Goal: Information Seeking & Learning: Learn about a topic

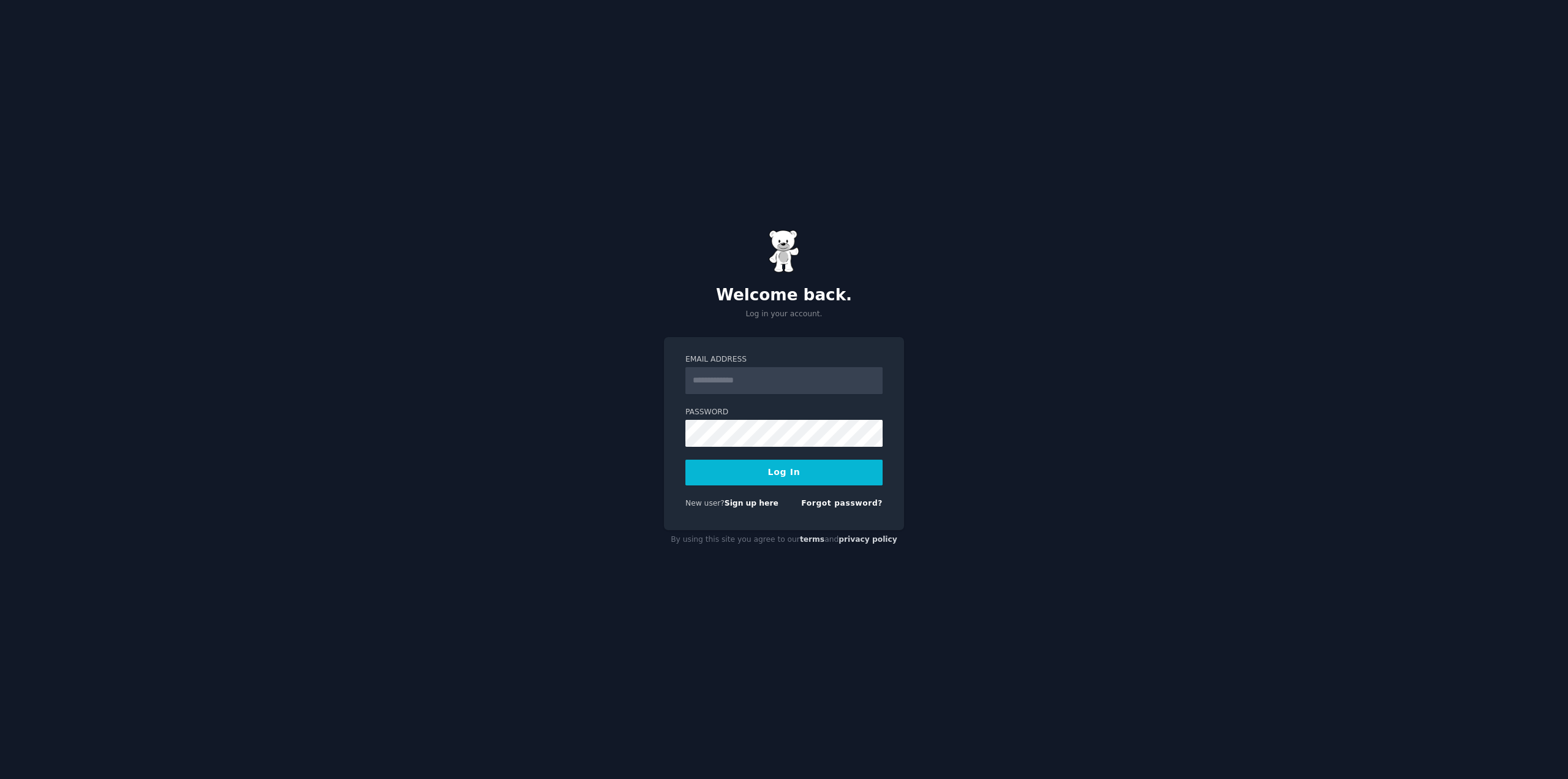
click at [799, 378] on input "Email Address" at bounding box center [783, 380] width 198 height 27
type input "**********"
click at [685, 459] on button "Log In" at bounding box center [783, 472] width 198 height 26
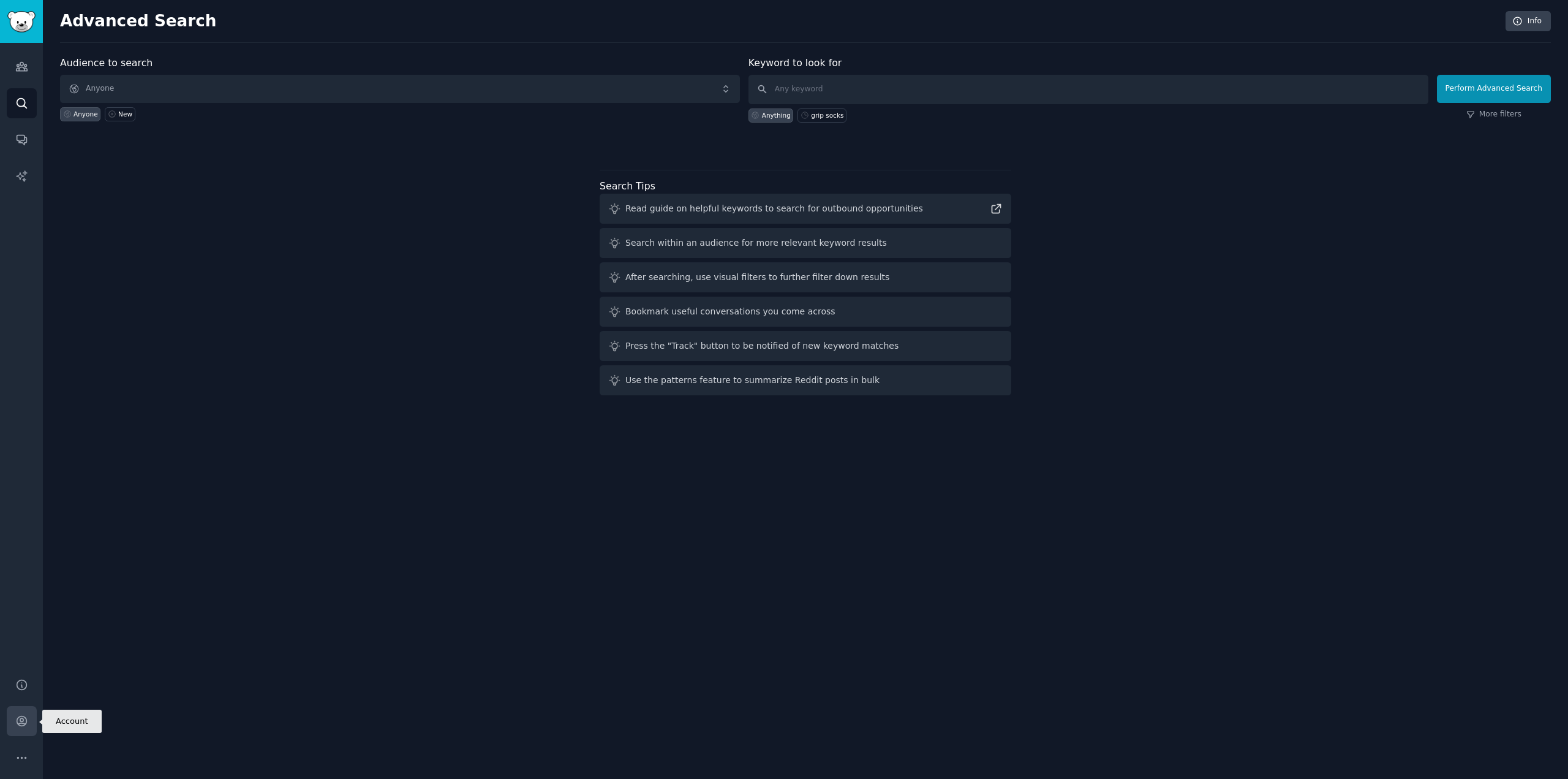
click at [20, 716] on icon "Sidebar" at bounding box center [21, 721] width 10 height 10
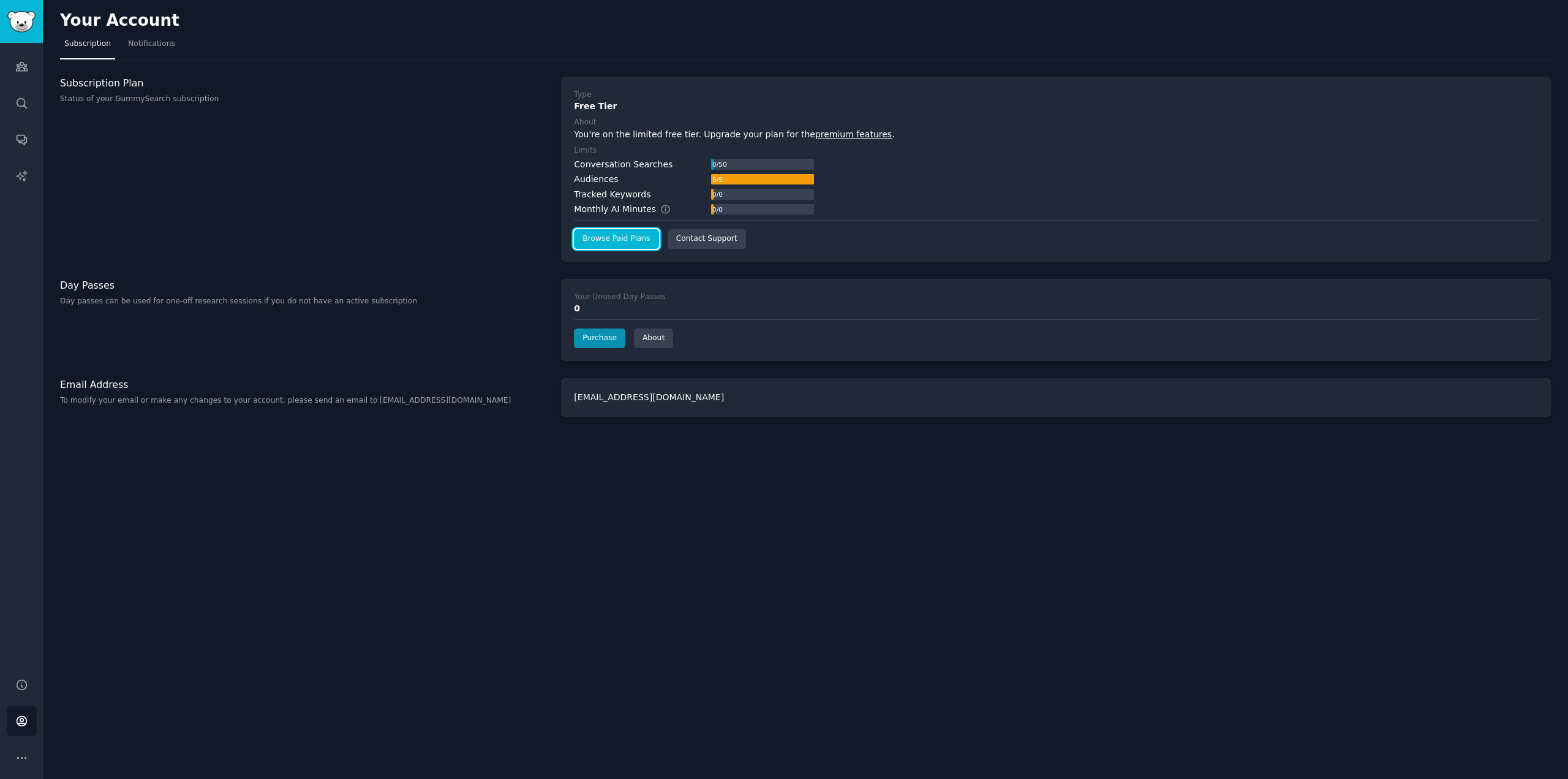
click at [627, 247] on link "Browse Paid Plans" at bounding box center [615, 239] width 85 height 20
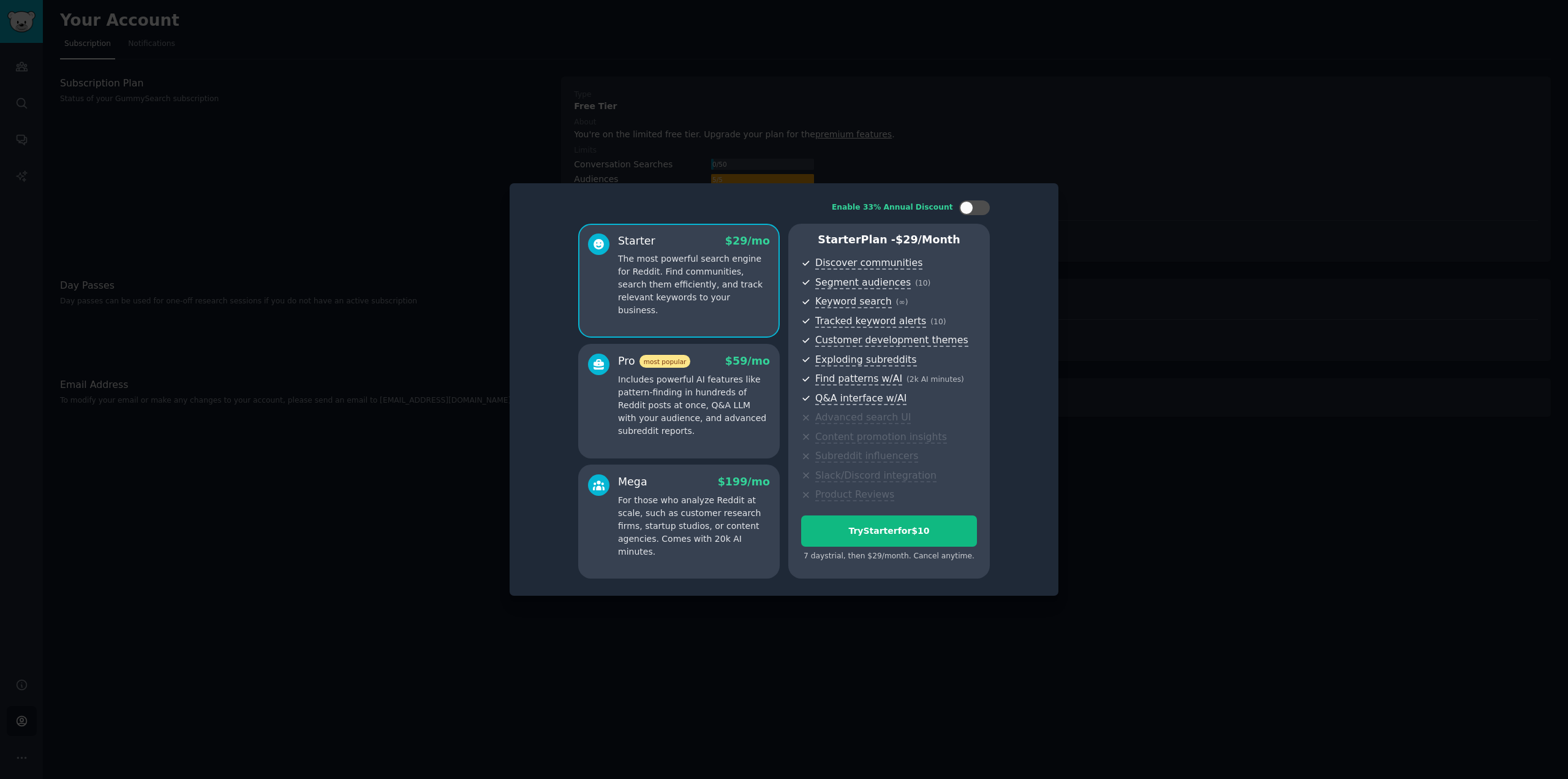
click at [491, 285] on div at bounding box center [784, 389] width 1568 height 779
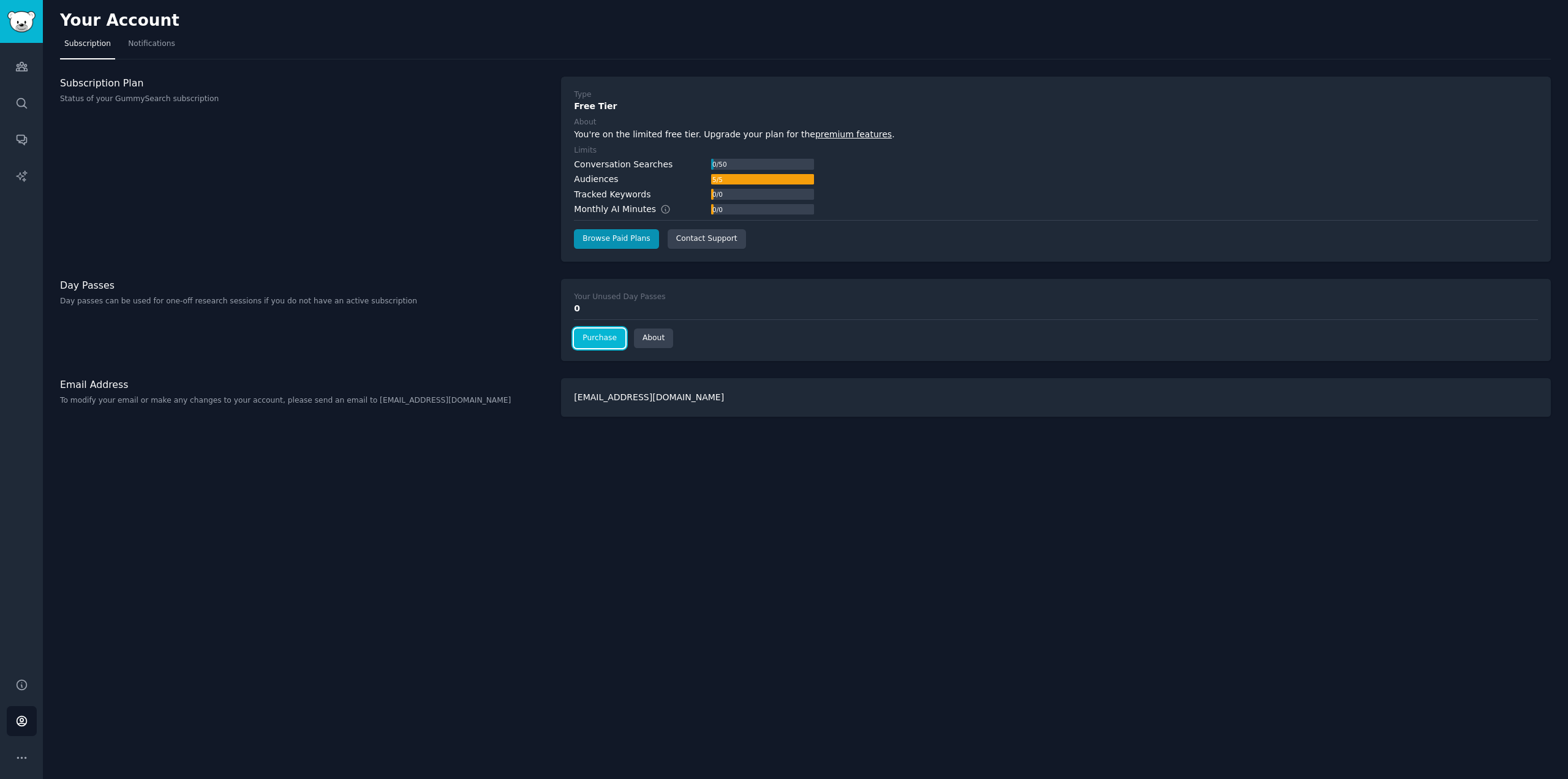
click at [604, 340] on link "Purchase" at bounding box center [599, 338] width 51 height 20
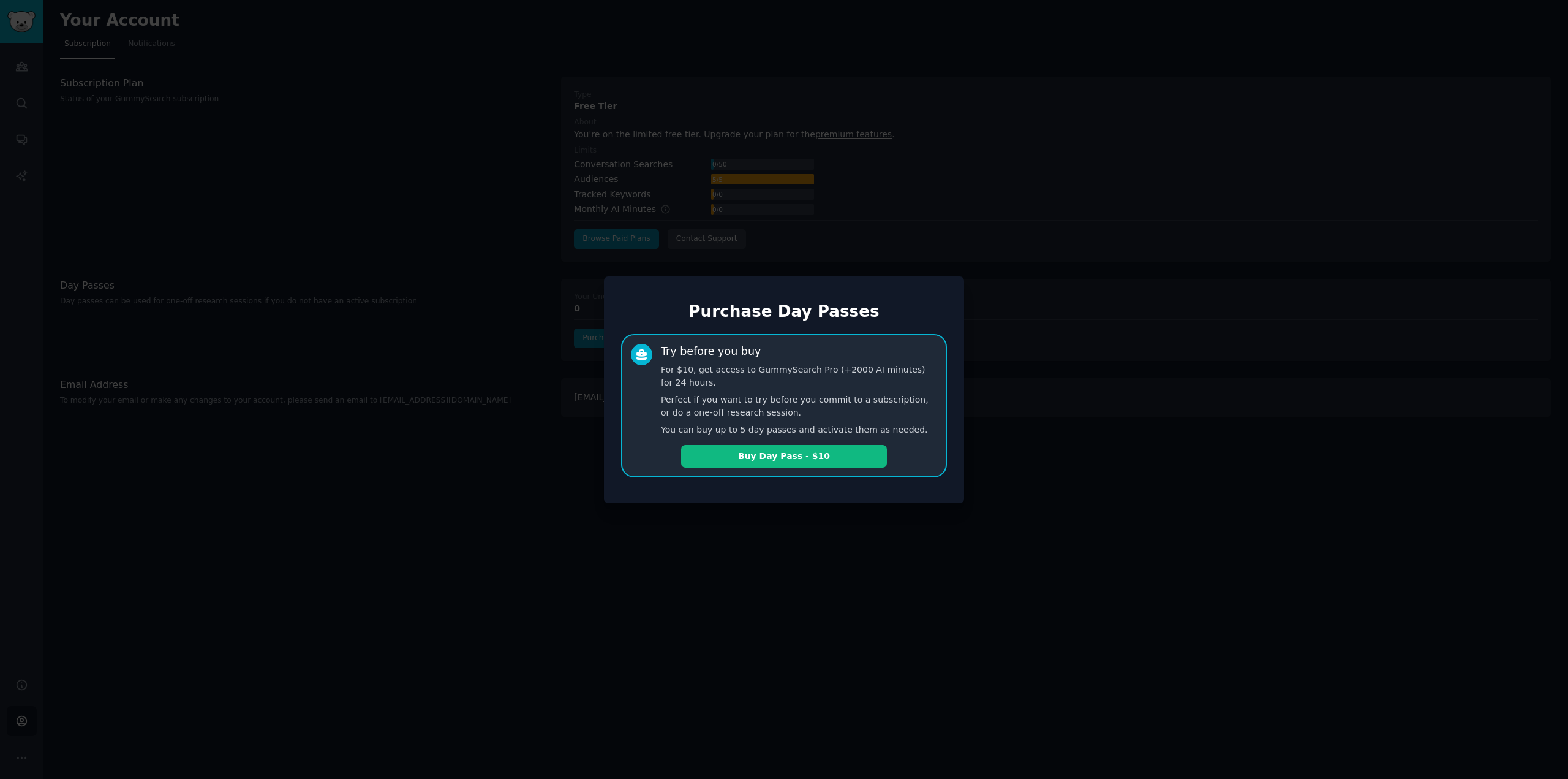
click at [968, 212] on div at bounding box center [784, 389] width 1568 height 779
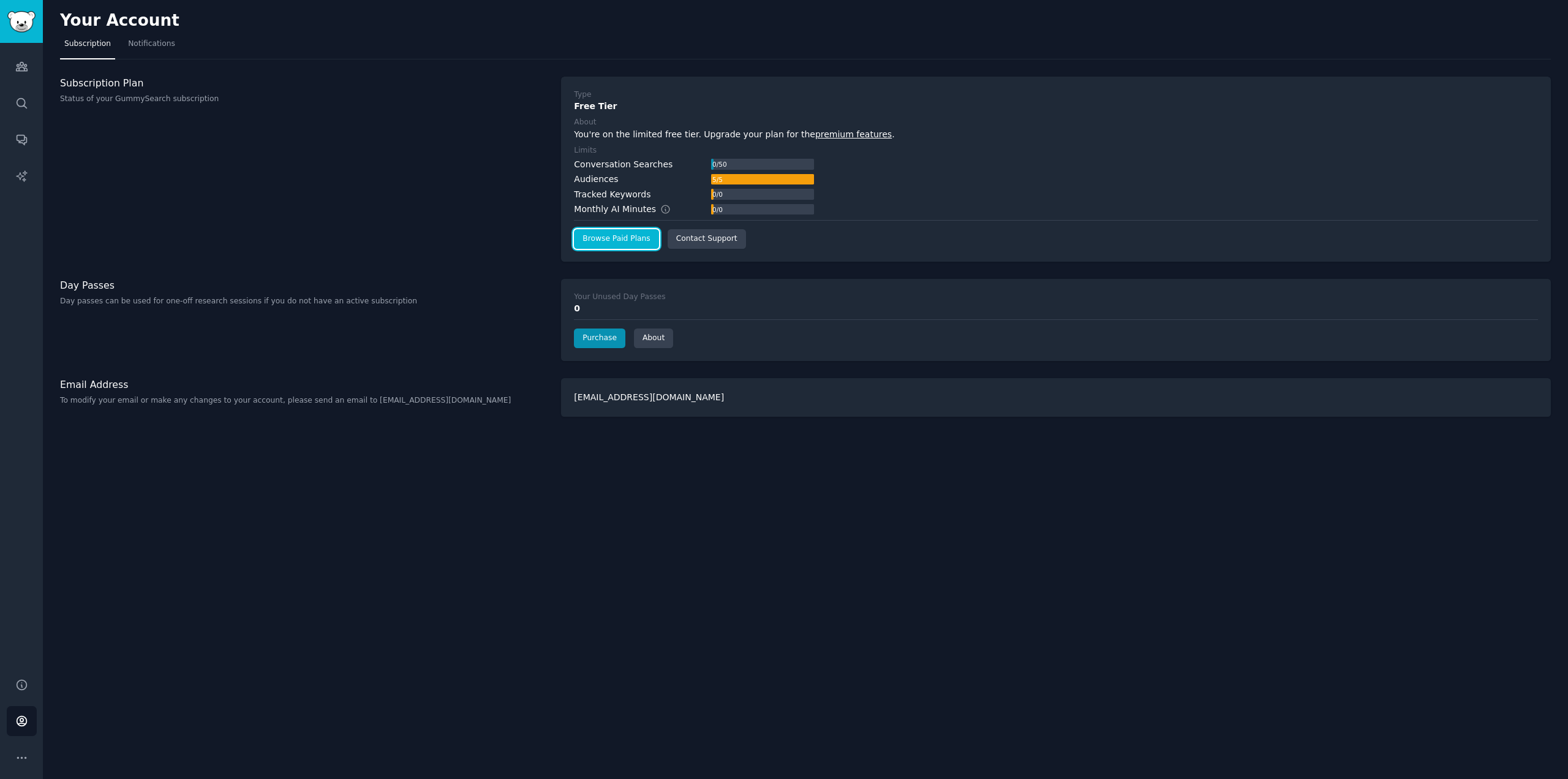
click at [621, 232] on link "Browse Paid Plans" at bounding box center [615, 239] width 85 height 20
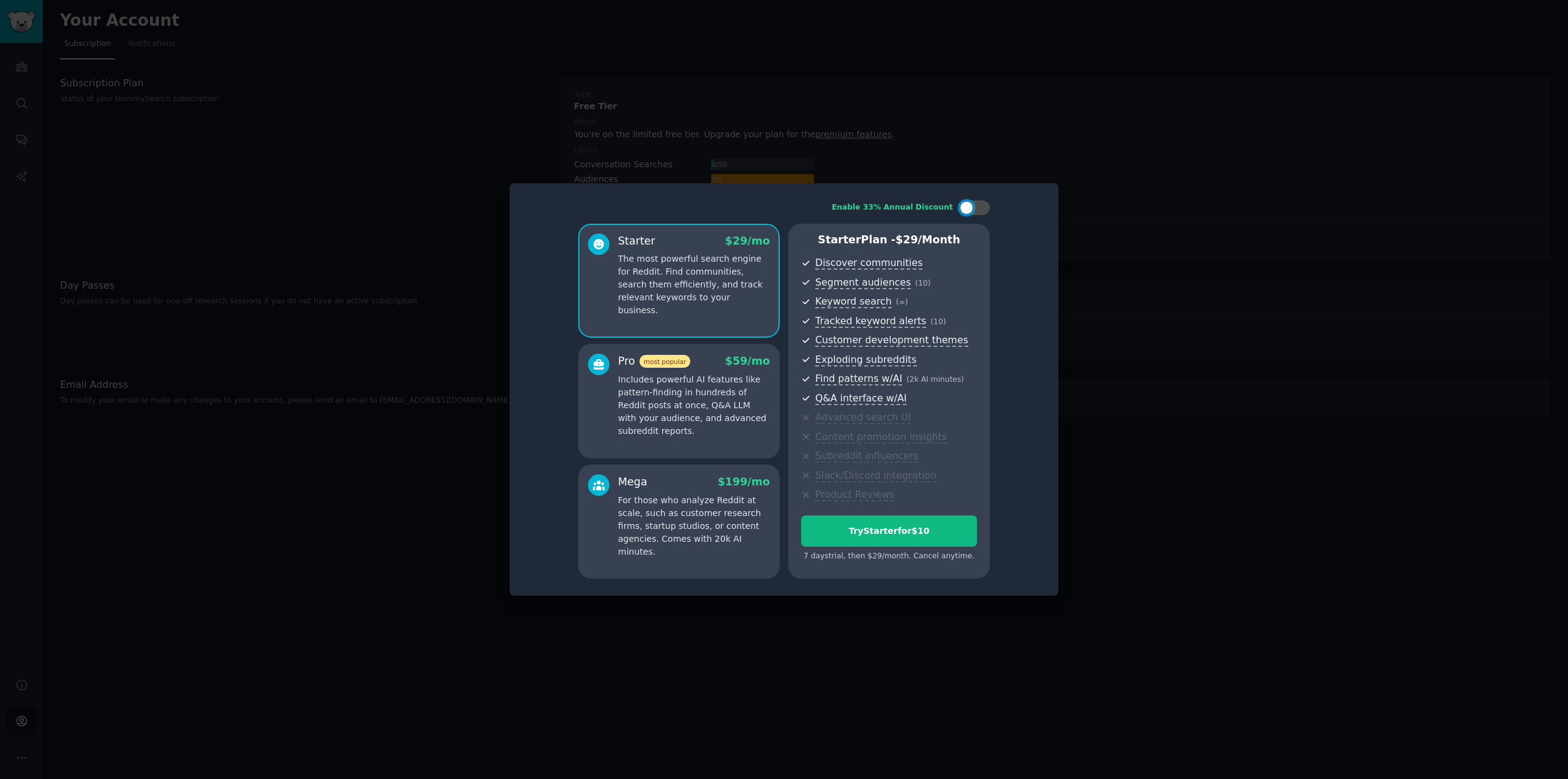
click at [716, 403] on p "Includes powerful AI features like pattern-finding in hundreds of Reddit posts …" at bounding box center [693, 405] width 152 height 64
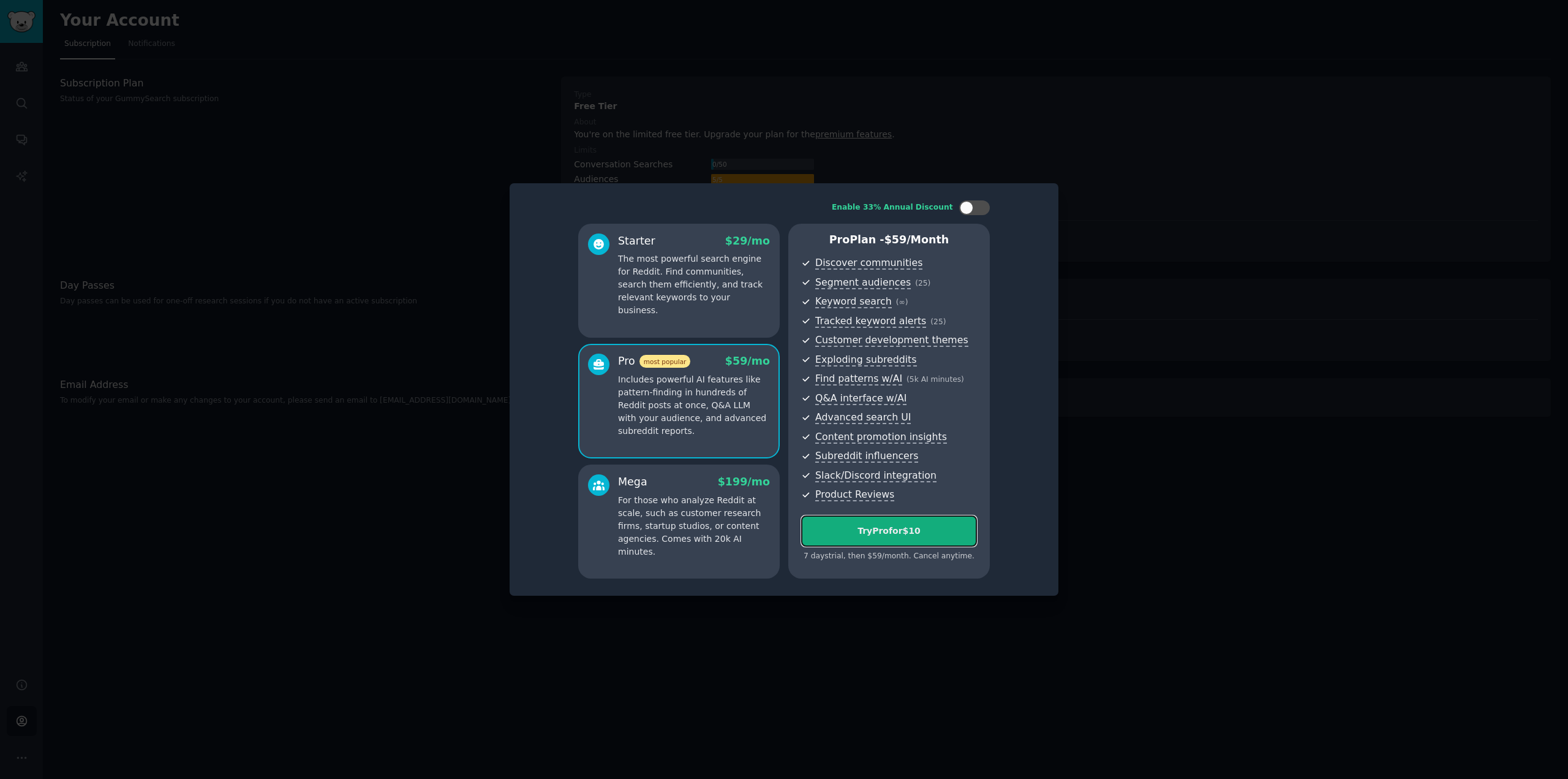
click at [919, 530] on div "Try Pro for $10" at bounding box center [888, 530] width 175 height 13
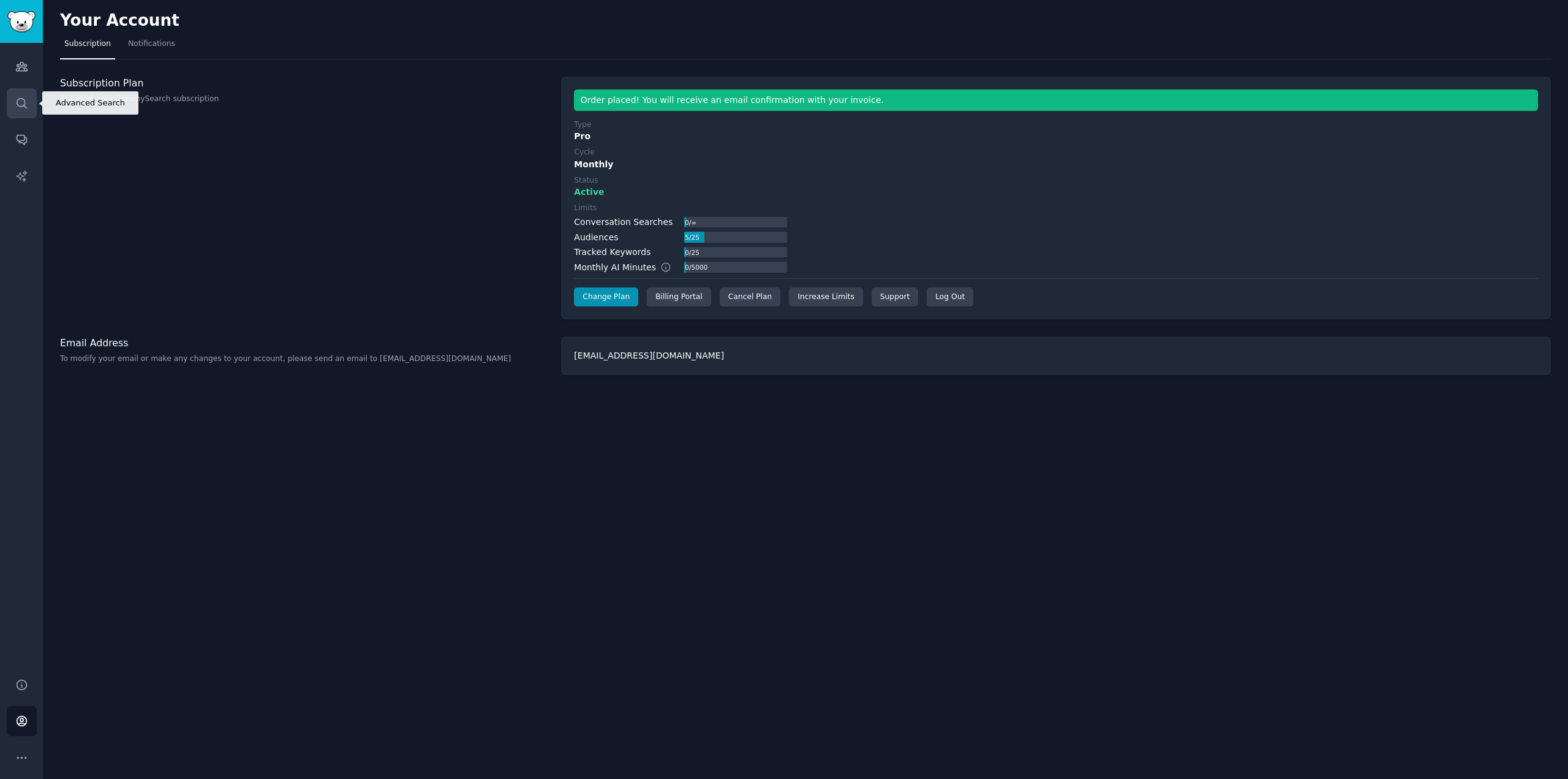
click at [33, 98] on link "Search" at bounding box center [21, 103] width 30 height 30
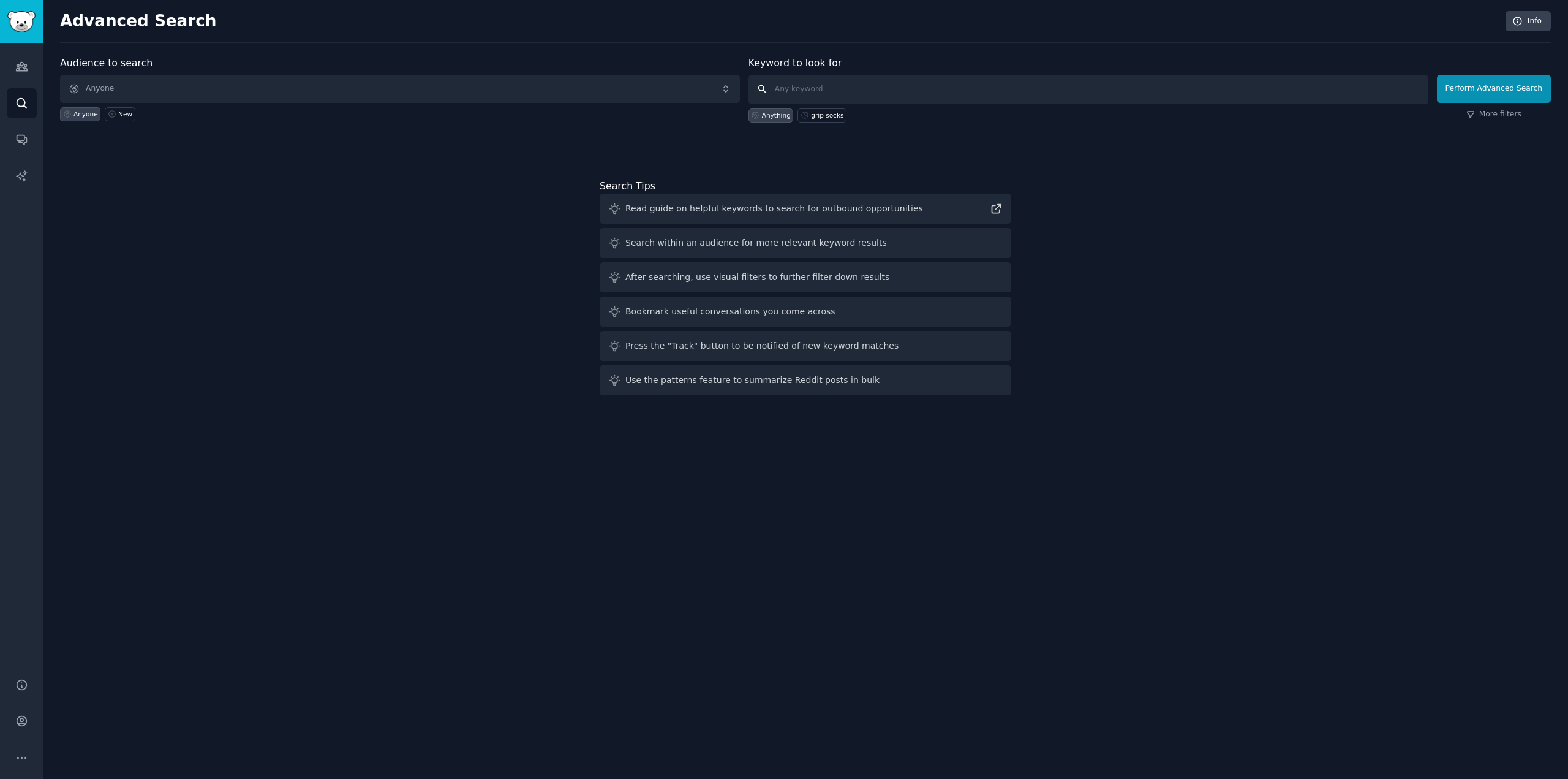
click at [817, 89] on input "text" at bounding box center [1088, 89] width 680 height 30
type input "pre-workout"
click button "Perform Advanced Search" at bounding box center [1493, 89] width 114 height 28
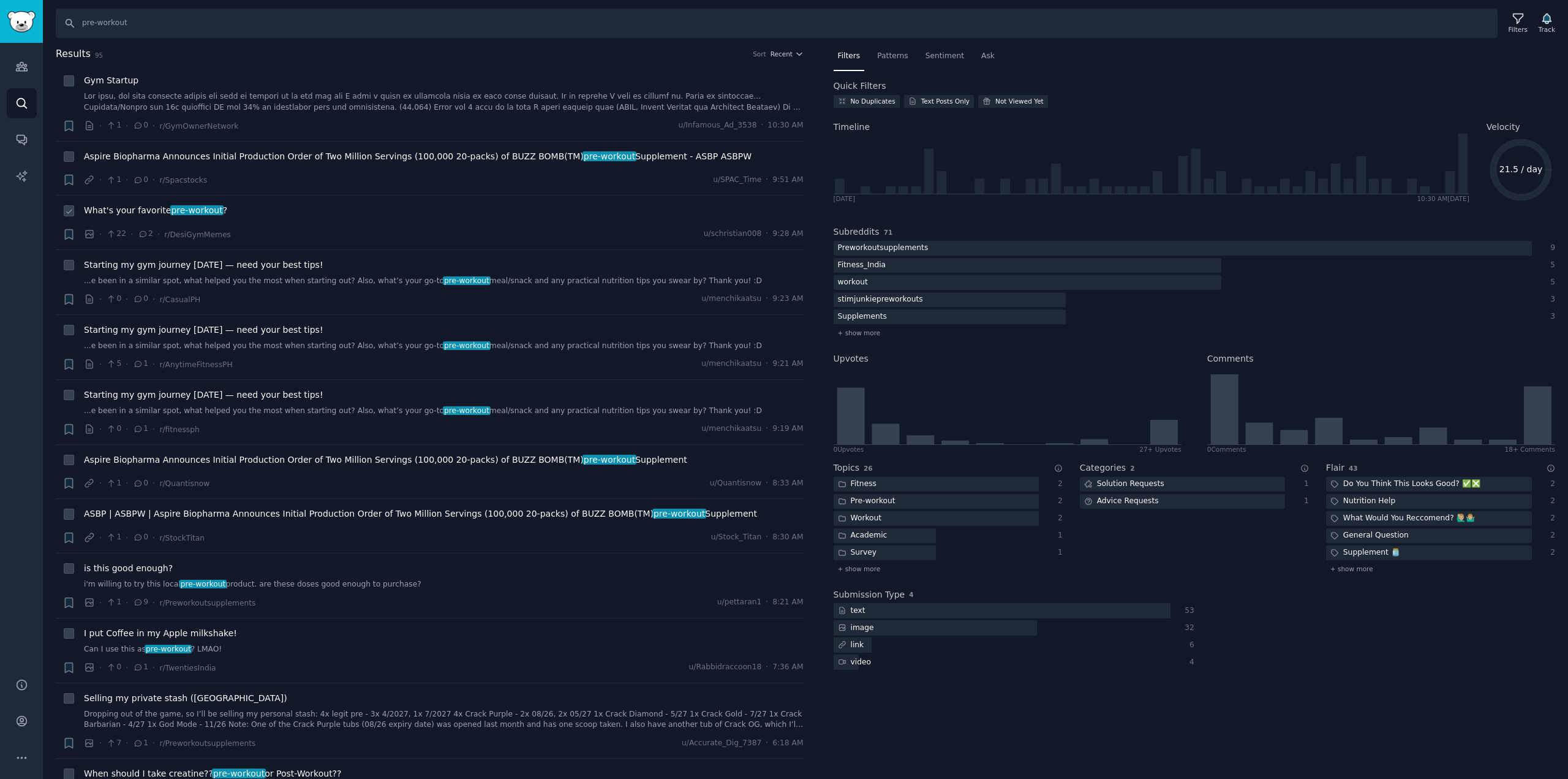
click at [207, 210] on span "pre-workout" at bounding box center [197, 210] width 54 height 10
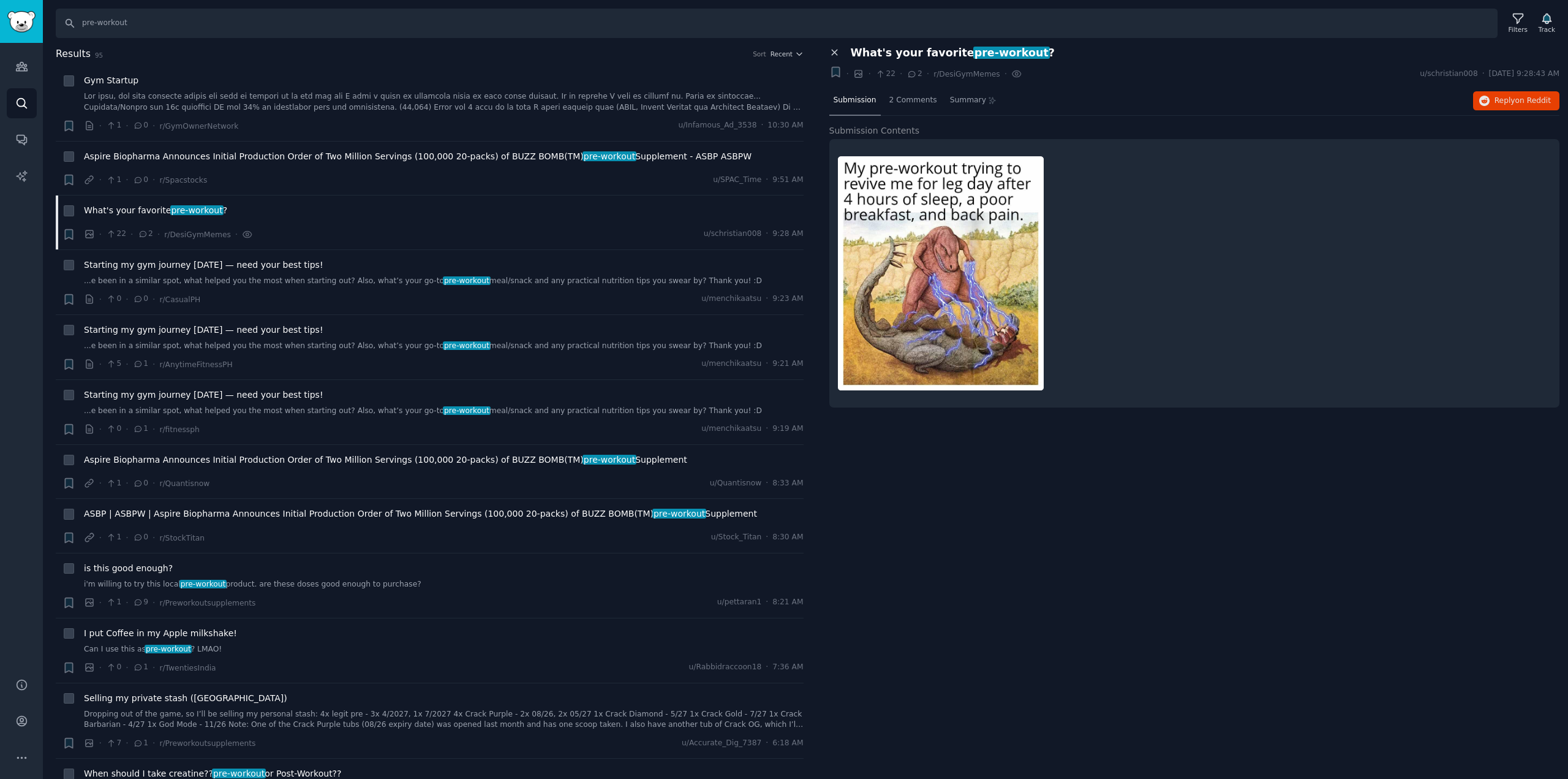
click at [835, 49] on icon at bounding box center [834, 53] width 11 height 11
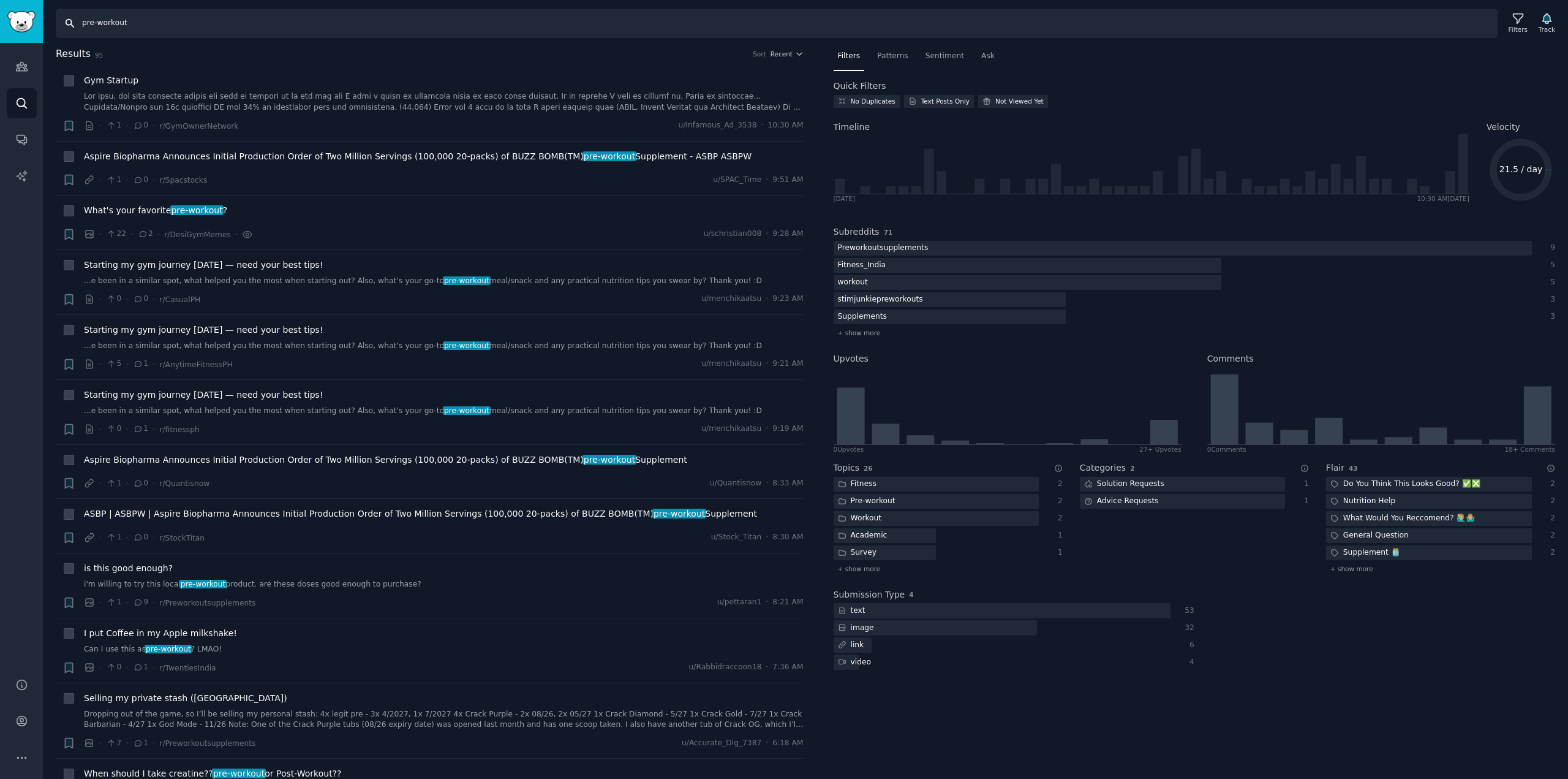
click at [147, 24] on input "pre-workout" at bounding box center [776, 23] width 1441 height 30
click at [788, 54] on span "Recent" at bounding box center [781, 53] width 22 height 8
click at [753, 94] on div "Upvotes" at bounding box center [741, 99] width 114 height 21
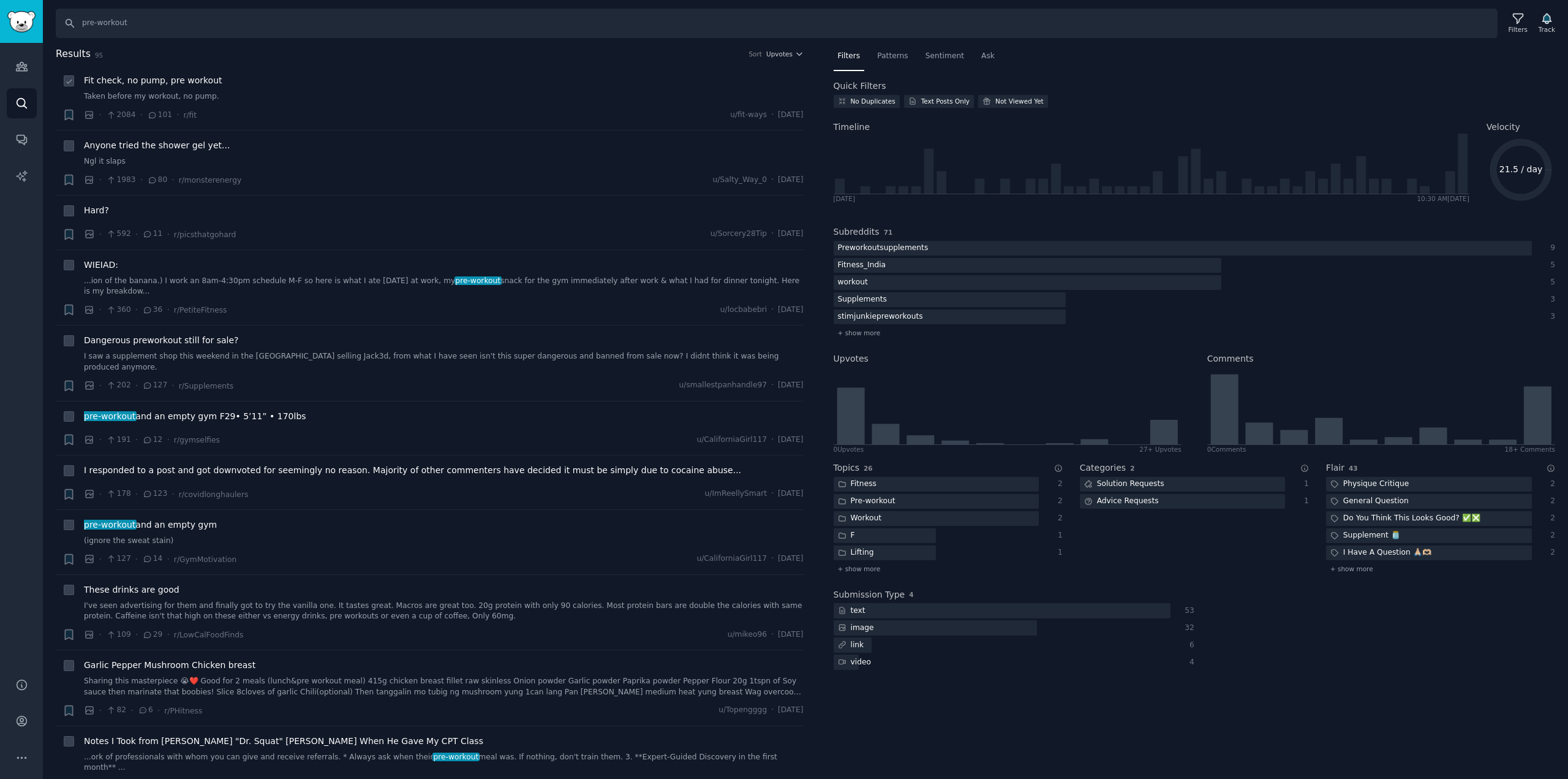
click at [176, 82] on span "Fit check, no pump, pre workout" at bounding box center [153, 80] width 138 height 13
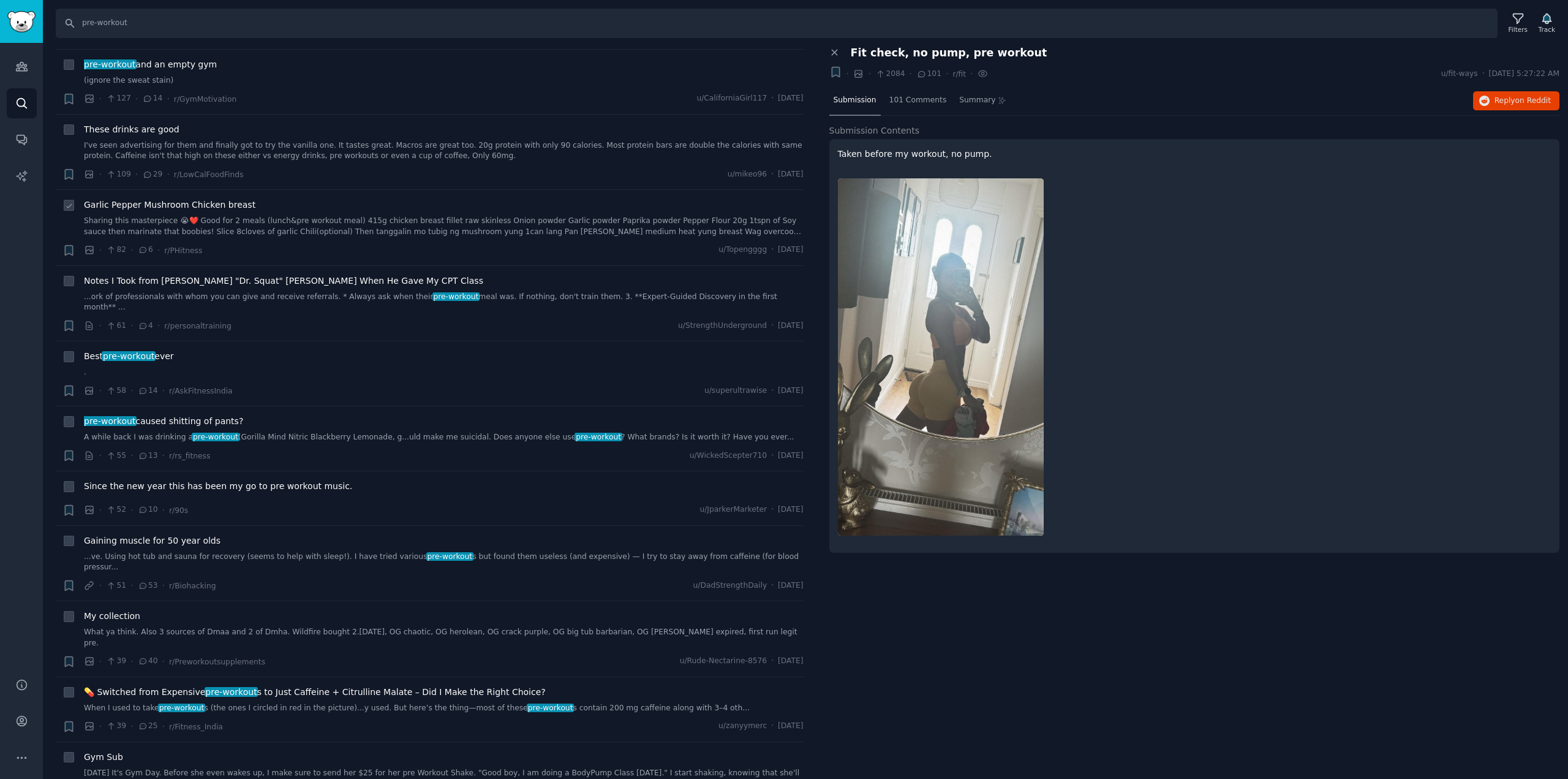
scroll to position [461, 0]
click at [381, 685] on span "💊 Switched from Expensive pre-workout s to Just Caffeine + Citrulline Malate – …" at bounding box center [314, 691] width 461 height 13
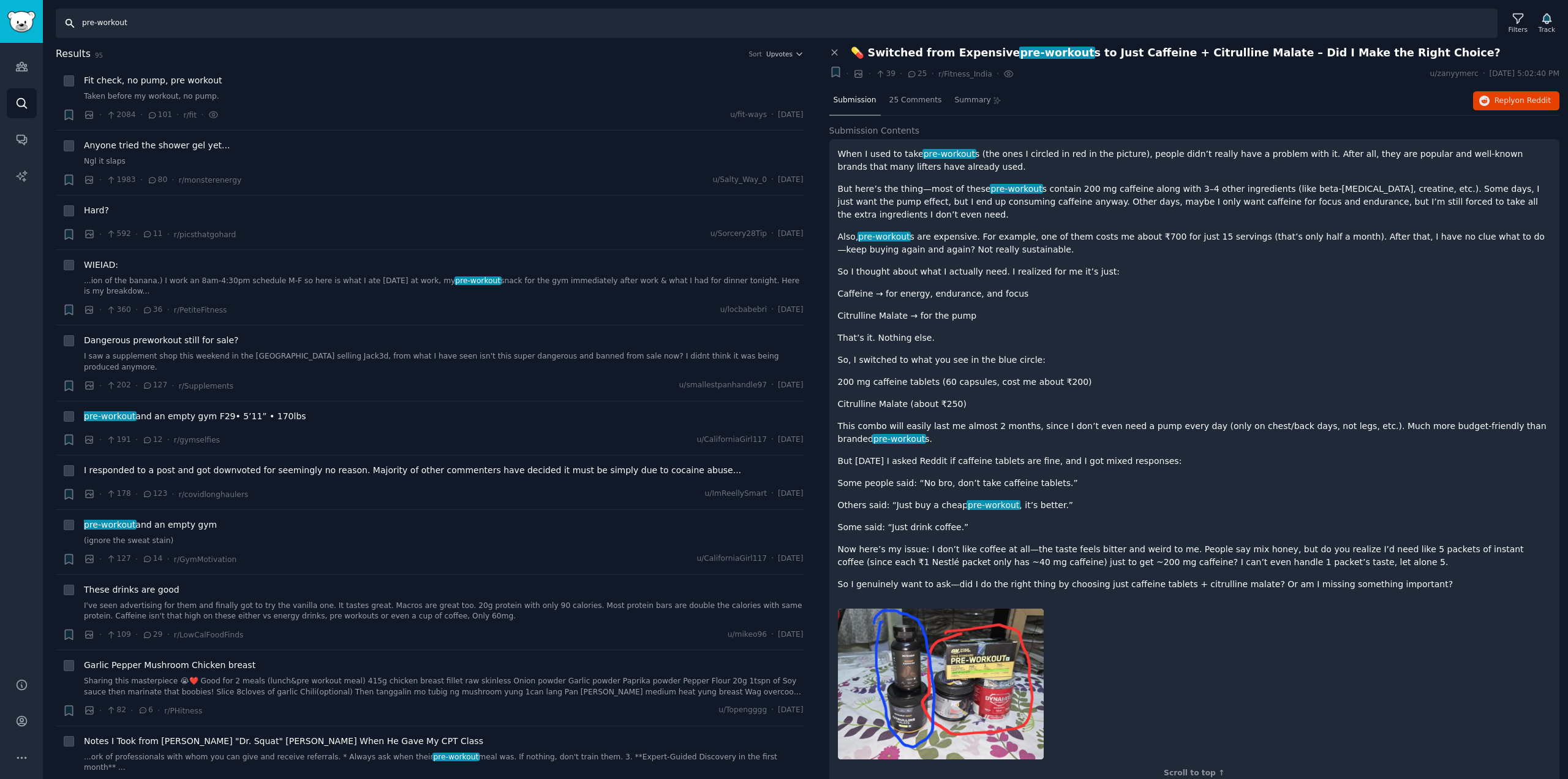
click at [159, 20] on input "pre-workout" at bounding box center [776, 23] width 1441 height 30
drag, startPoint x: 173, startPoint y: 24, endPoint x: 94, endPoint y: 20, distance: 79.1
click at [94, 20] on input "pre-workout" at bounding box center [776, 23] width 1441 height 30
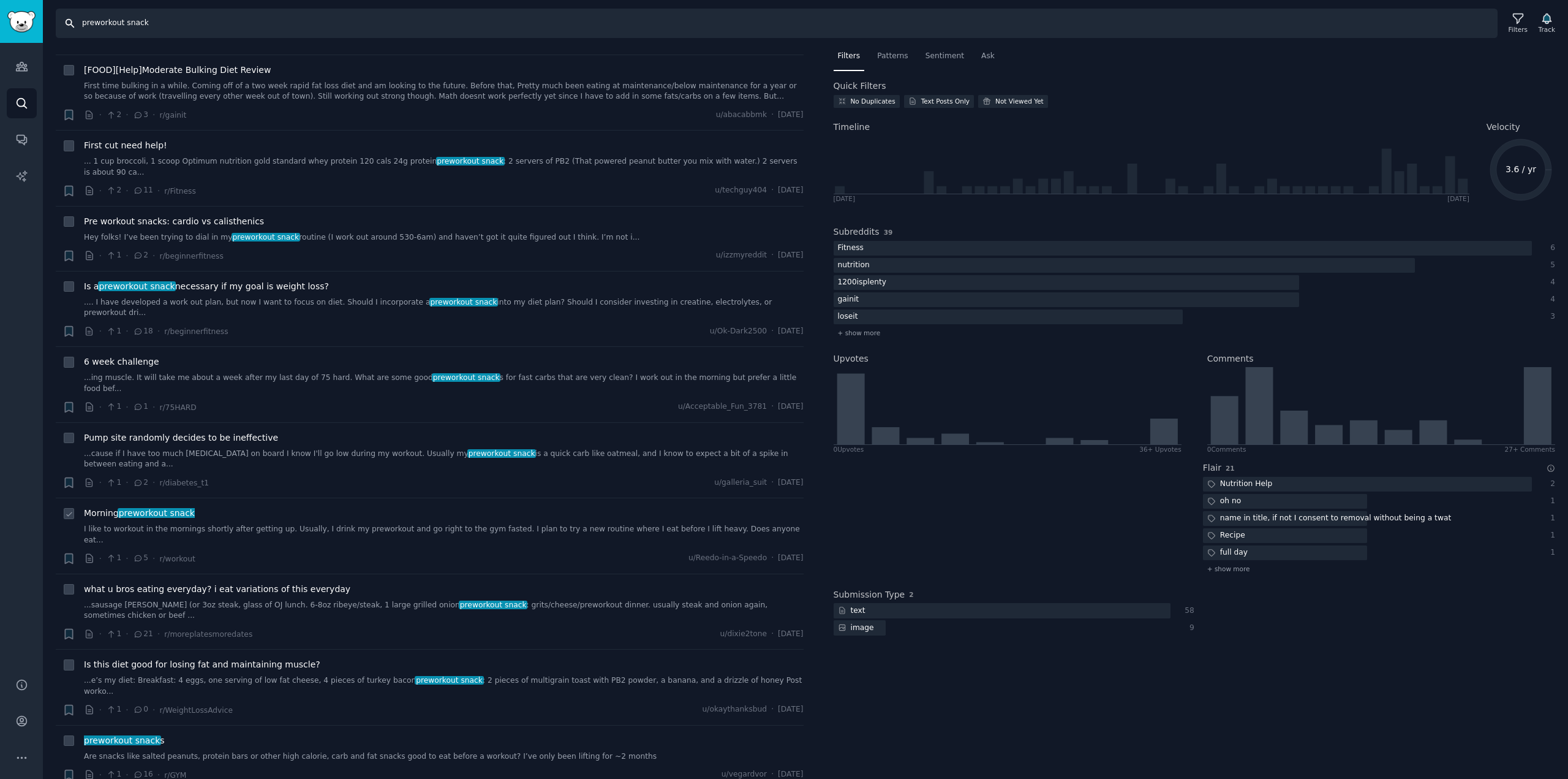
scroll to position [3387, 0]
click at [127, 25] on input "preworkout snack" at bounding box center [776, 23] width 1441 height 30
type input "preworkout"
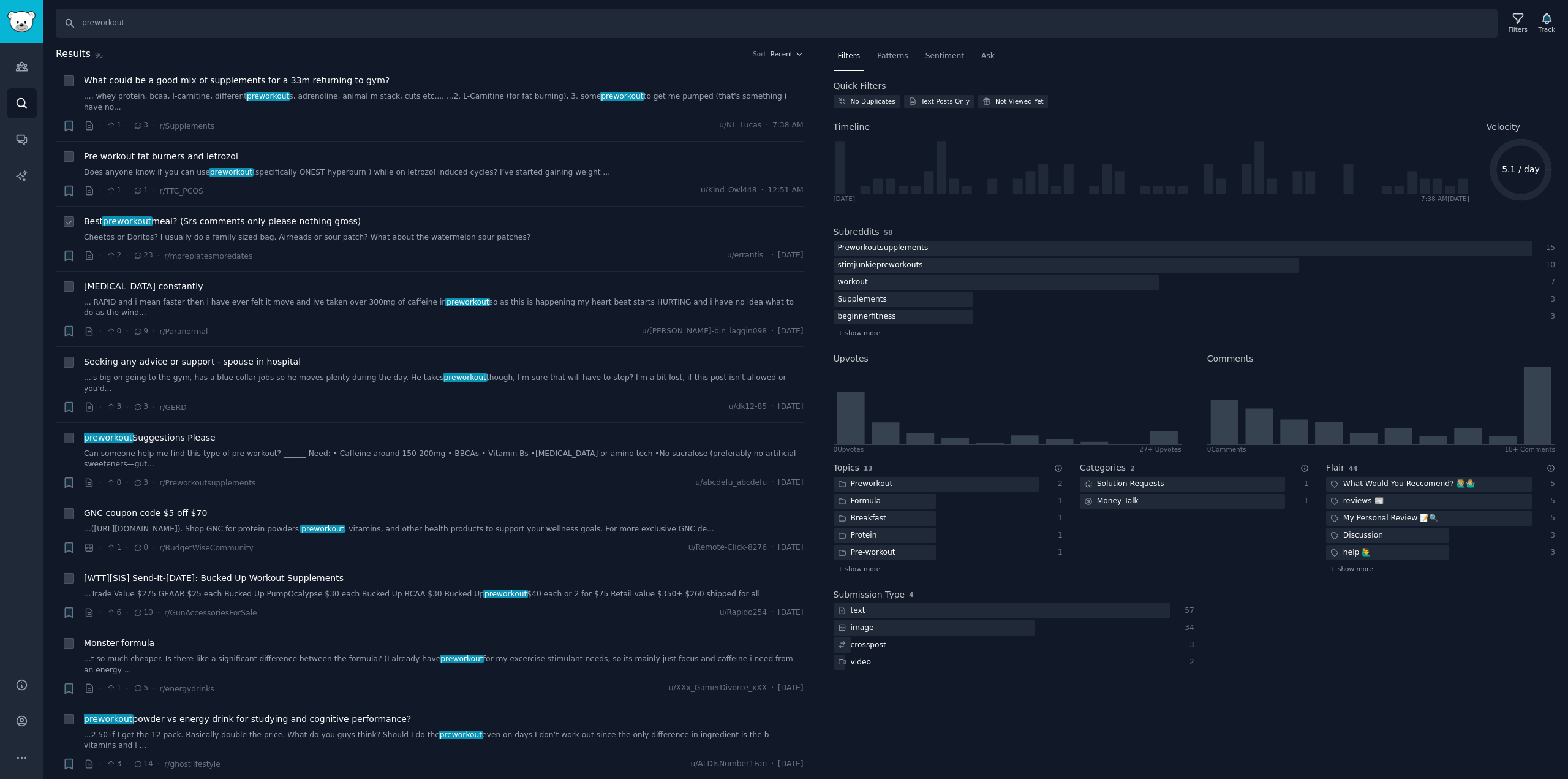
click at [327, 232] on link "Cheetos or Doritos? I usually do a family sized bag. Airheads or sour patch? Wh…" at bounding box center [443, 237] width 719 height 11
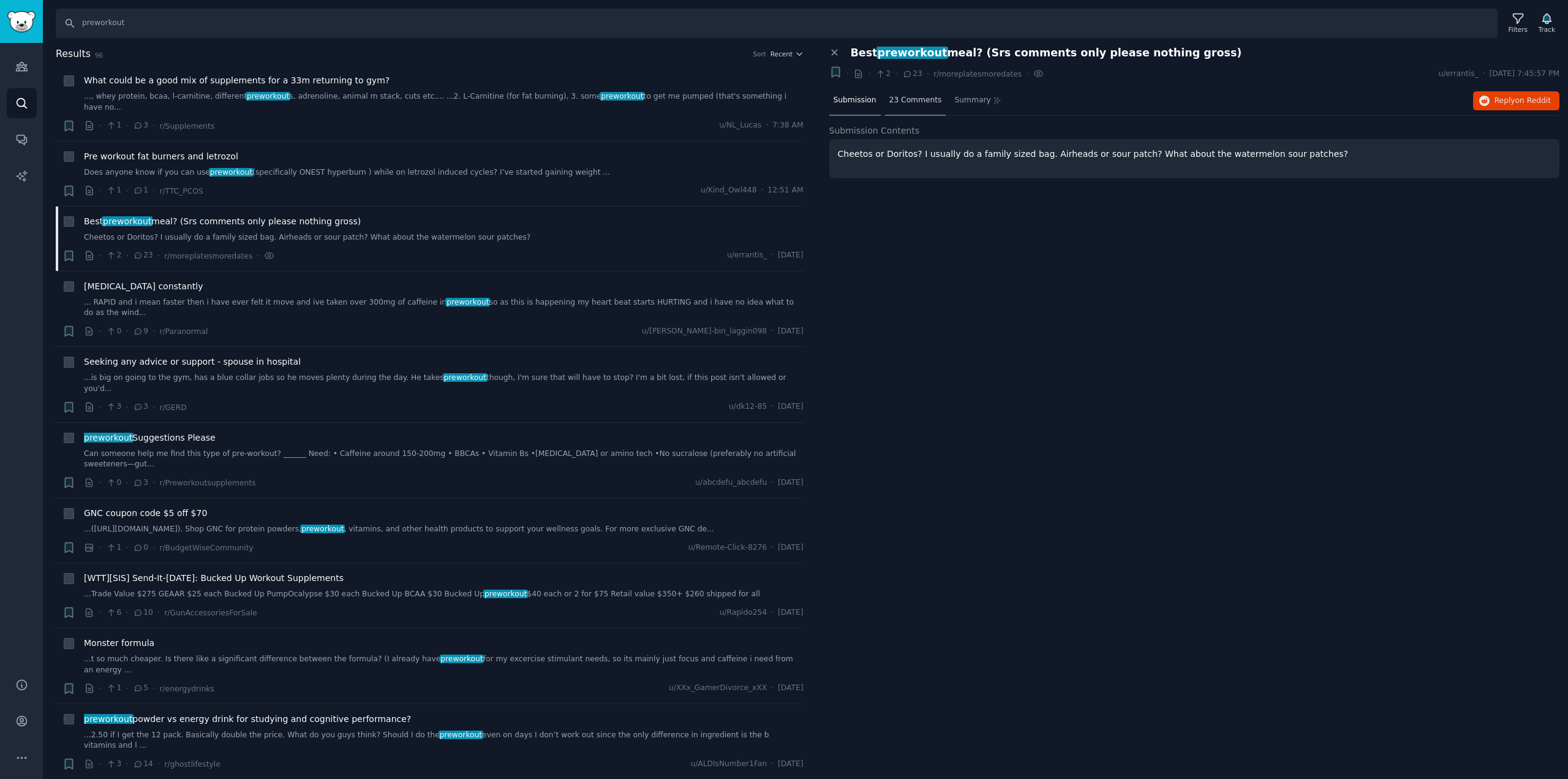
click at [922, 108] on div "23 Comments" at bounding box center [915, 101] width 61 height 30
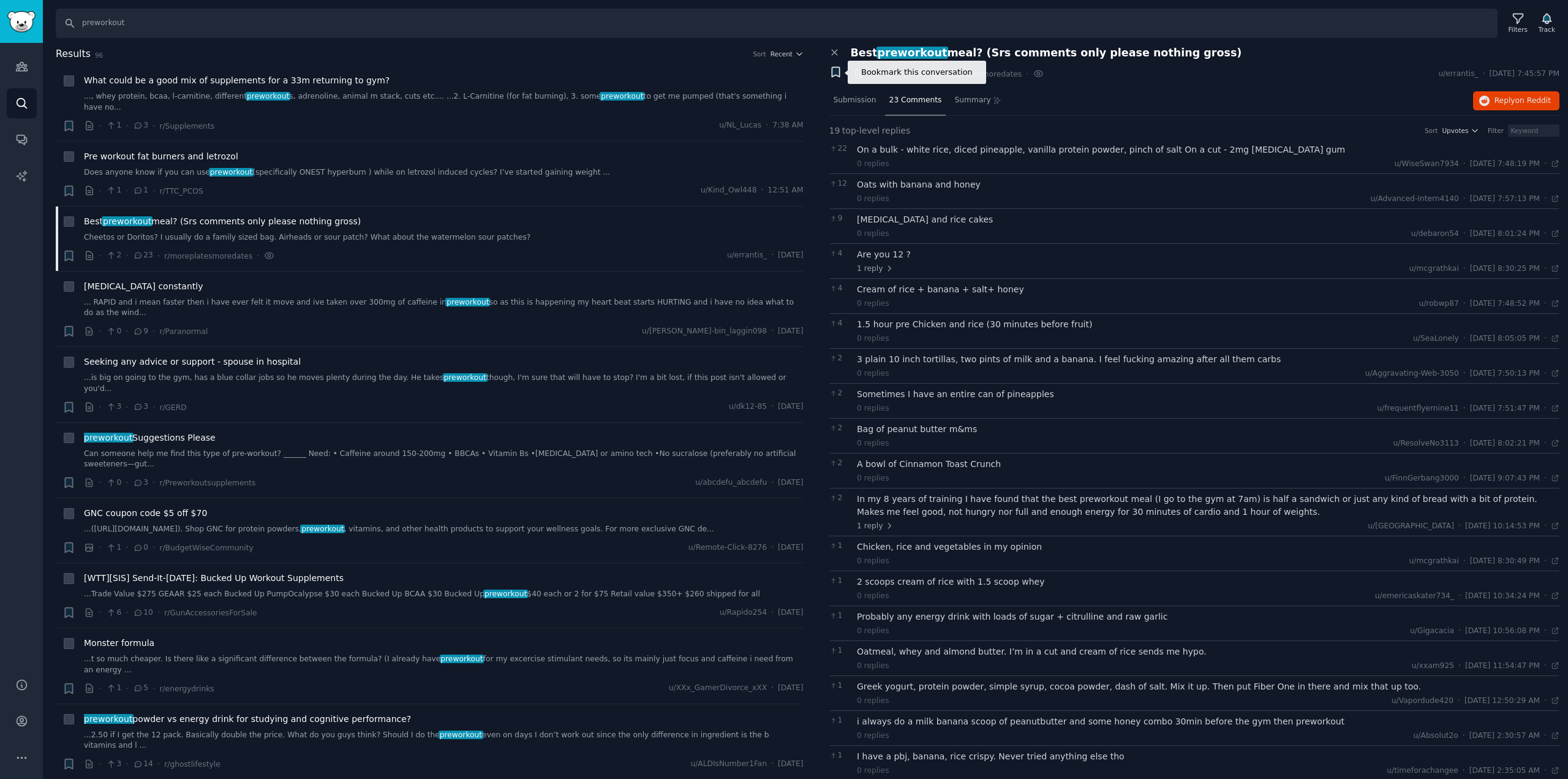
click at [834, 70] on icon "button" at bounding box center [835, 72] width 8 height 10
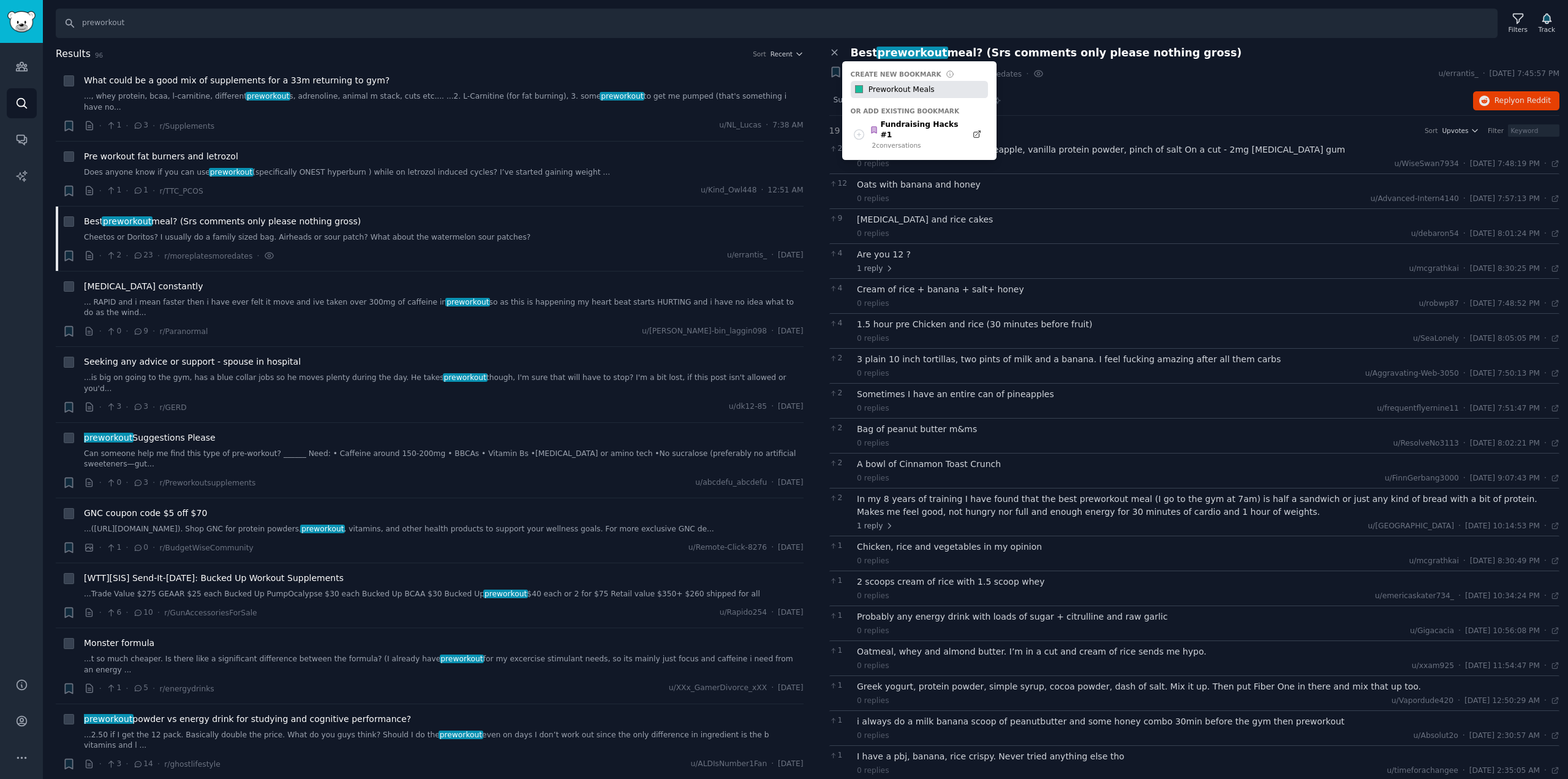
type input "Preworkout Meals"
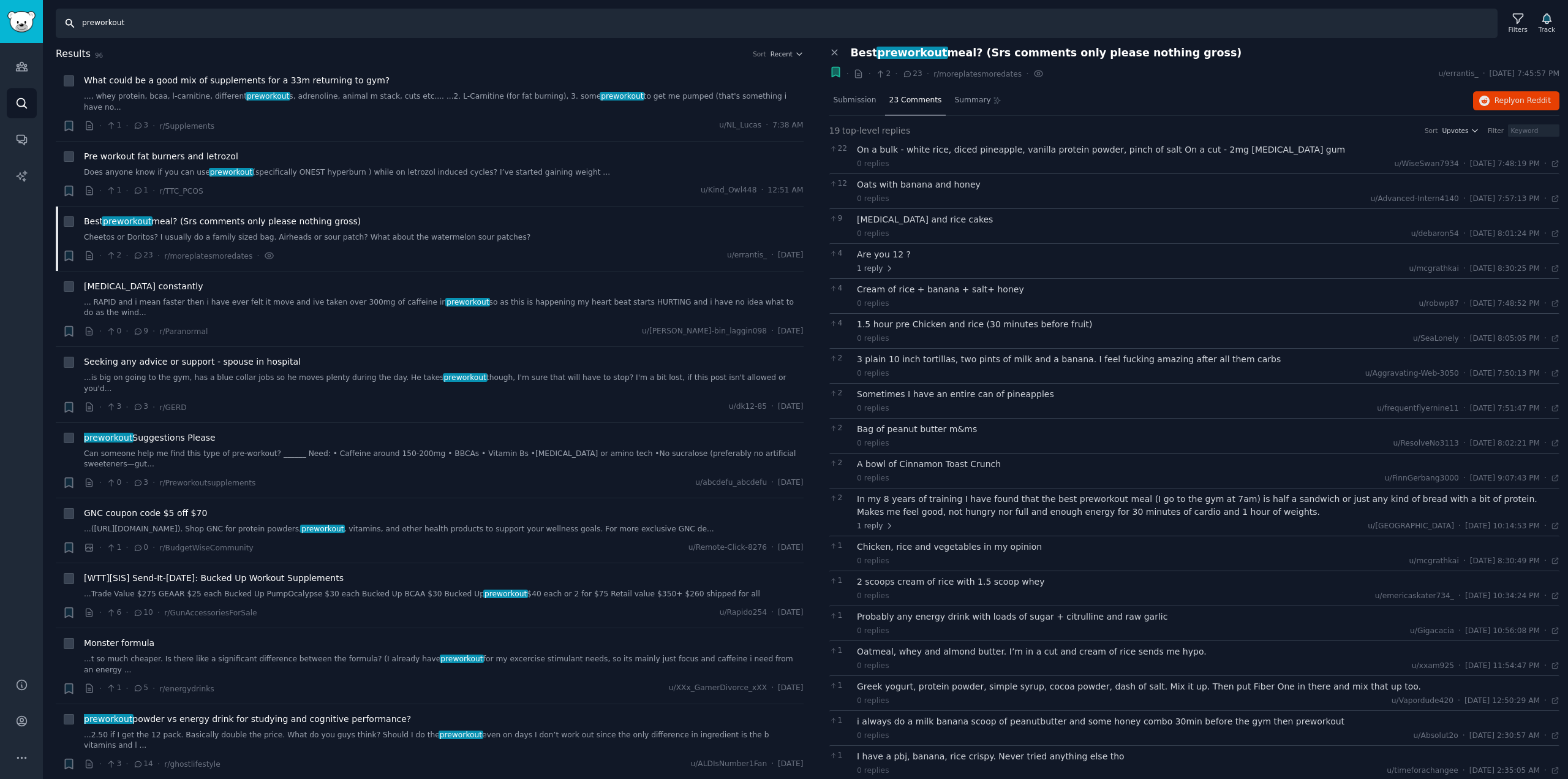
click at [165, 18] on input "preworkout" at bounding box center [776, 23] width 1441 height 30
type input "preworkout meal"
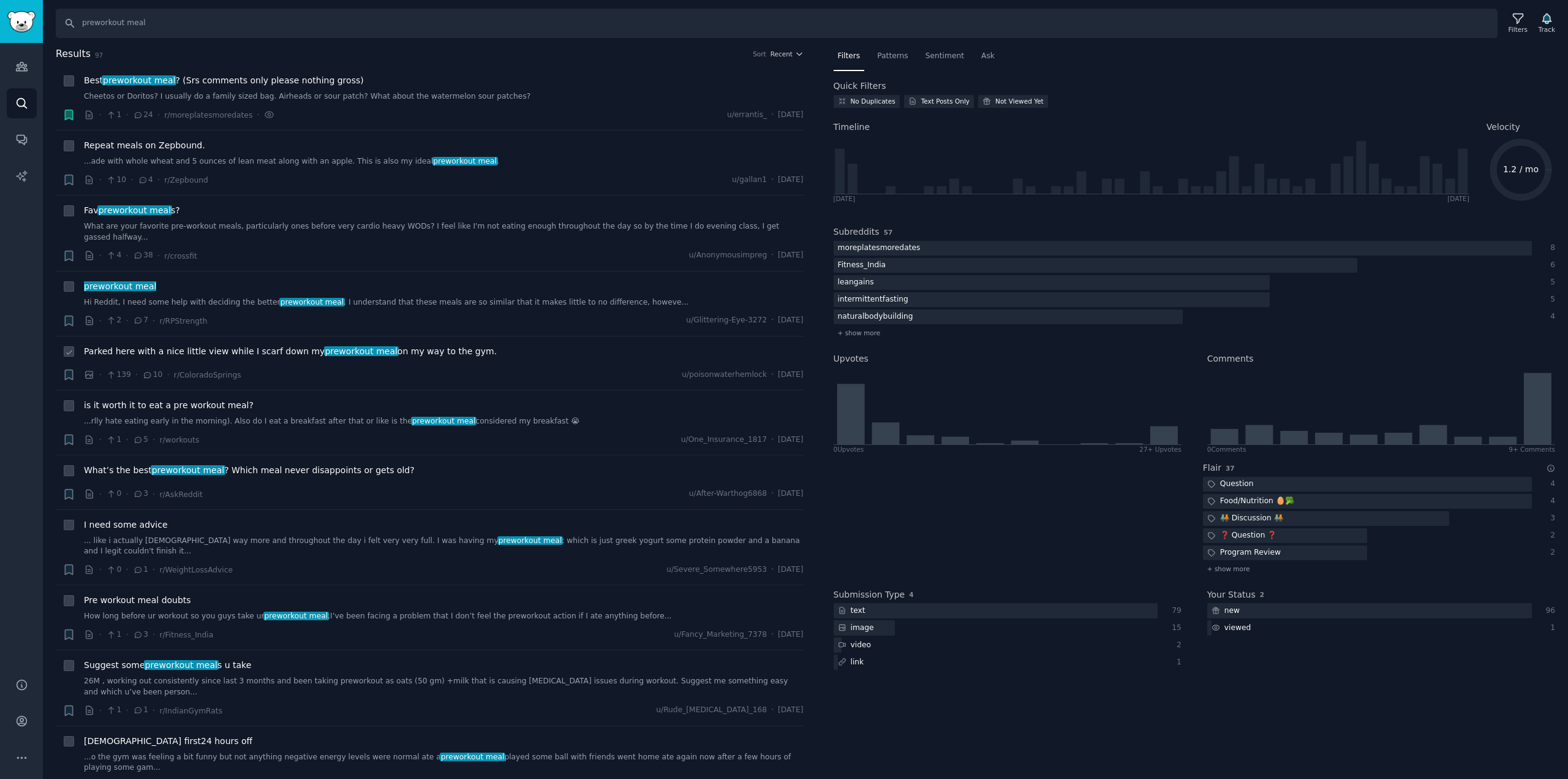
click at [252, 345] on span "Parked here with a nice little view while I scarf down my preworkout meal on my…" at bounding box center [290, 351] width 413 height 13
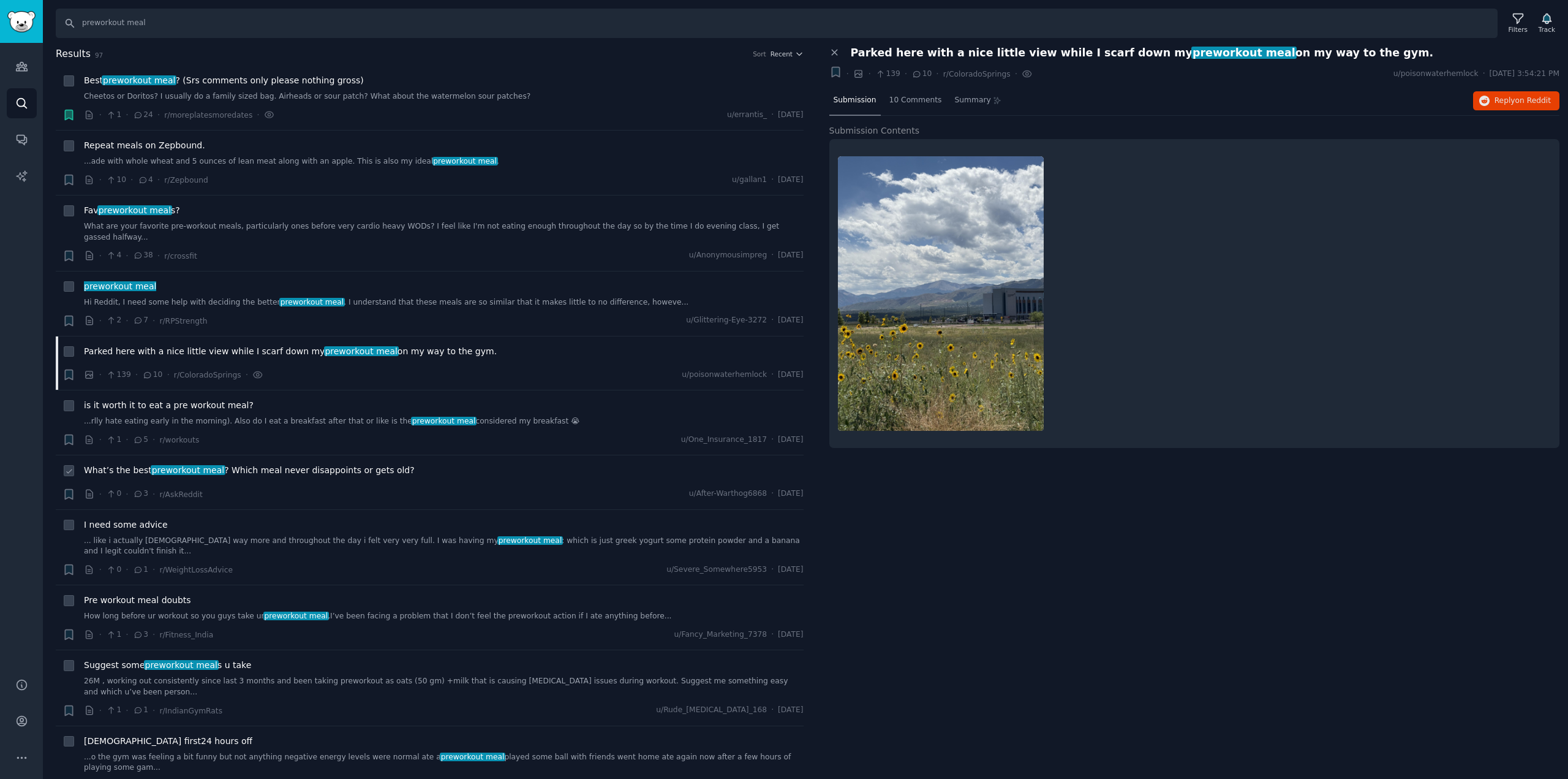
click at [244, 464] on span "What’s the best preworkout meal ? Which meal never disappoints or gets old?" at bounding box center [249, 470] width 331 height 13
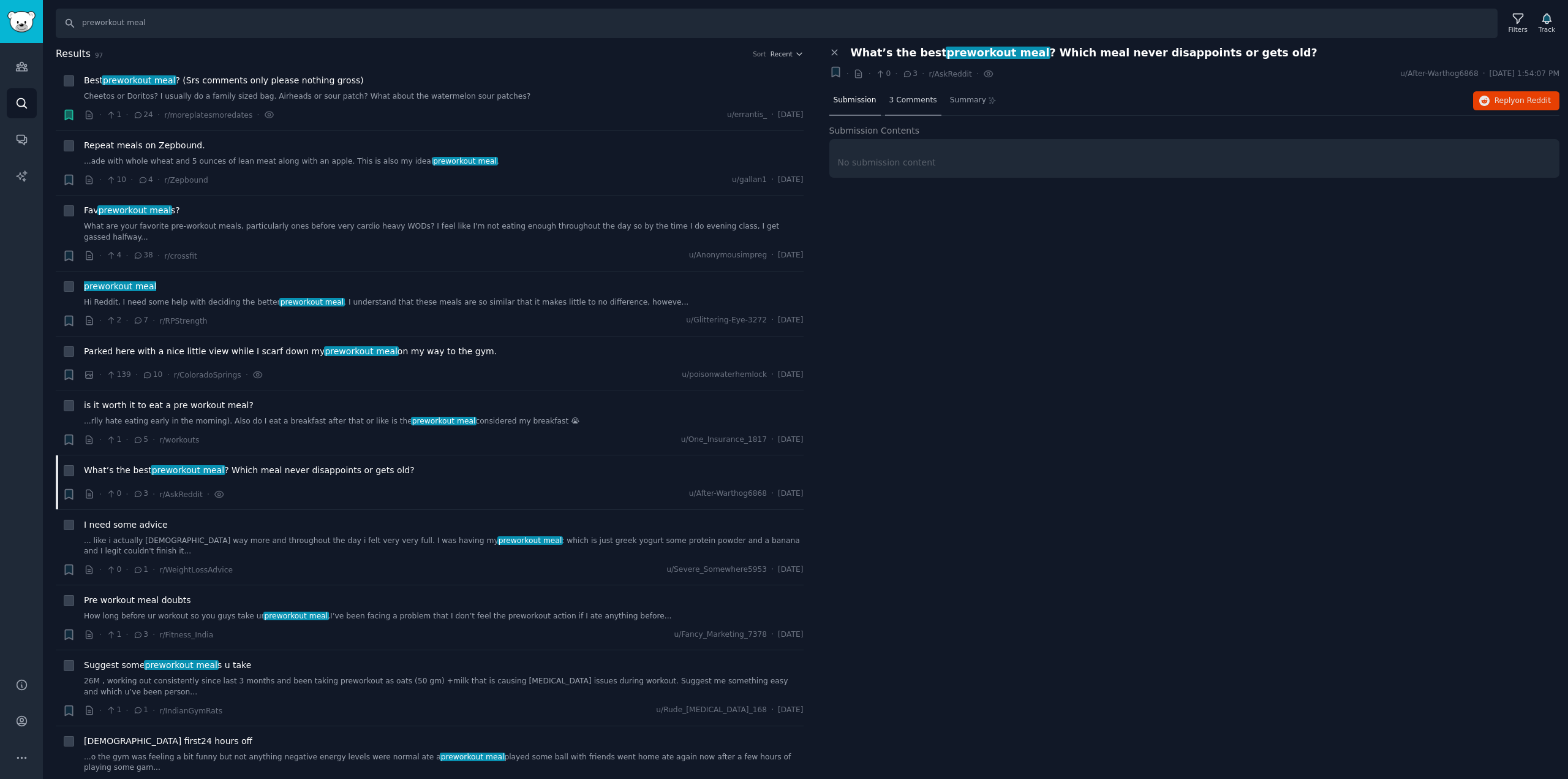
click at [903, 95] on span "3 Comments" at bounding box center [913, 100] width 48 height 11
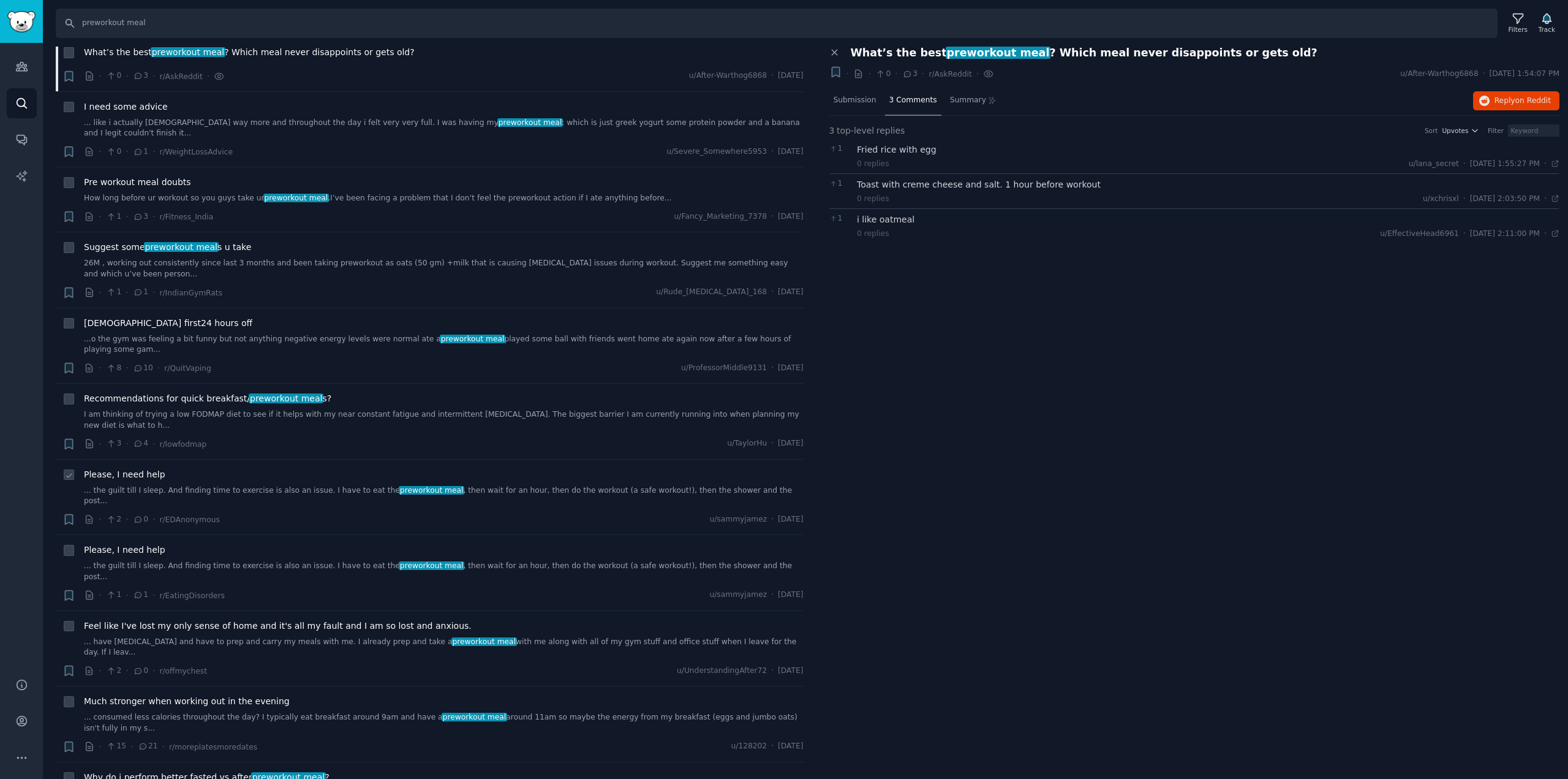
scroll to position [455, 0]
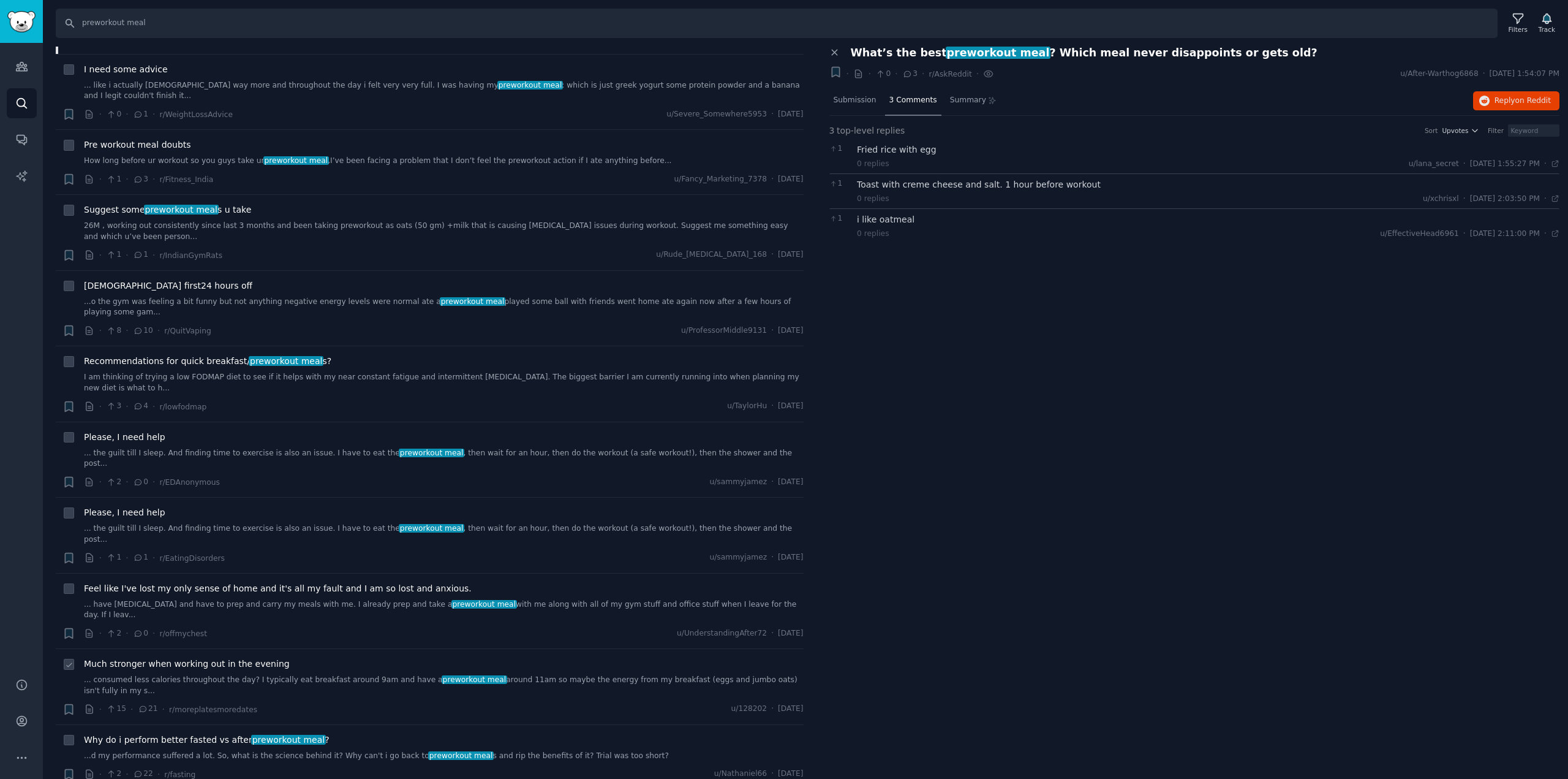
click at [250, 658] on span "Much stronger when working out in the evening" at bounding box center [187, 664] width 206 height 13
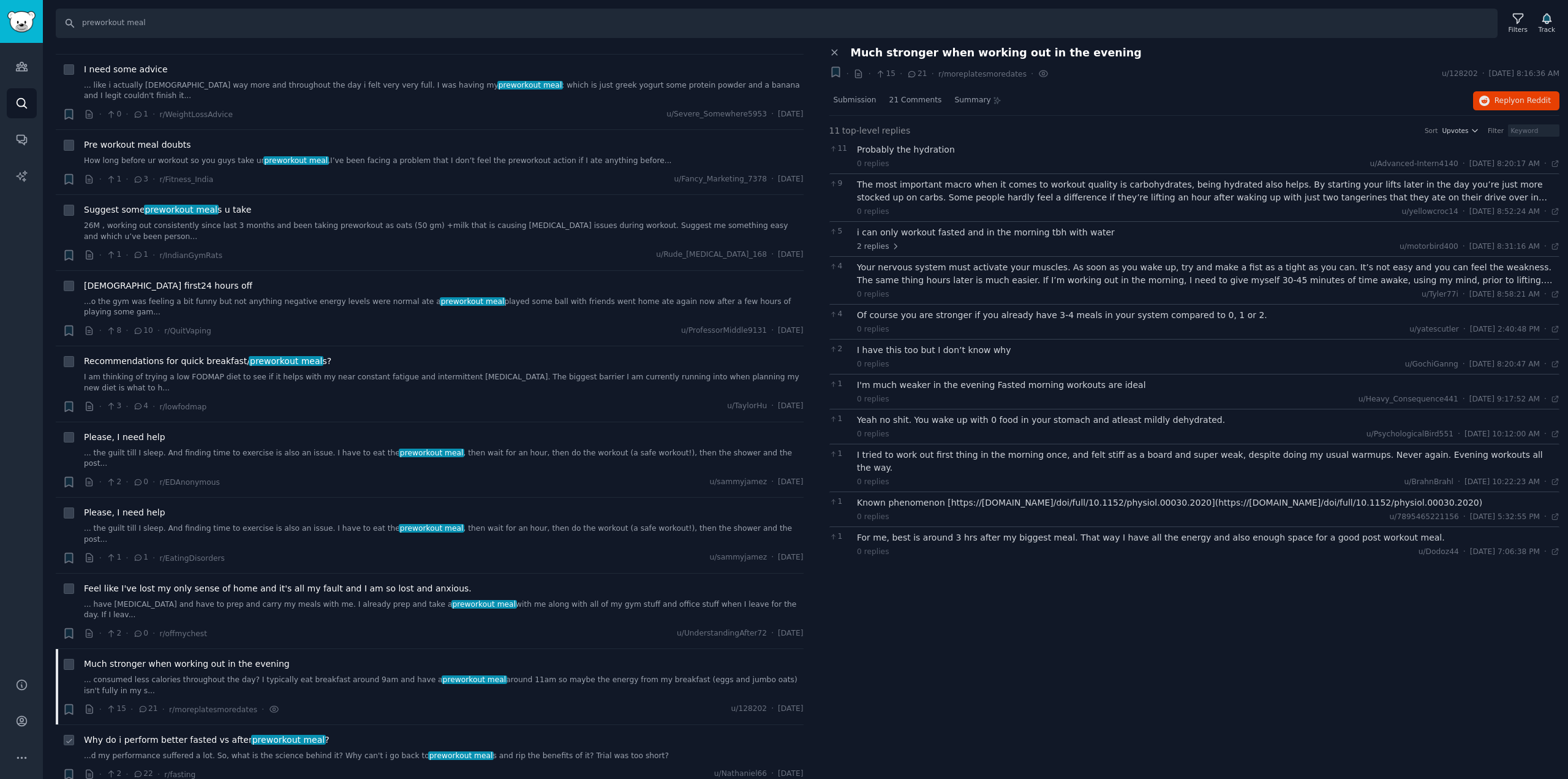
click at [259, 735] on span "preworkout meal" at bounding box center [288, 739] width 75 height 10
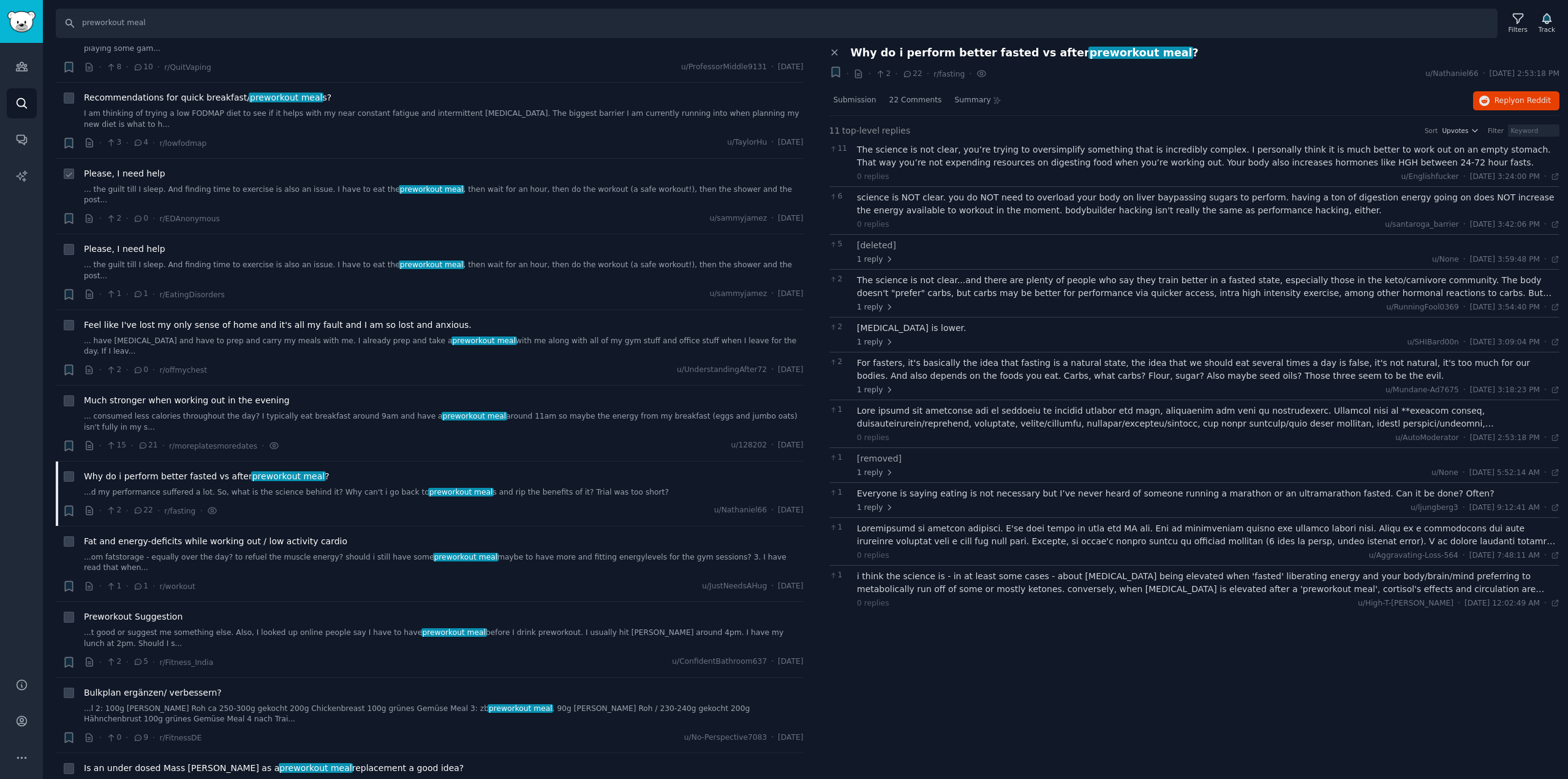
scroll to position [719, 0]
click at [339, 626] on link "...t good or suggest me something else. Also, I looked up online people say I h…" at bounding box center [443, 637] width 719 height 21
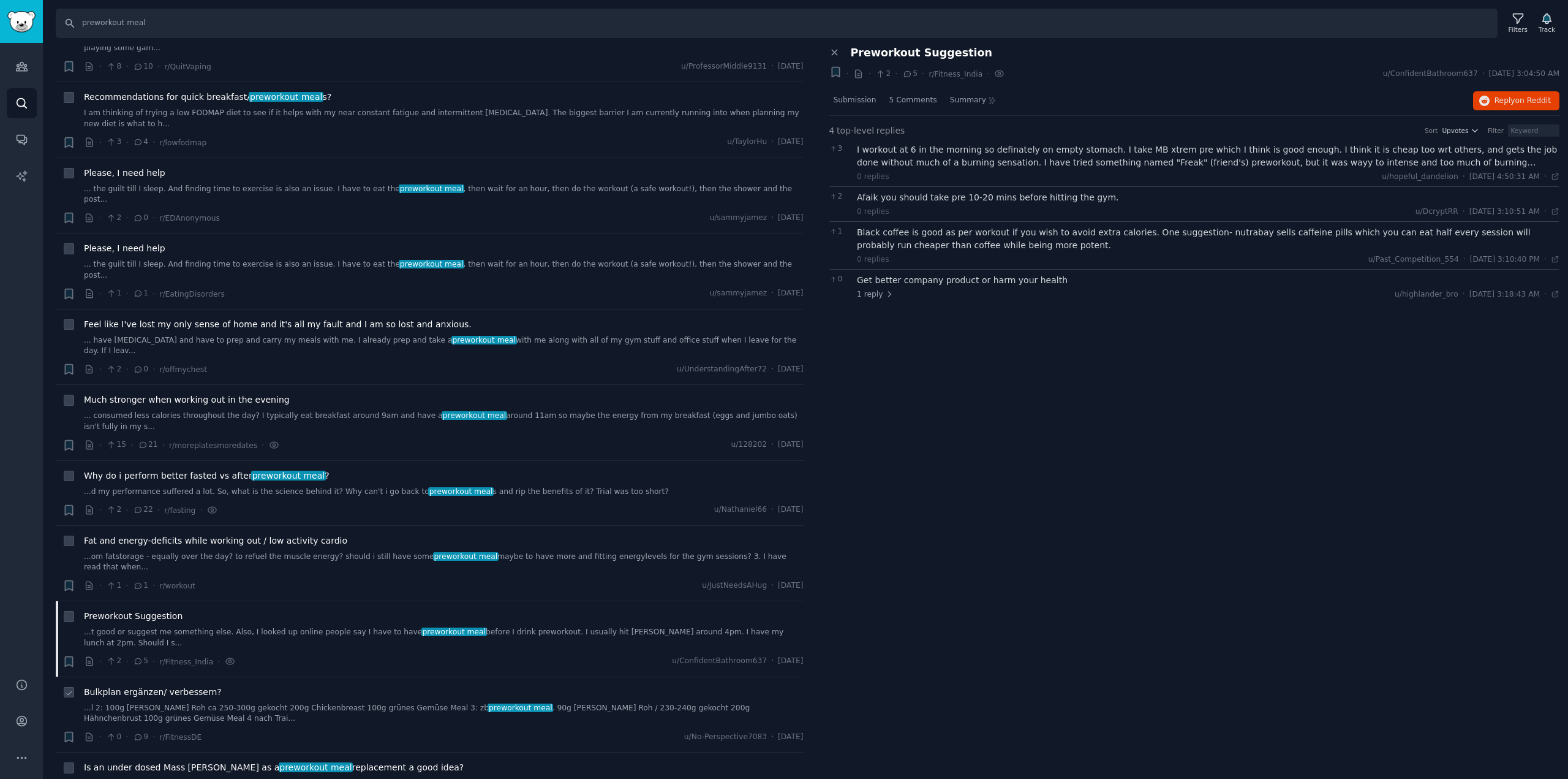
scroll to position [881, 0]
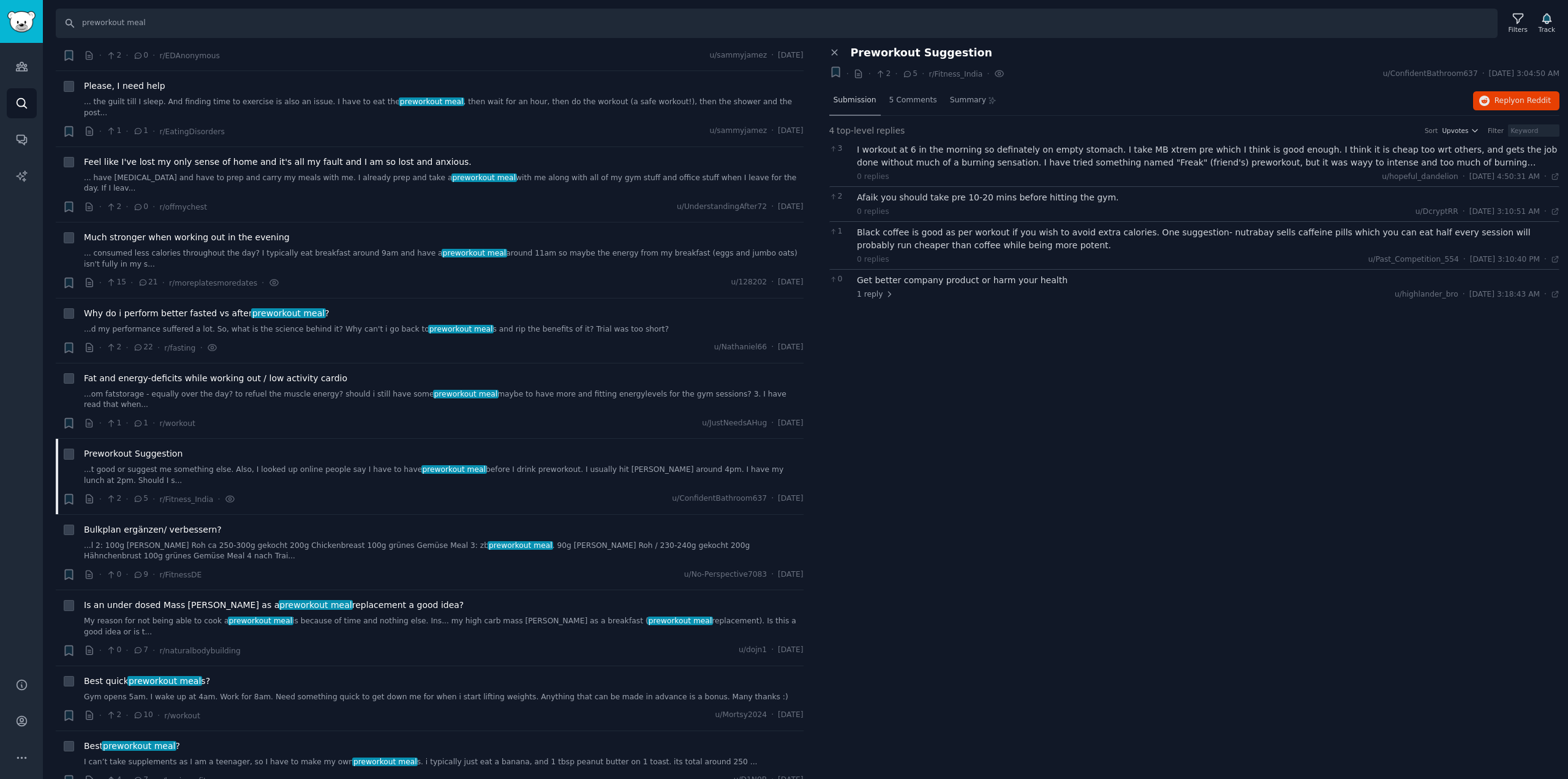
click at [868, 98] on span "Submission" at bounding box center [855, 100] width 43 height 11
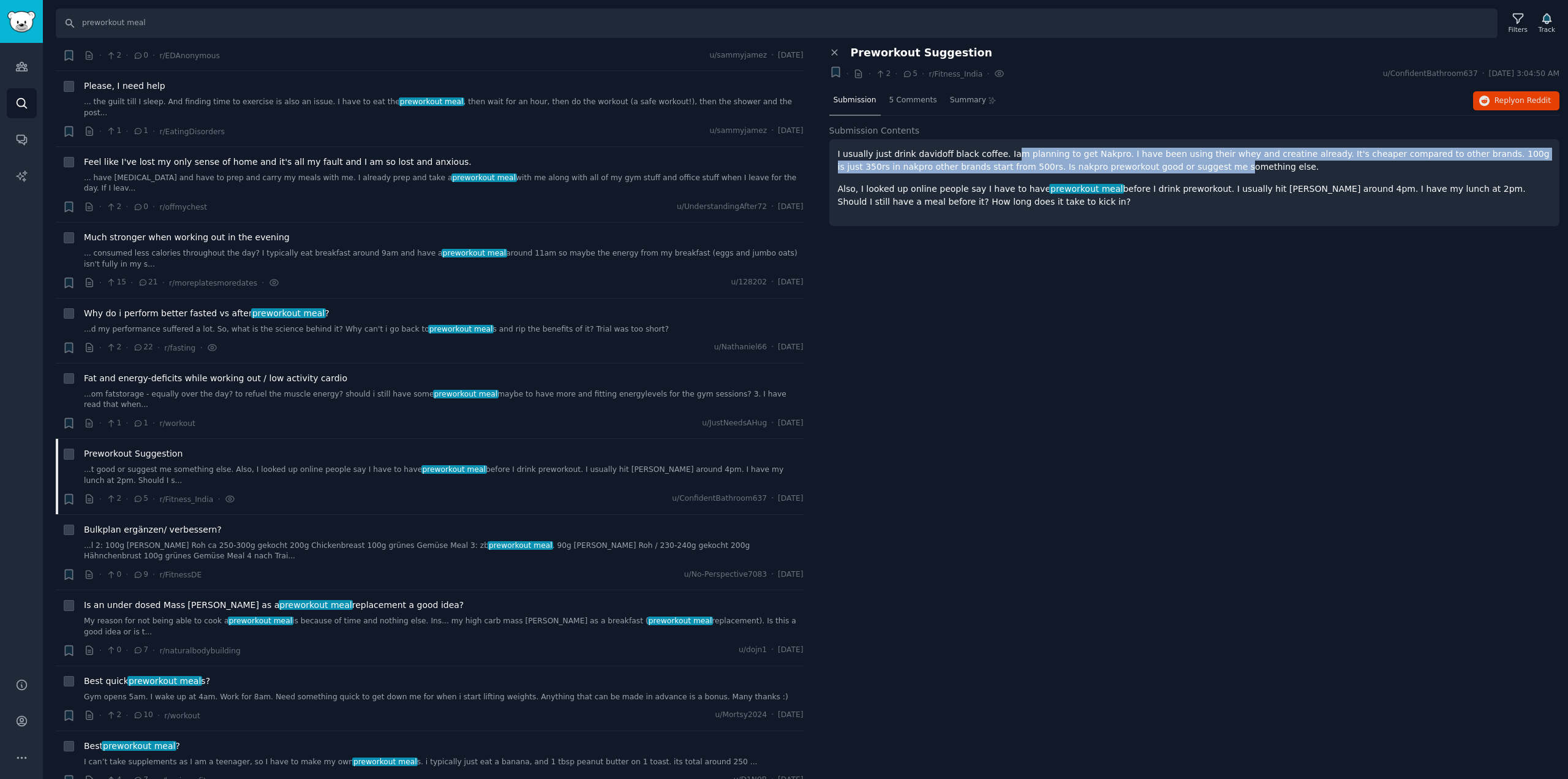
drag, startPoint x: 999, startPoint y: 154, endPoint x: 1119, endPoint y: 164, distance: 120.4
click at [1119, 164] on p "I usually just drink davidoff black coffee. Iam planning to get Nakpro. I have …" at bounding box center [1194, 161] width 713 height 26
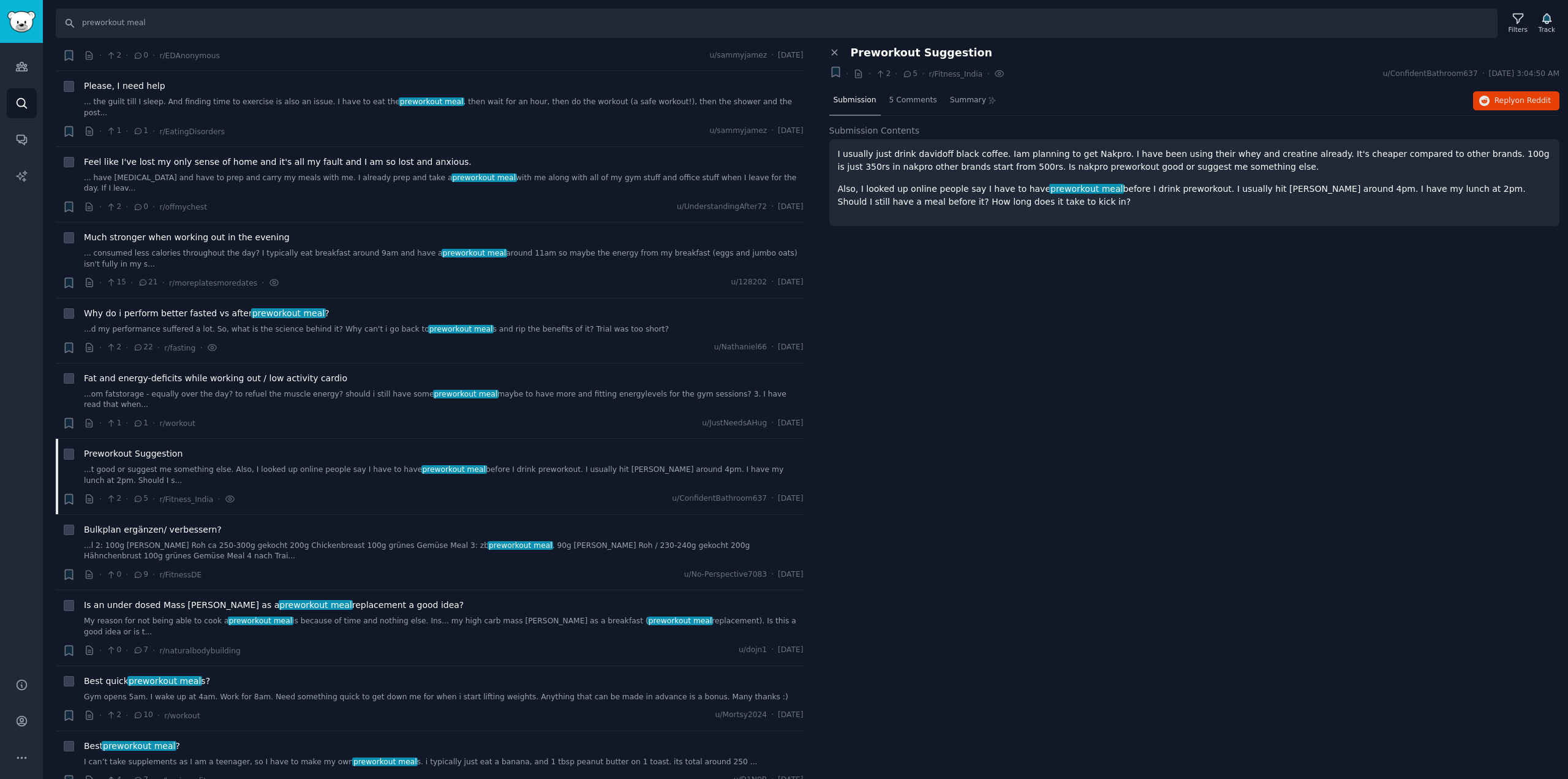
click at [941, 186] on p "Also, I looked up online people say I have to have preworkout meal before I dri…" at bounding box center [1194, 195] width 713 height 26
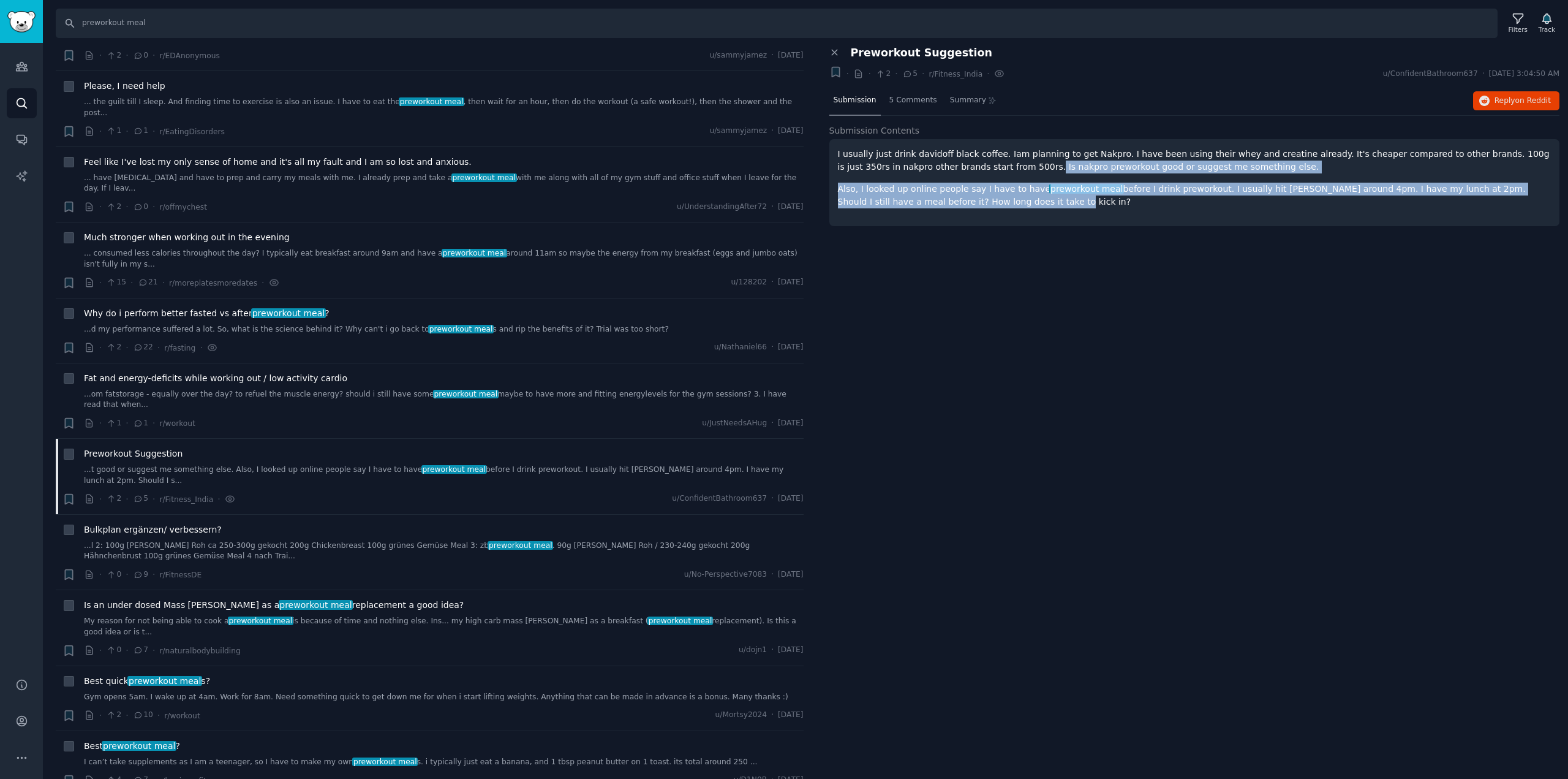
drag, startPoint x: 950, startPoint y: 164, endPoint x: 955, endPoint y: 198, distance: 34.4
click at [955, 198] on div "I usually just drink davidoff black coffee. Iam planning to get Nakpro. I have …" at bounding box center [1194, 178] width 713 height 60
click at [955, 198] on p "Also, I looked up online people say I have to have preworkout meal before I dri…" at bounding box center [1194, 195] width 713 height 26
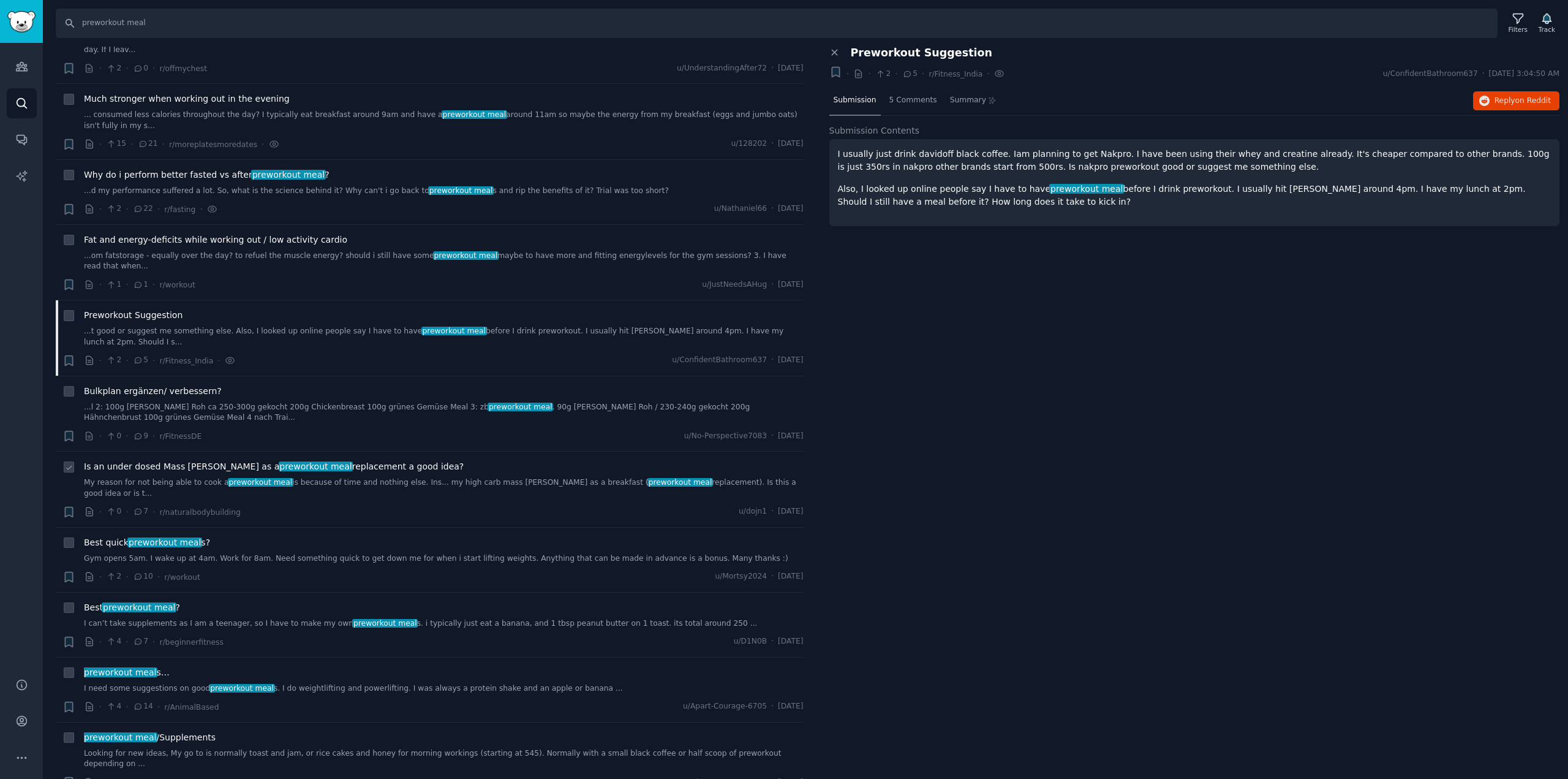
scroll to position [1021, 0]
click at [186, 536] on span "preworkout meal" at bounding box center [165, 541] width 75 height 10
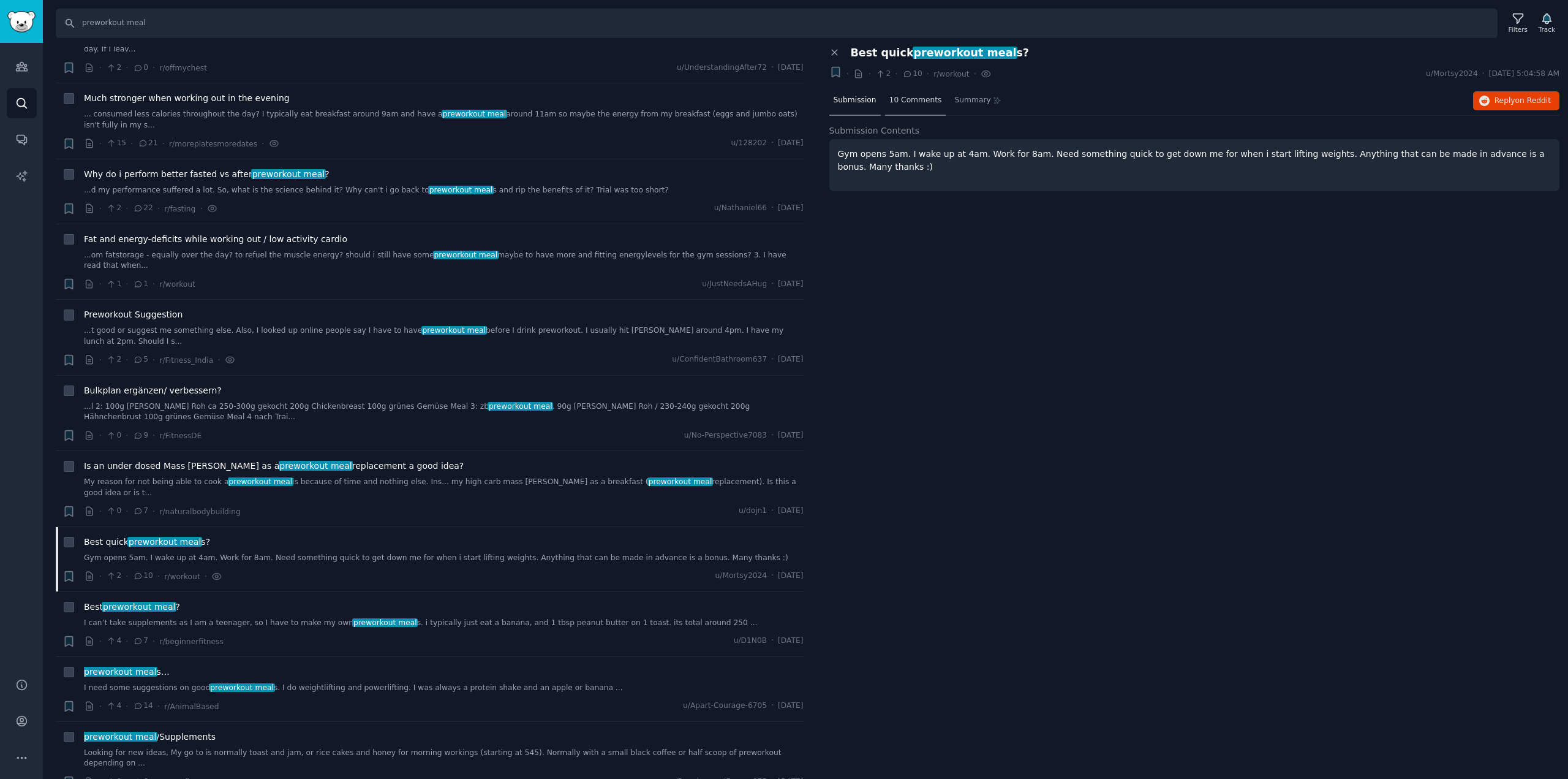
click at [916, 103] on span "10 Comments" at bounding box center [915, 100] width 53 height 11
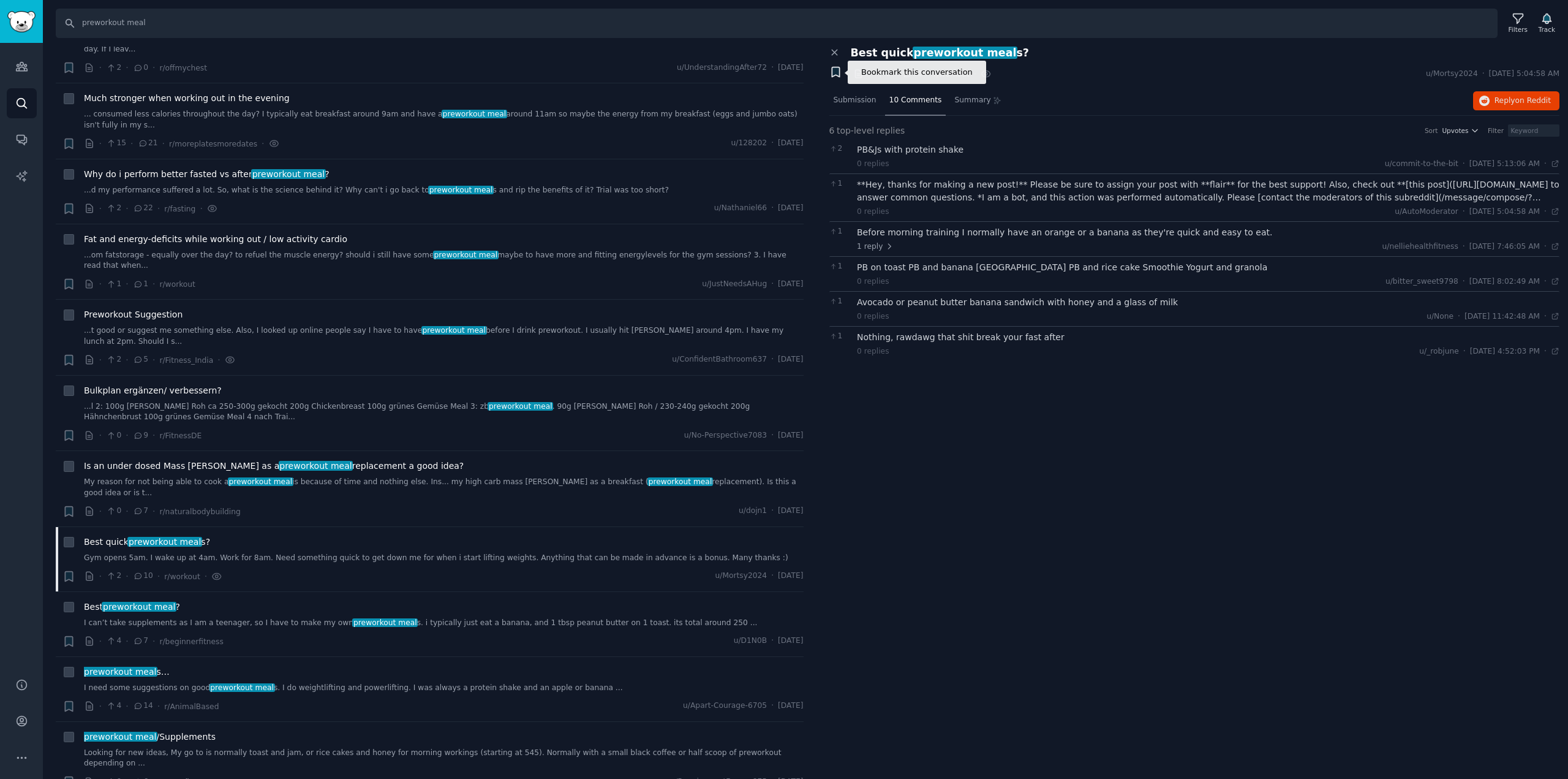
click at [833, 73] on icon "button" at bounding box center [835, 72] width 8 height 10
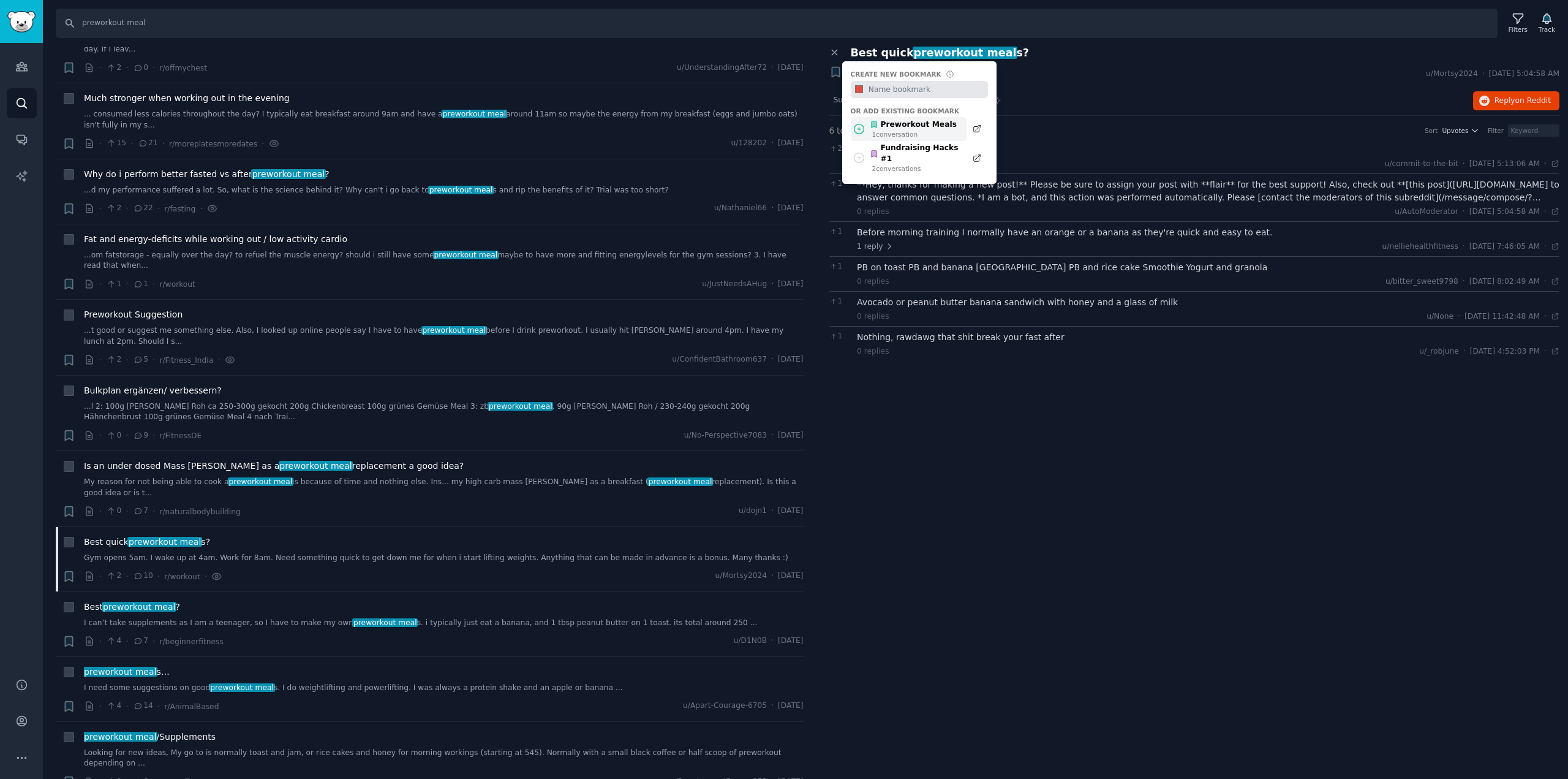
click at [917, 124] on div "Preworkout Meals" at bounding box center [913, 125] width 87 height 11
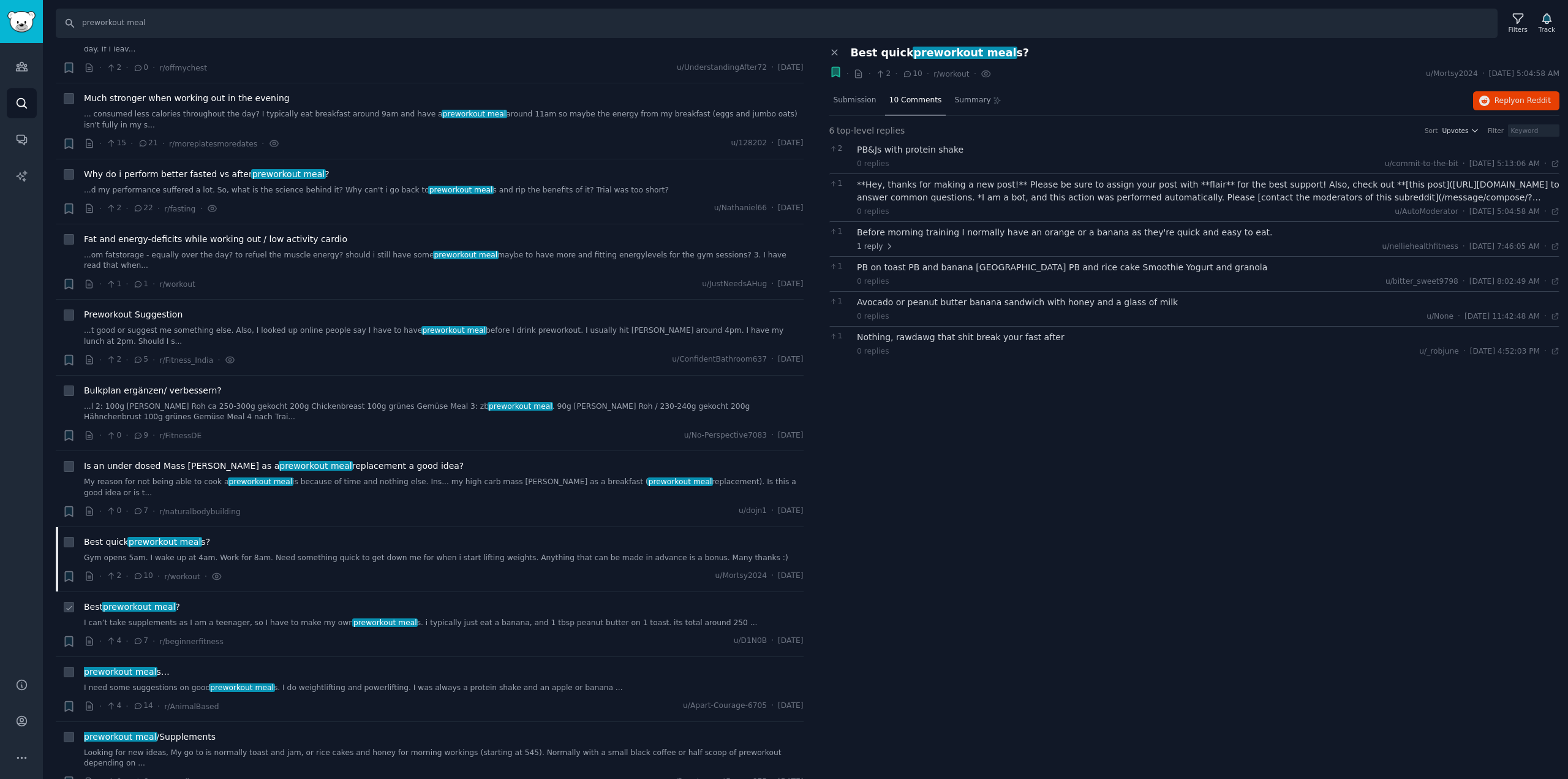
click at [159, 601] on span "preworkout meal" at bounding box center [139, 606] width 75 height 10
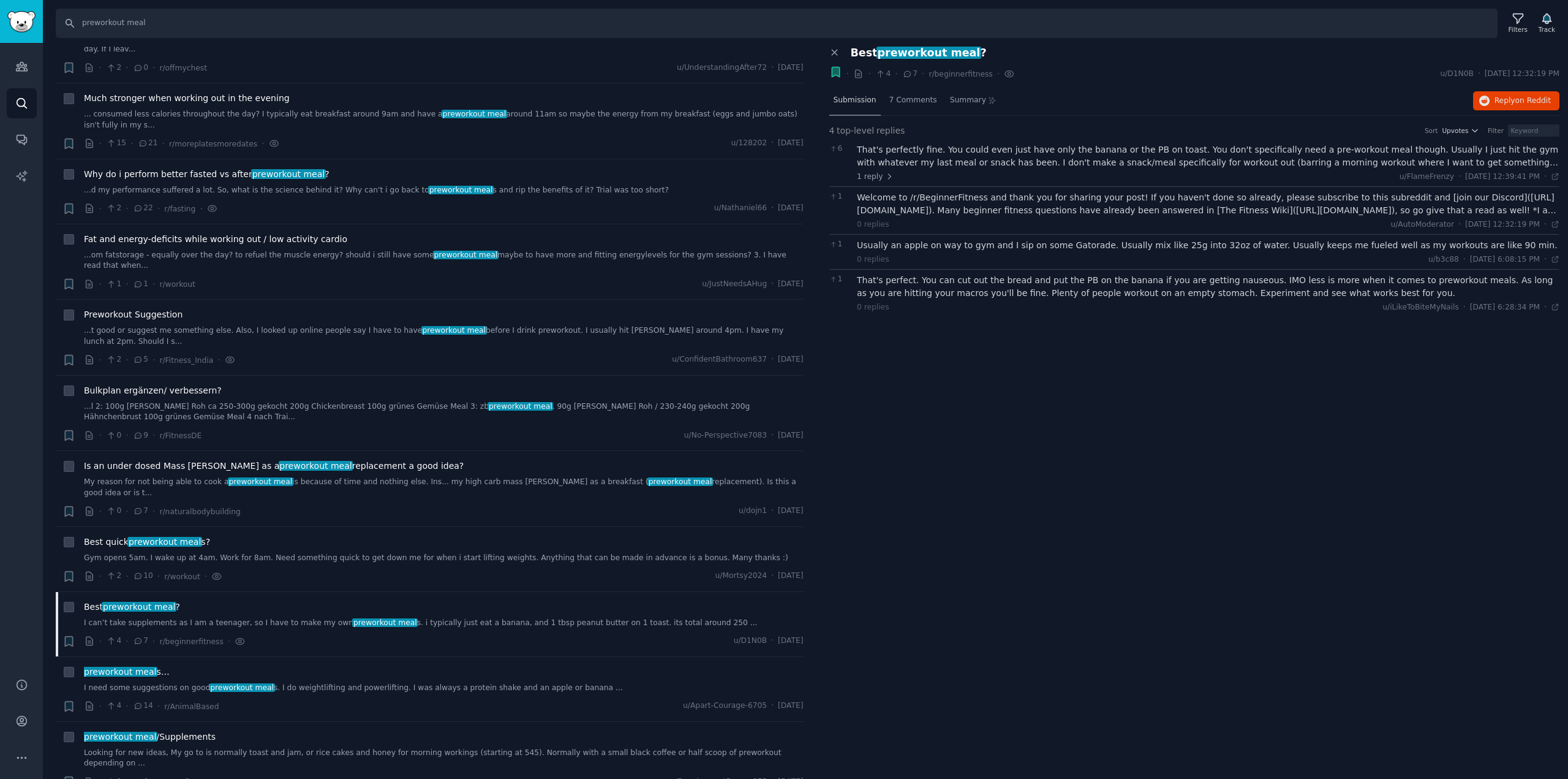
click at [851, 96] on span "Submission" at bounding box center [855, 100] width 43 height 11
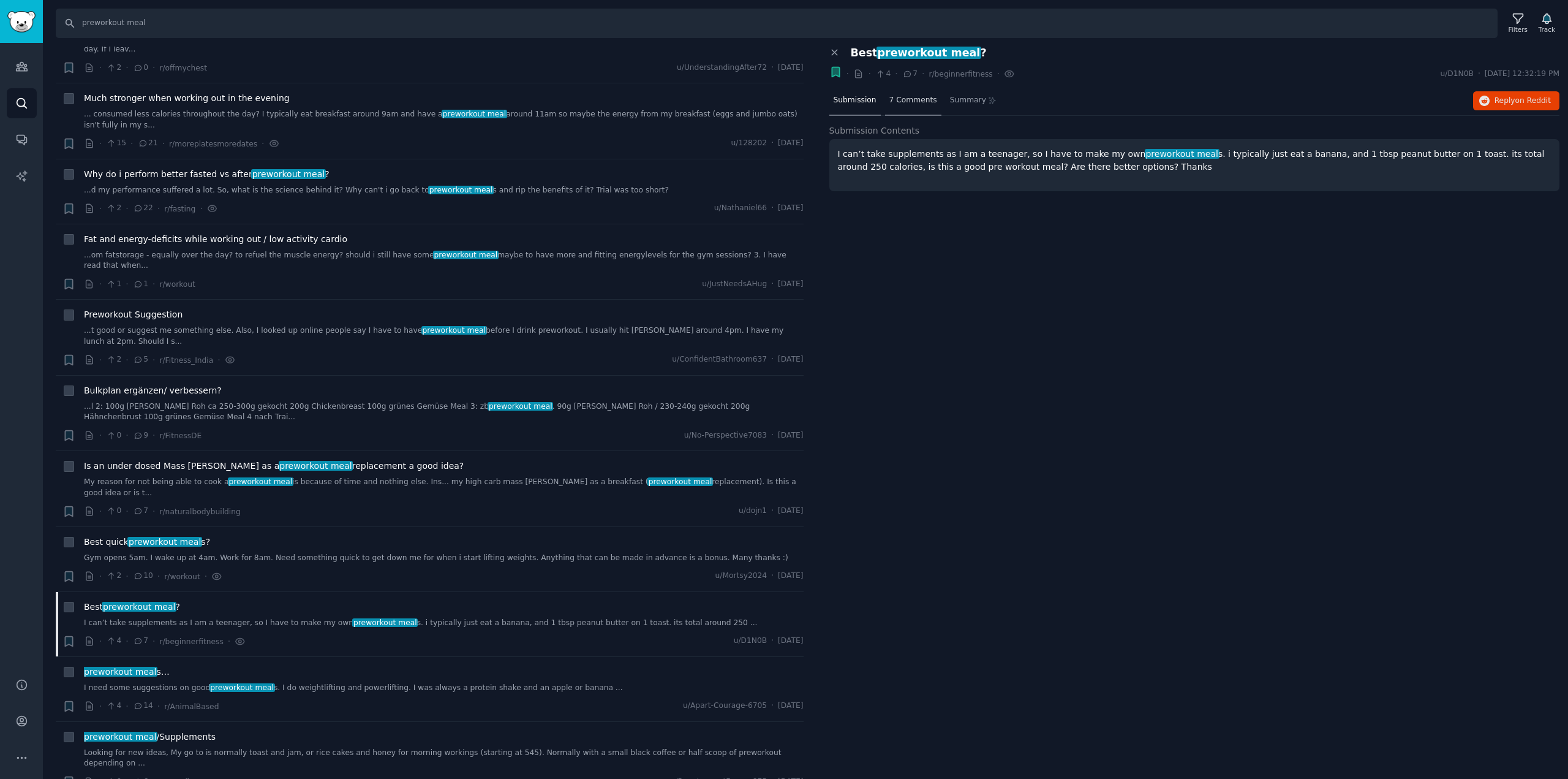
click at [896, 104] on span "7 Comments" at bounding box center [913, 100] width 48 height 11
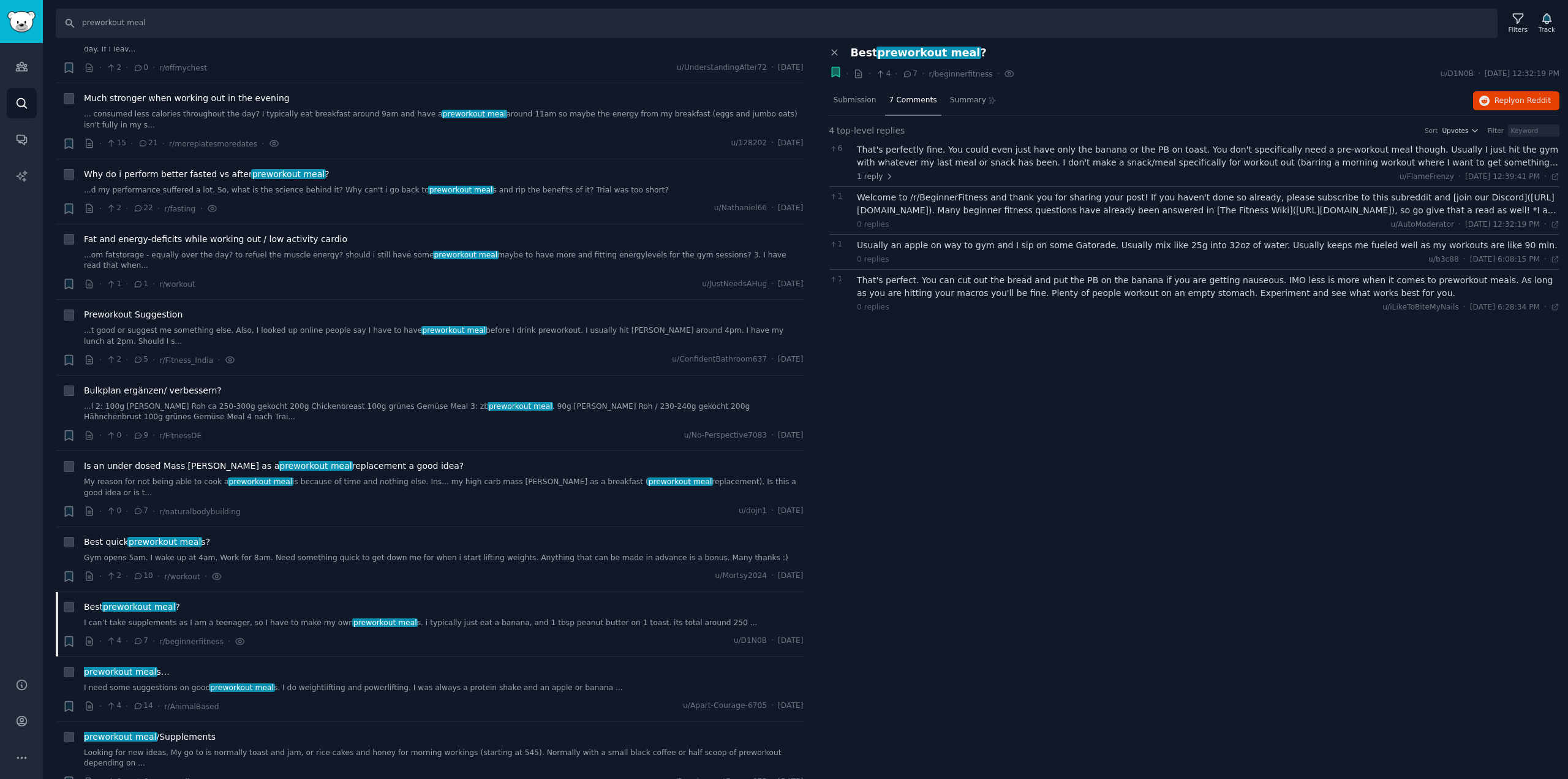
click at [1447, 166] on div "That's perfectly fine. You could even just have only the banana or the PB on to…" at bounding box center [1207, 156] width 702 height 26
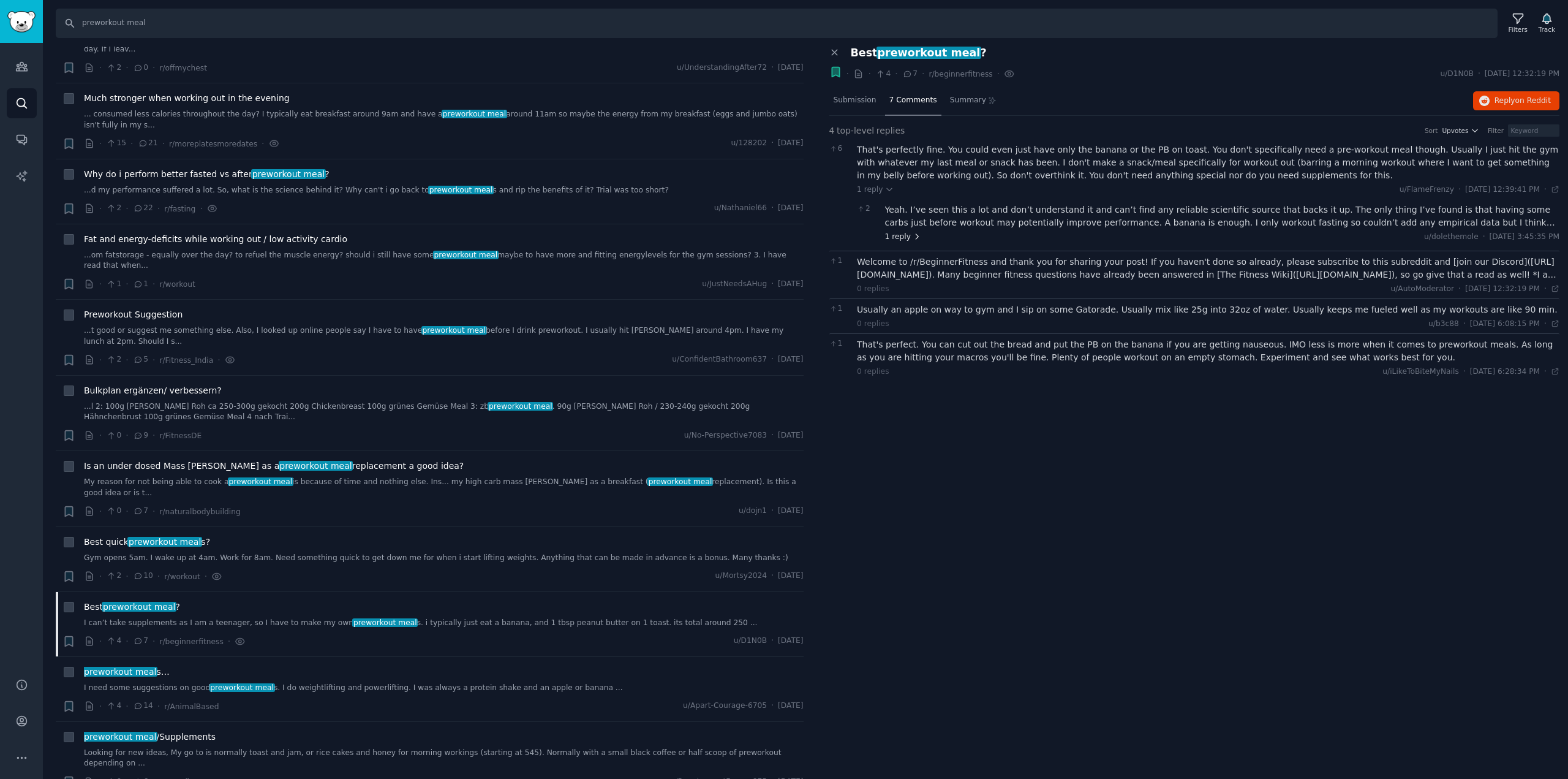
click at [898, 235] on span "1 reply" at bounding box center [903, 237] width 37 height 11
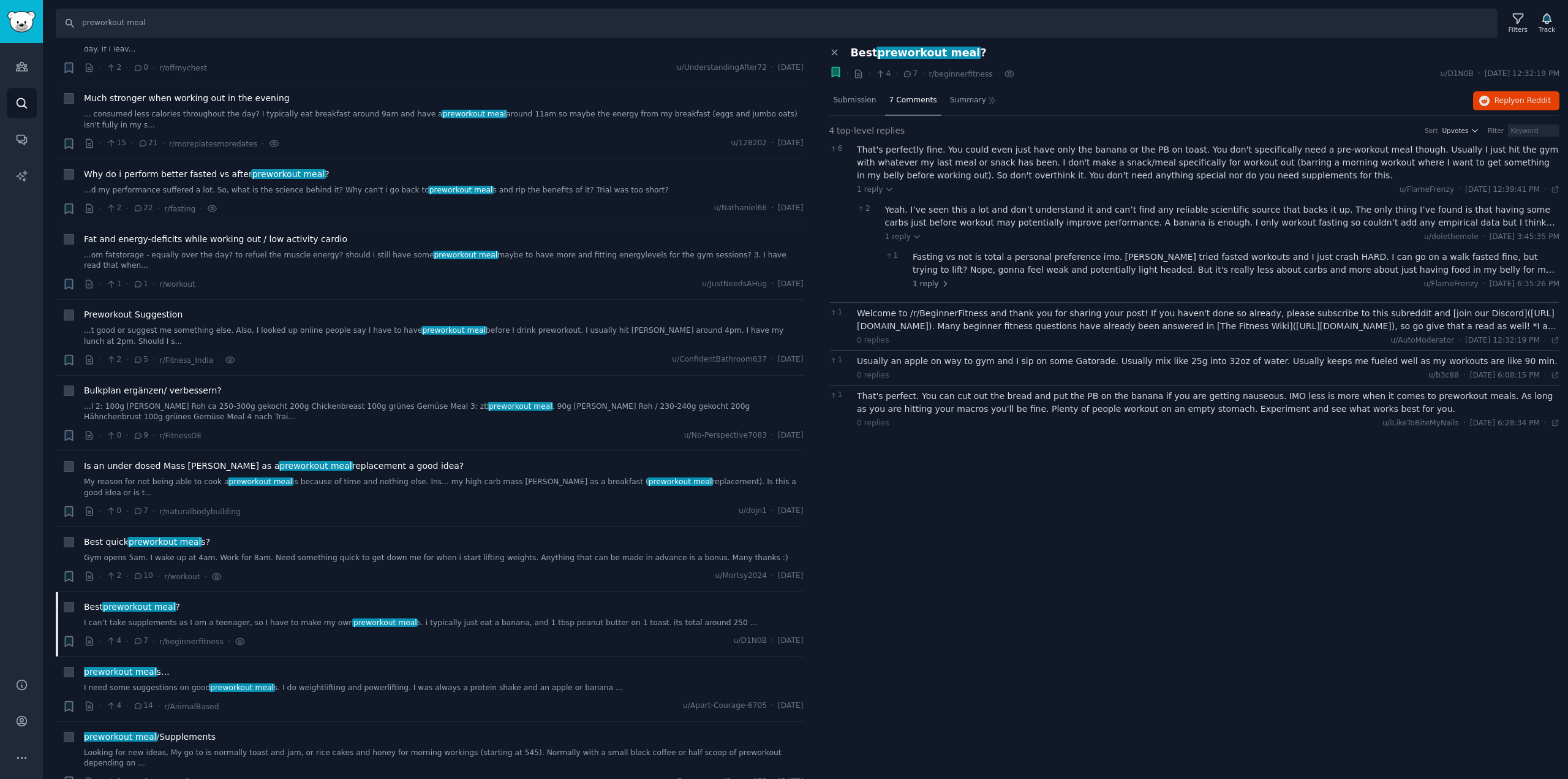
click at [991, 261] on div "Fasting vs not is total a personal preference imo. [PERSON_NAME] tried fasted w…" at bounding box center [1235, 263] width 647 height 26
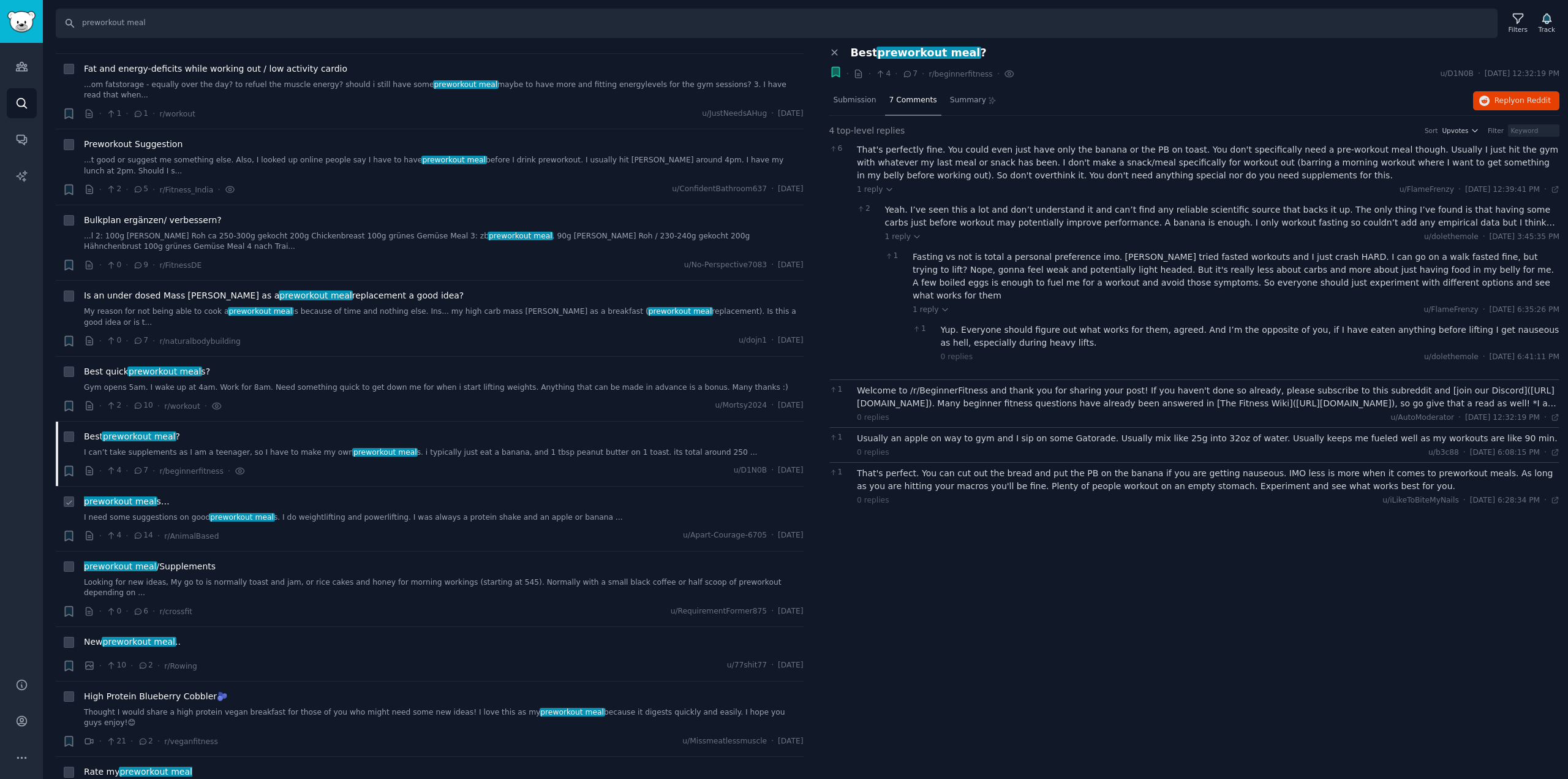
scroll to position [1192, 0]
click at [331, 511] on link "I need some suggestions on good preworkout meal s. I do weightlifting and power…" at bounding box center [443, 517] width 719 height 11
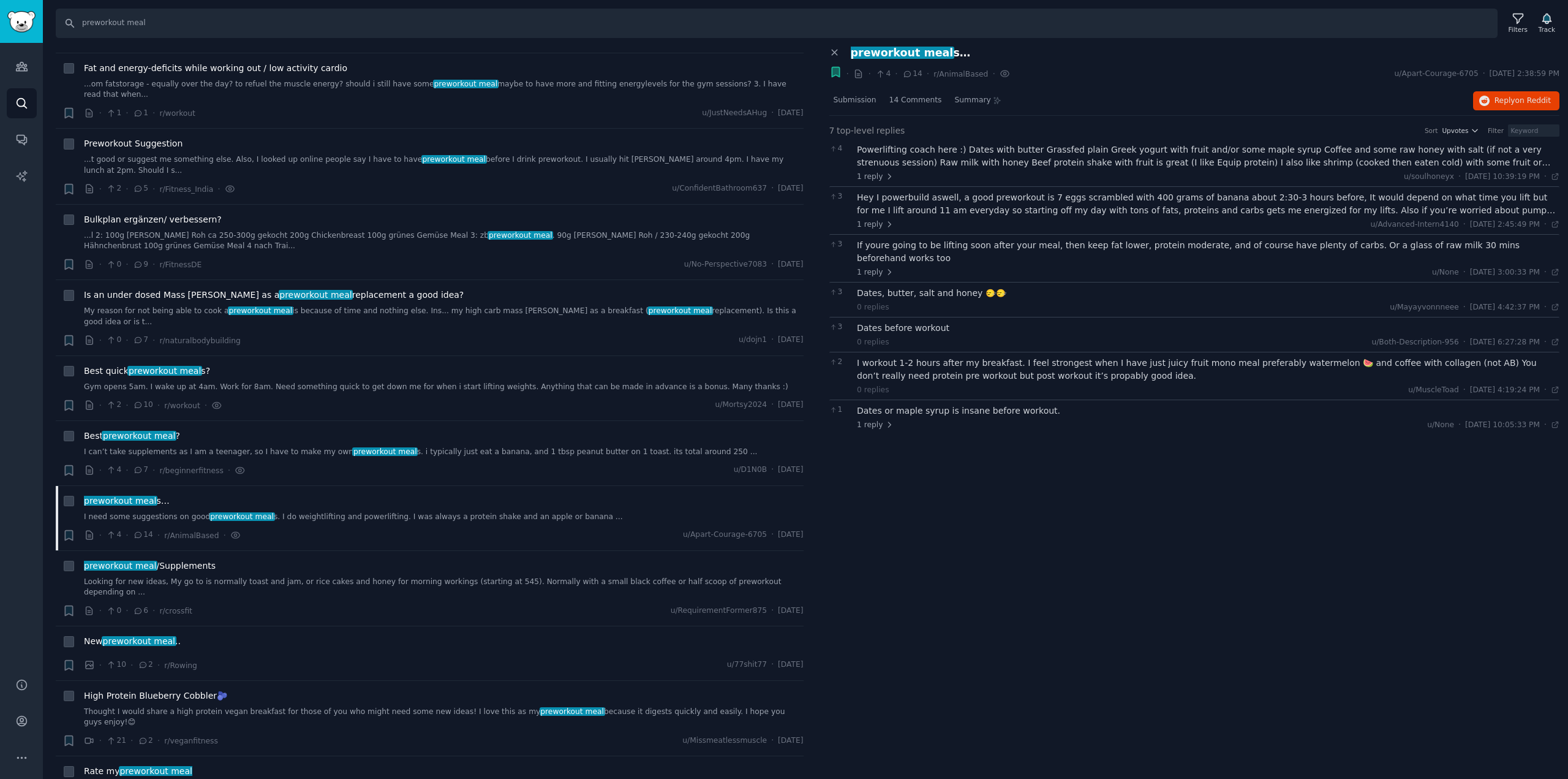
click at [1089, 160] on div "Powerlifting coach here :) Dates with butter Grassfed plain Greek yogurt with f…" at bounding box center [1207, 156] width 702 height 26
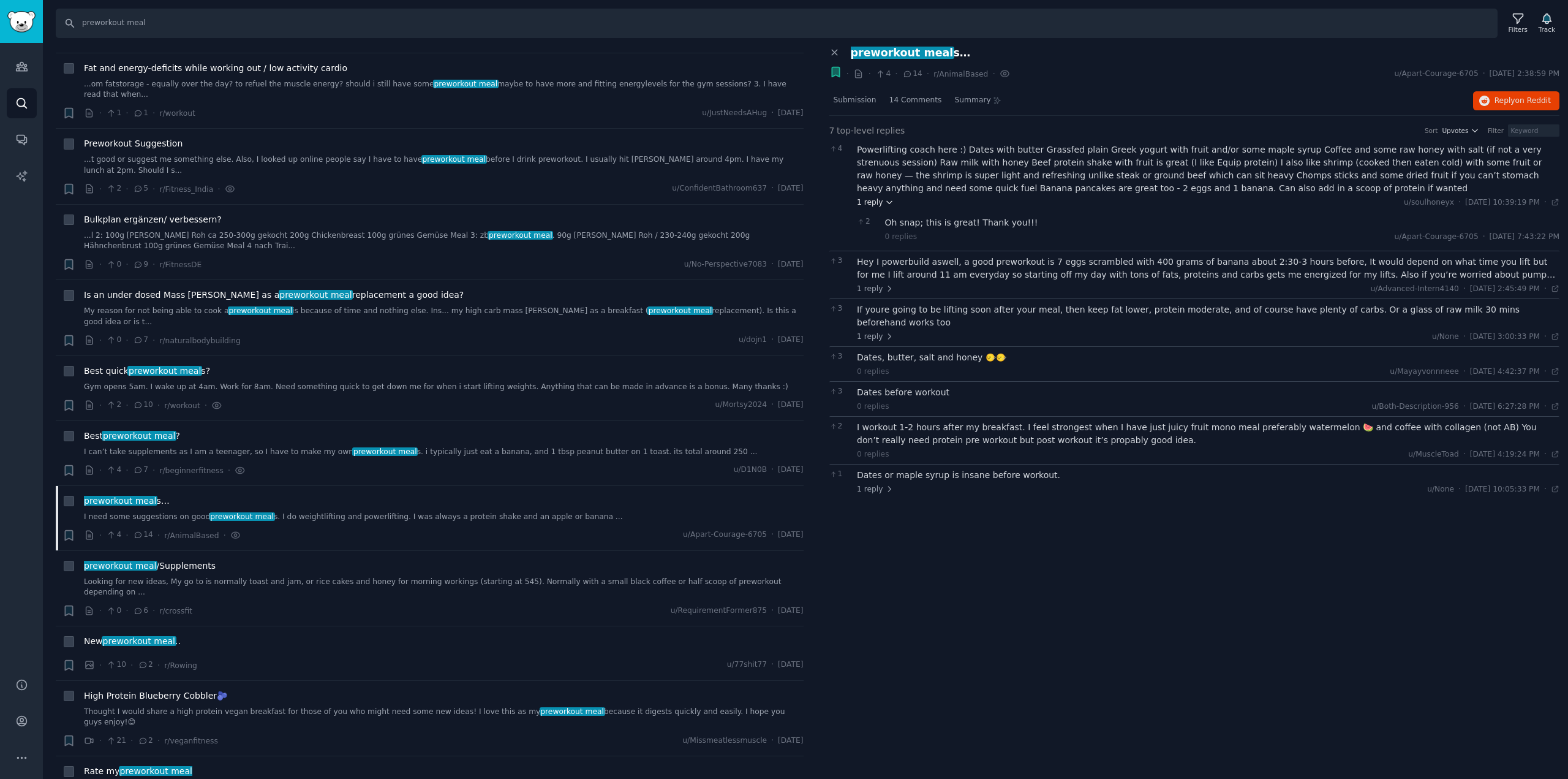
click at [879, 198] on span "1 reply" at bounding box center [875, 203] width 37 height 11
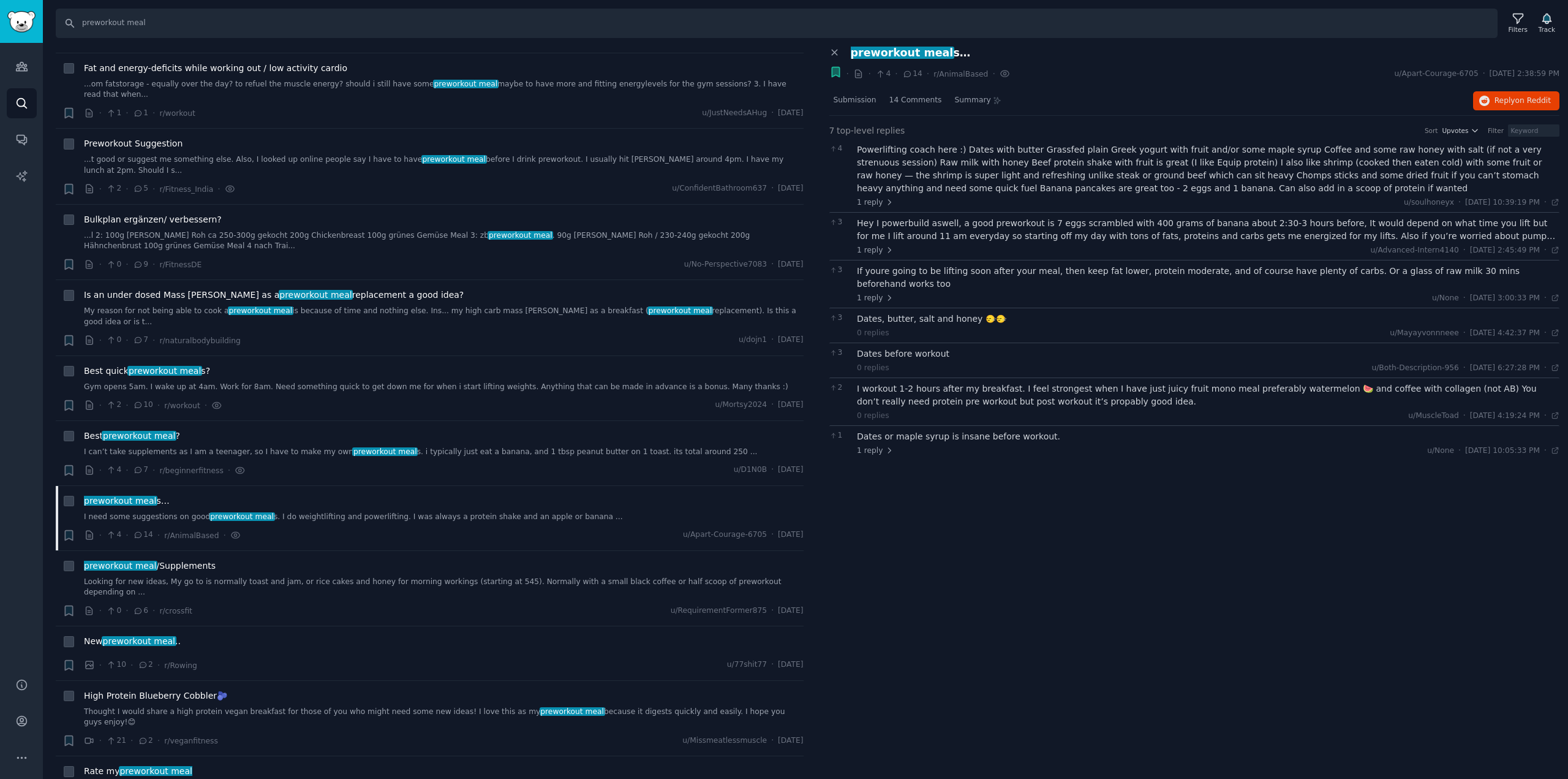
click at [837, 73] on icon "button" at bounding box center [835, 72] width 8 height 10
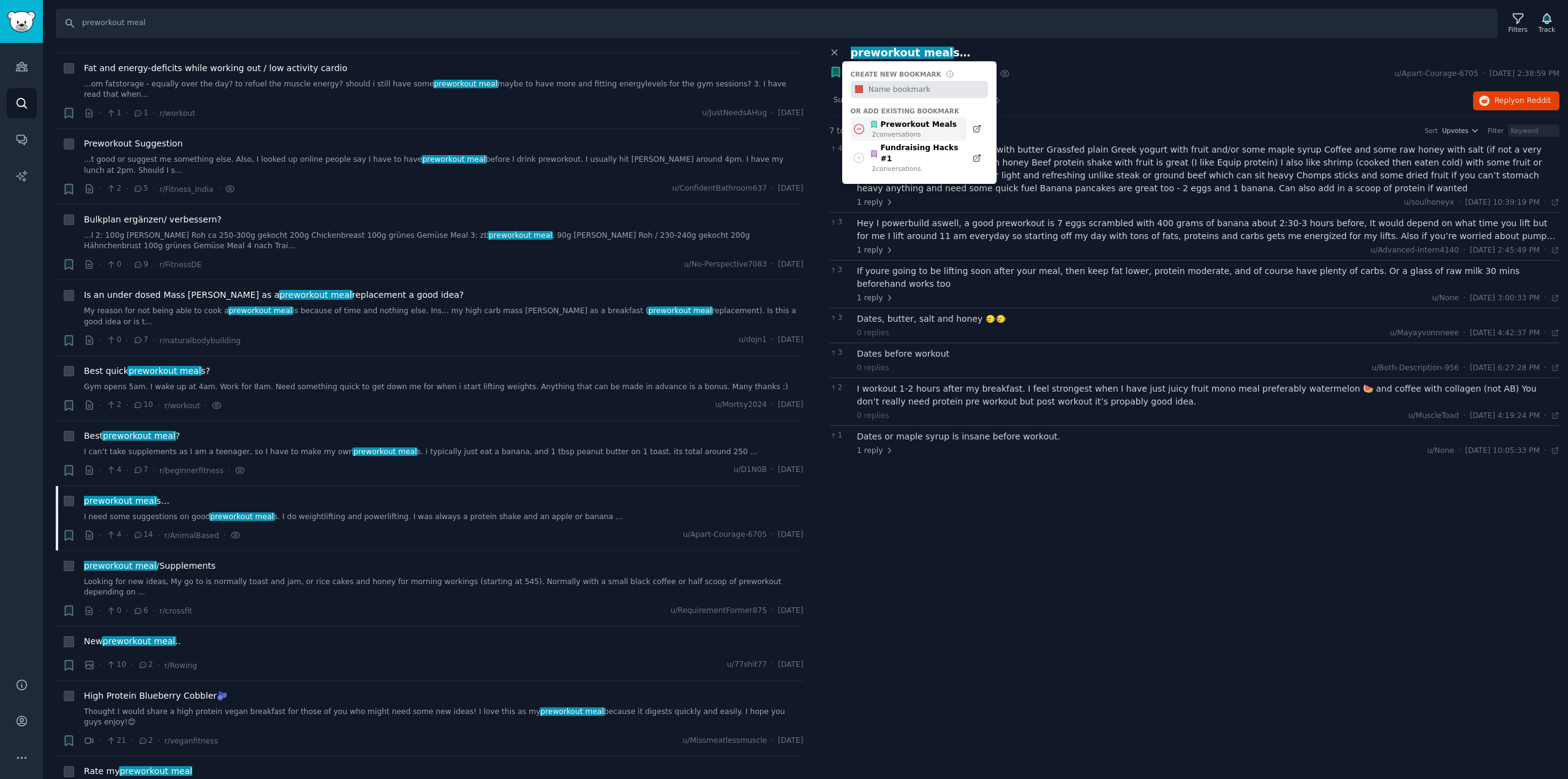
click at [908, 131] on div "2 conversation s" at bounding box center [914, 134] width 85 height 8
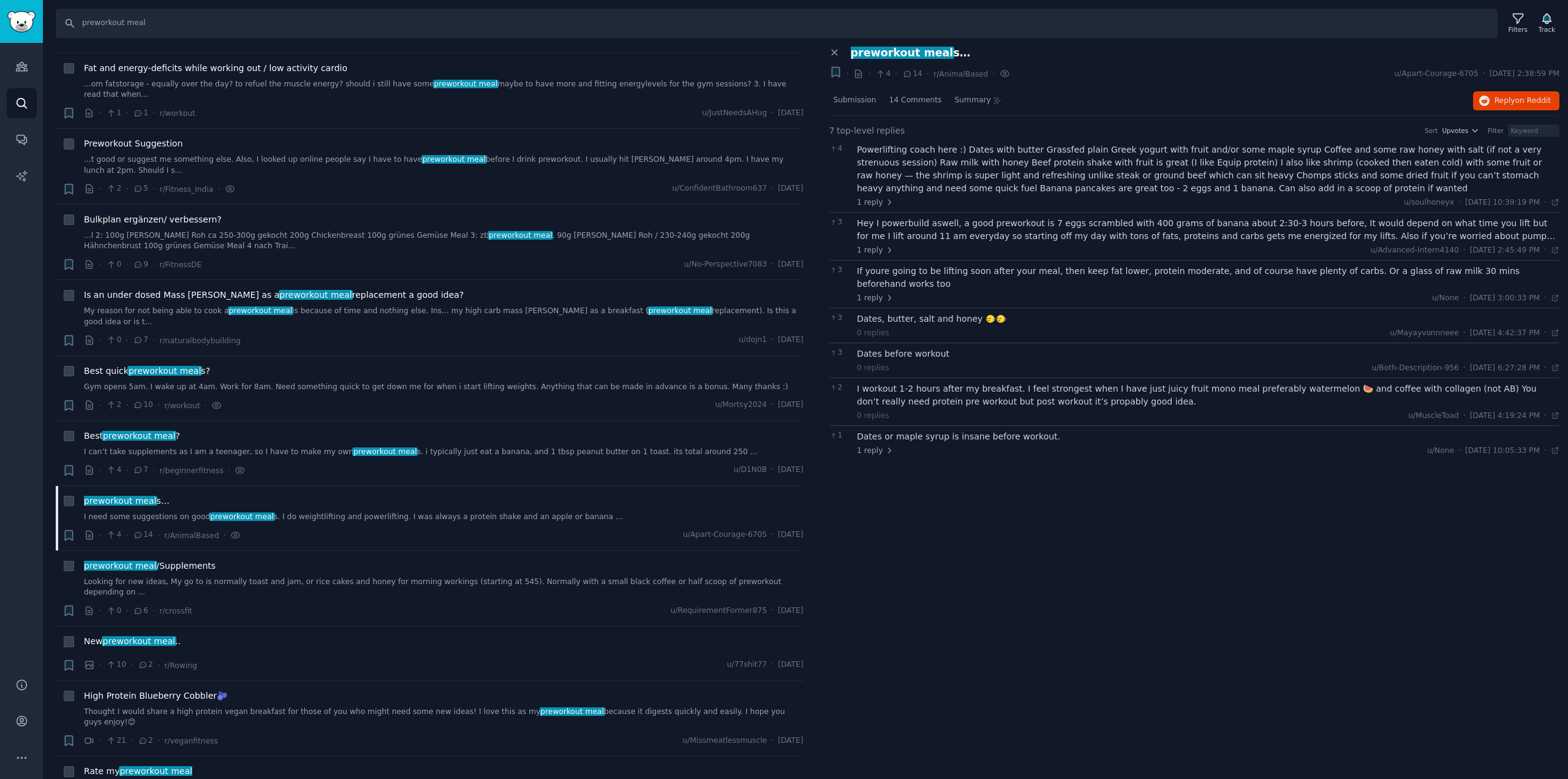
click at [835, 73] on icon "button" at bounding box center [835, 72] width 8 height 10
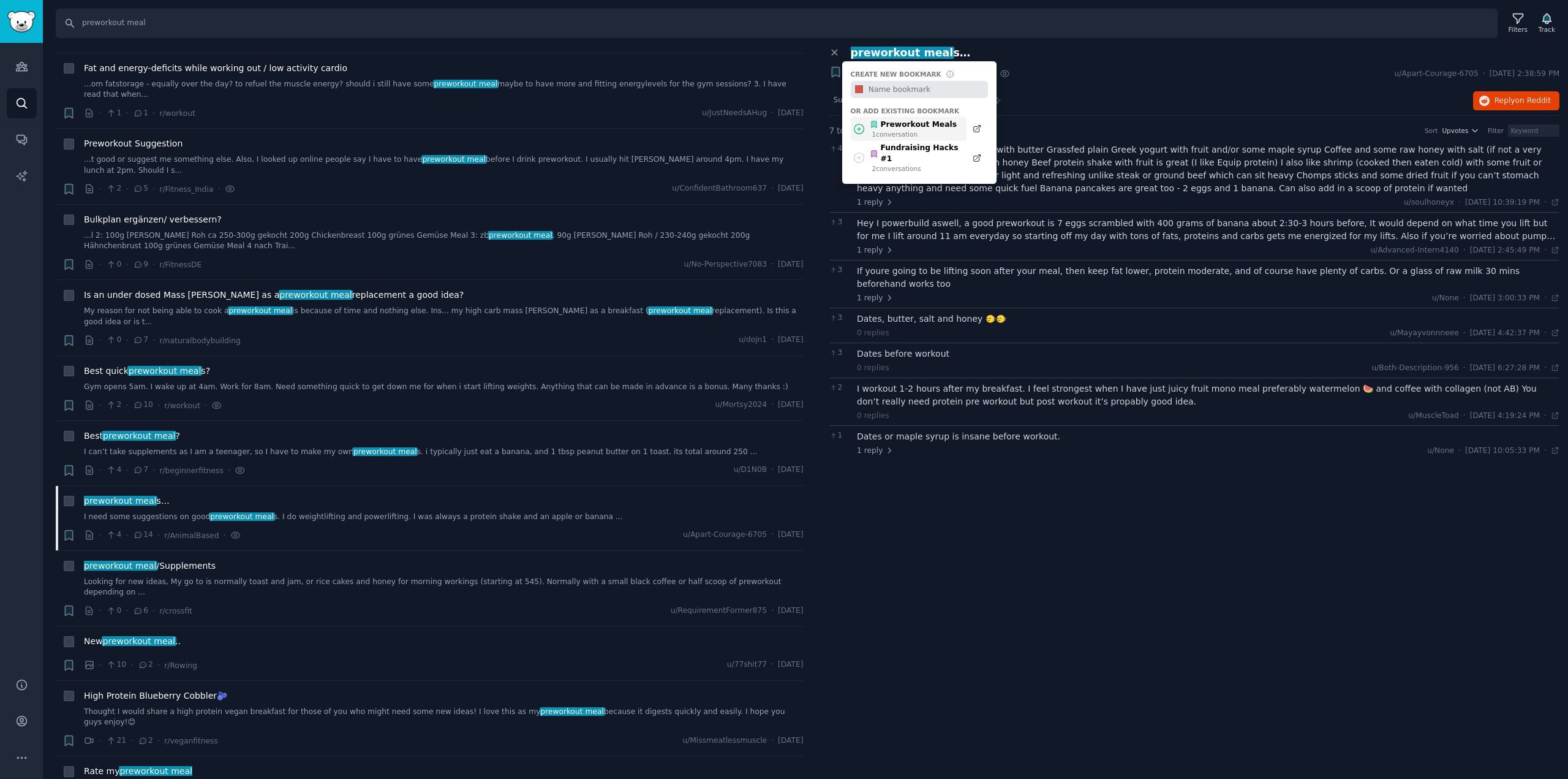
click at [900, 127] on div "Preworkout Meals" at bounding box center [913, 125] width 87 height 11
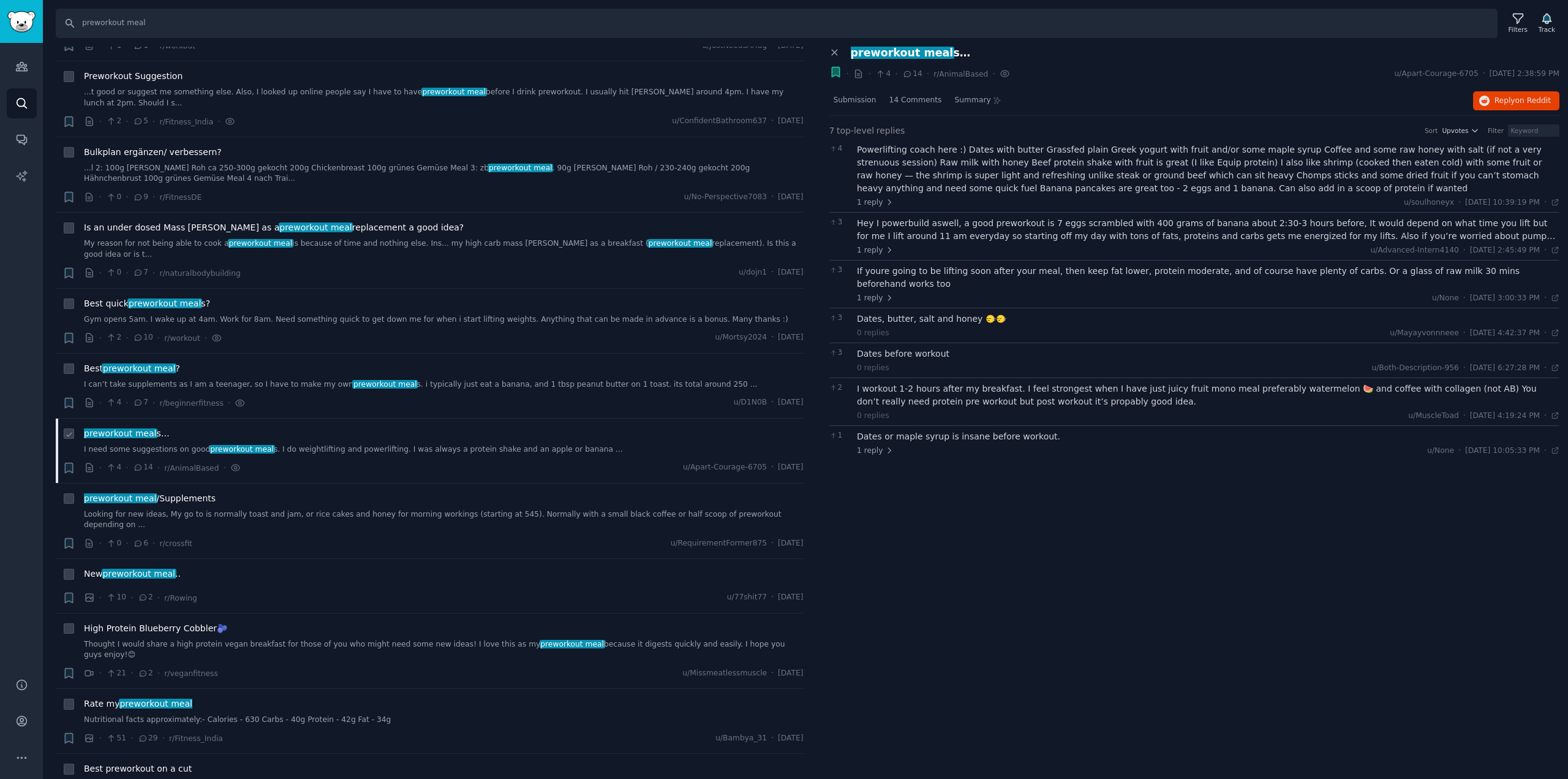
scroll to position [1262, 0]
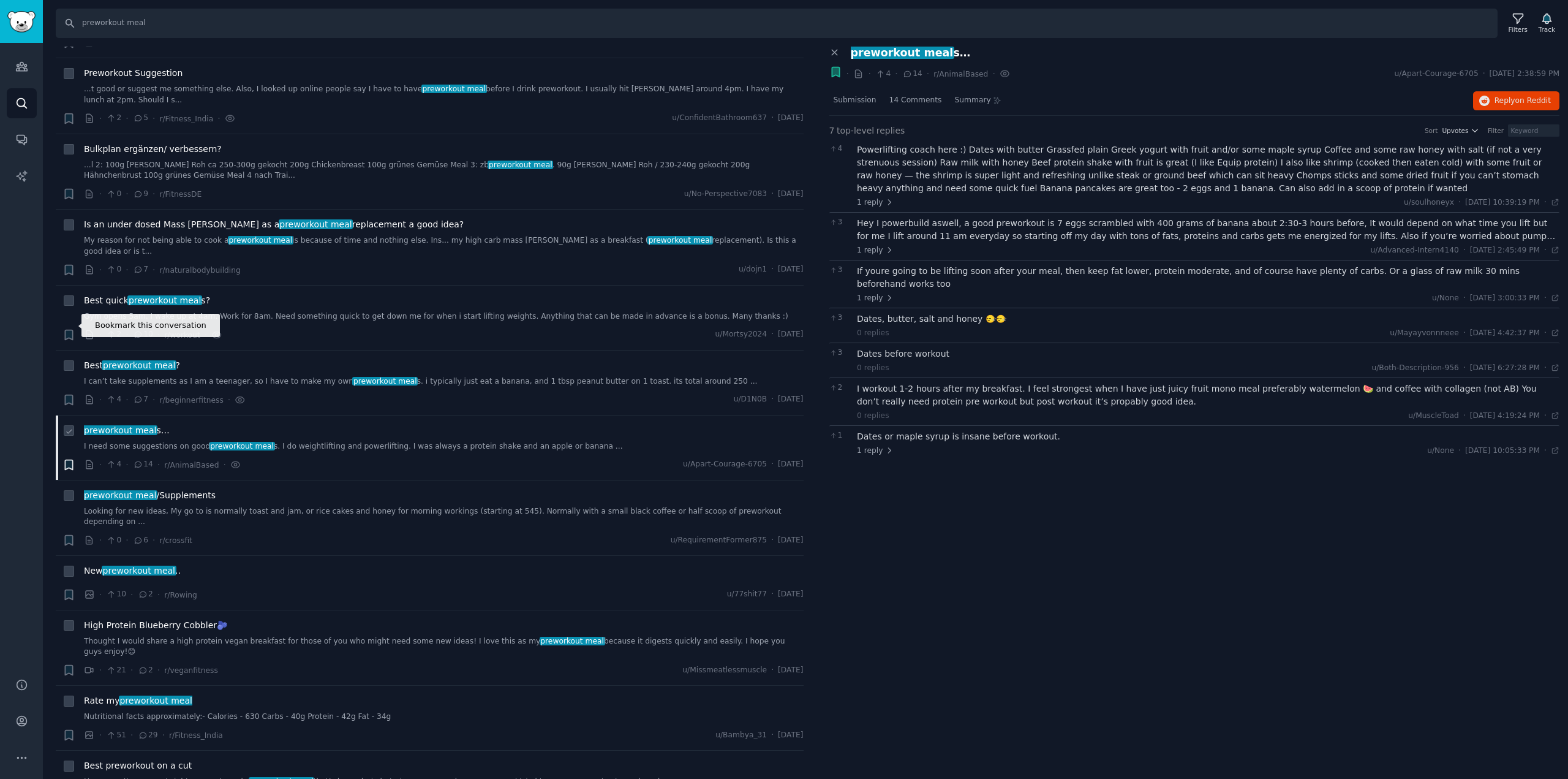
click at [68, 459] on icon "button" at bounding box center [69, 464] width 8 height 10
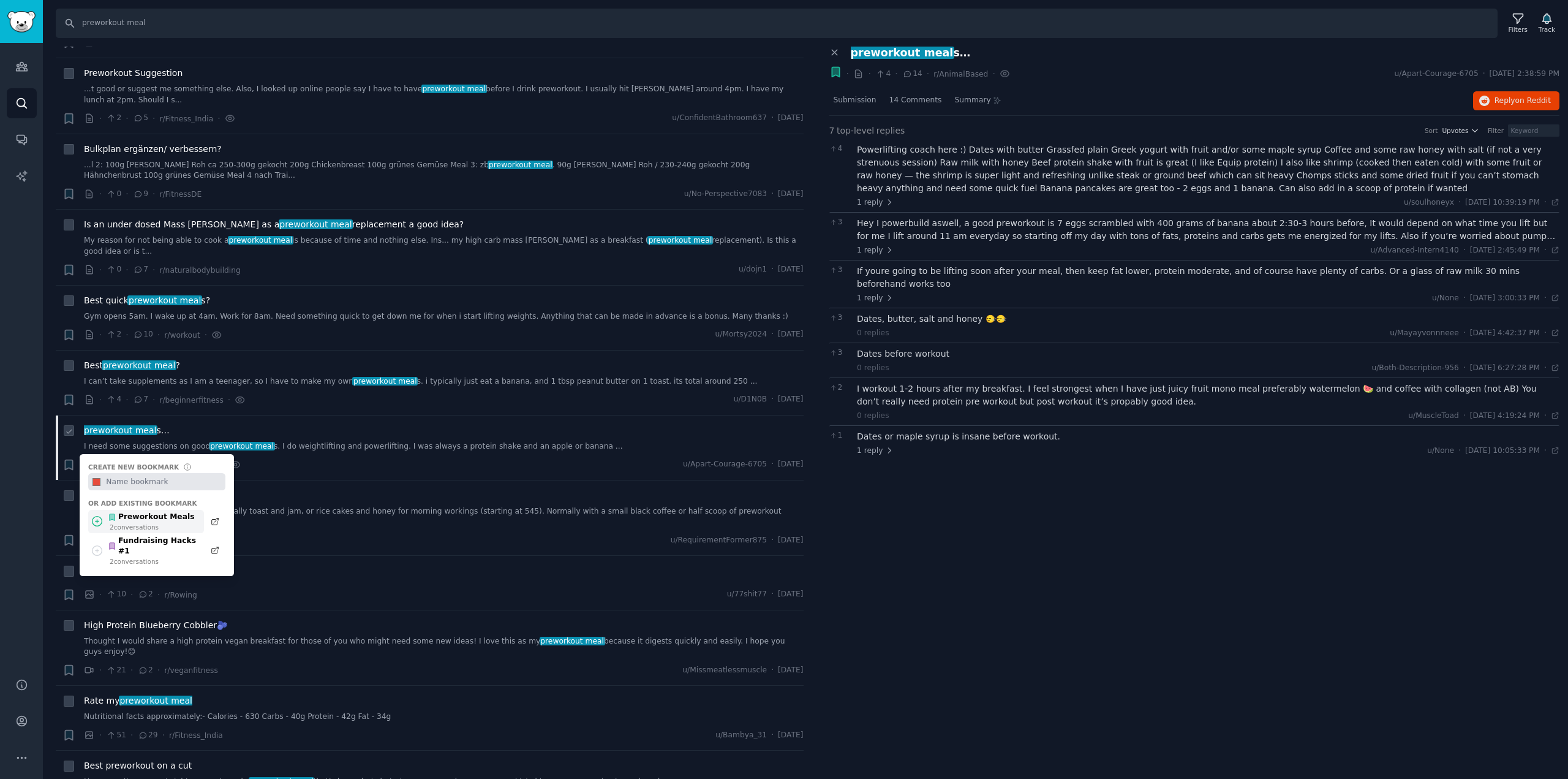
click at [138, 511] on div "Preworkout Meals" at bounding box center [151, 517] width 87 height 11
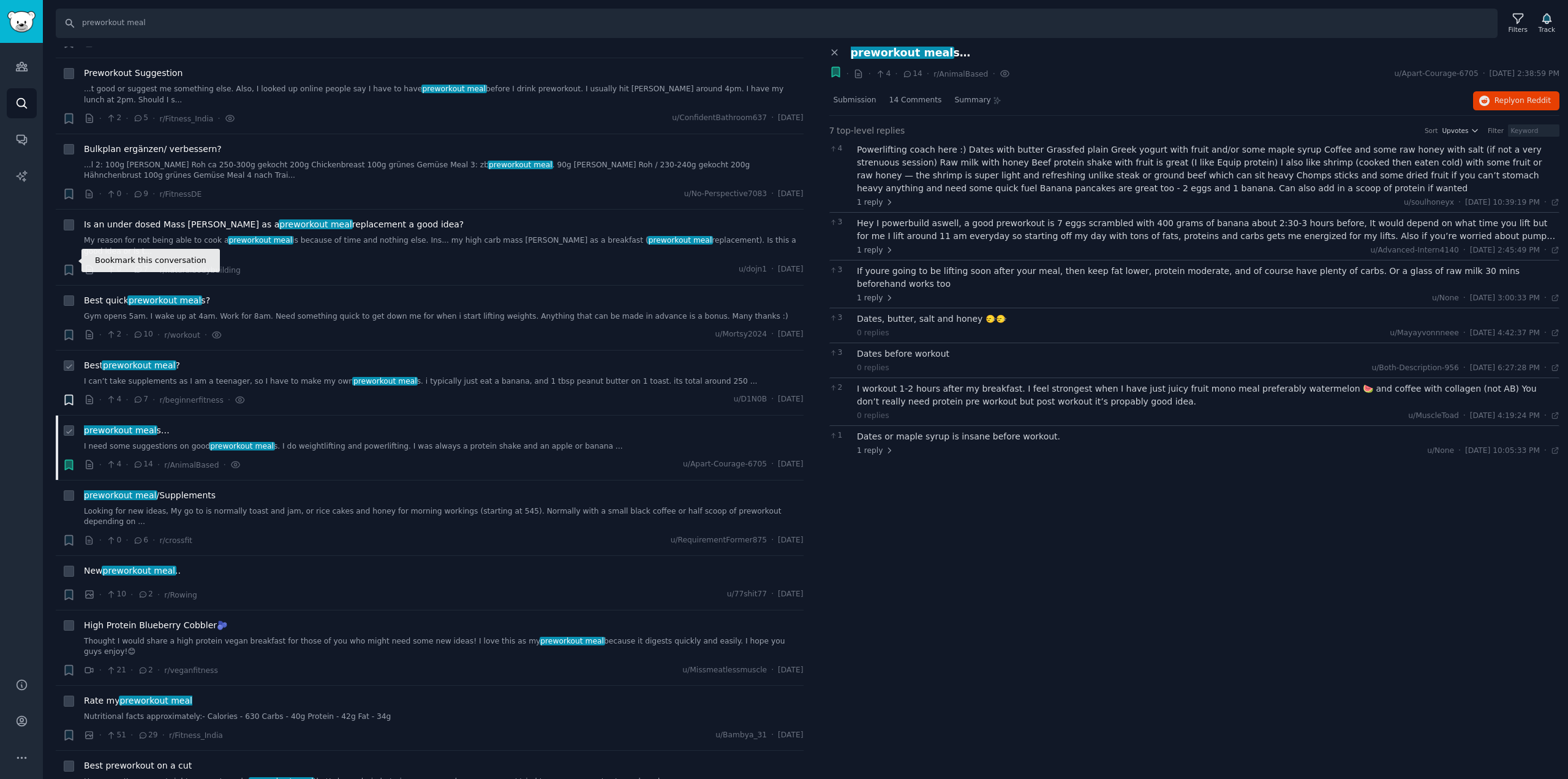
click at [72, 394] on icon "button" at bounding box center [69, 399] width 8 height 10
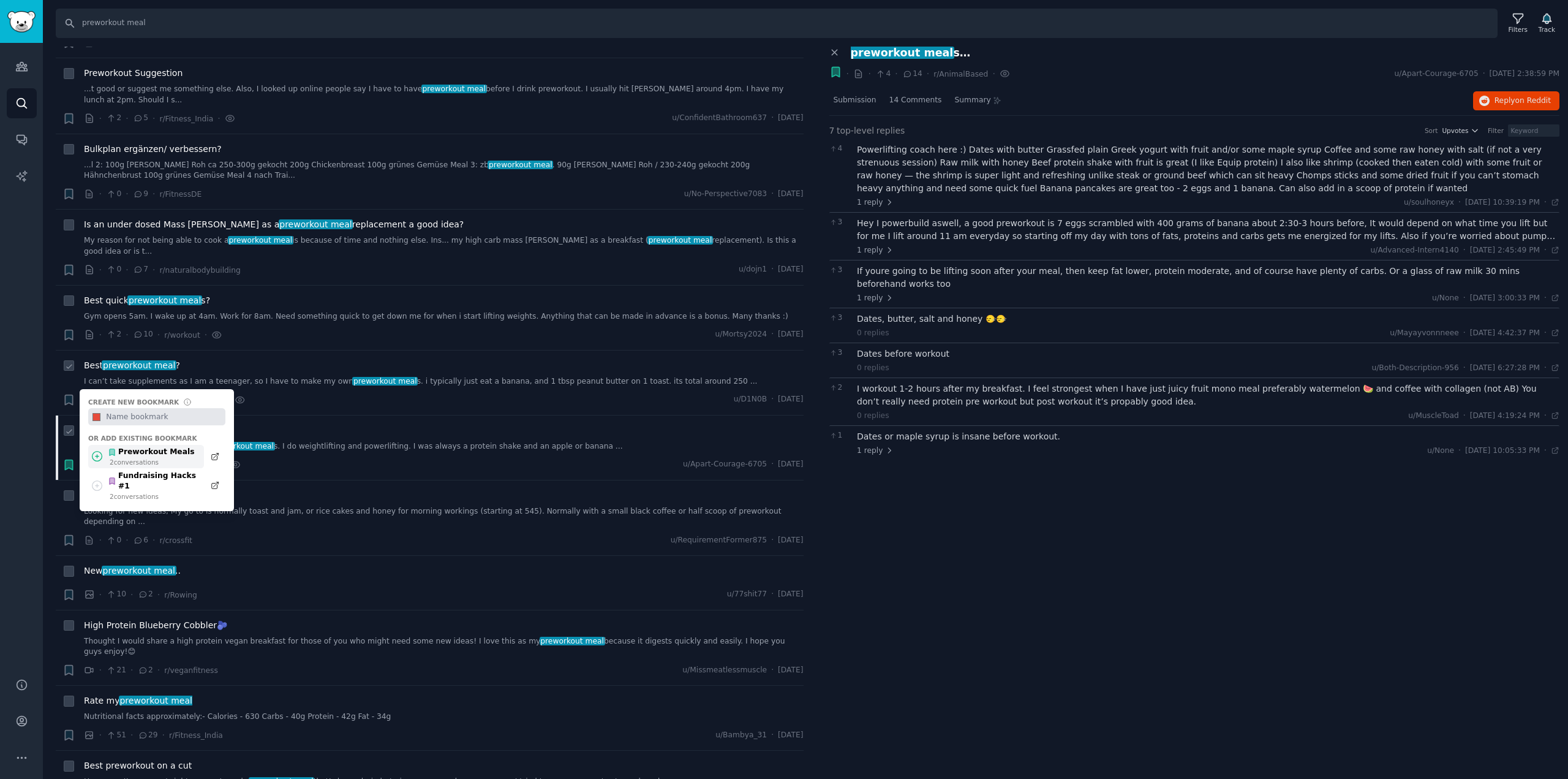
click at [135, 458] on div "2 conversation s" at bounding box center [152, 462] width 85 height 8
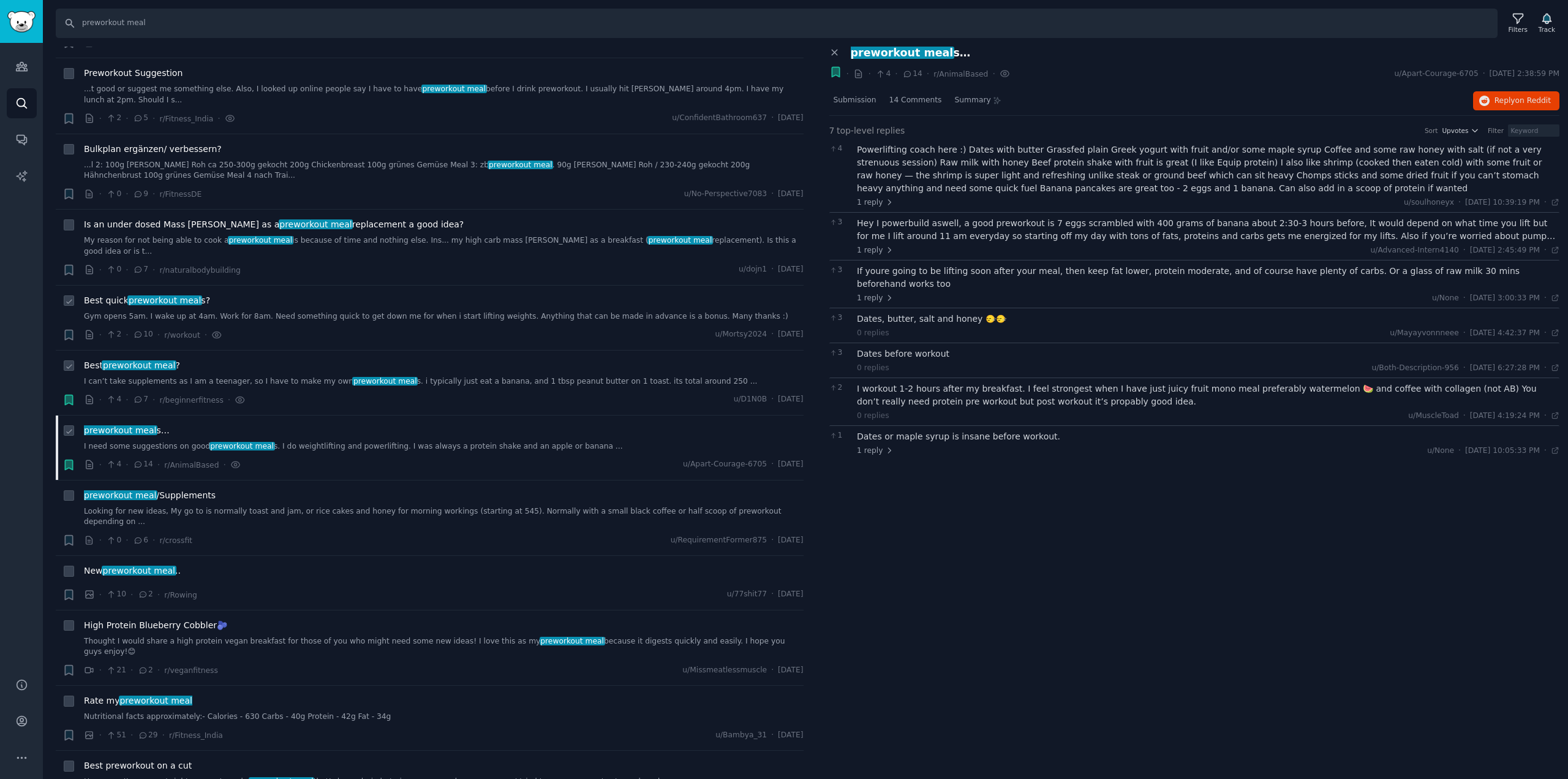
click at [243, 311] on link "Gym opens 5am. I wake up at 4am. Work for 8am. Need something quick to get down…" at bounding box center [443, 317] width 719 height 11
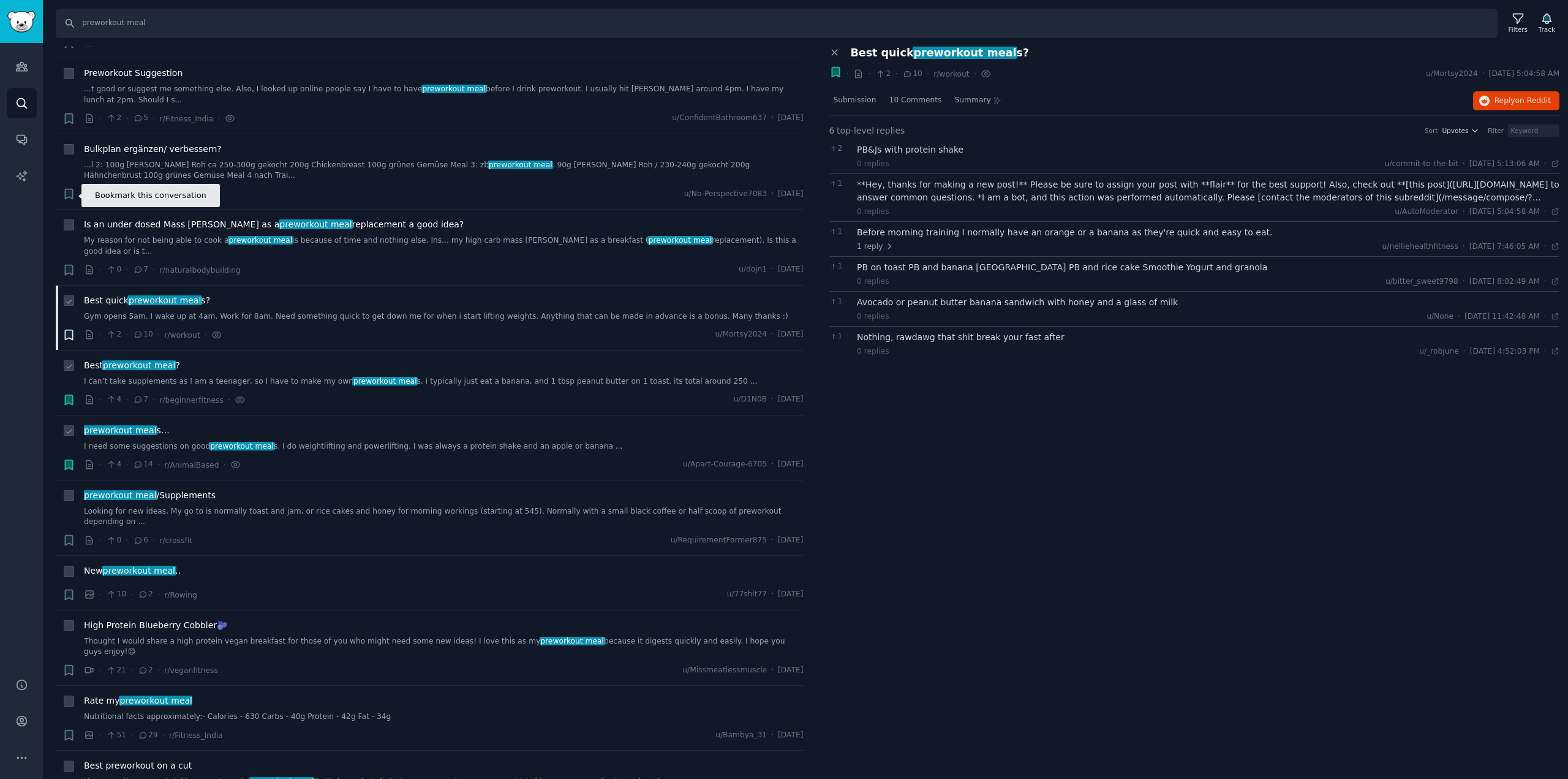
click at [66, 330] on icon "button" at bounding box center [69, 334] width 8 height 10
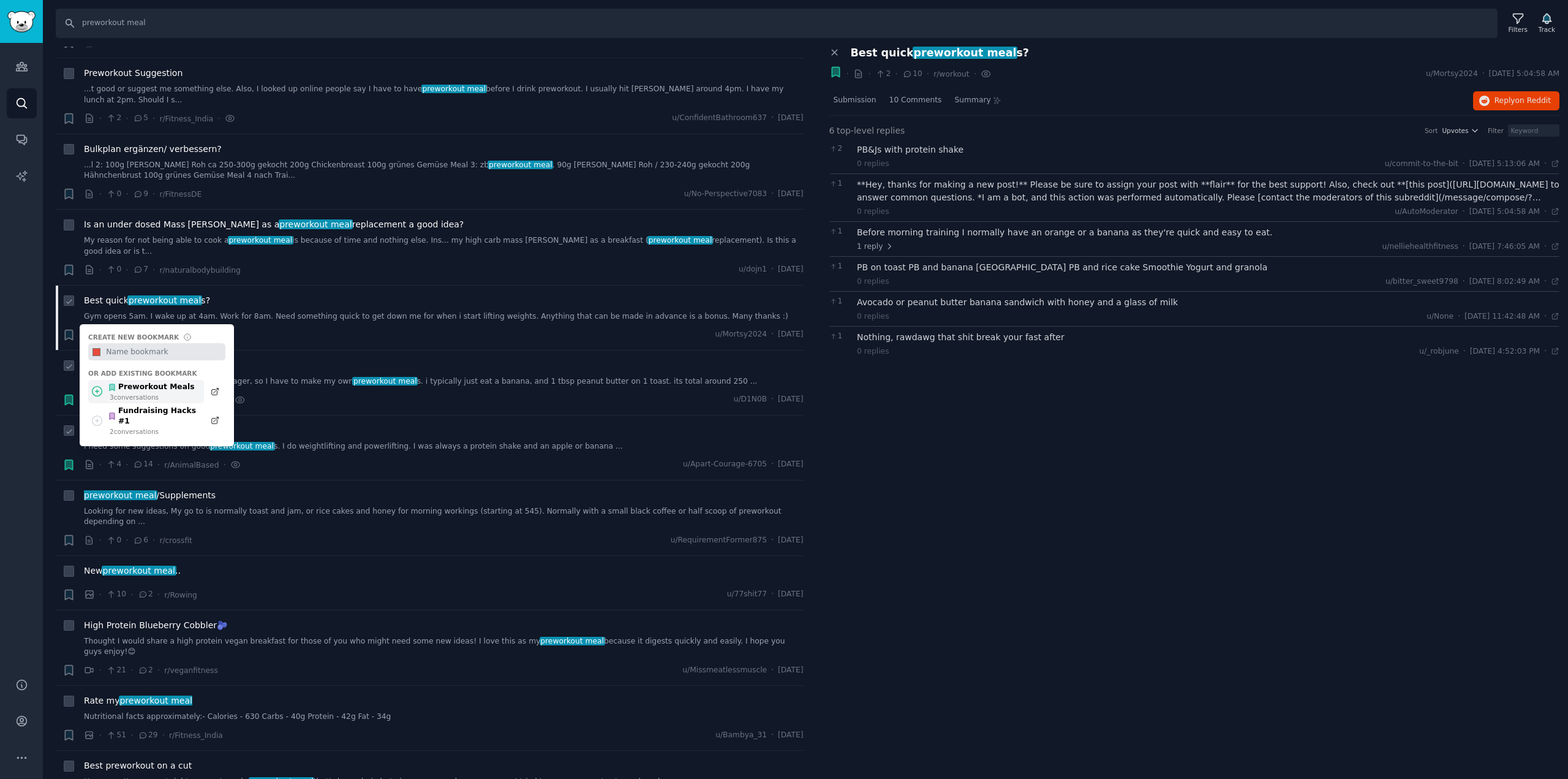
click at [151, 393] on div "3 conversation s" at bounding box center [152, 397] width 85 height 8
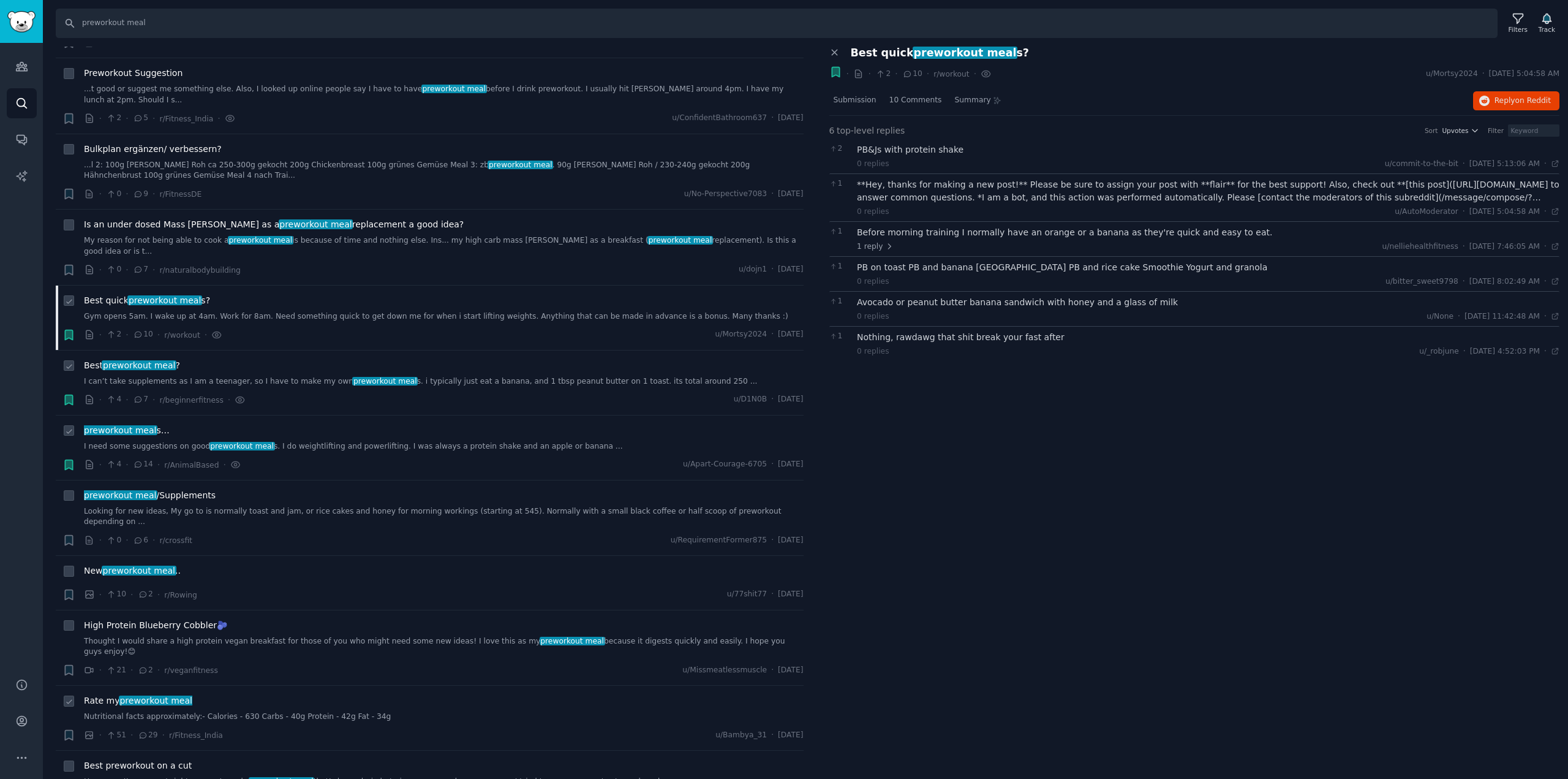
click at [239, 711] on link "Nutritional facts approximately:- Calories - 630 Carbs - 40g Protein - 42g Fat …" at bounding box center [443, 716] width 719 height 11
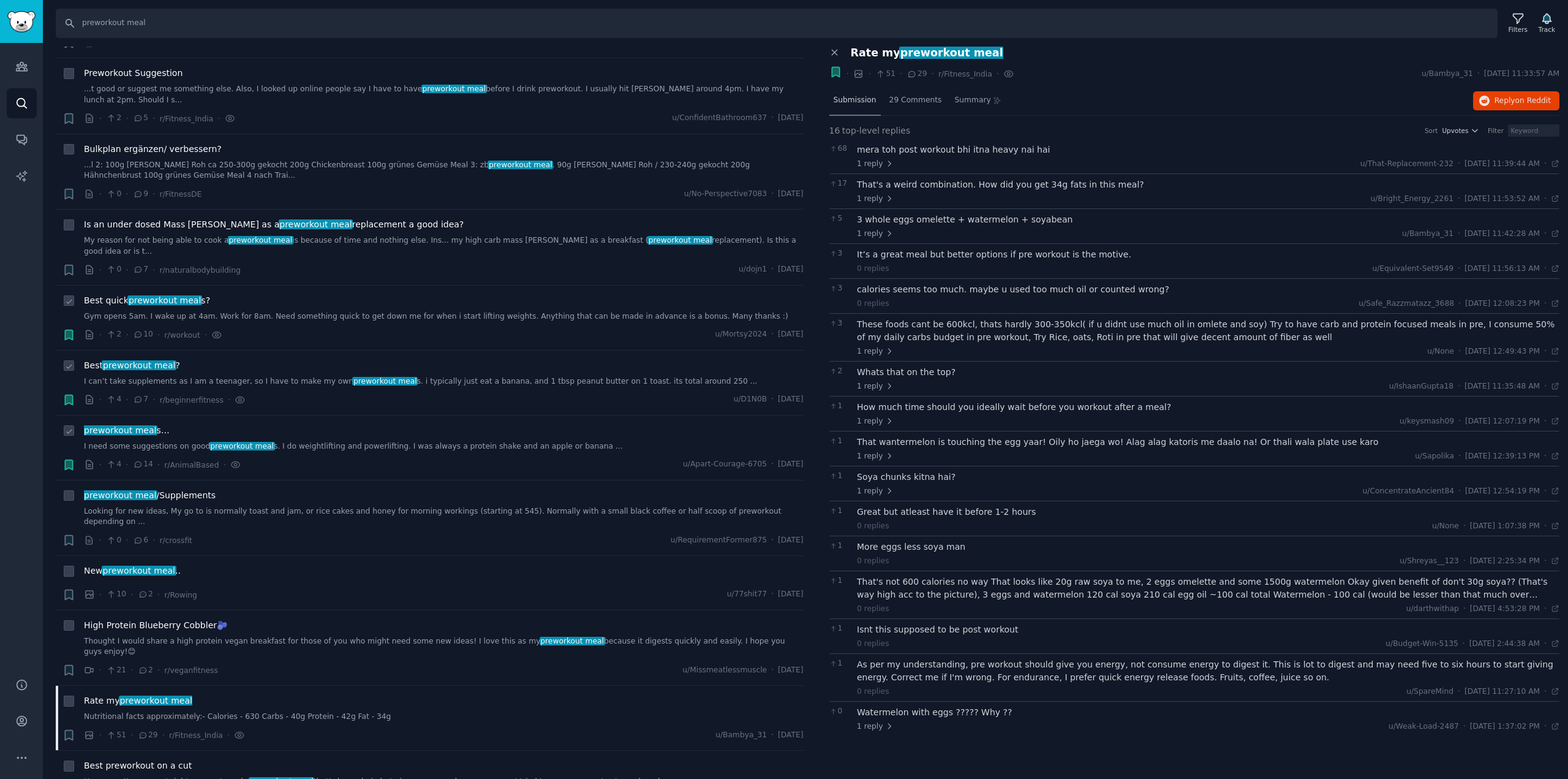
click at [863, 102] on span "Submission" at bounding box center [855, 100] width 43 height 11
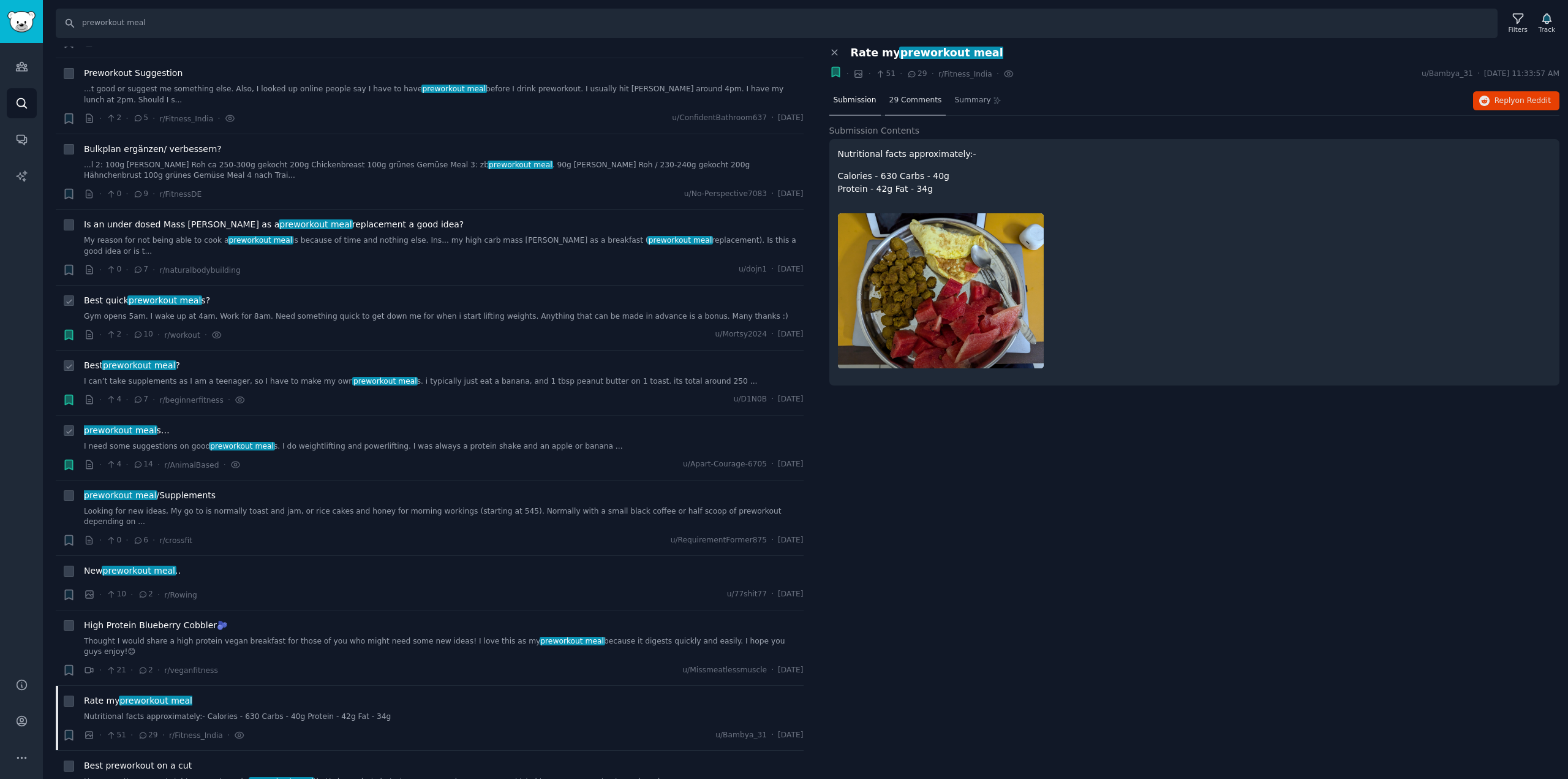
click at [906, 101] on span "29 Comments" at bounding box center [915, 100] width 53 height 11
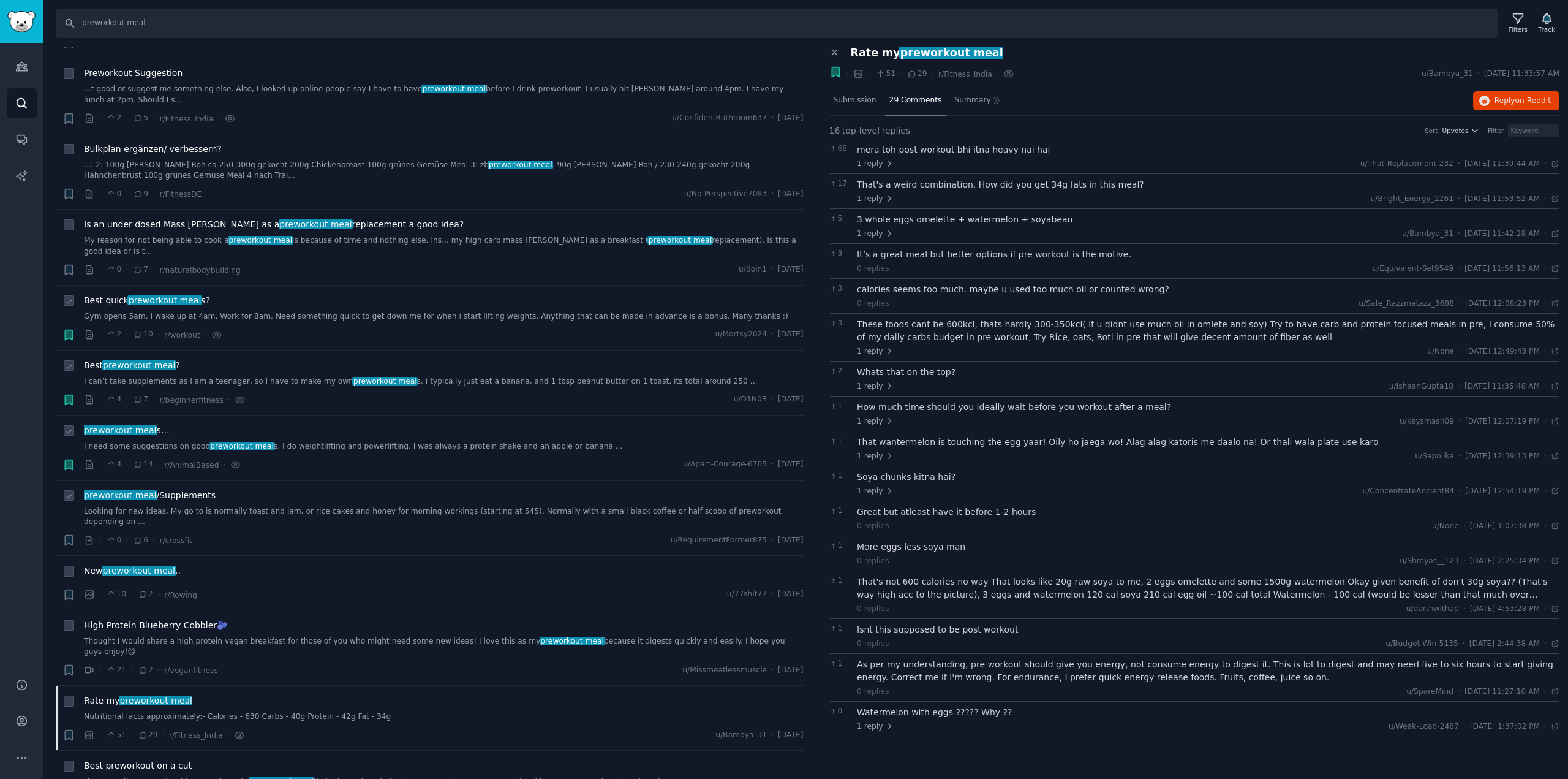
click at [148, 490] on span "preworkout meal" at bounding box center [120, 494] width 75 height 10
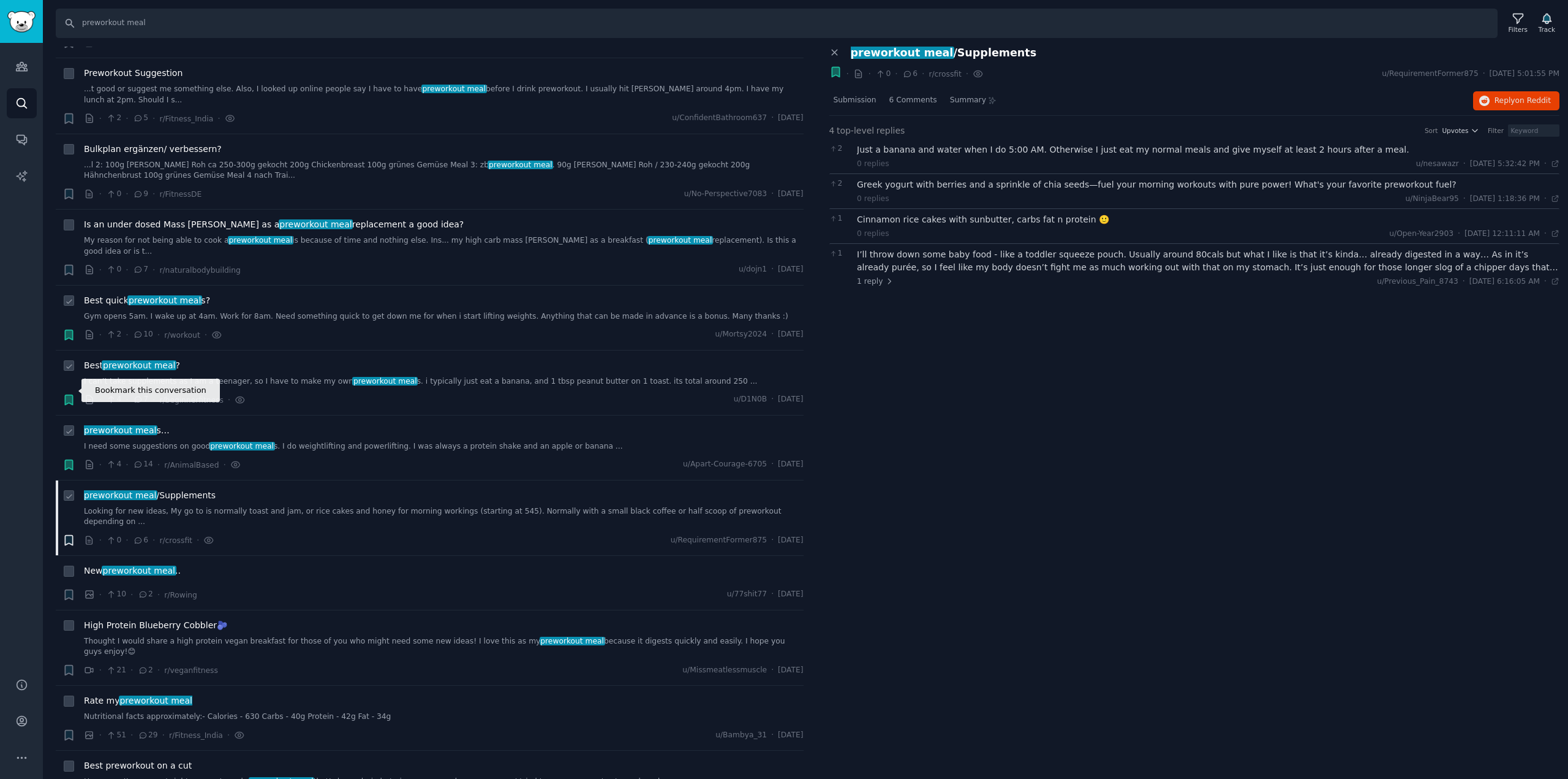
click at [67, 536] on icon "button" at bounding box center [69, 540] width 8 height 10
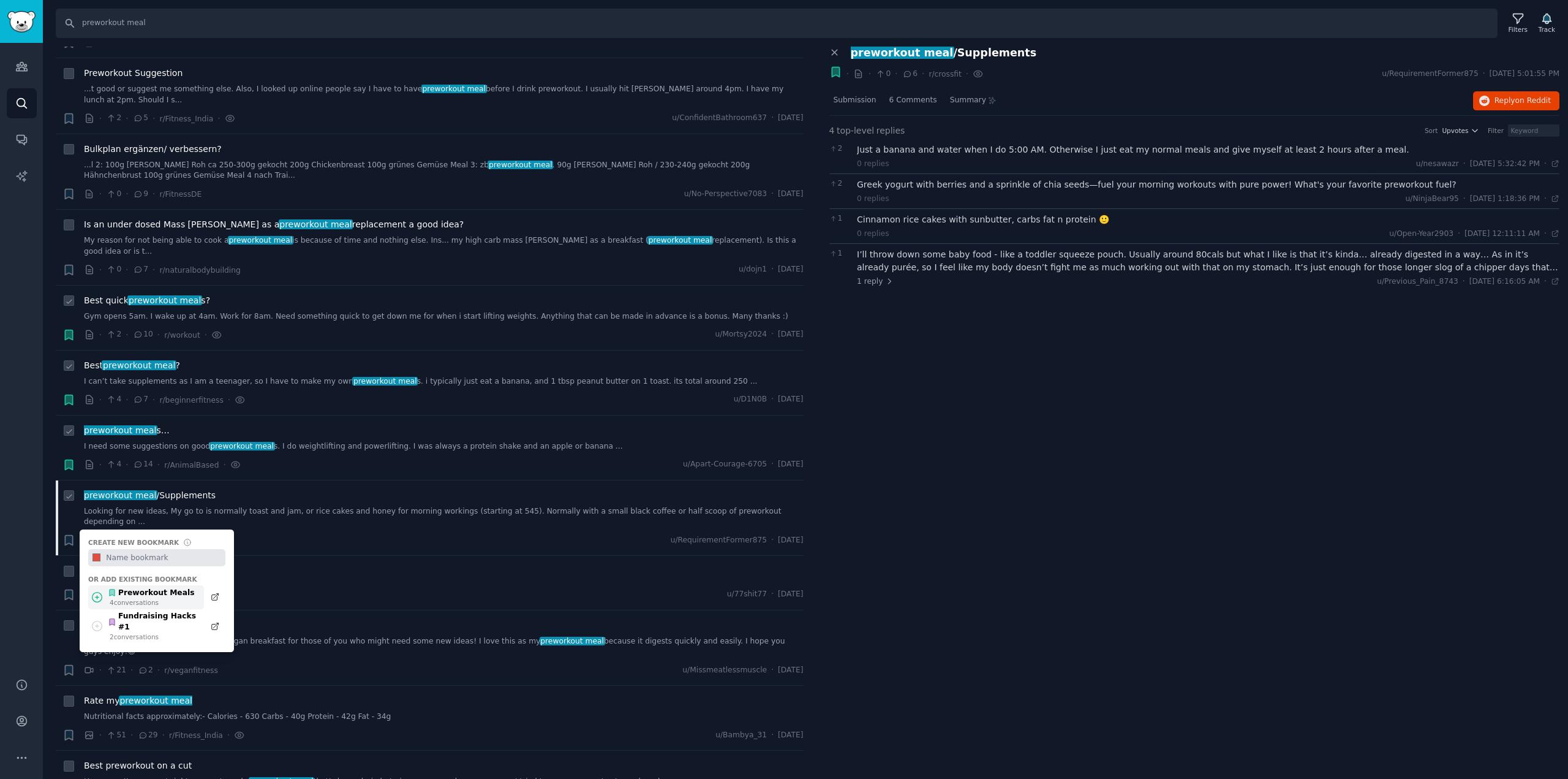
click at [122, 598] on div "4 conversation s" at bounding box center [152, 602] width 85 height 8
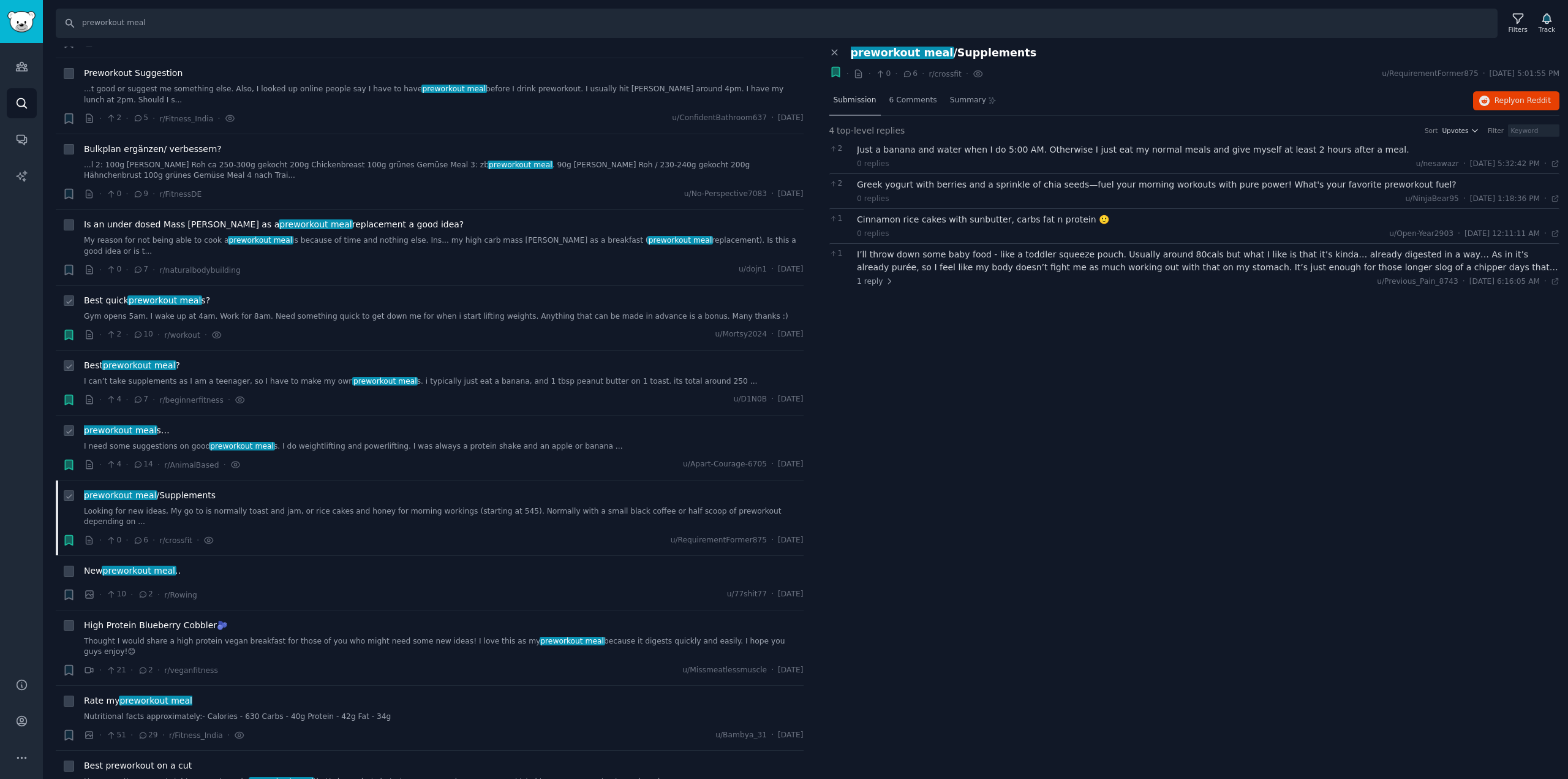
click at [848, 108] on div "Submission" at bounding box center [854, 101] width 51 height 30
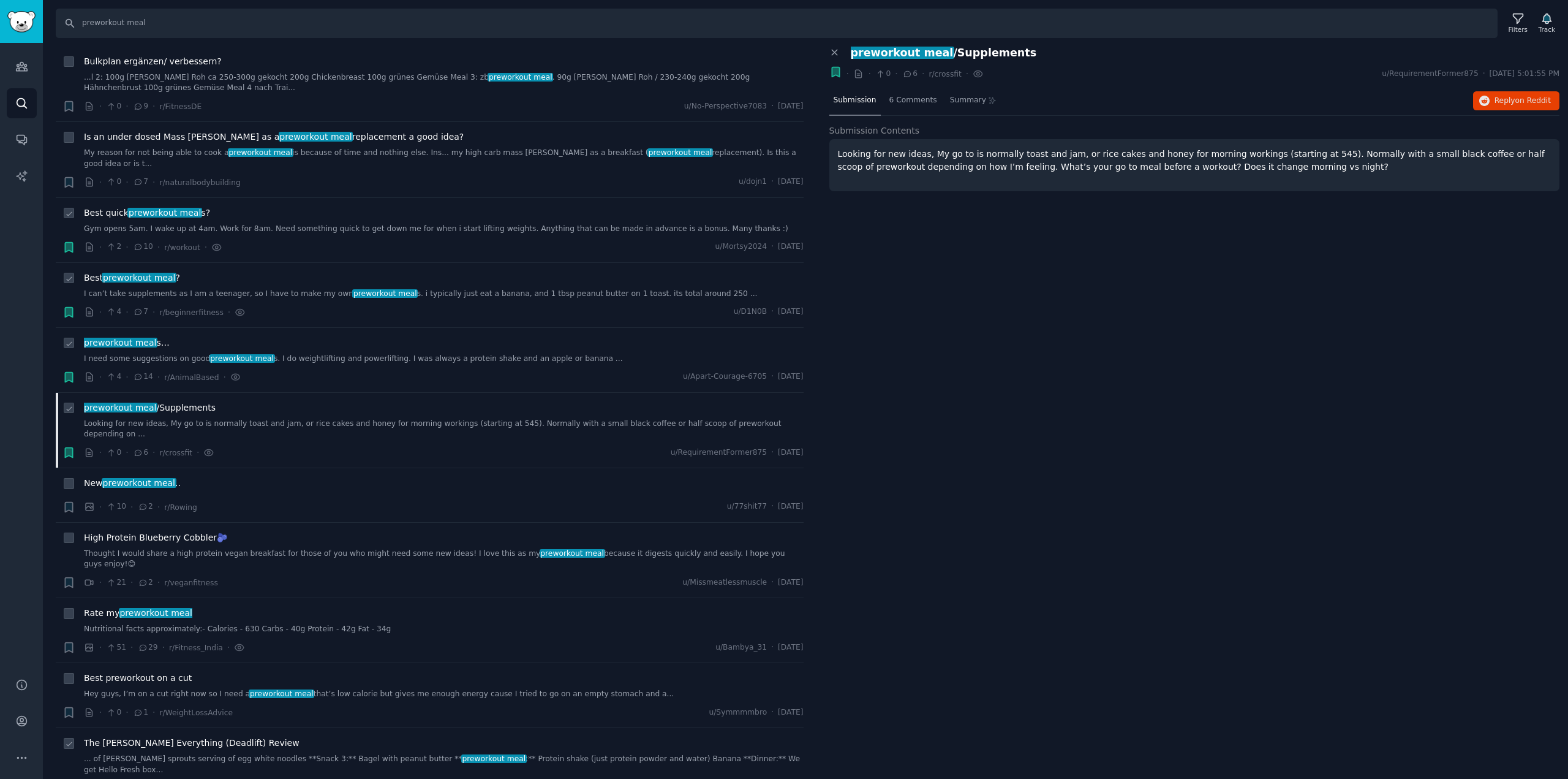
scroll to position [1405, 0]
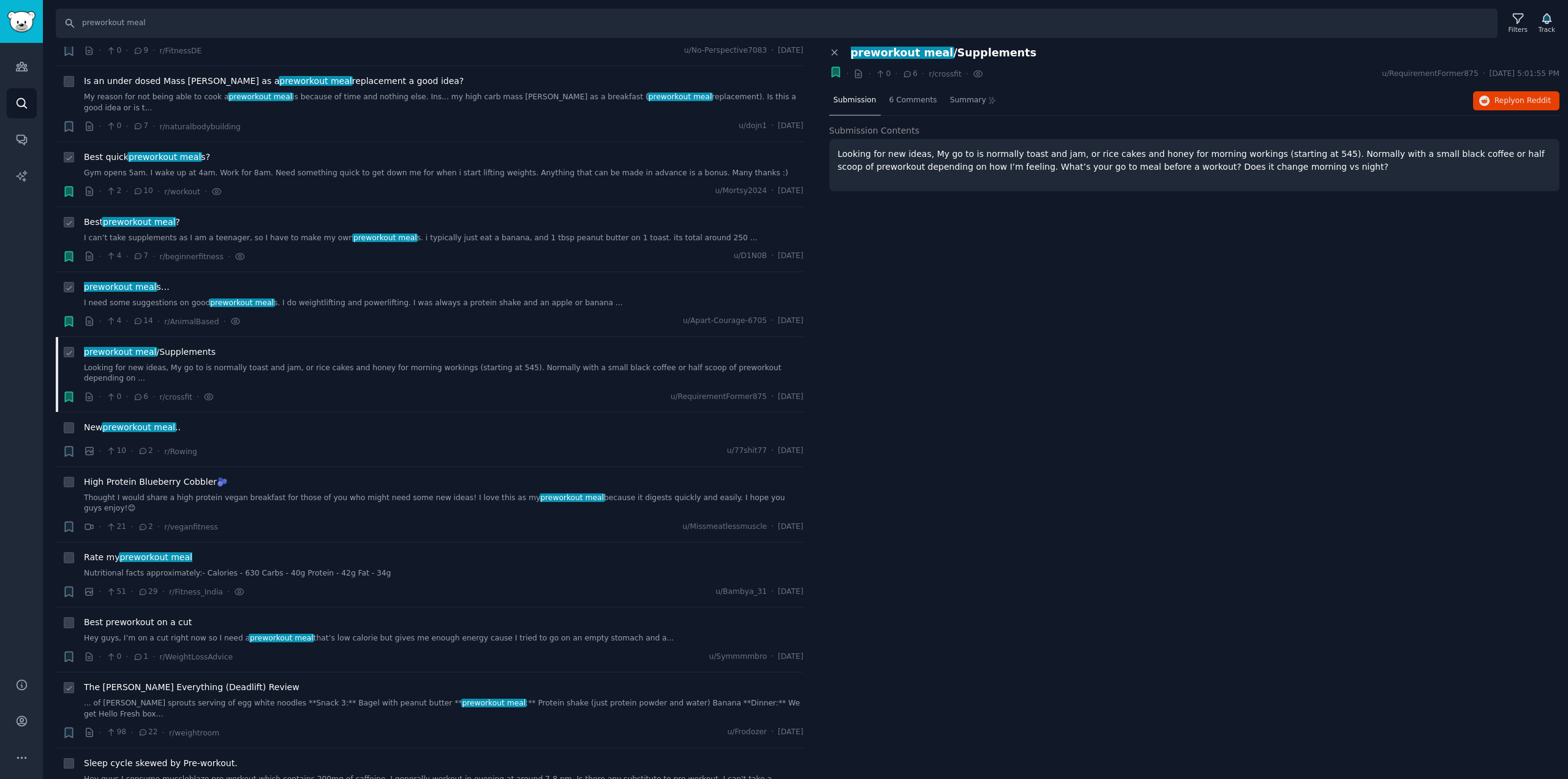
click at [340, 698] on link "... of [PERSON_NAME] sprouts serving of egg white noodles **Snack 3:** Bagel wi…" at bounding box center [443, 709] width 719 height 21
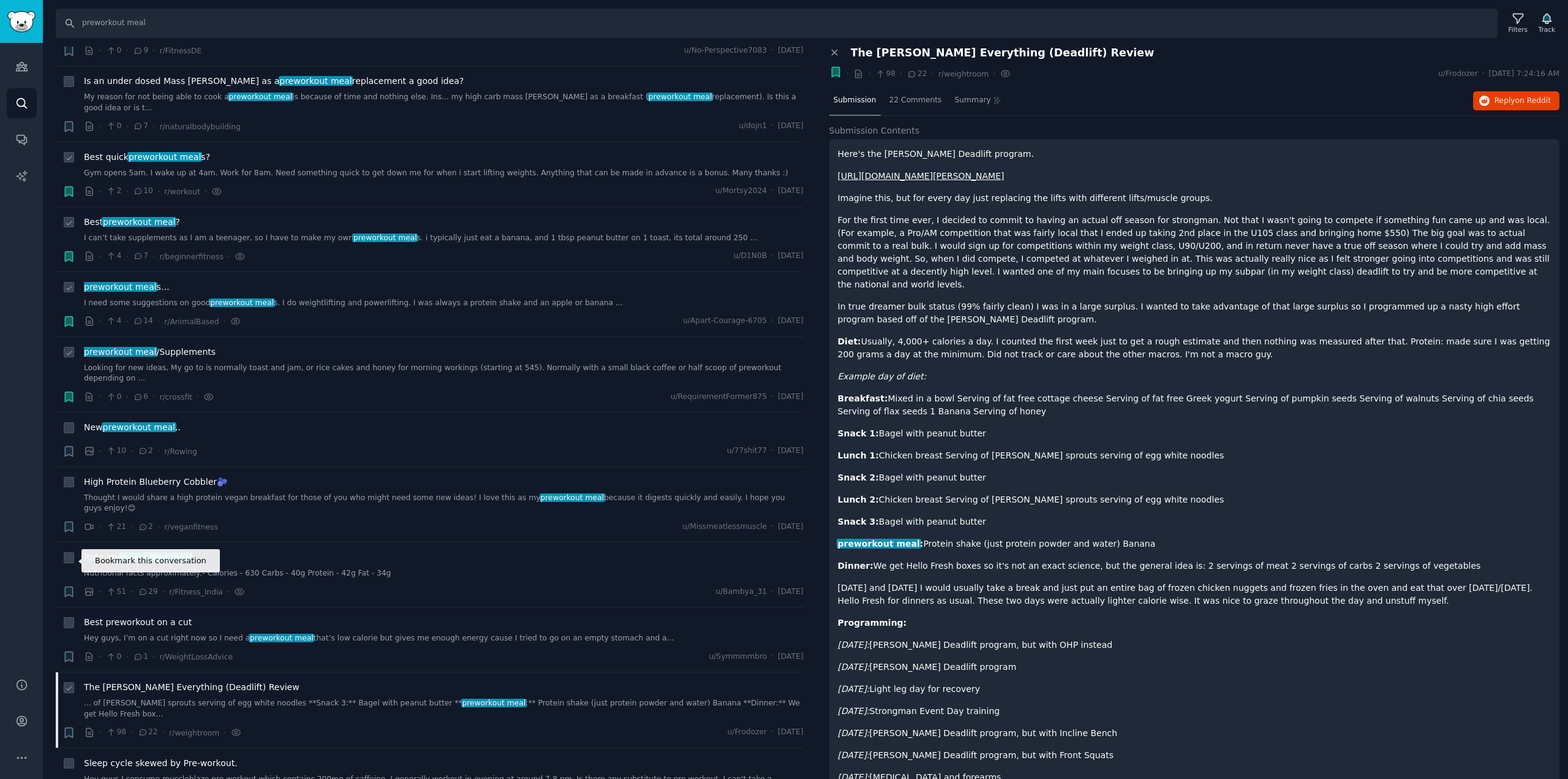
click at [67, 727] on icon "button" at bounding box center [69, 732] width 8 height 10
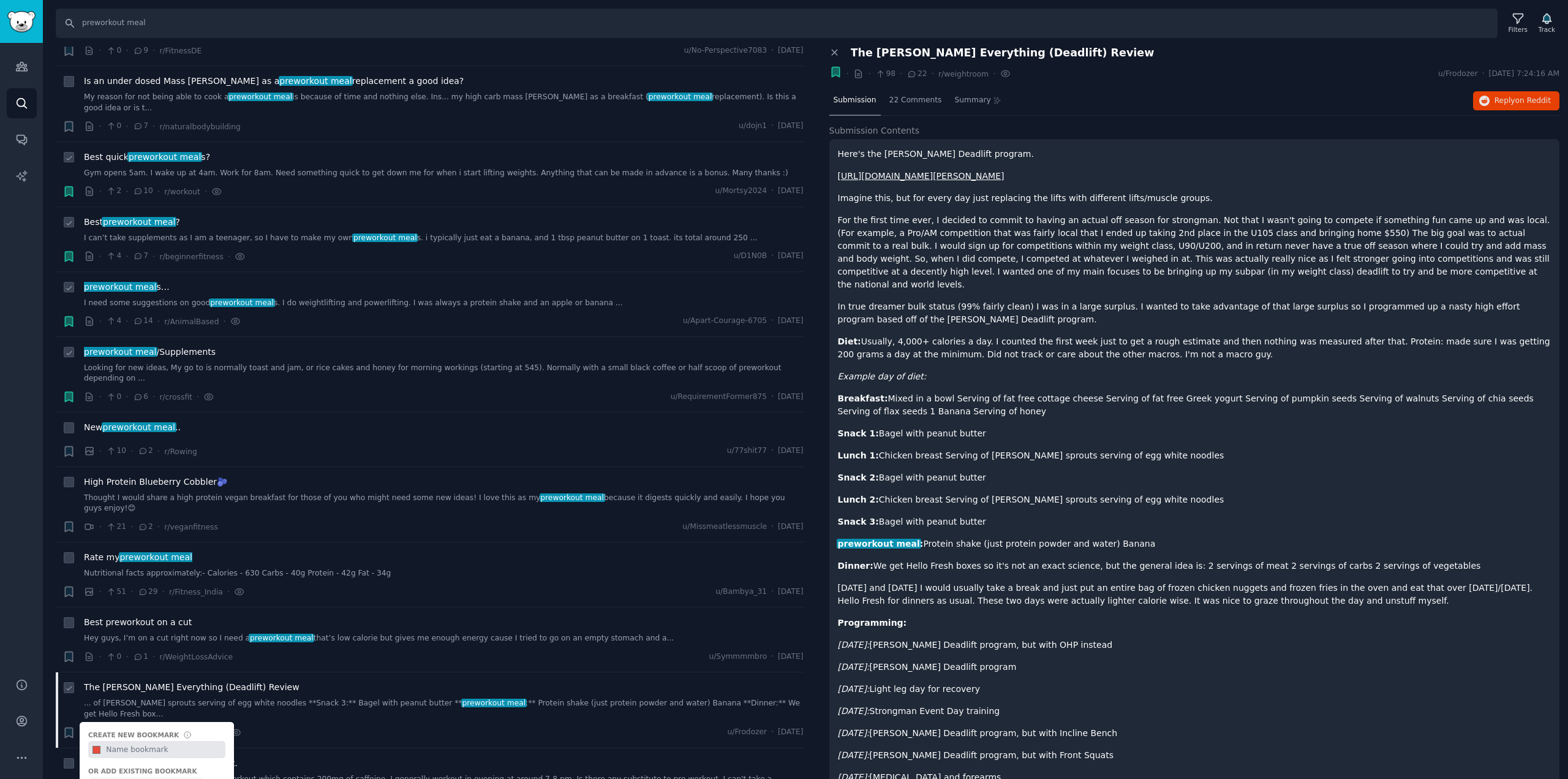
click at [137, 778] on div "Preworkout Meals" at bounding box center [151, 784] width 87 height 11
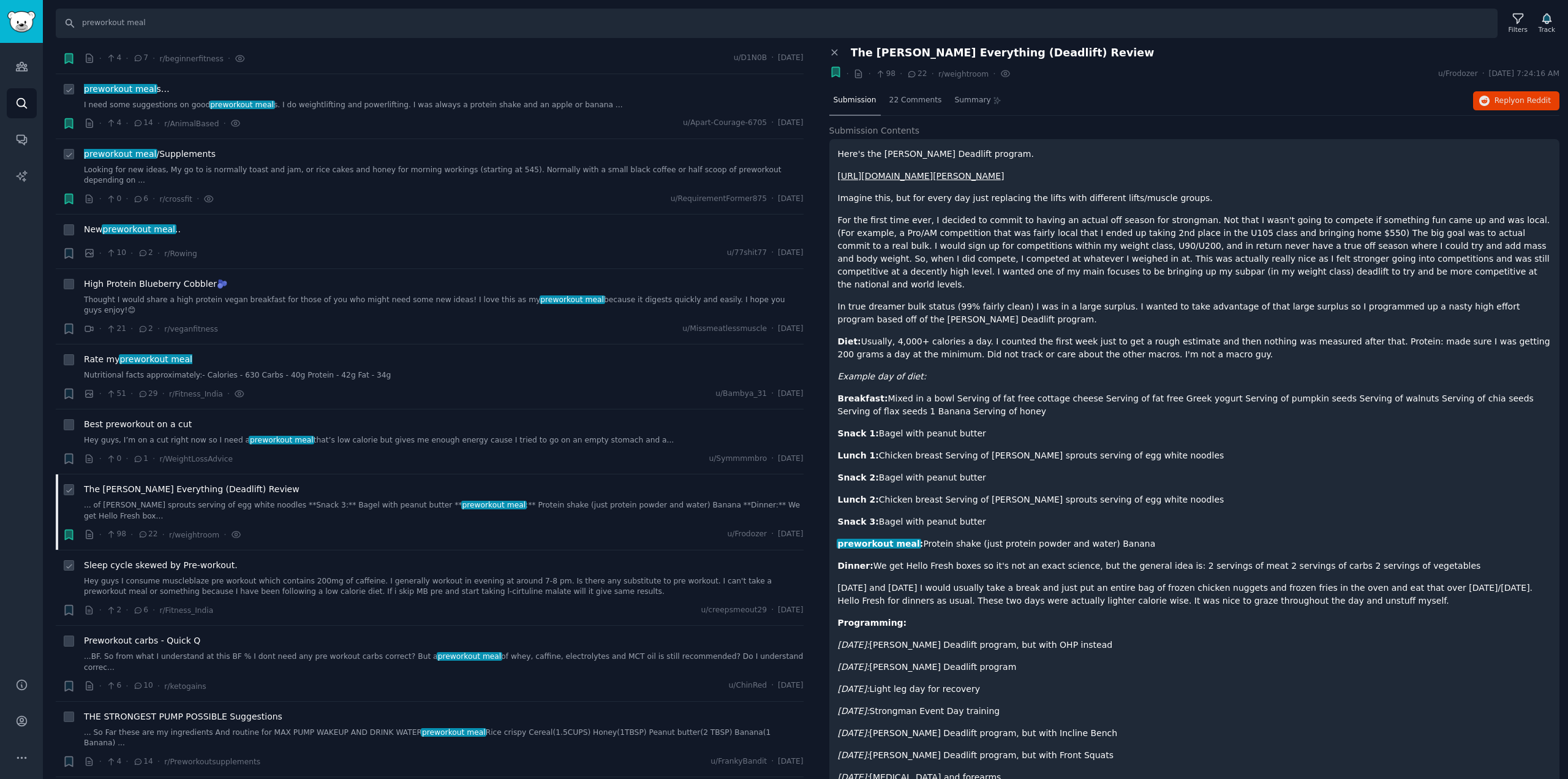
scroll to position [1605, 0]
click at [313, 649] on link "...BF. So from what I understand at this BF % I dont need any pre workout carbs…" at bounding box center [443, 659] width 719 height 21
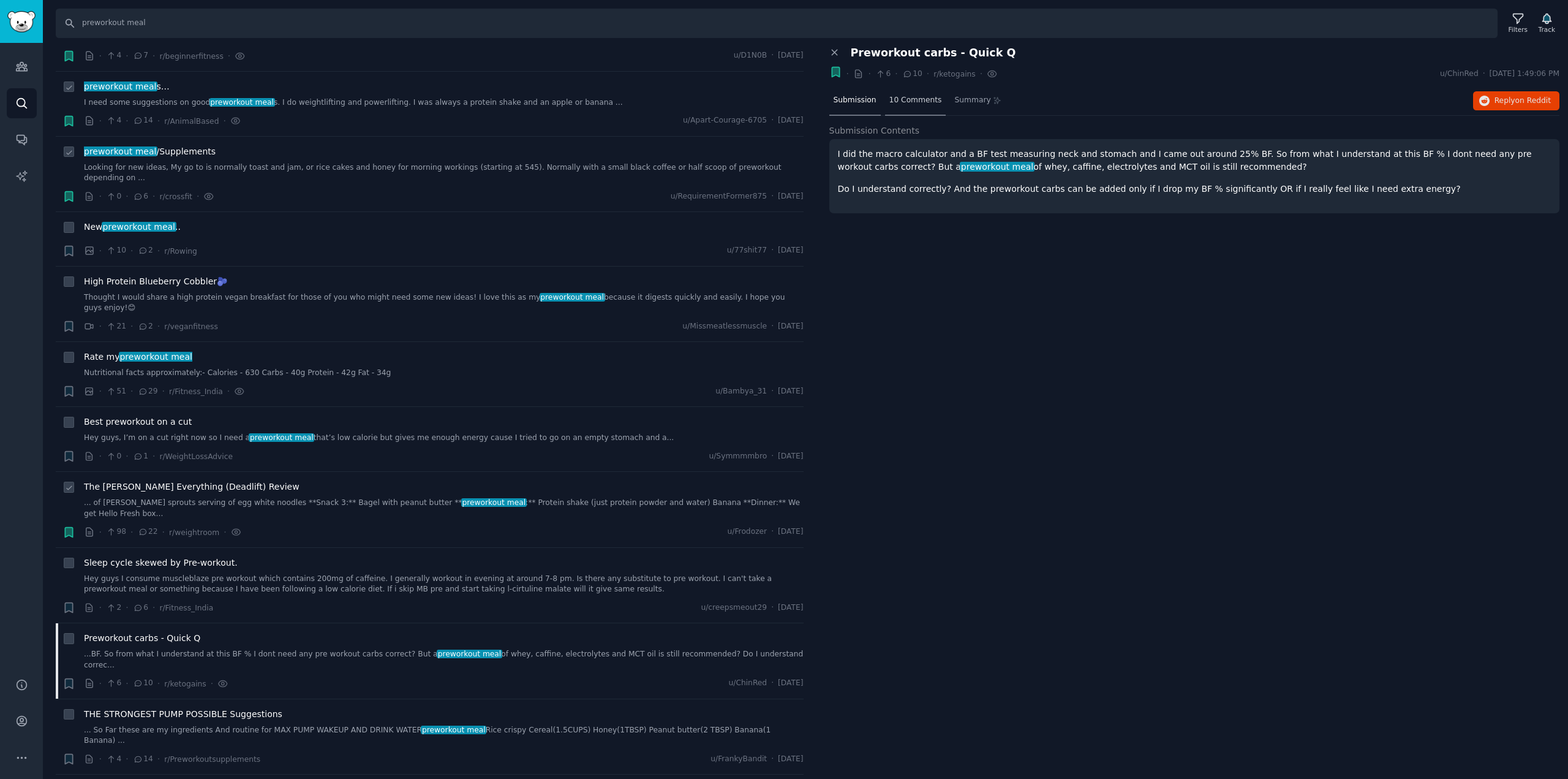
click at [919, 101] on span "10 Comments" at bounding box center [915, 100] width 53 height 11
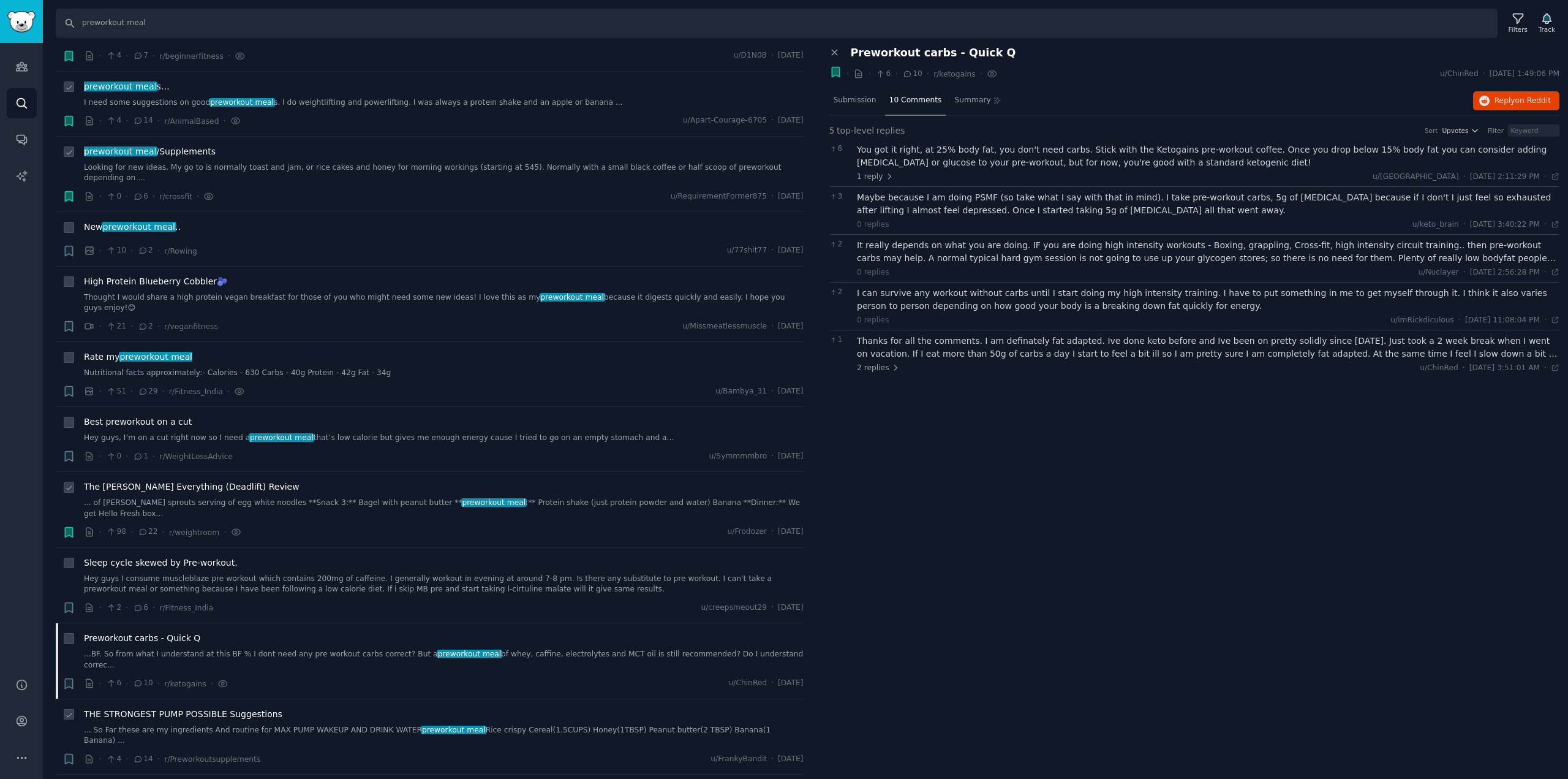
click at [205, 707] on span "THE STRONGEST PUMP POSSIBLE Suggestions" at bounding box center [183, 713] width 198 height 13
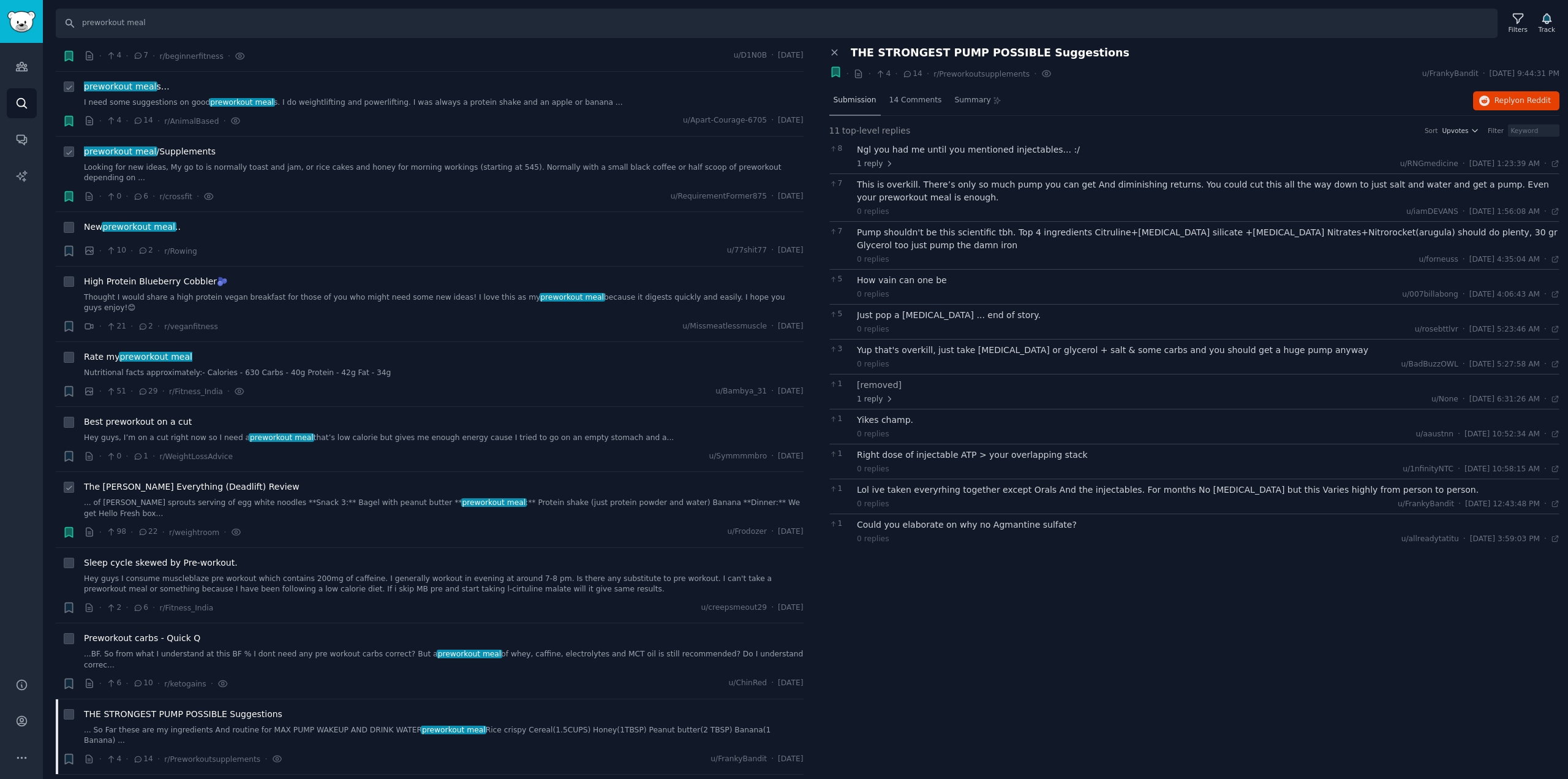
click at [853, 103] on span "Submission" at bounding box center [855, 100] width 43 height 11
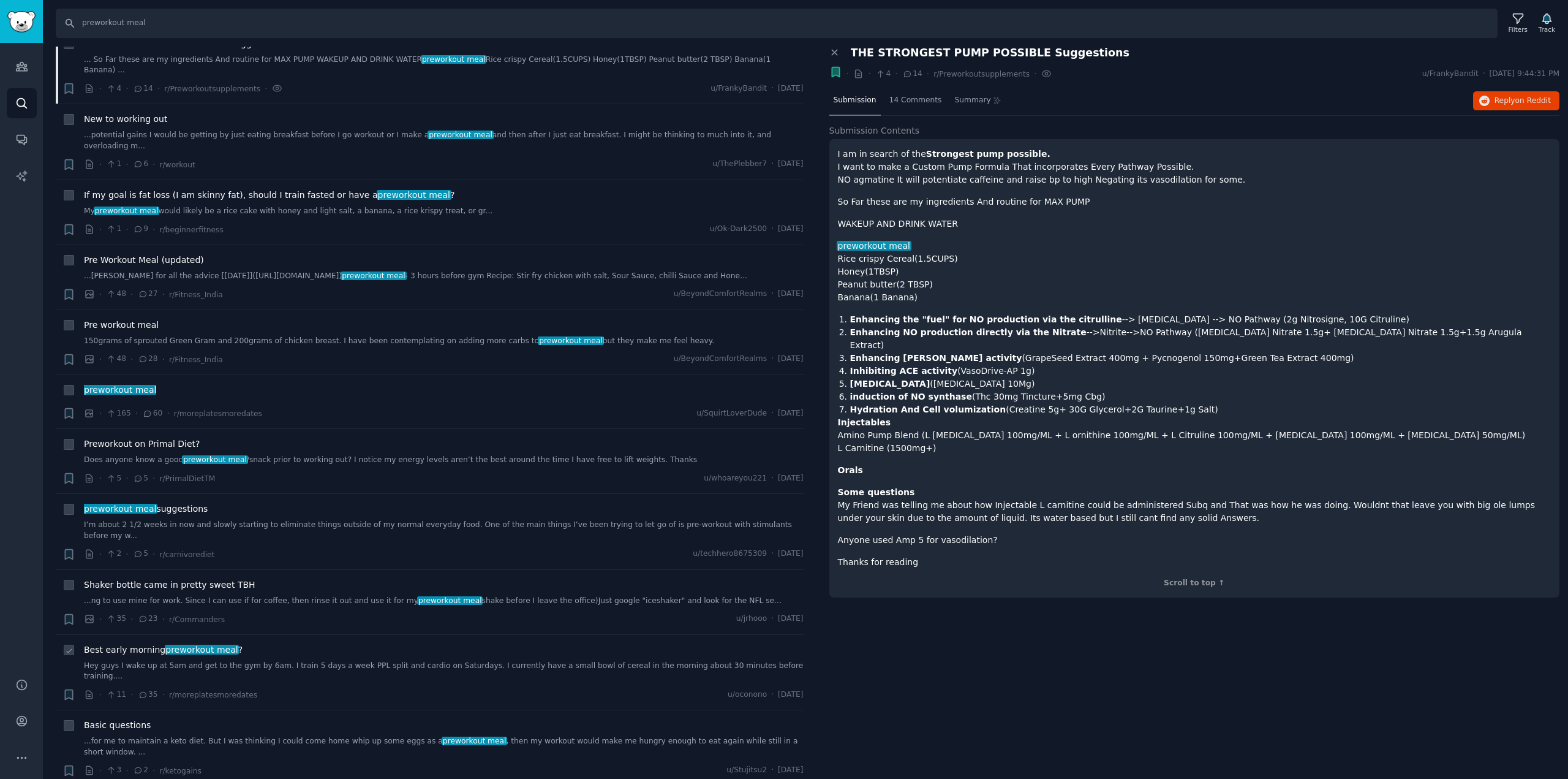
scroll to position [2277, 0]
click at [210, 642] on span "preworkout meal" at bounding box center [202, 647] width 75 height 10
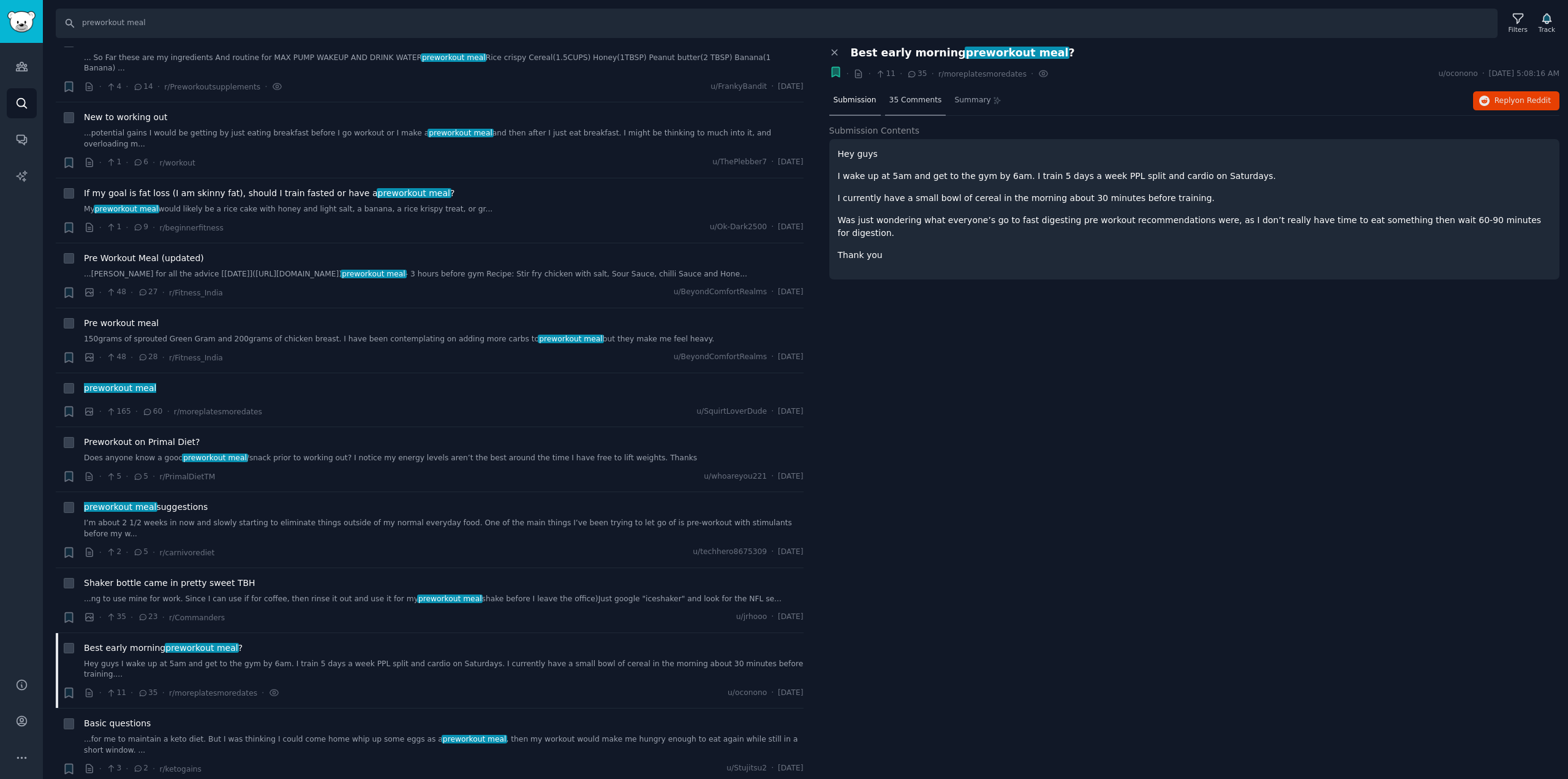
click at [904, 101] on span "35 Comments" at bounding box center [915, 100] width 53 height 11
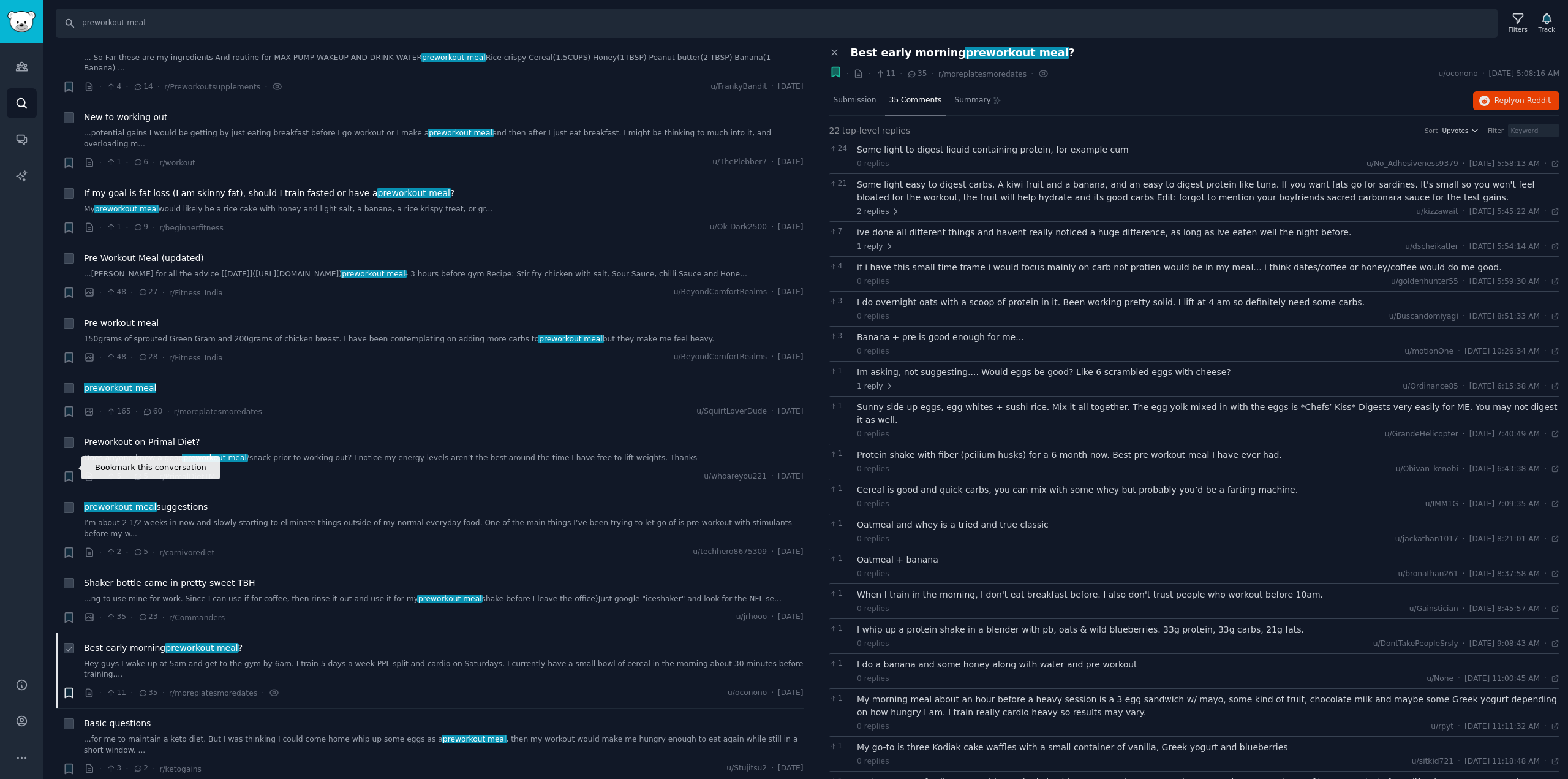
click at [67, 688] on icon "button" at bounding box center [69, 693] width 8 height 10
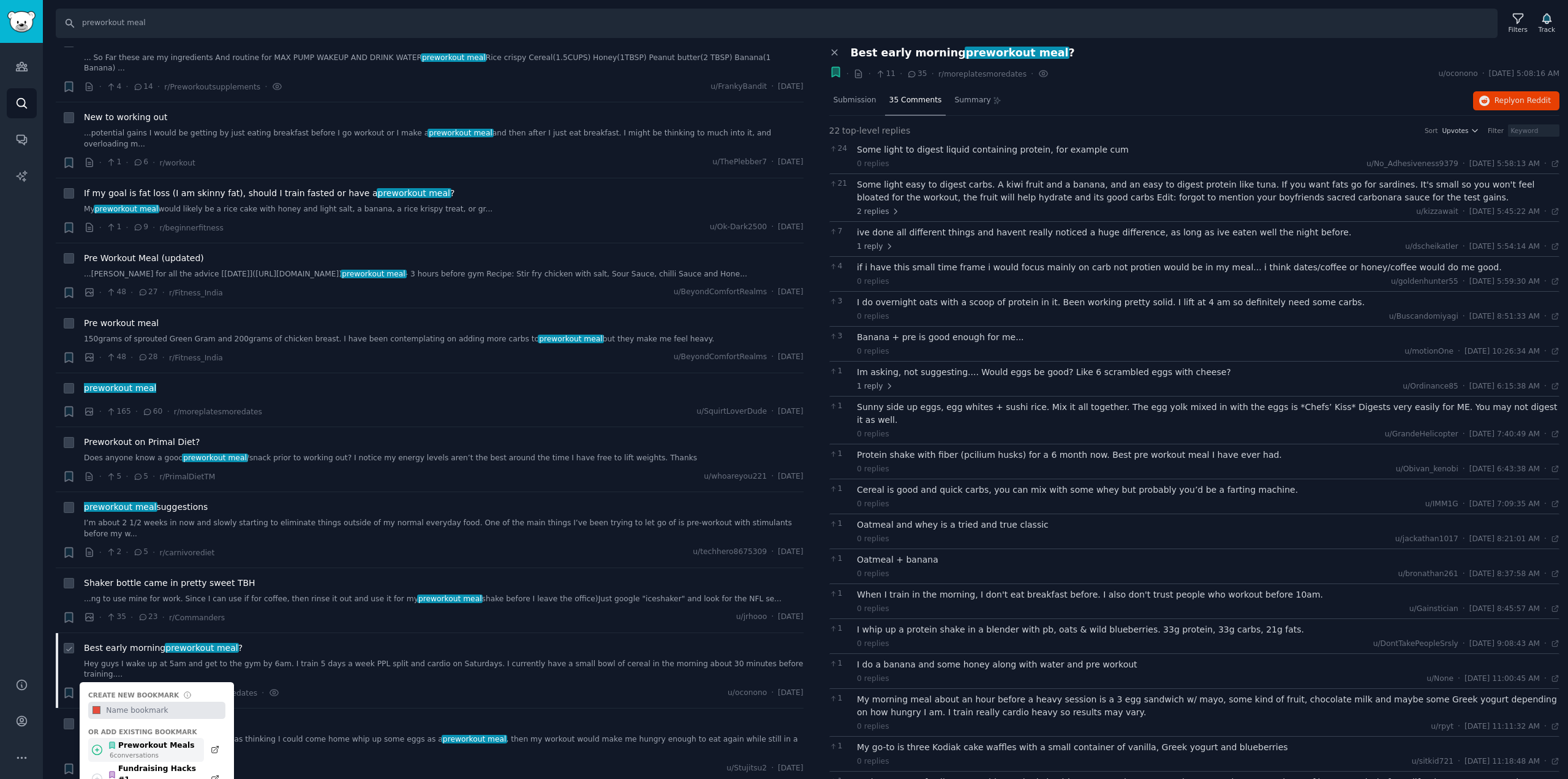
click at [152, 740] on div "Preworkout Meals" at bounding box center [151, 745] width 87 height 11
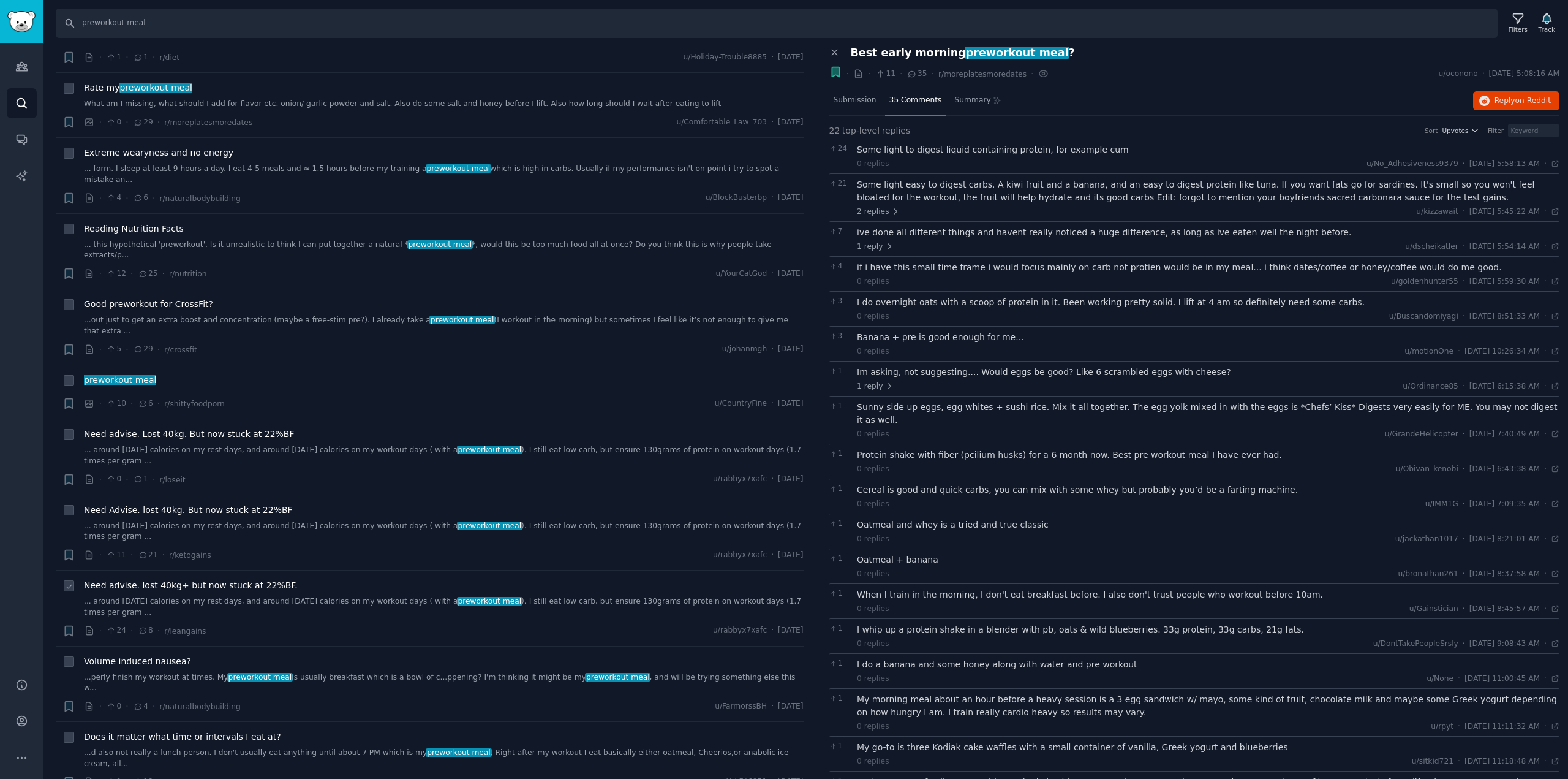
scroll to position [3065, 0]
click at [228, 729] on span "Does it matter what time or intervals I eat at?" at bounding box center [182, 736] width 198 height 13
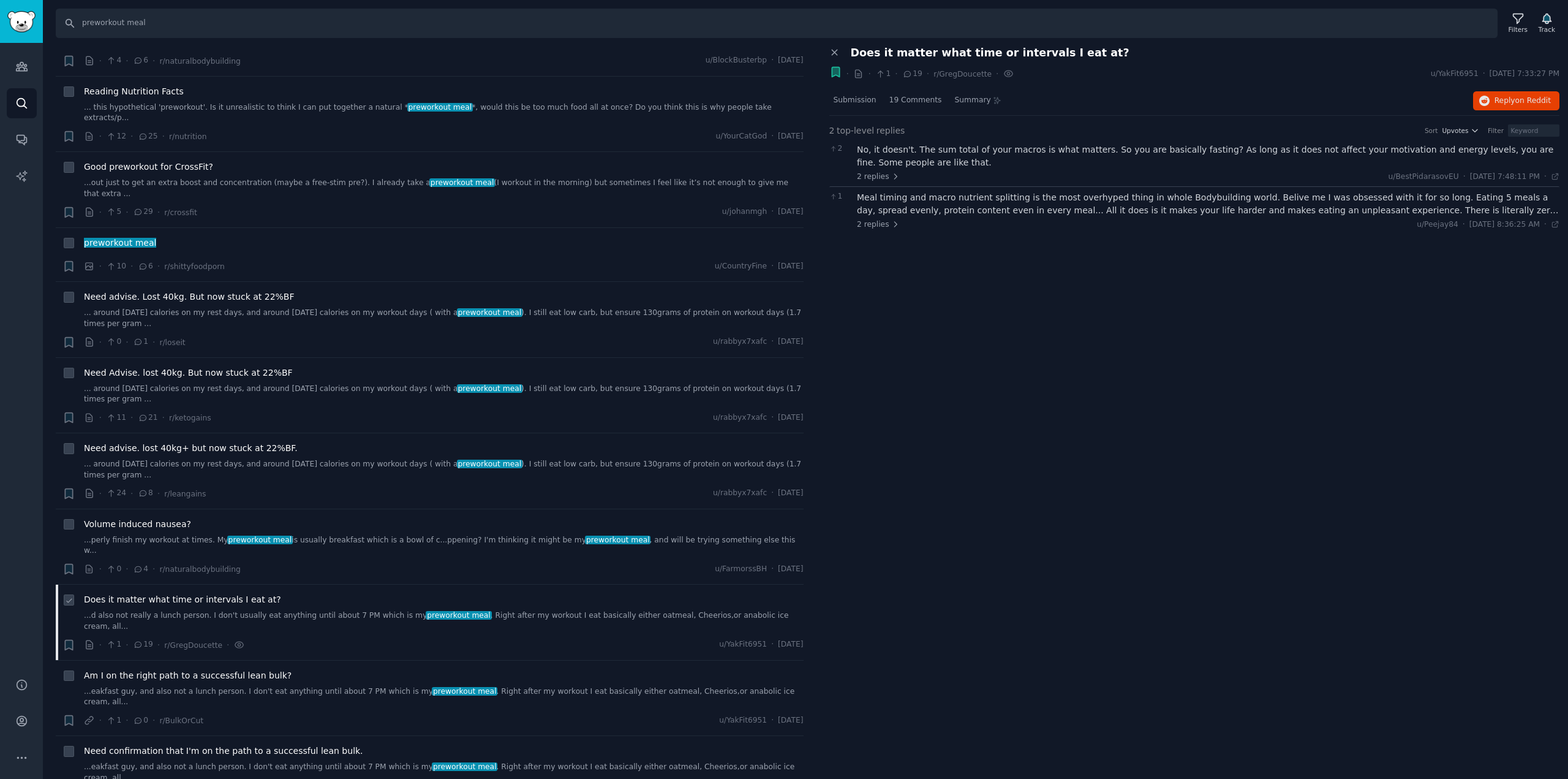
scroll to position [3305, 0]
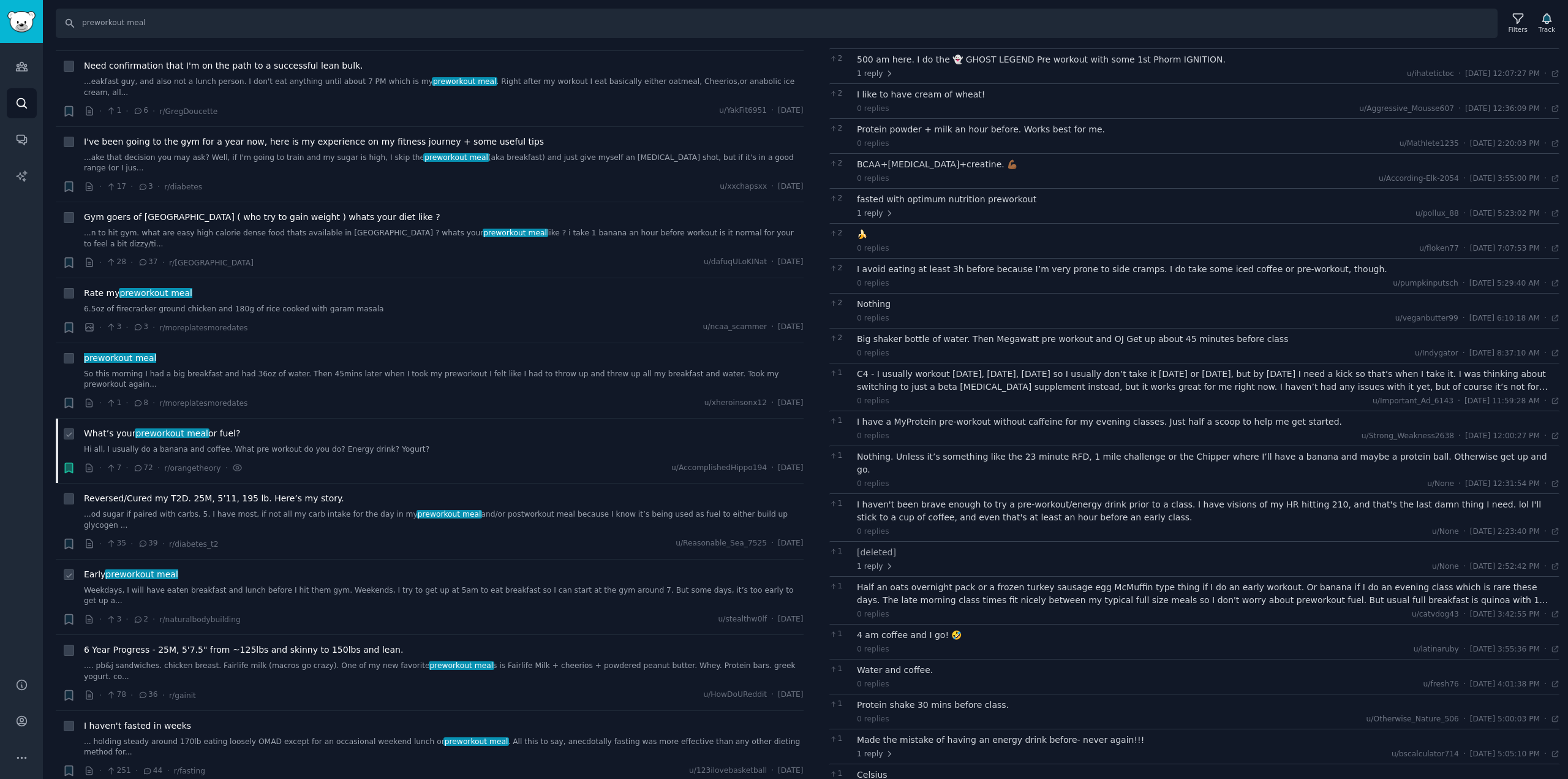
scroll to position [3936, 0]
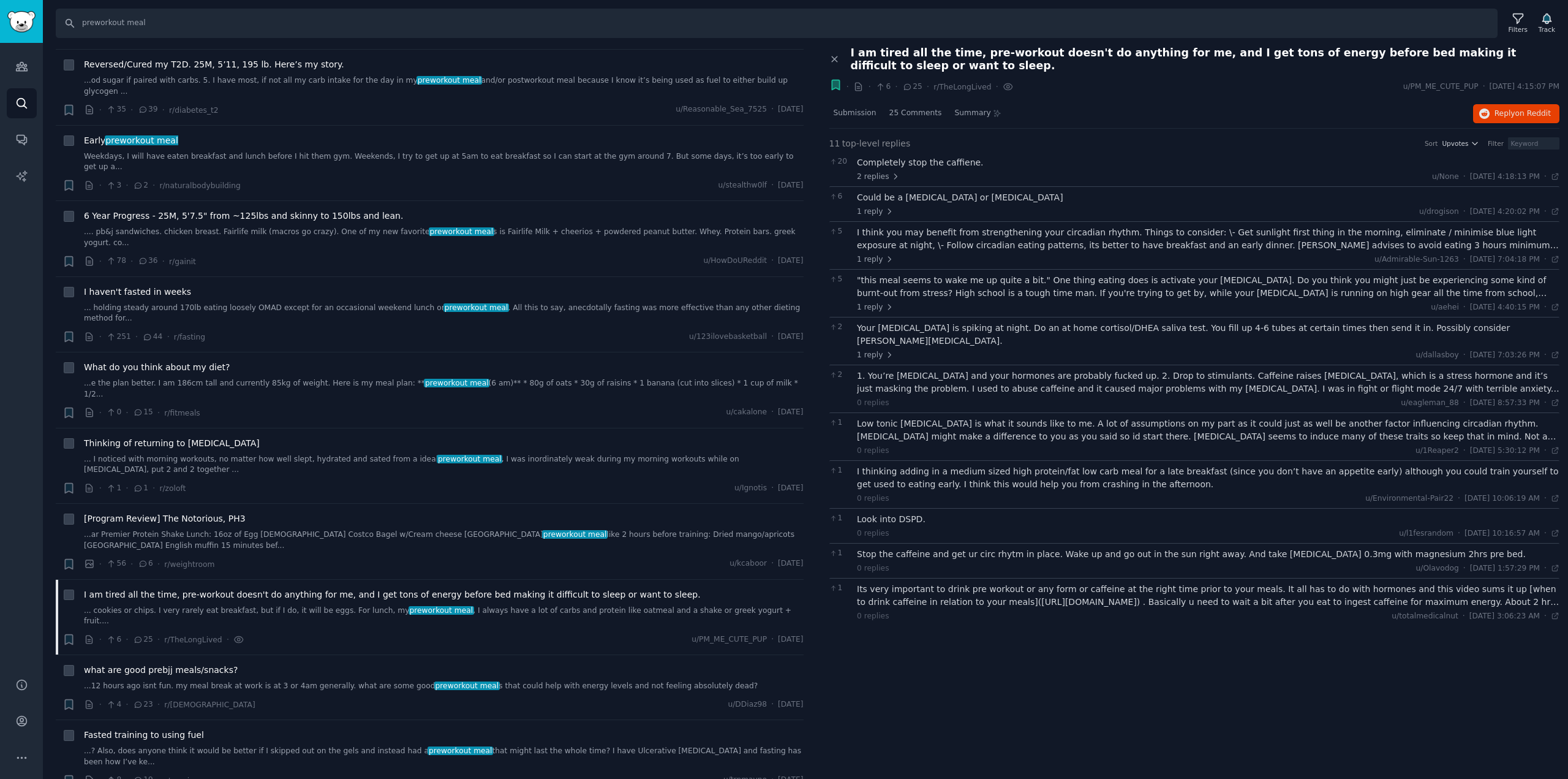
scroll to position [4383, 0]
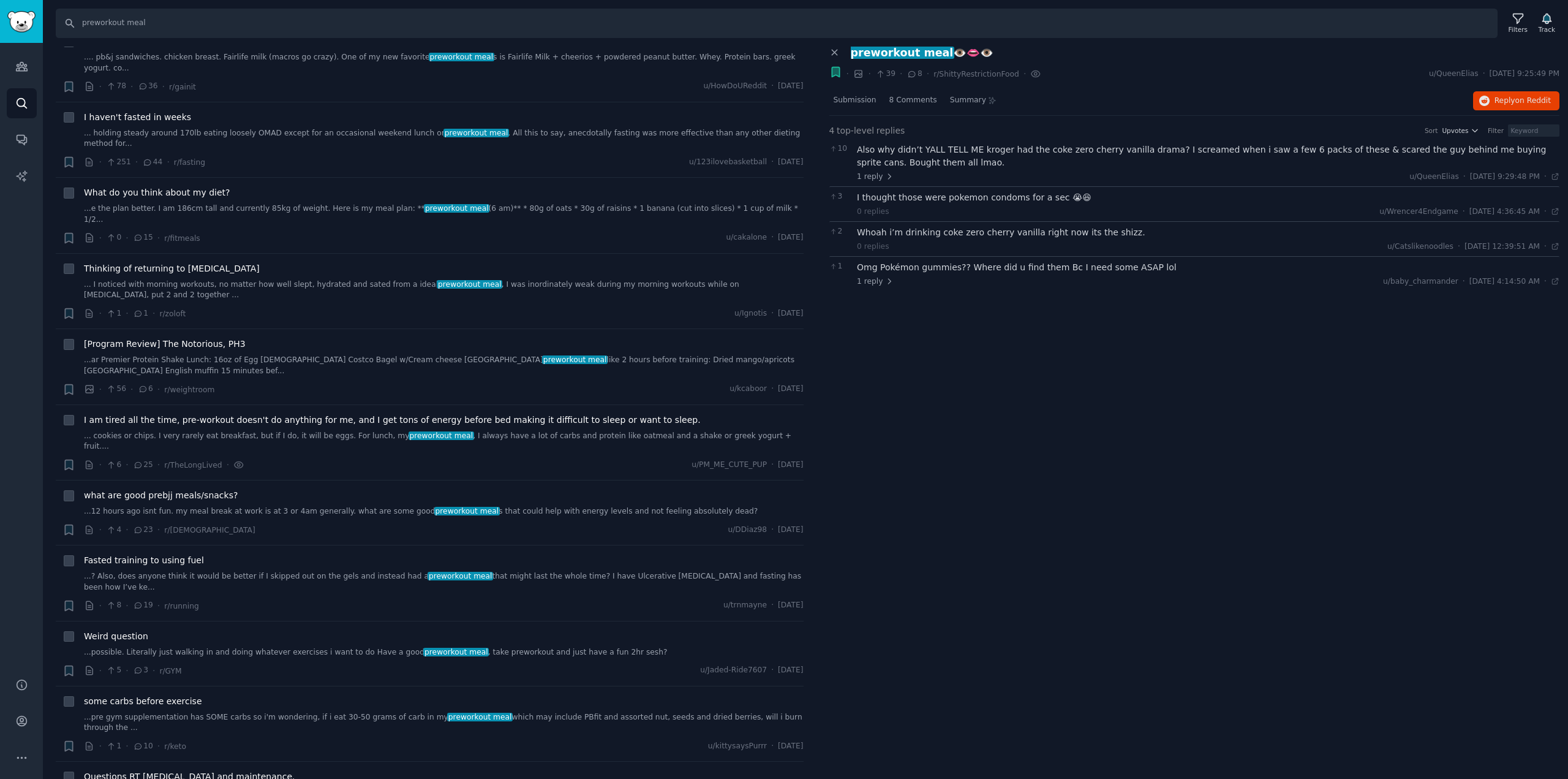
scroll to position [4547, 0]
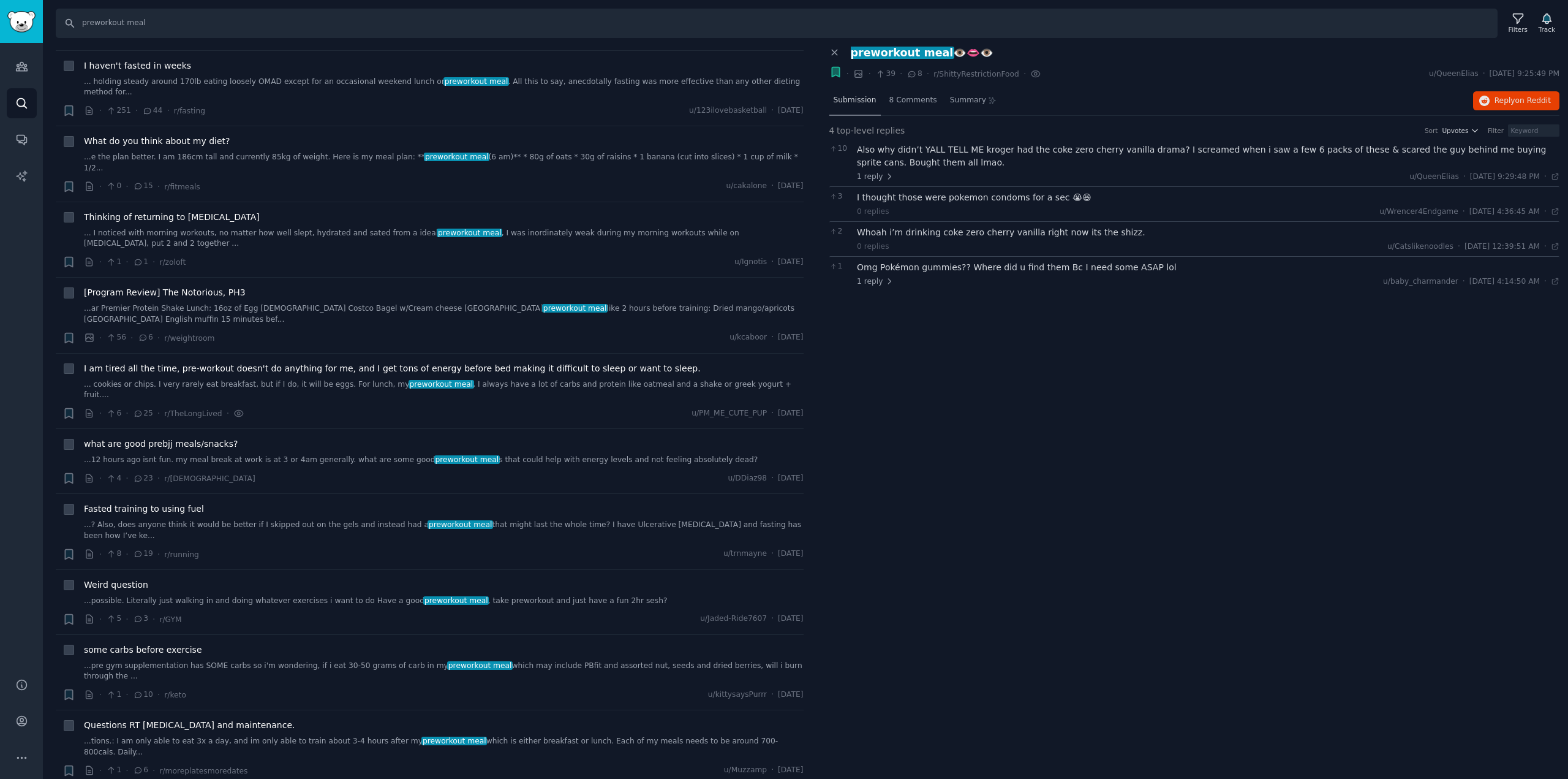
click at [858, 98] on span "Submission" at bounding box center [855, 100] width 43 height 11
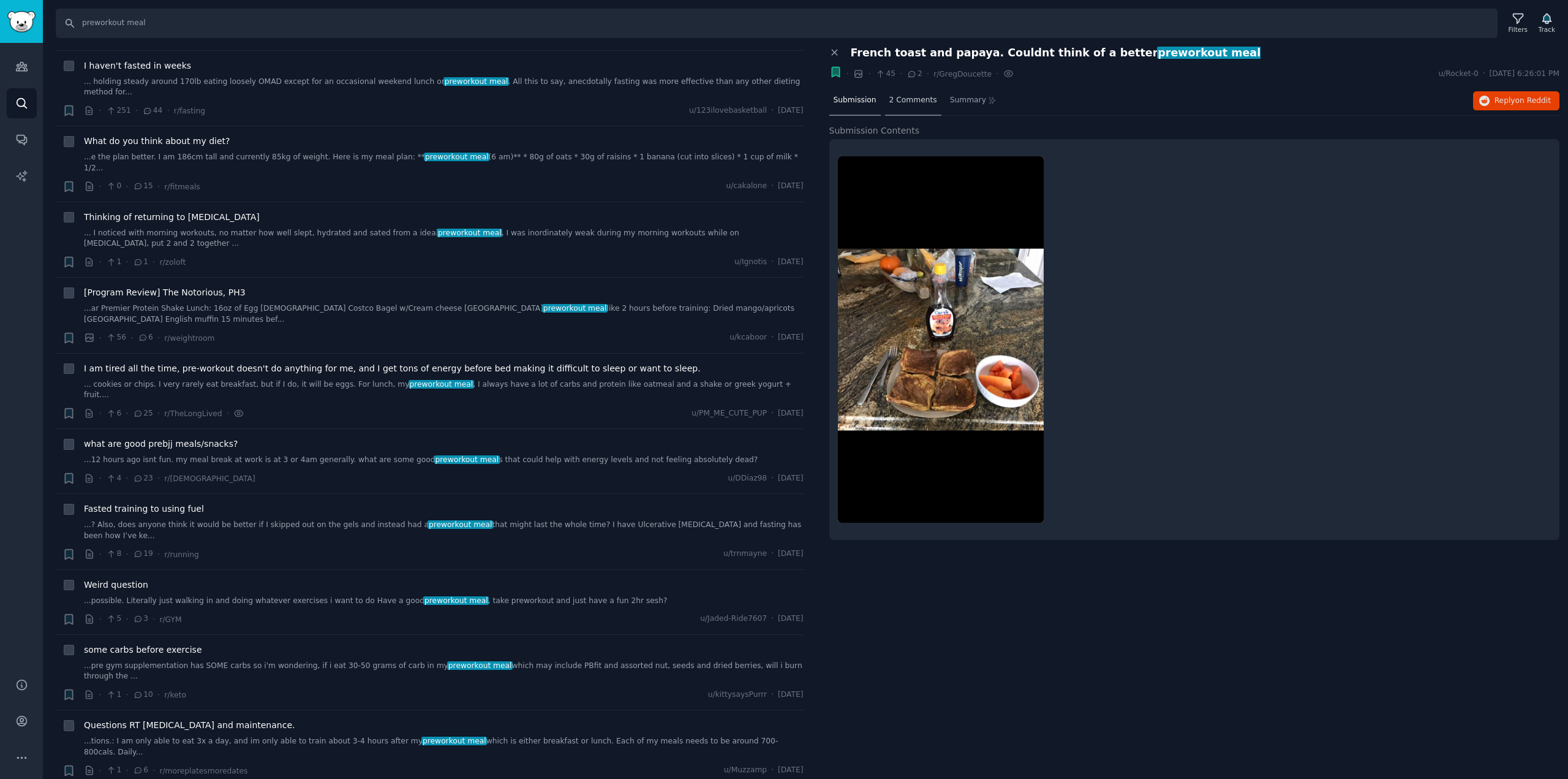
click at [895, 101] on span "2 Comments" at bounding box center [913, 100] width 48 height 11
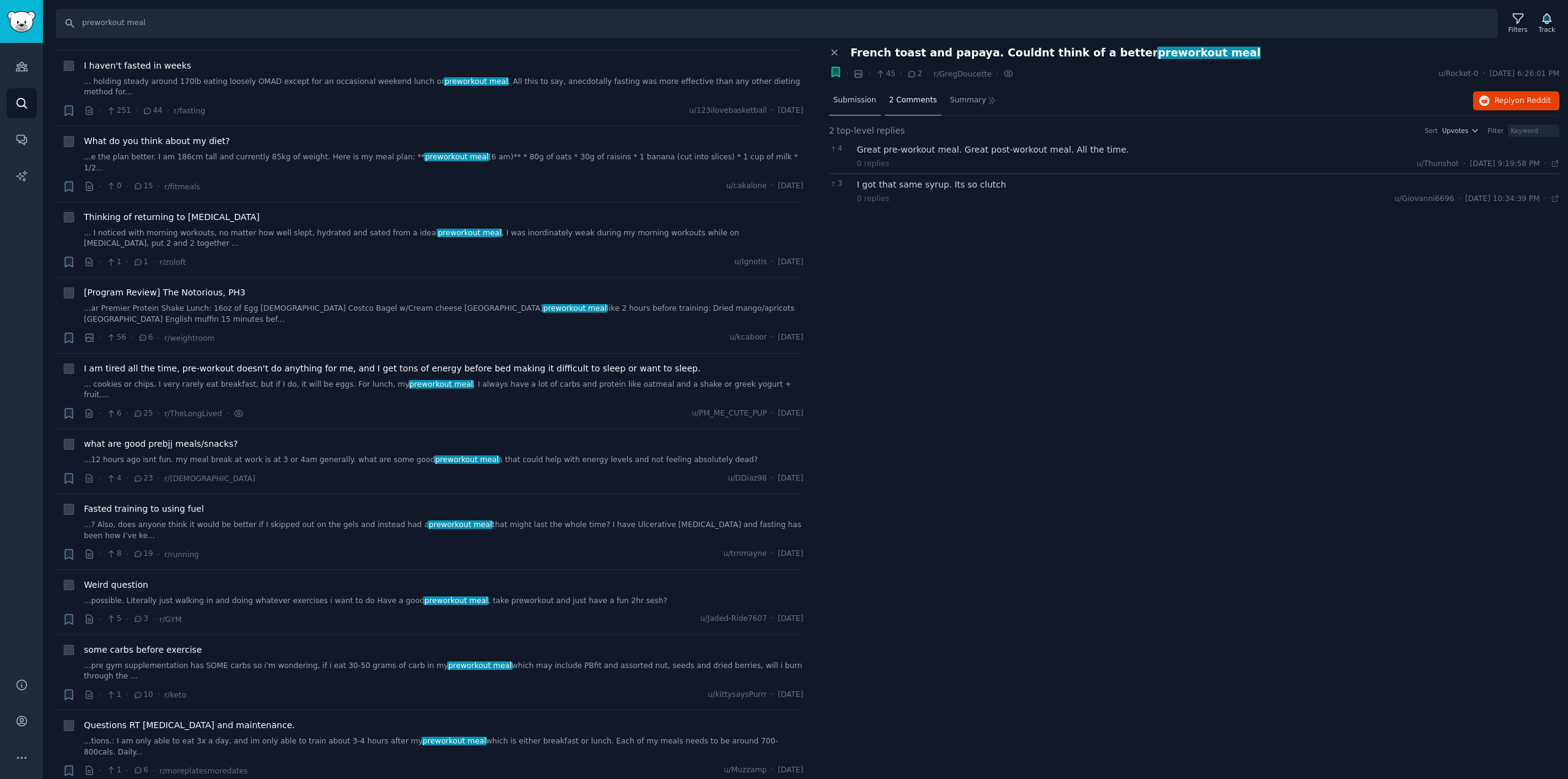
click at [852, 102] on span "Submission" at bounding box center [855, 100] width 43 height 11
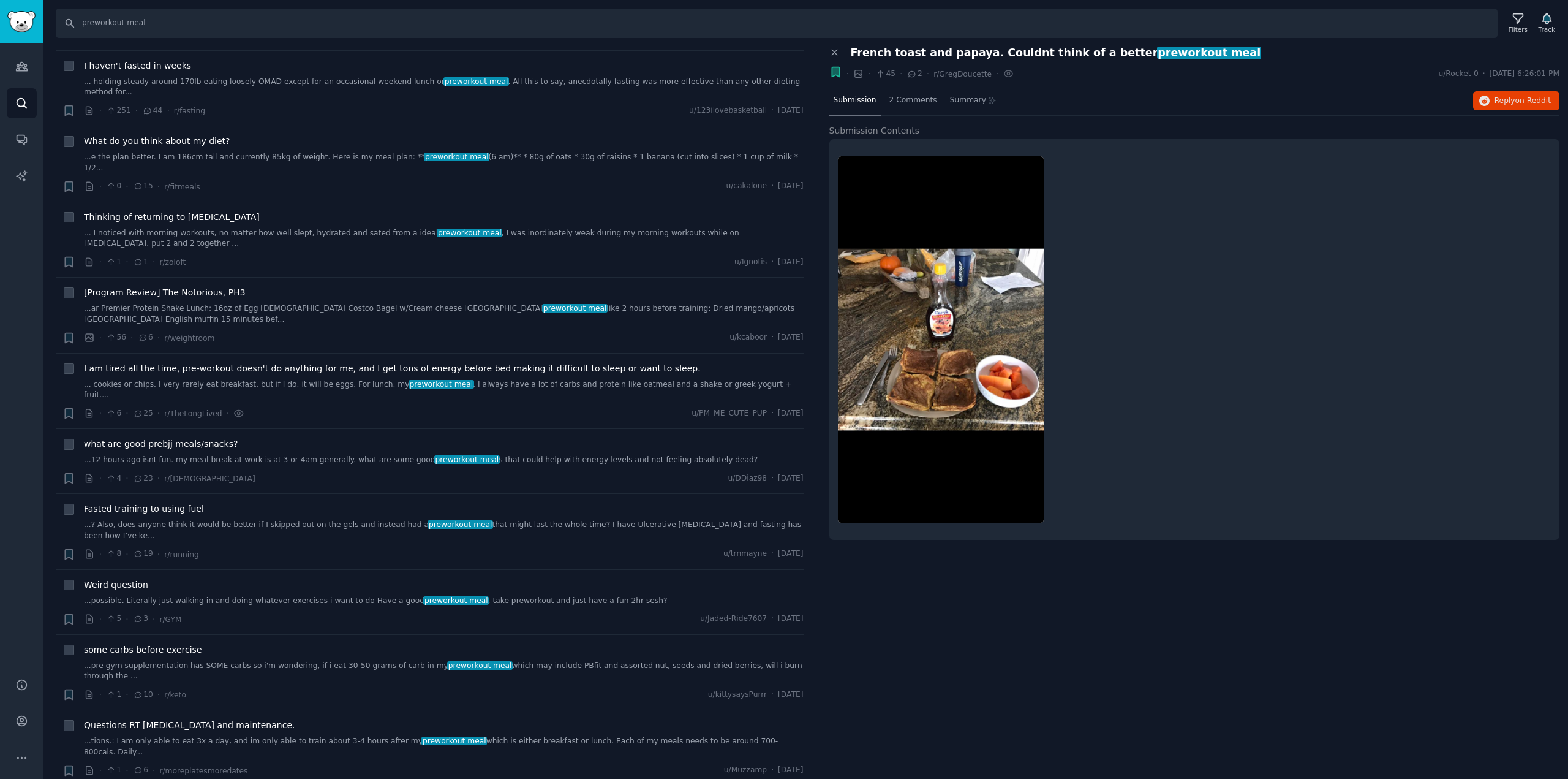
scroll to position [4621, 0]
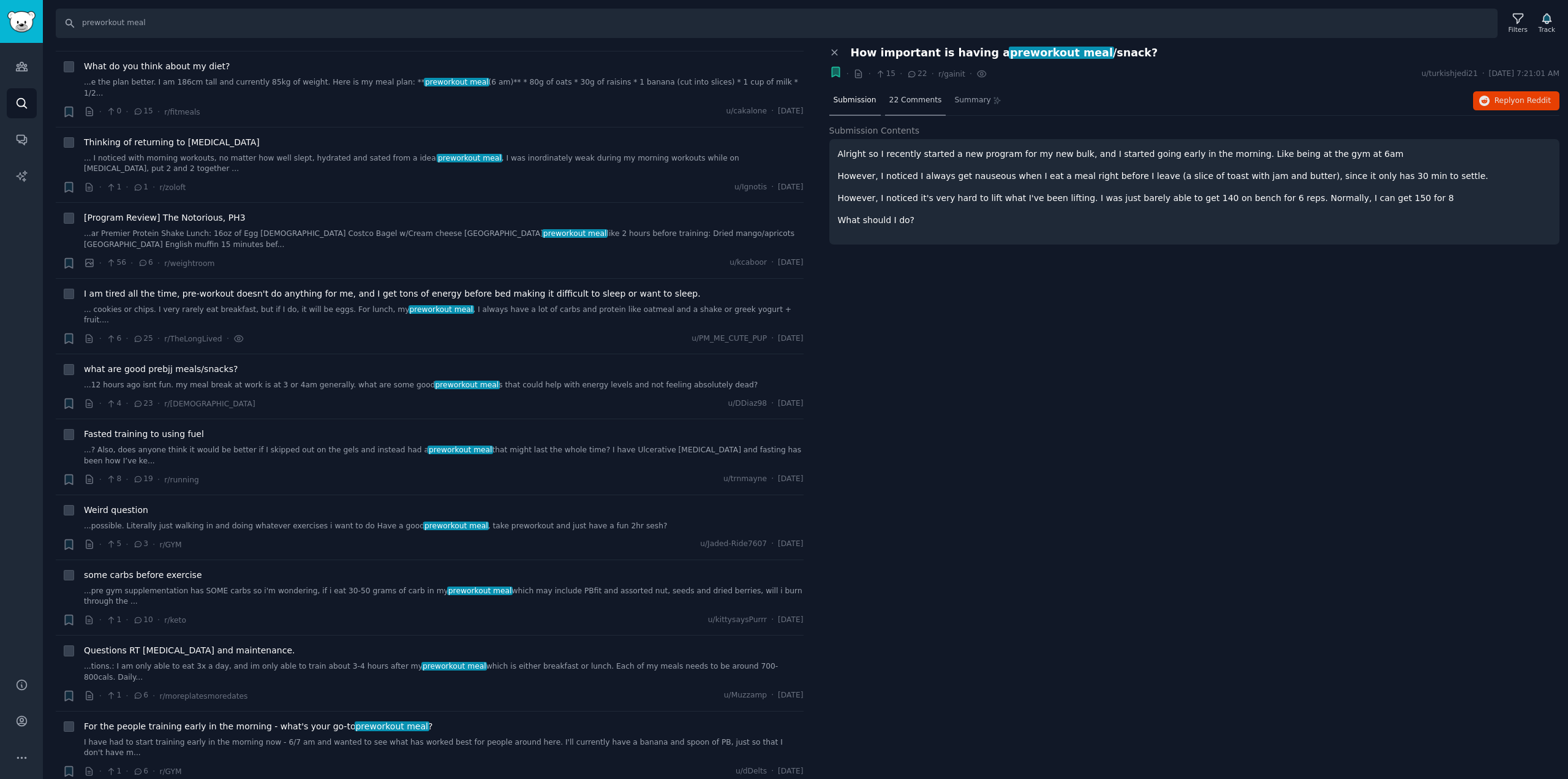
click at [921, 101] on span "22 Comments" at bounding box center [915, 100] width 53 height 11
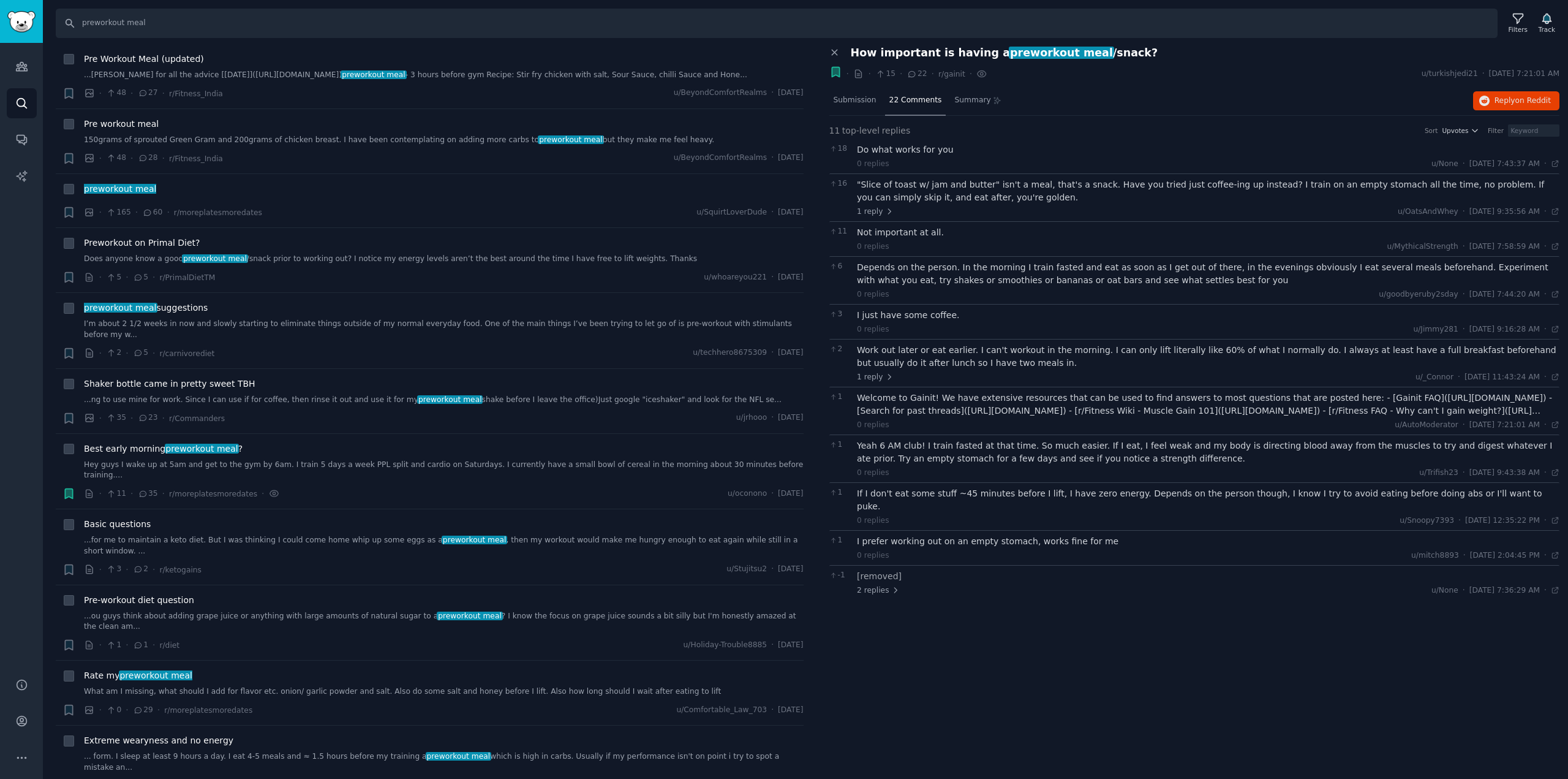
scroll to position [2091, 0]
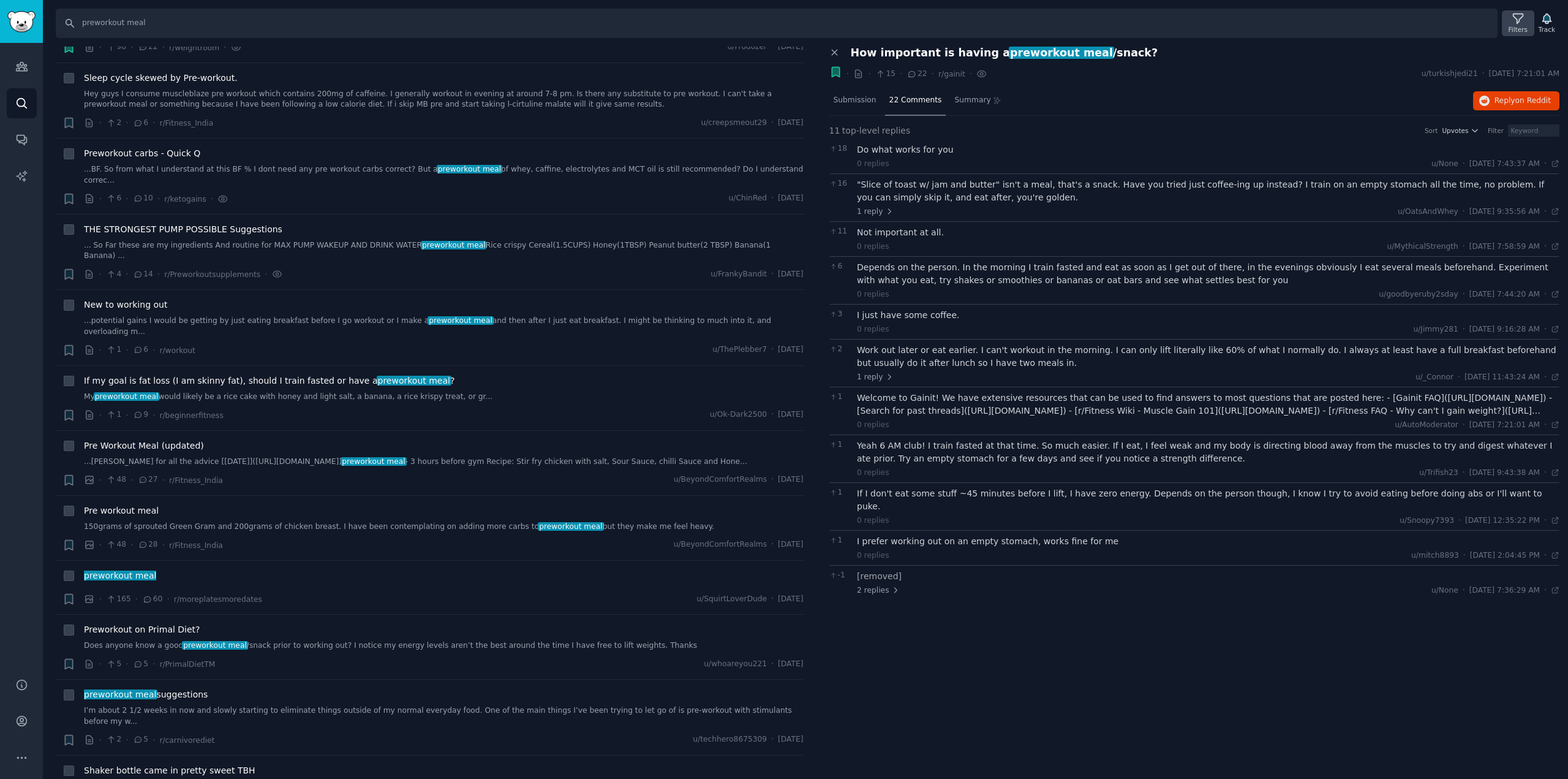
click at [1525, 17] on icon at bounding box center [1518, 18] width 13 height 13
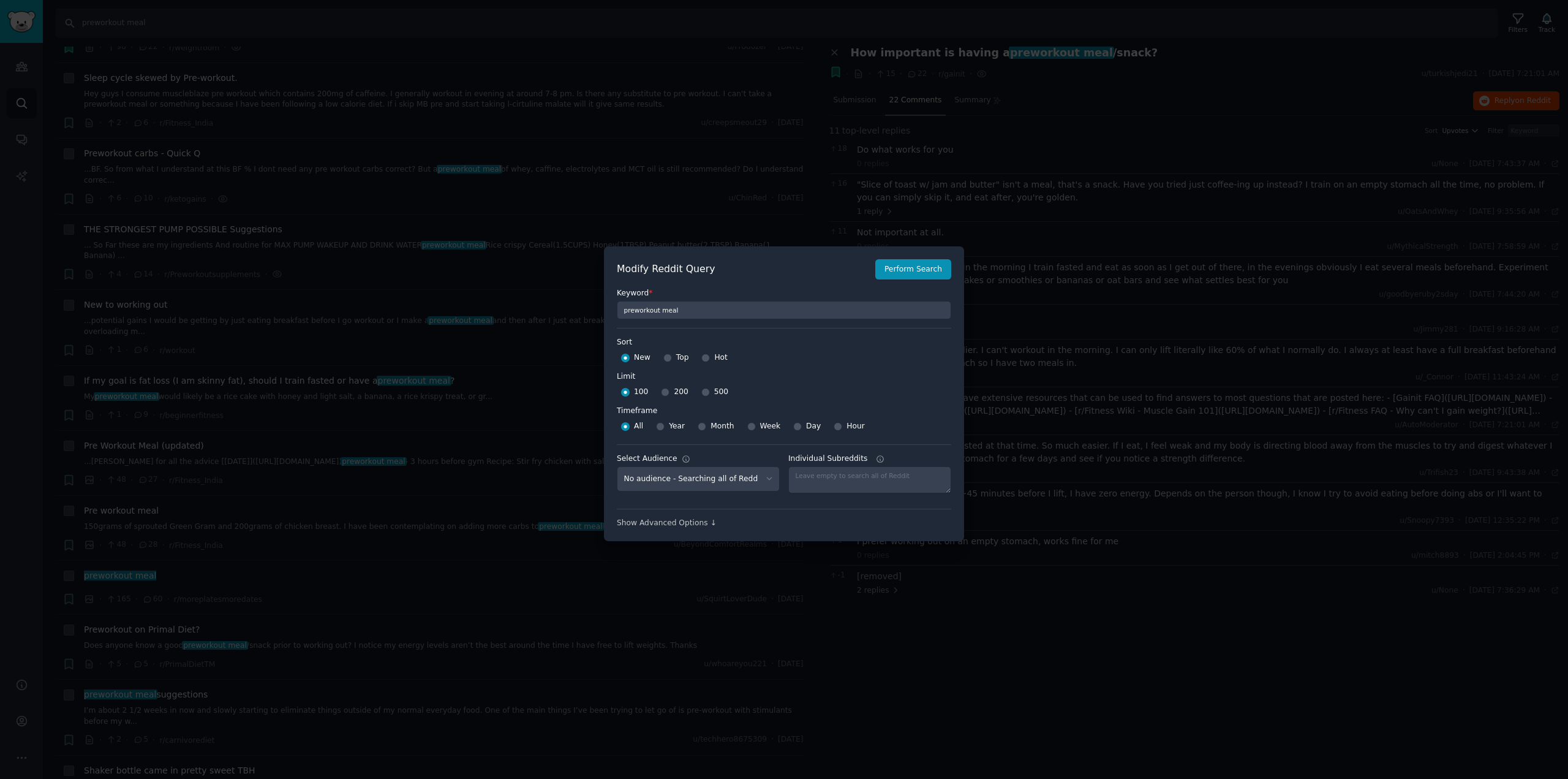
click at [1031, 220] on div at bounding box center [784, 389] width 1568 height 779
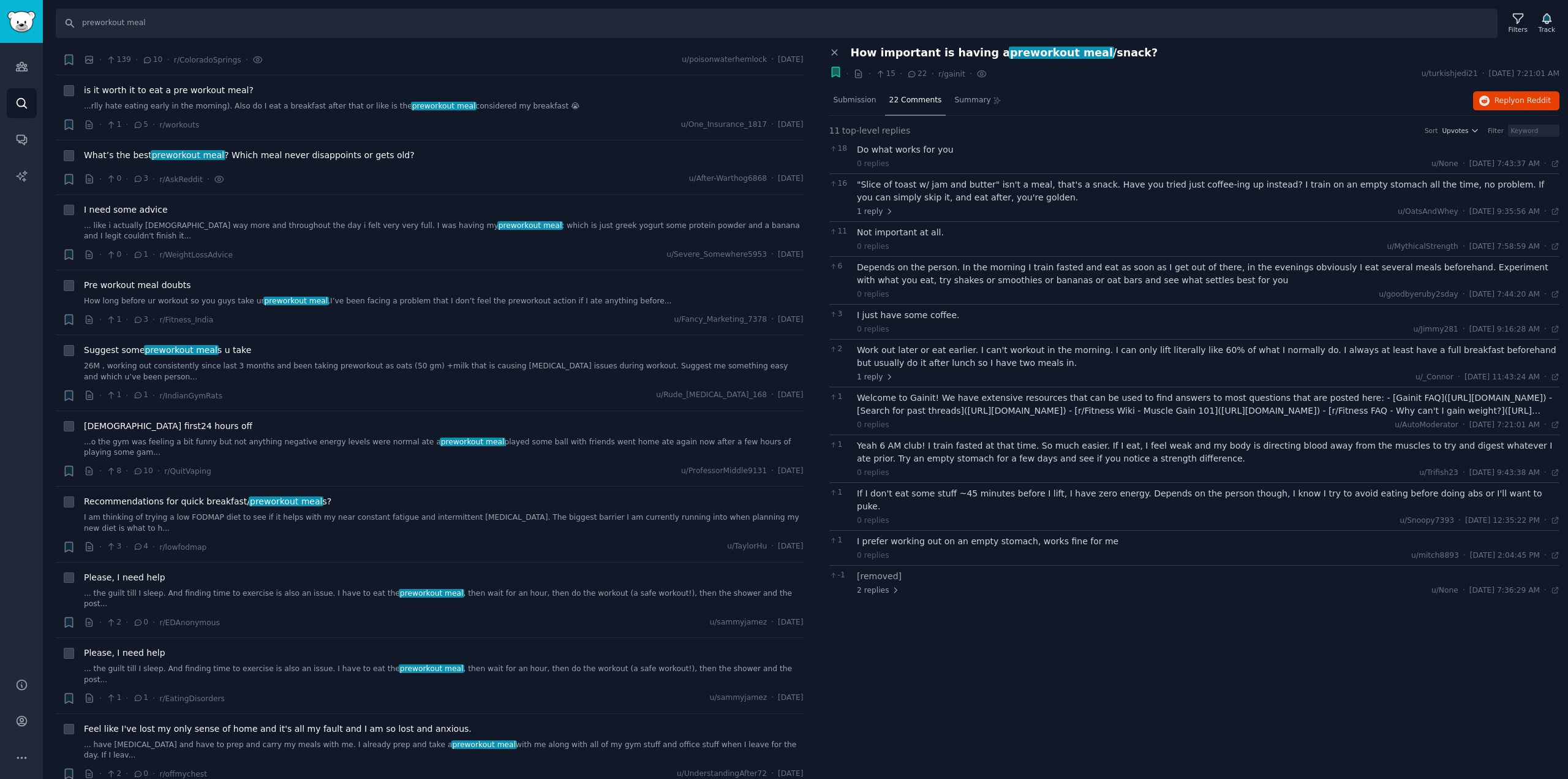
scroll to position [0, 0]
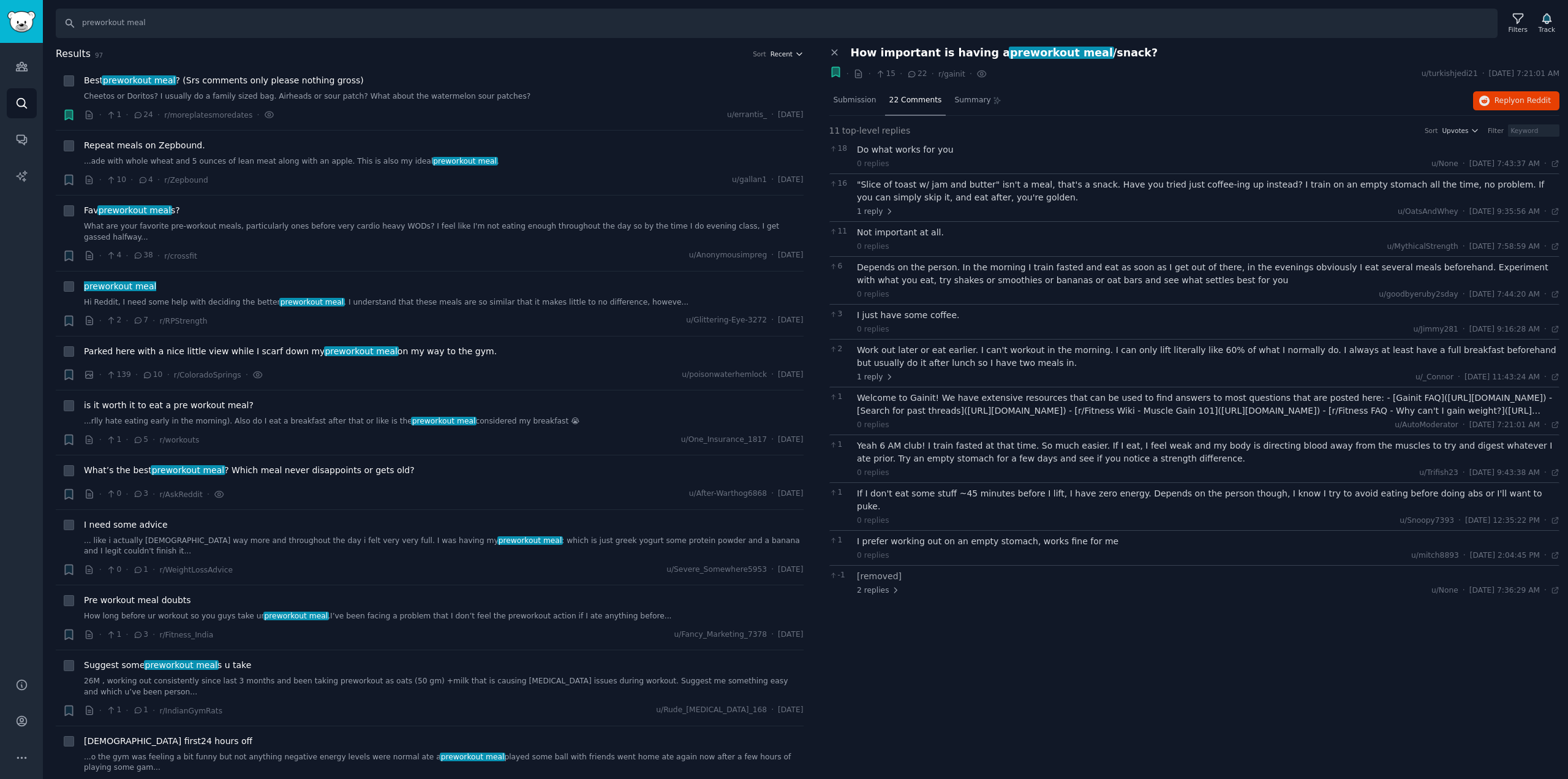
click at [782, 56] on span "Recent" at bounding box center [781, 53] width 22 height 8
click at [730, 94] on p "Upvotes" at bounding box center [722, 99] width 31 height 11
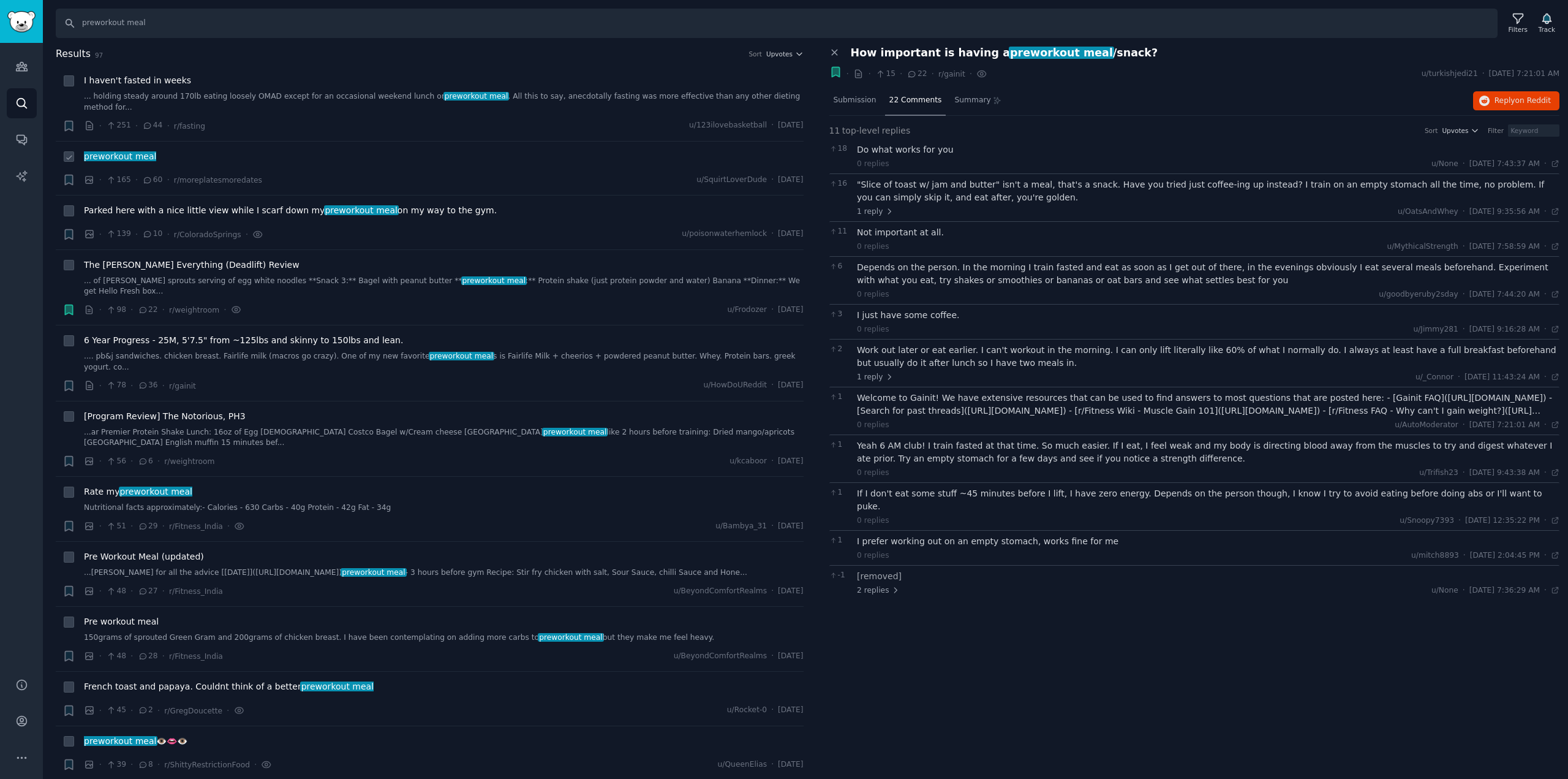
click at [254, 154] on div "preworkout meal" at bounding box center [443, 159] width 719 height 17
click at [143, 151] on span "preworkout meal" at bounding box center [120, 156] width 75 height 10
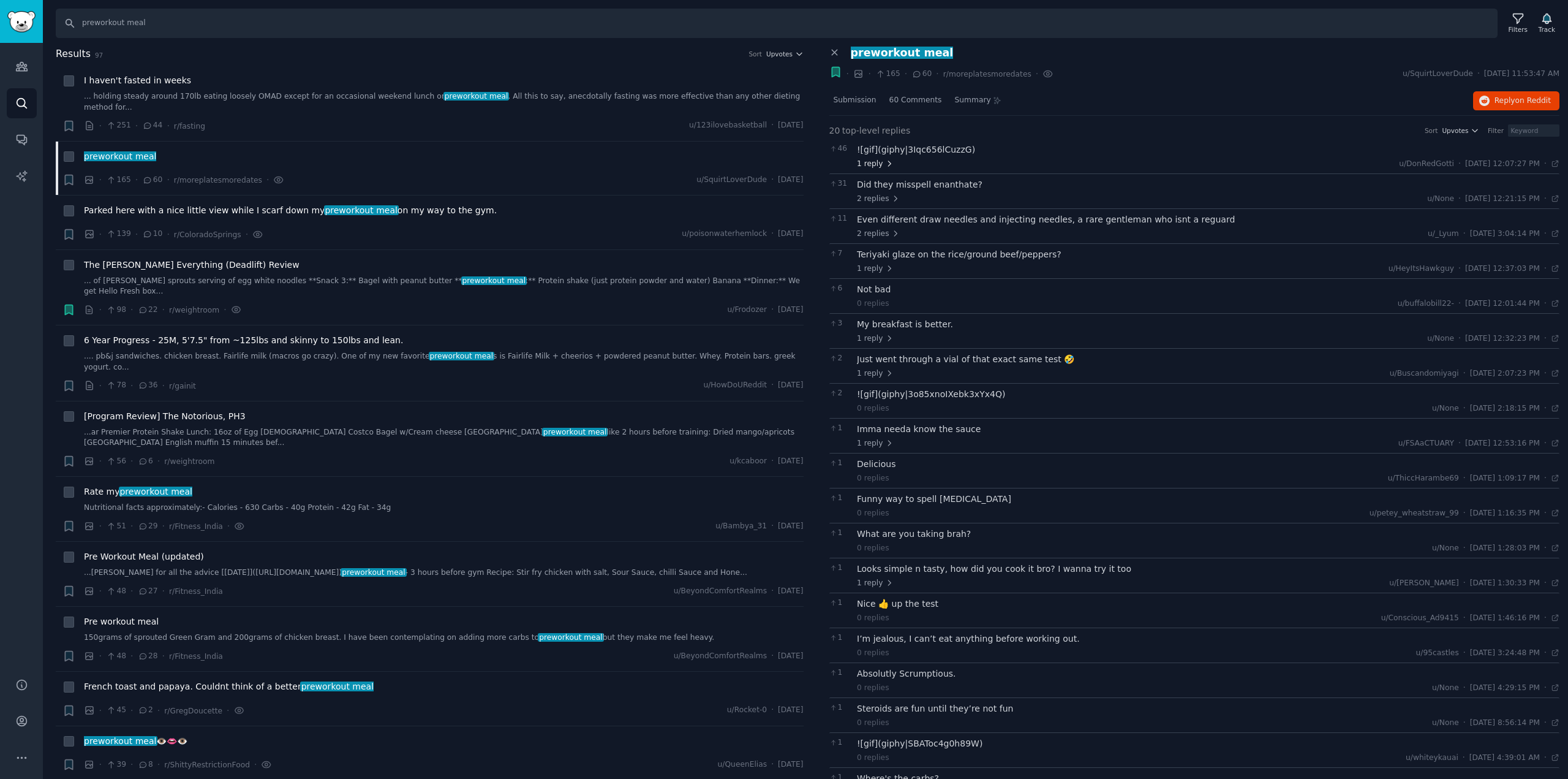
click at [879, 163] on span "1 reply" at bounding box center [875, 164] width 37 height 11
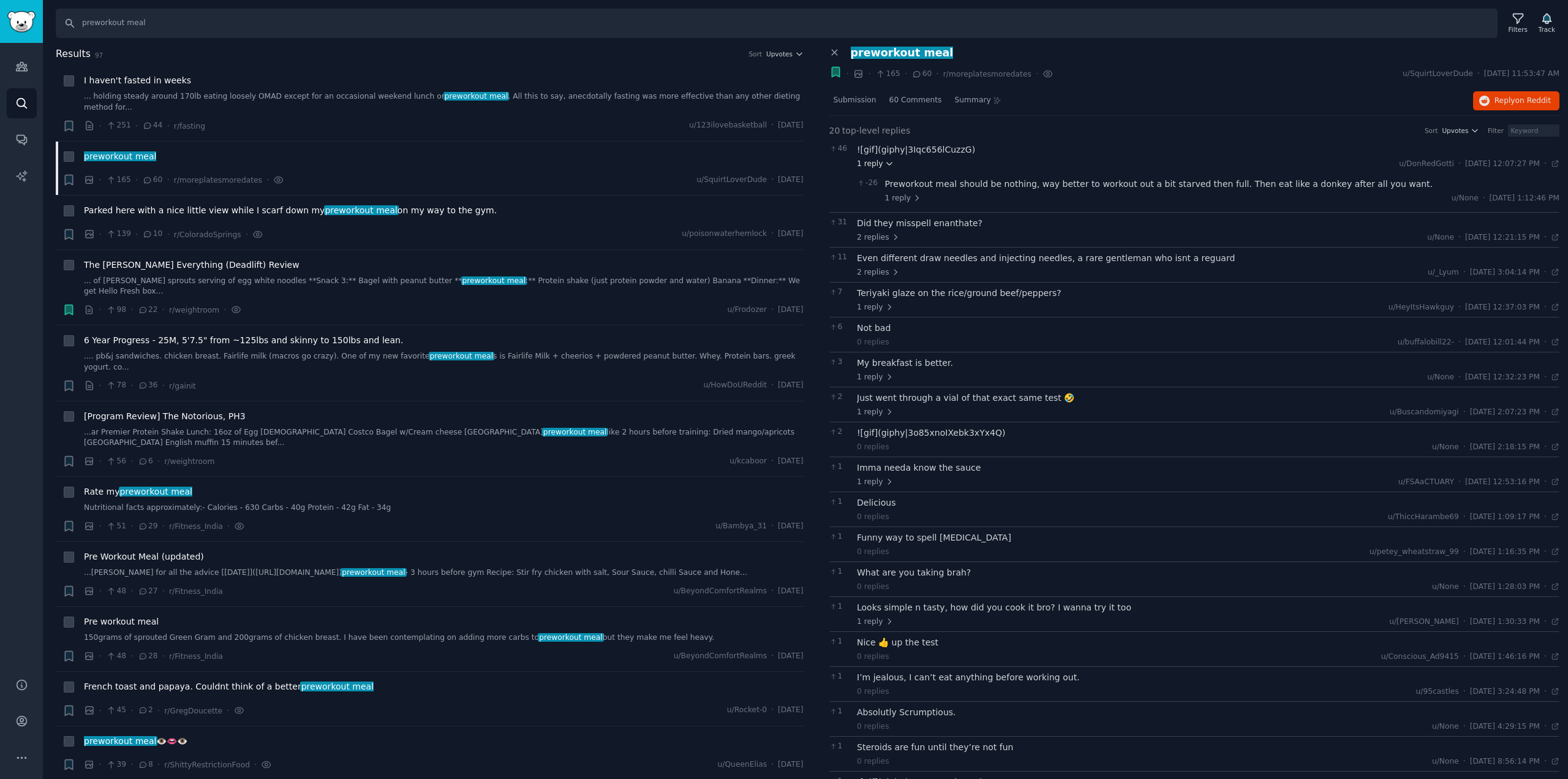
click at [879, 163] on span "1 reply" at bounding box center [875, 164] width 37 height 11
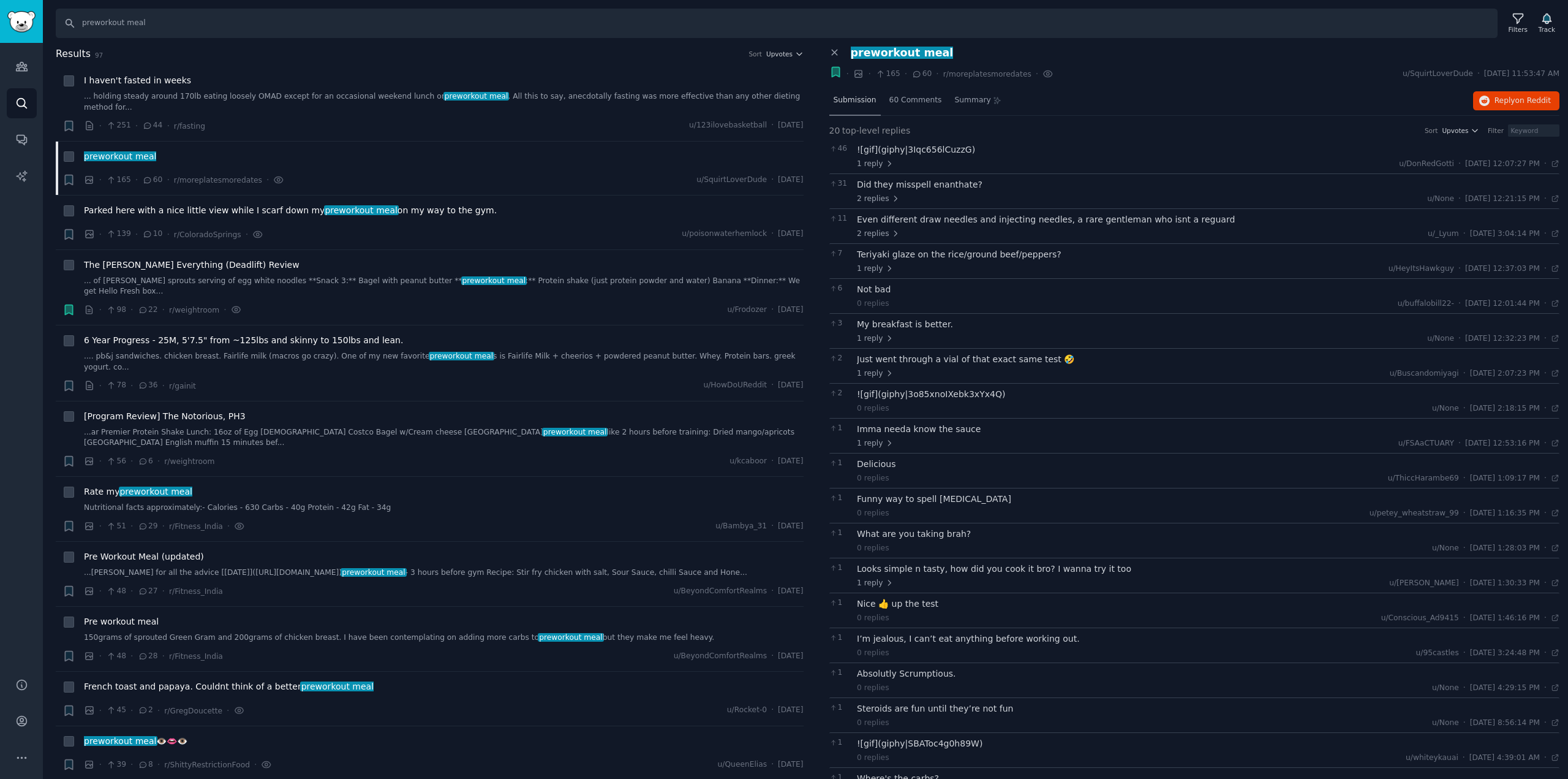
click at [865, 99] on span "Submission" at bounding box center [855, 100] width 43 height 11
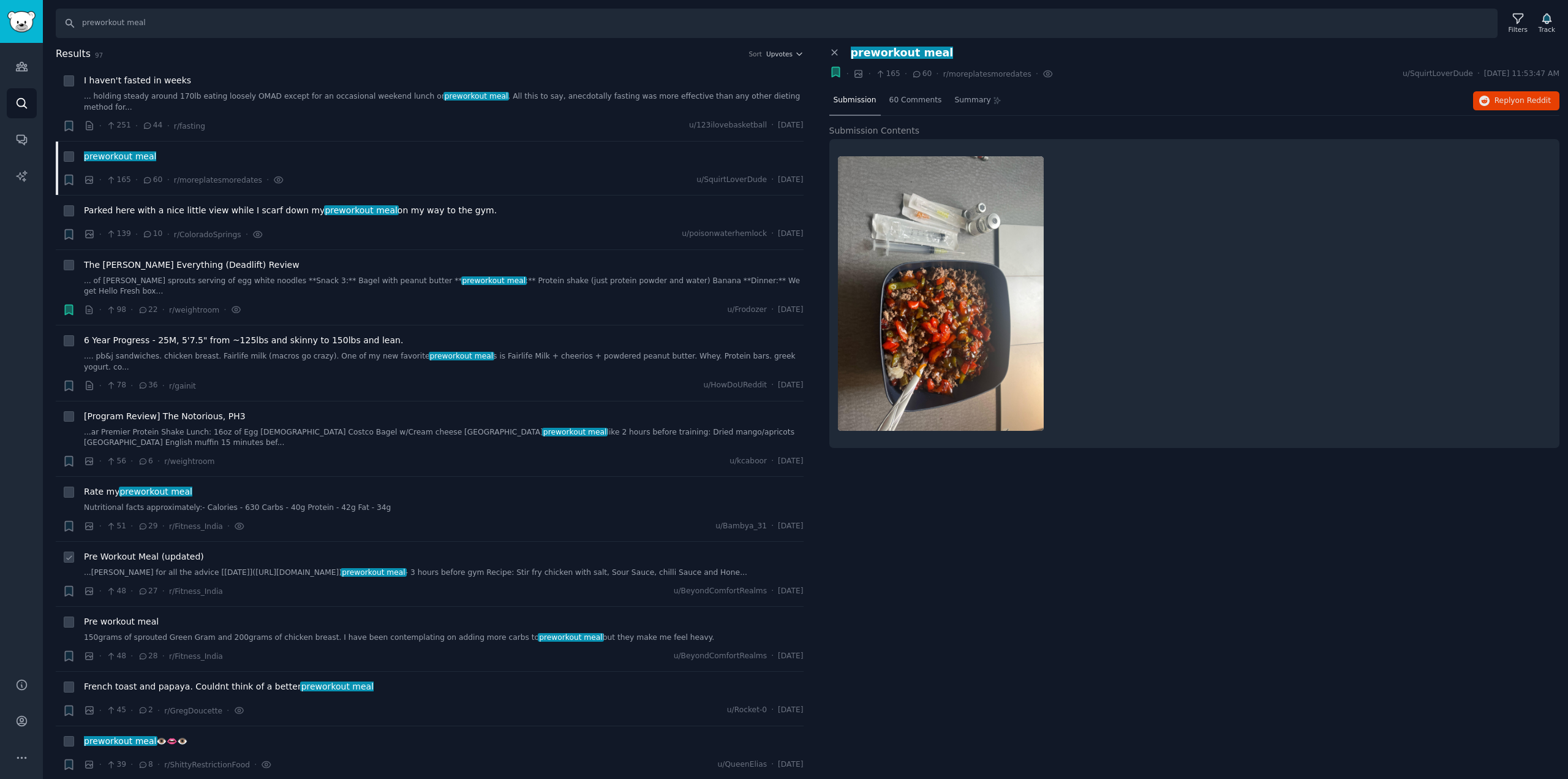
click at [171, 550] on span "Pre Workout Meal (updated)" at bounding box center [143, 556] width 120 height 13
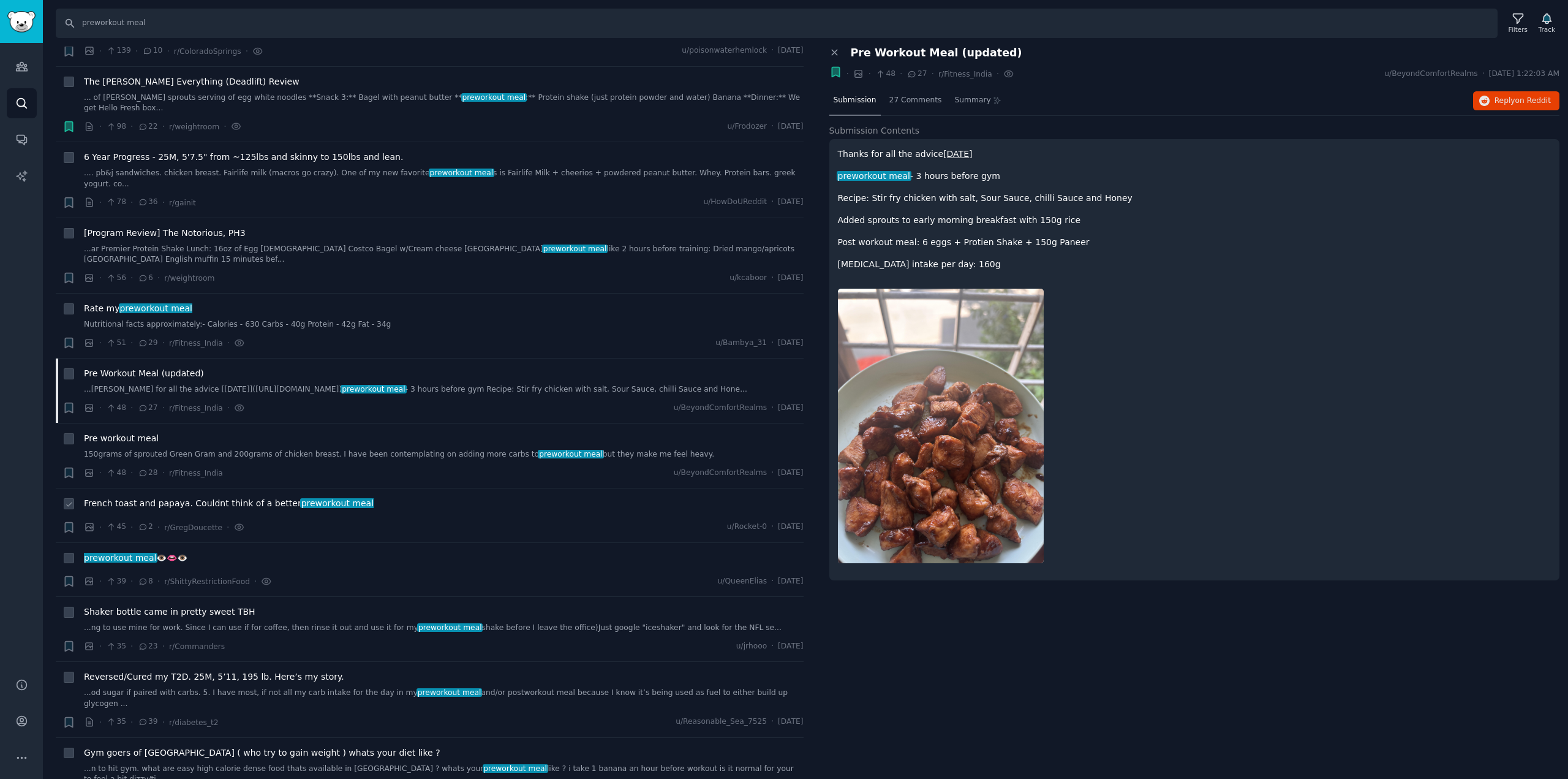
scroll to position [184, 0]
click at [197, 745] on span "Gym goers of [GEOGRAPHIC_DATA] ( who try to gain weight ) whats your diet like ?" at bounding box center [262, 752] width 356 height 13
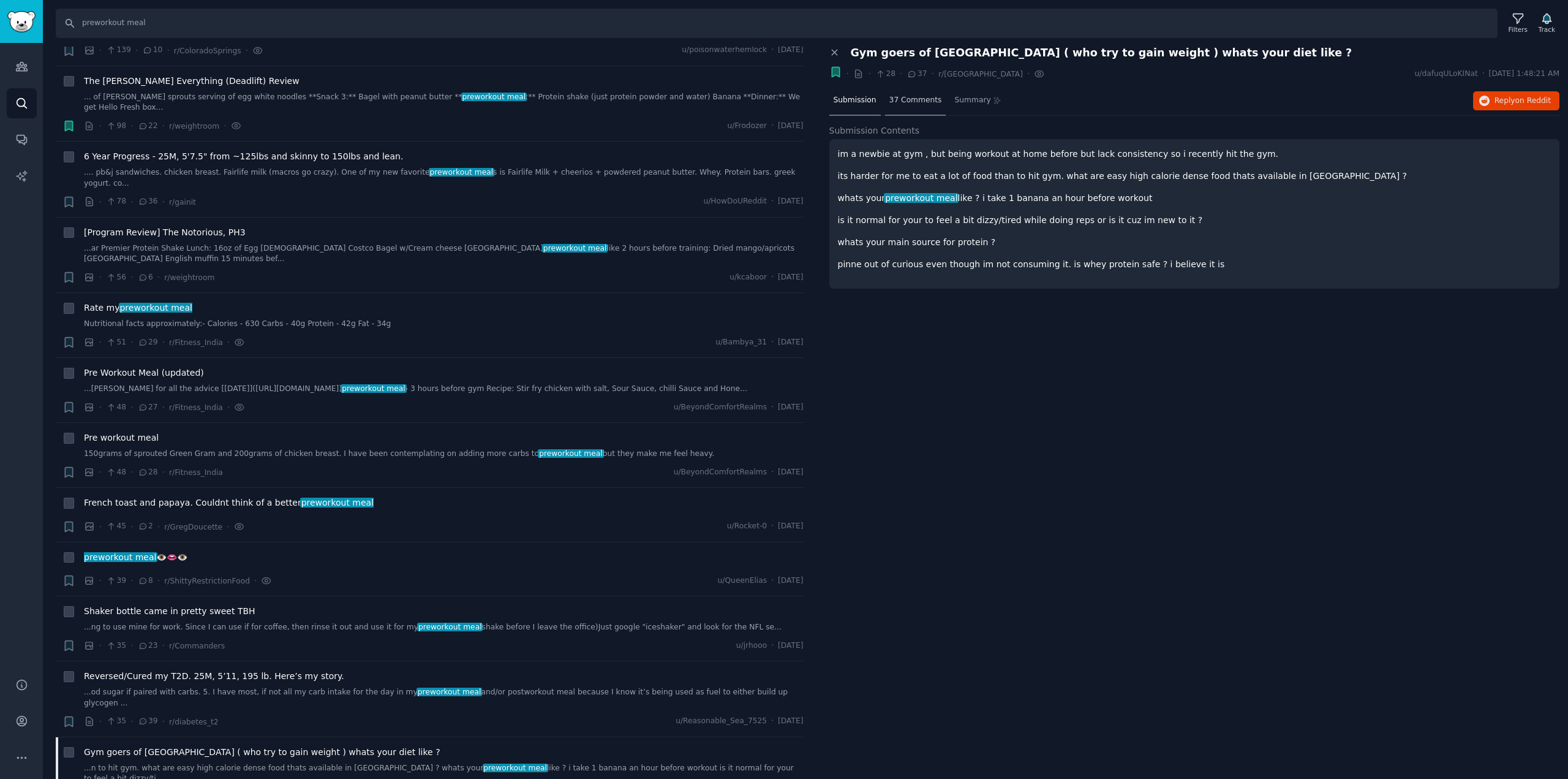
click at [912, 92] on div "37 Comments" at bounding box center [915, 101] width 61 height 30
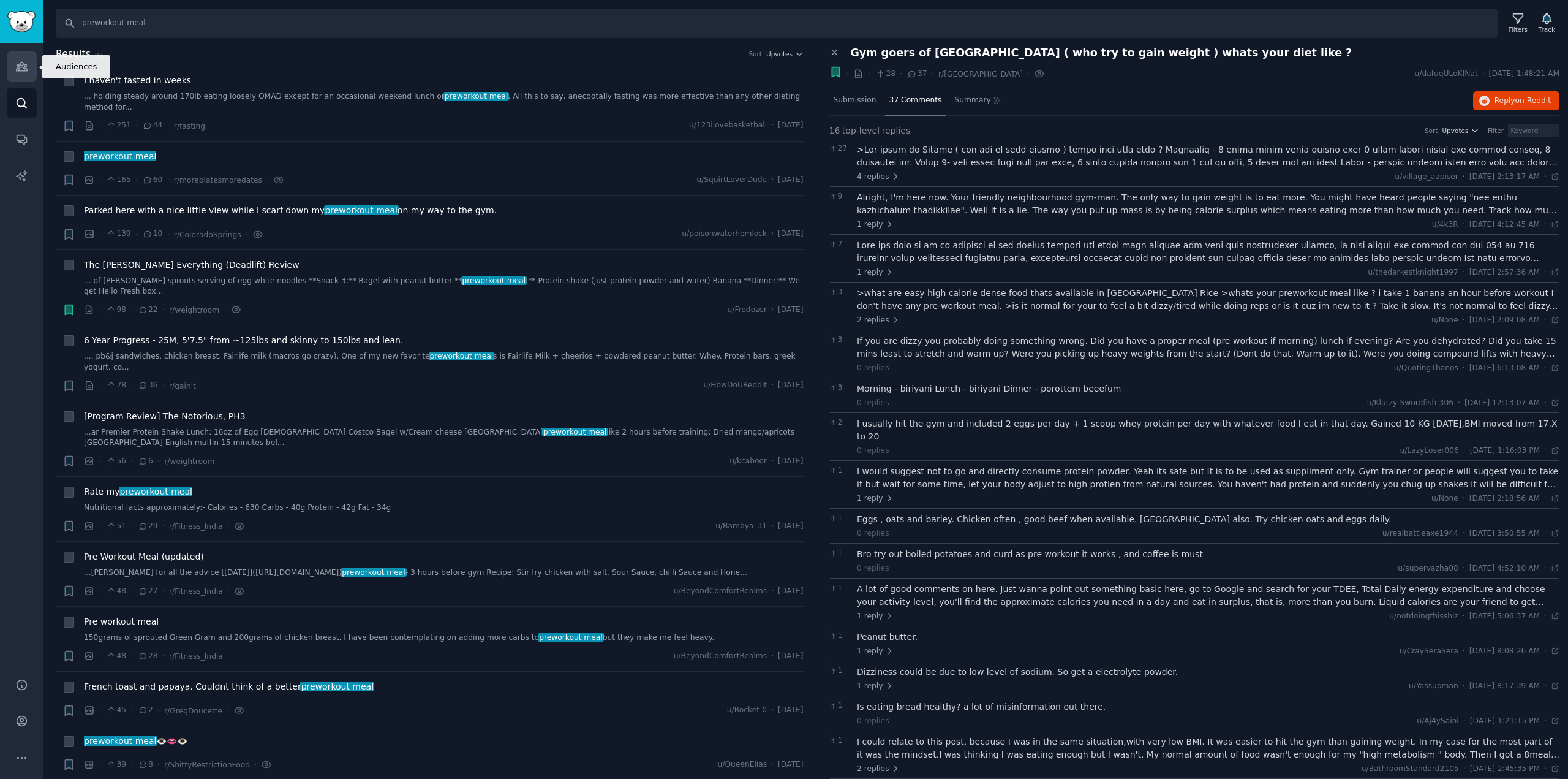
click at [14, 72] on link "Audiences" at bounding box center [21, 66] width 30 height 30
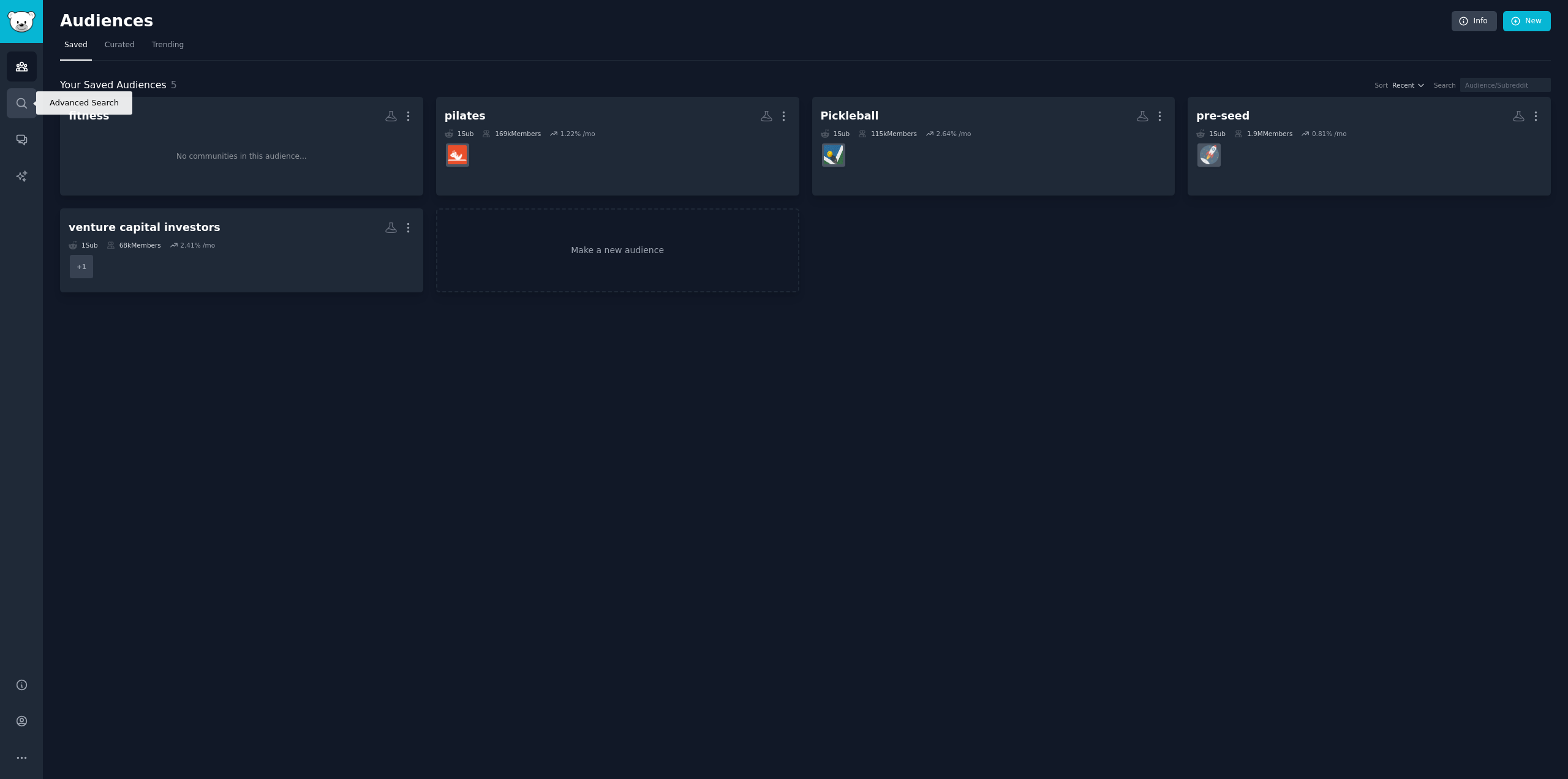
click at [27, 102] on link "Search" at bounding box center [21, 103] width 30 height 30
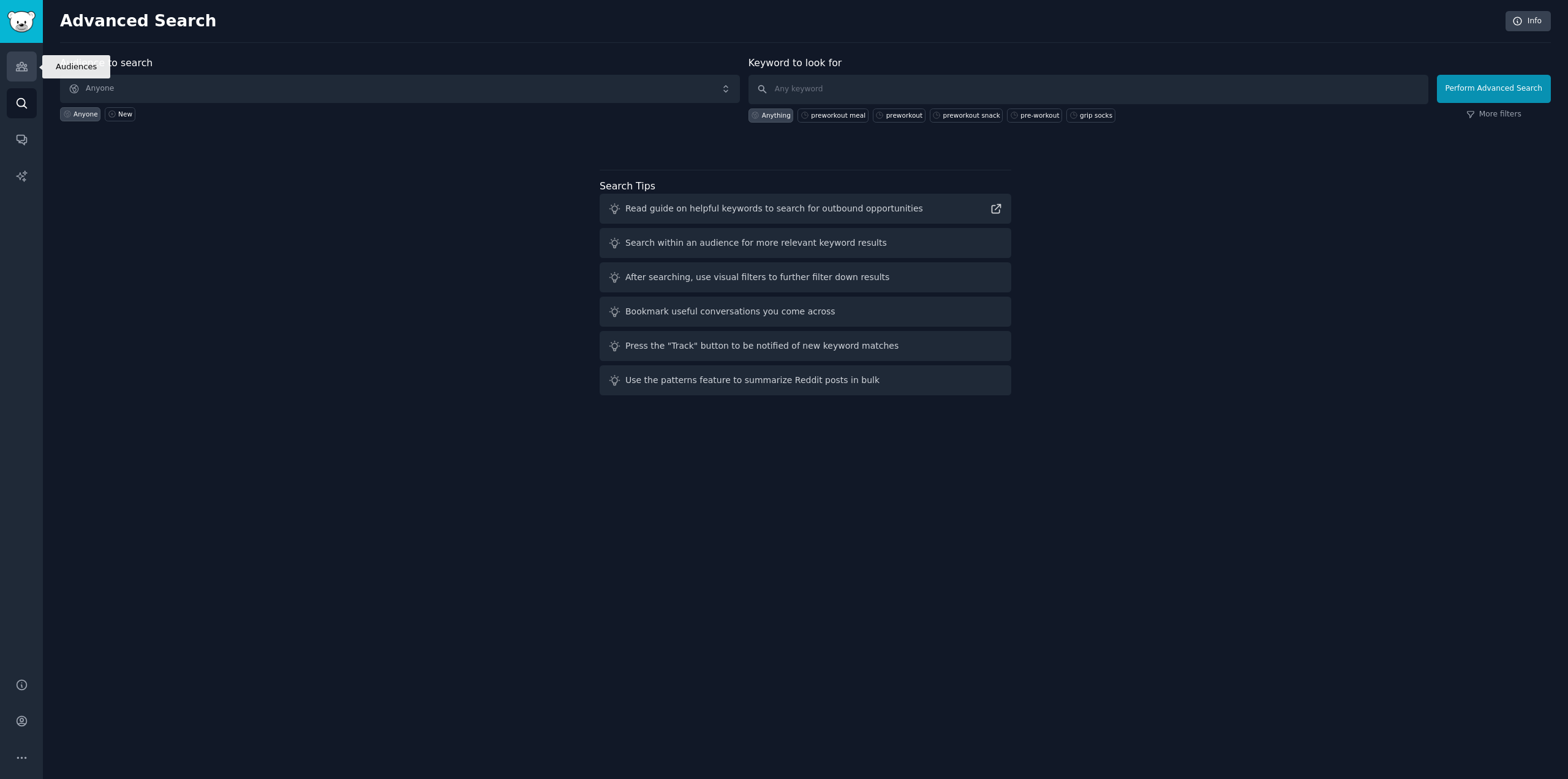
click at [24, 67] on icon "Sidebar" at bounding box center [21, 66] width 13 height 13
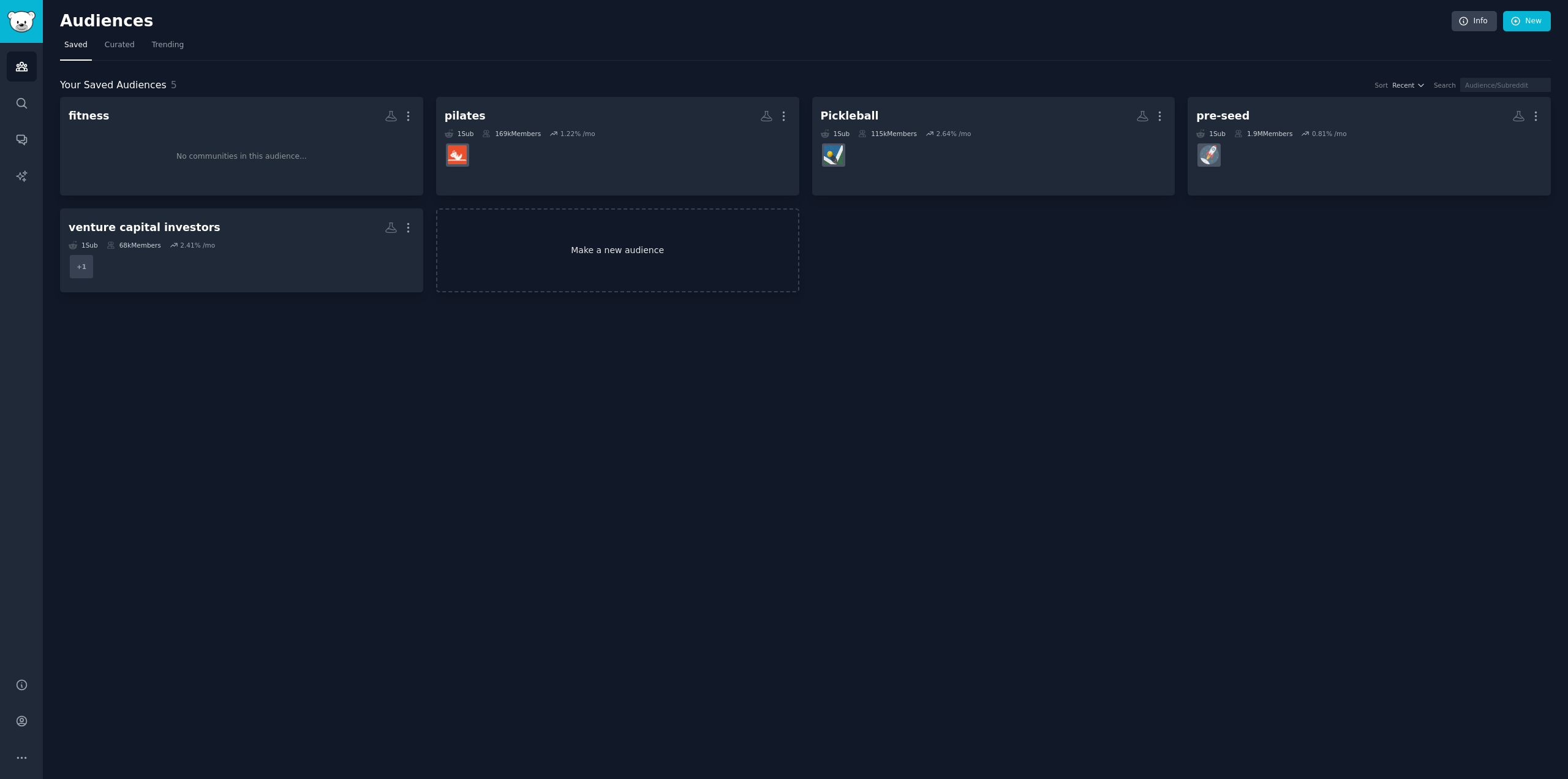
click at [561, 265] on link "Make a new audience" at bounding box center [618, 250] width 363 height 84
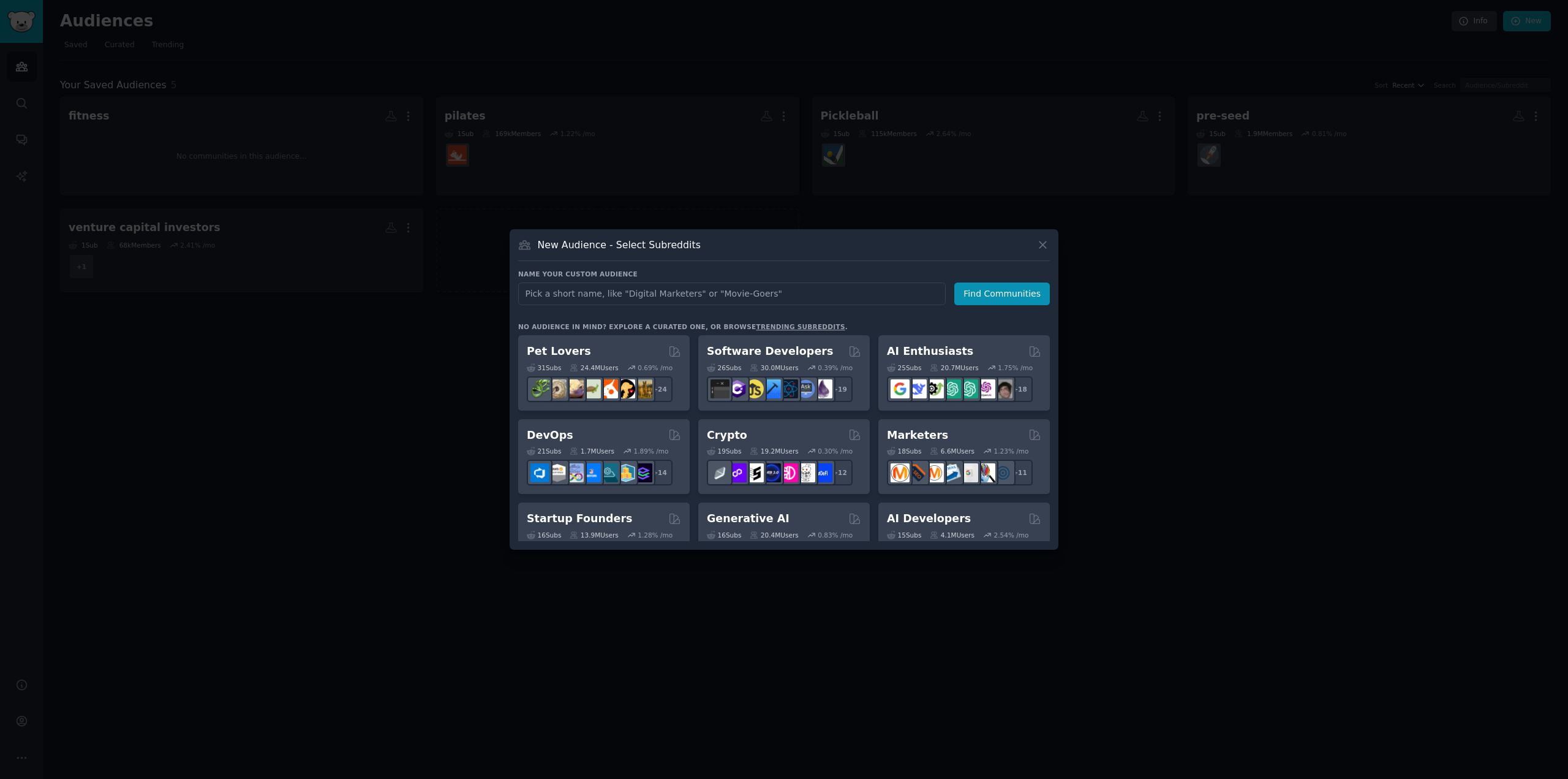
click at [699, 290] on input "text" at bounding box center [731, 294] width 427 height 23
click at [339, 324] on div at bounding box center [784, 389] width 1568 height 779
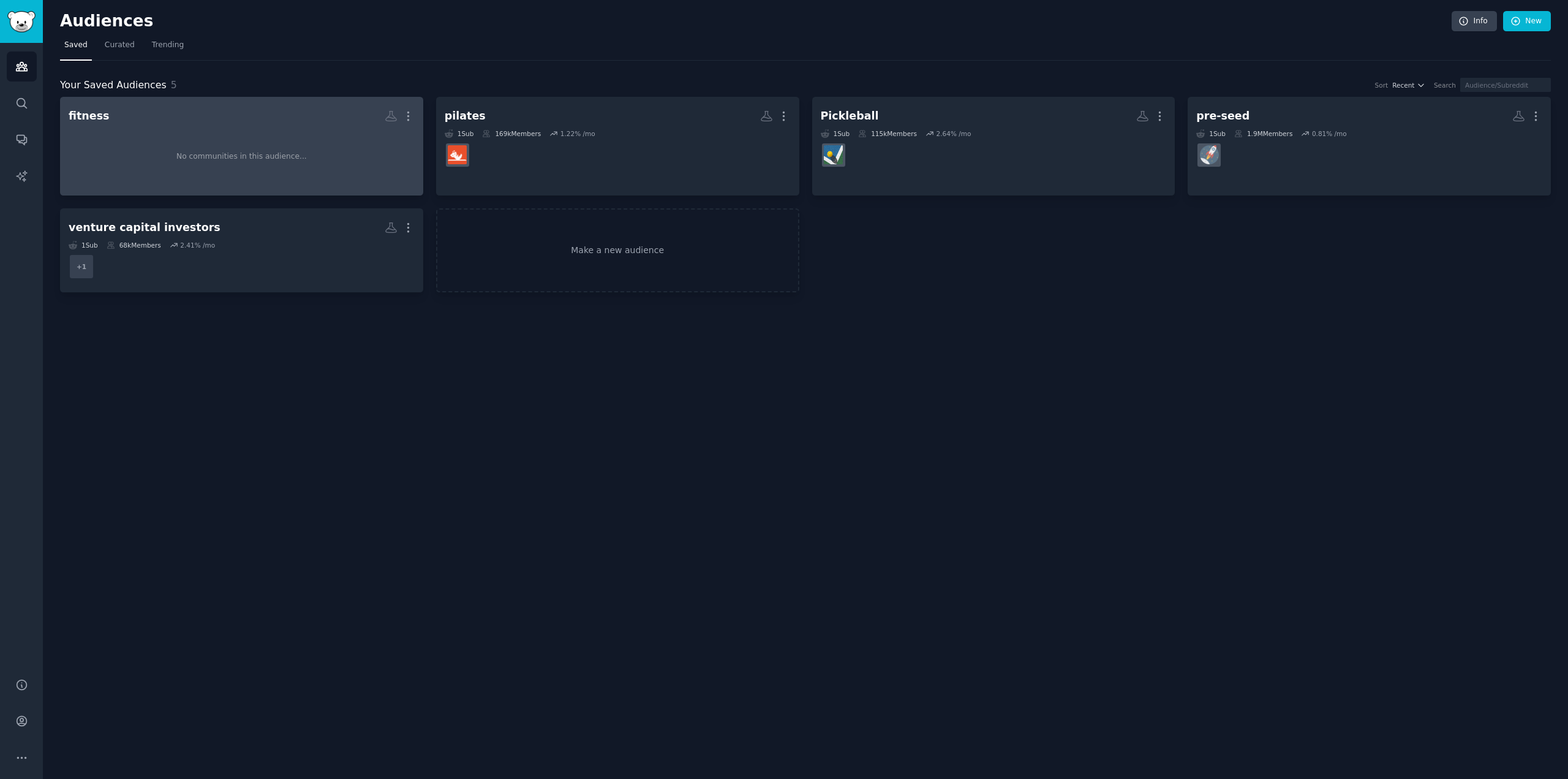
click at [217, 125] on h2 "fitness More" at bounding box center [242, 116] width 346 height 21
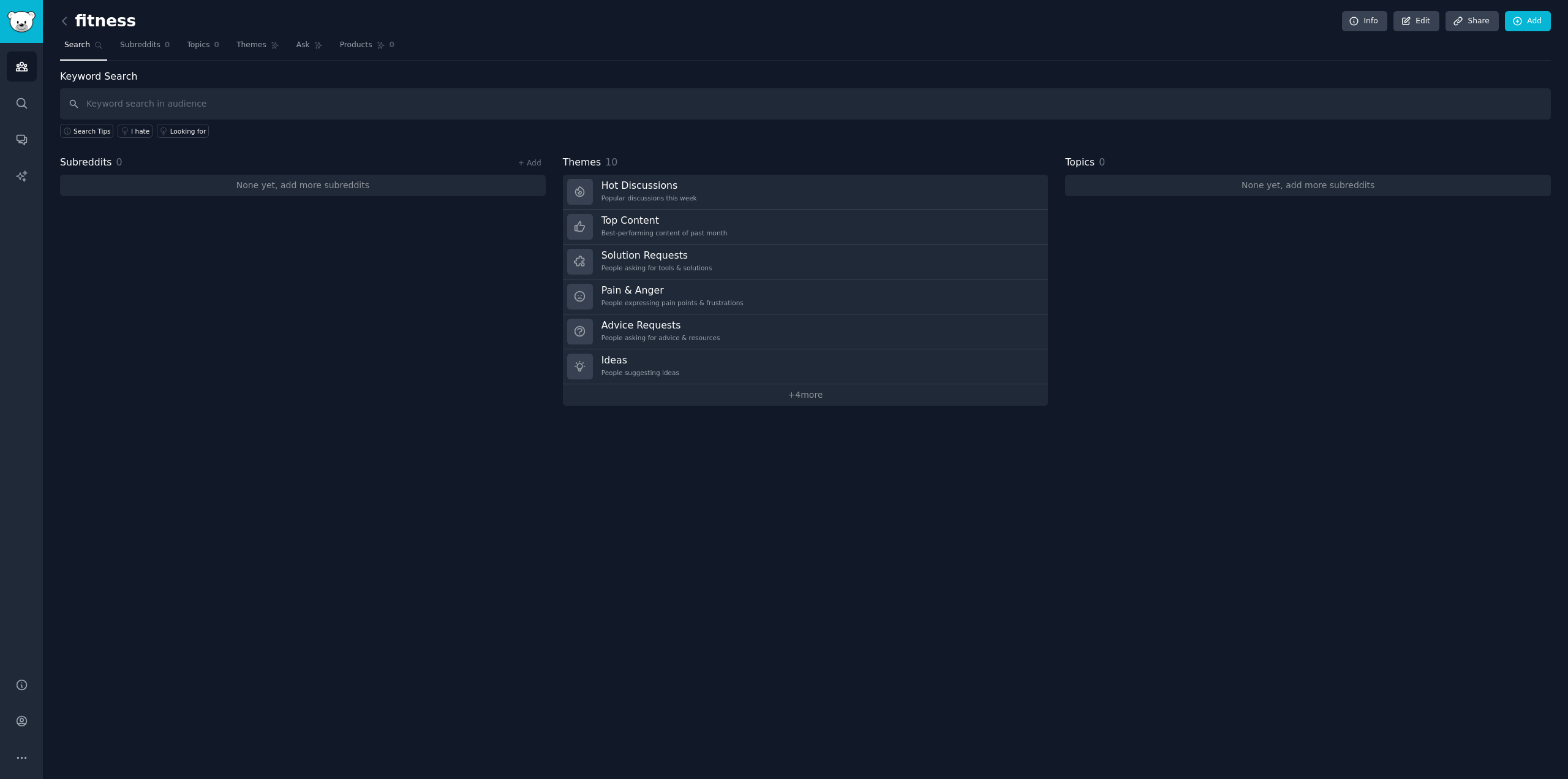
click at [451, 108] on input "text" at bounding box center [805, 104] width 1490 height 31
type input "bare performance"
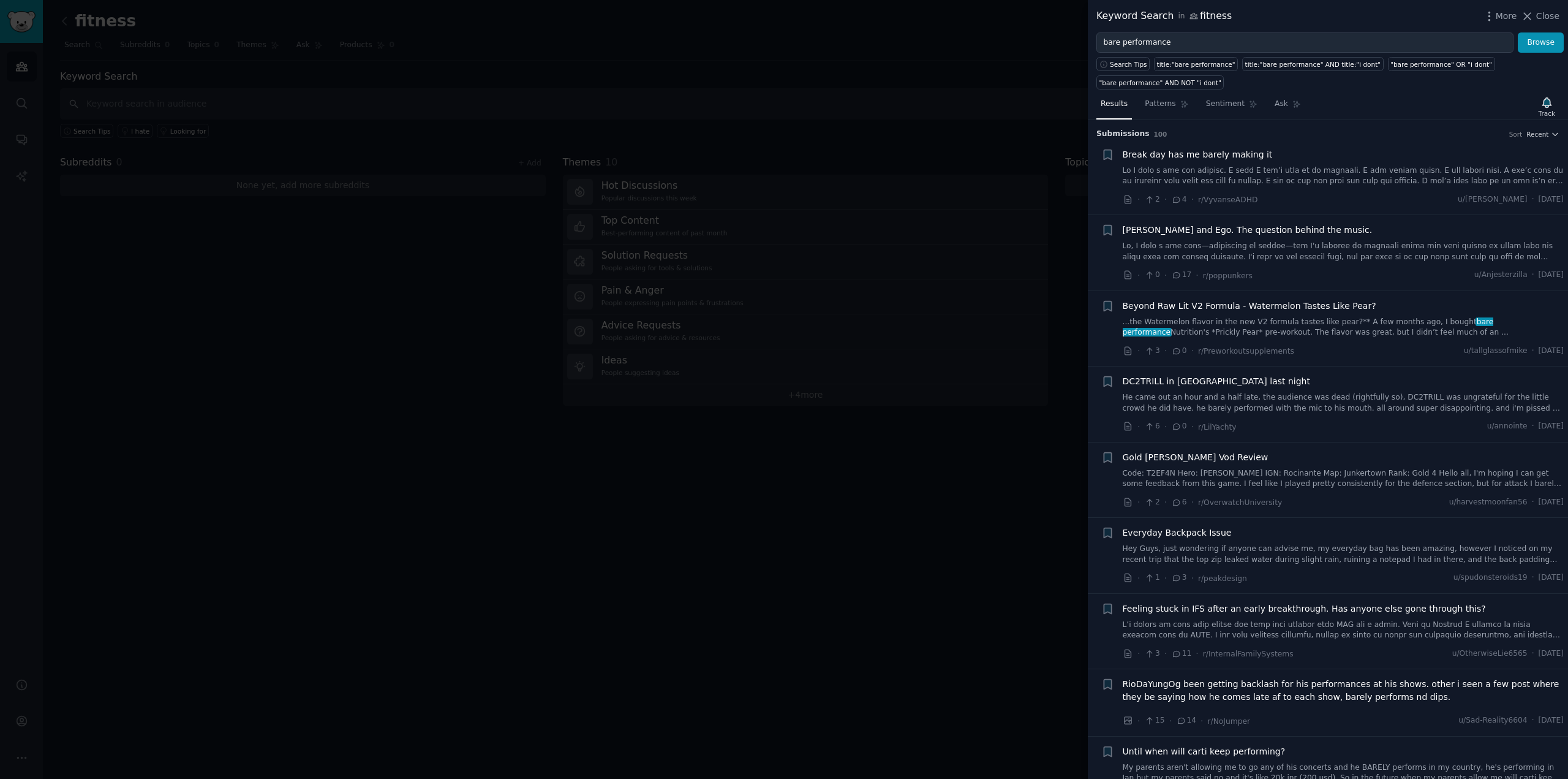
click at [904, 98] on div at bounding box center [784, 389] width 1568 height 779
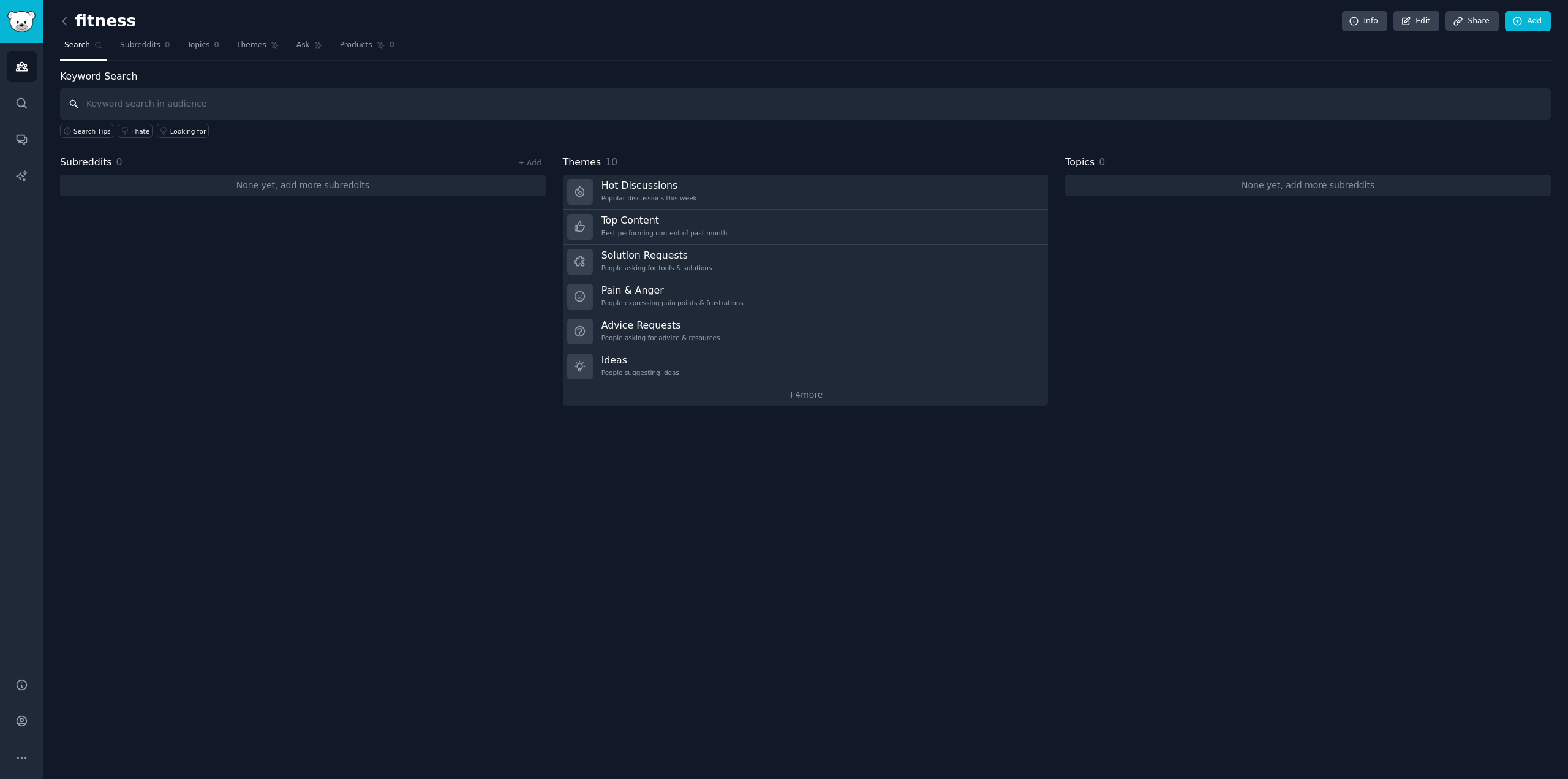
click at [247, 95] on input "text" at bounding box center [805, 104] width 1490 height 31
click at [65, 18] on icon at bounding box center [64, 21] width 13 height 13
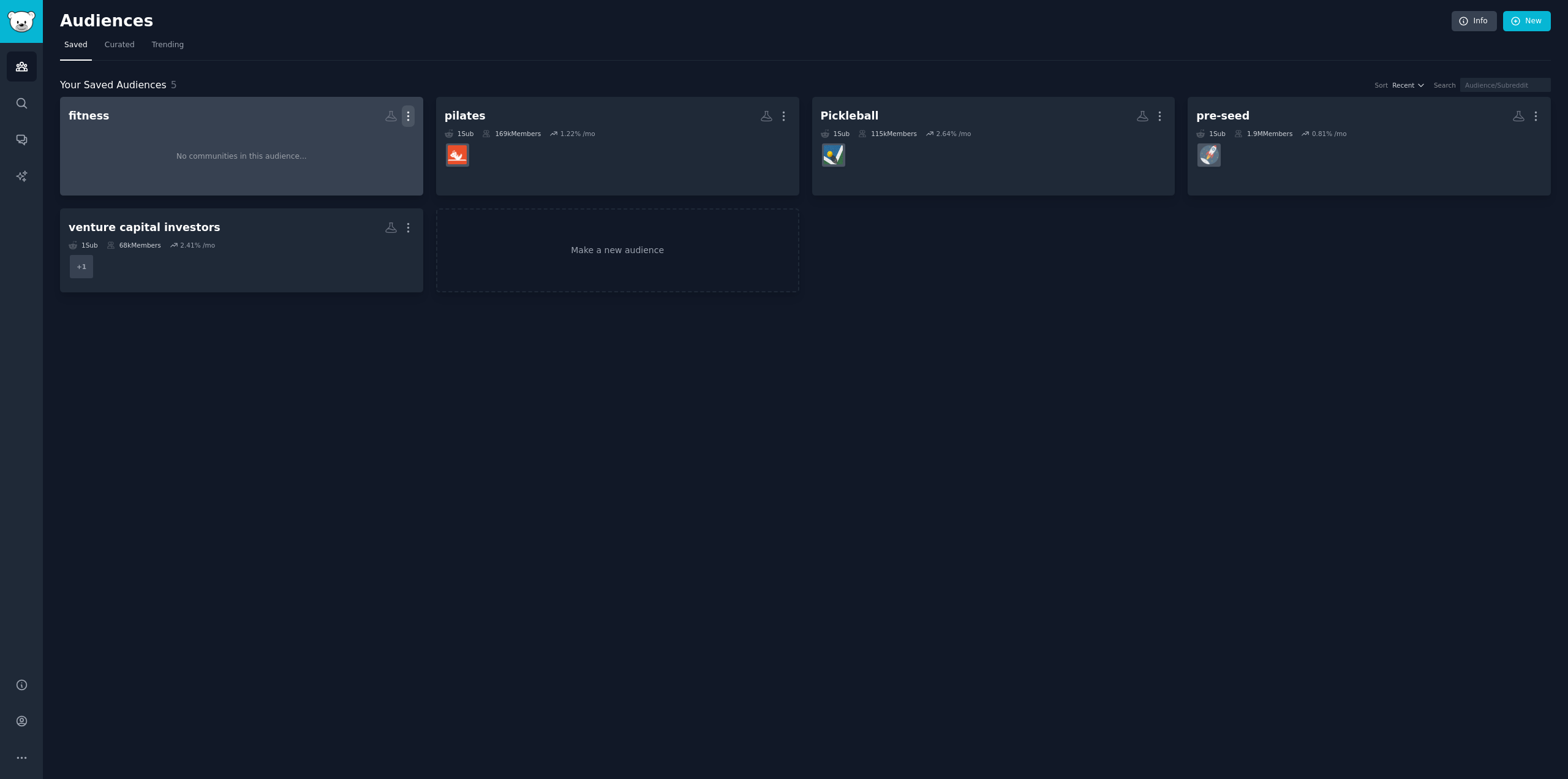
click at [410, 116] on icon "button" at bounding box center [408, 116] width 13 height 13
click at [369, 148] on p "Delete" at bounding box center [374, 141] width 28 height 13
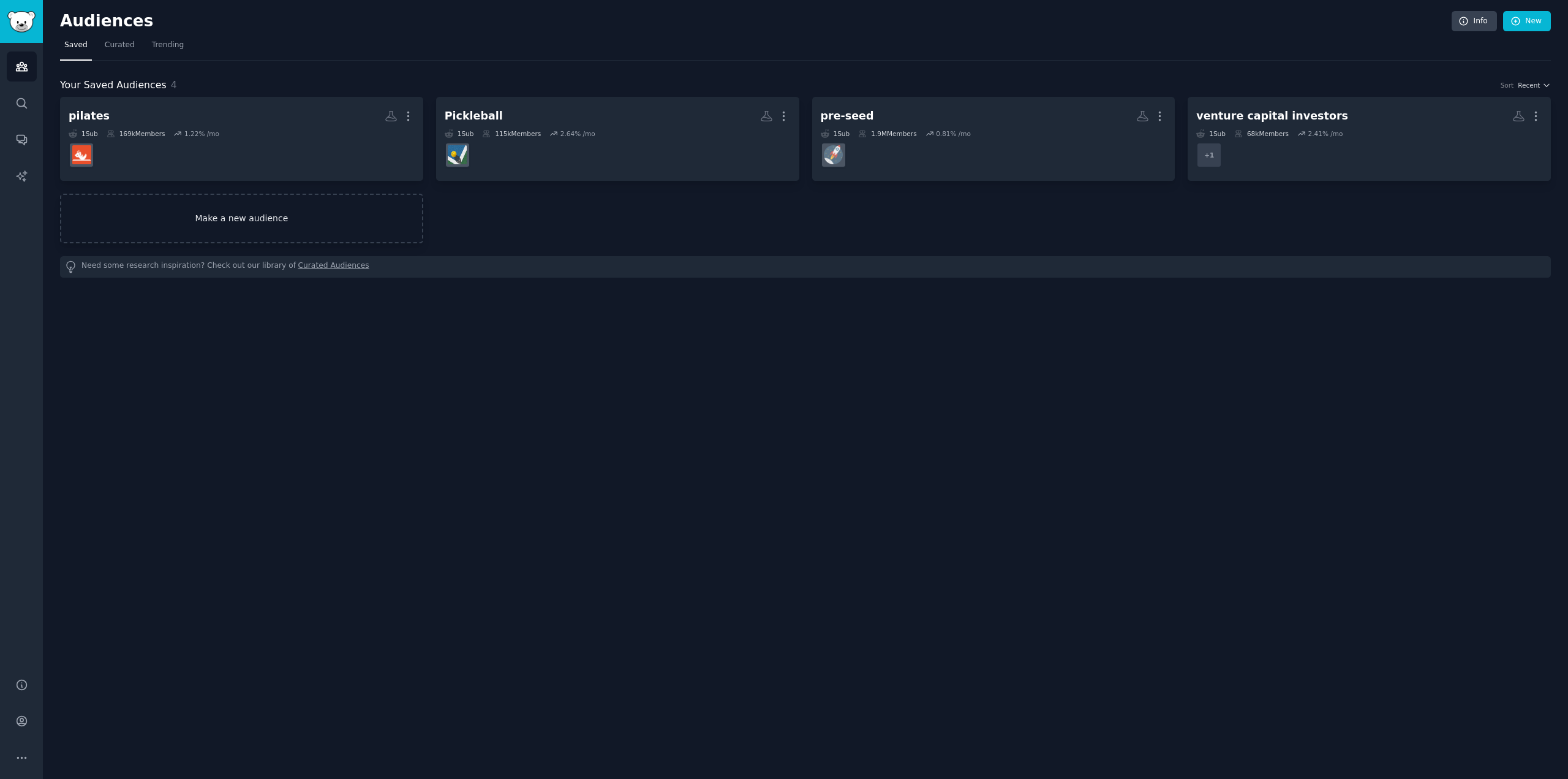
click at [280, 199] on link "Make a new audience" at bounding box center [242, 218] width 363 height 50
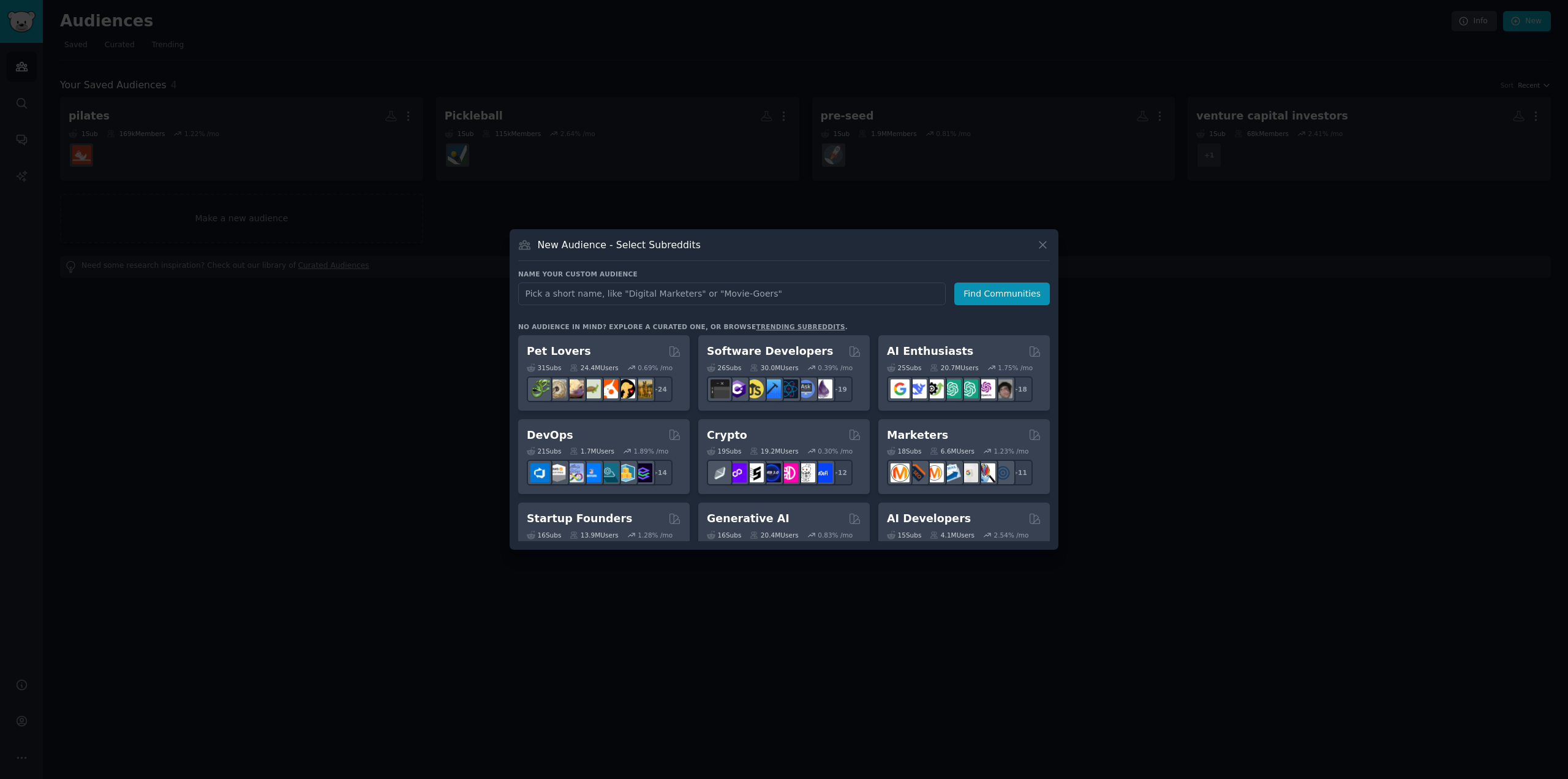
click at [651, 290] on input "text" at bounding box center [731, 294] width 427 height 23
type input "more plates"
click button "Find Communities" at bounding box center [1001, 294] width 95 height 23
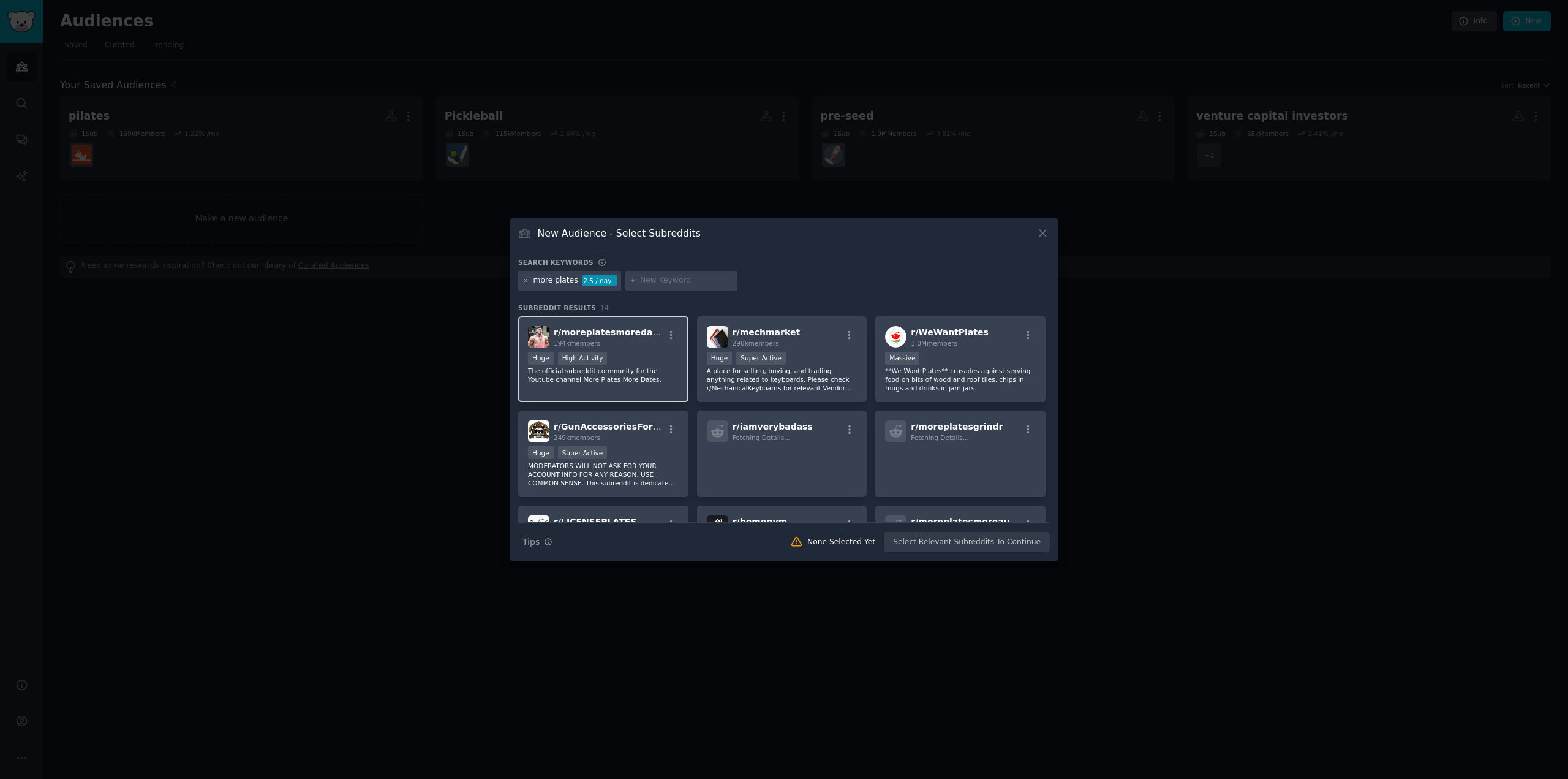
click at [644, 334] on span "r/ moreplatesmoredates" at bounding box center [610, 332] width 114 height 10
click at [670, 231] on h3 "New Audience - Select Subreddits" at bounding box center [619, 233] width 163 height 13
click at [699, 236] on div "New Audience - Select Subreddits" at bounding box center [783, 237] width 532 height 24
click at [695, 279] on input "text" at bounding box center [686, 281] width 93 height 11
type input "fitness"
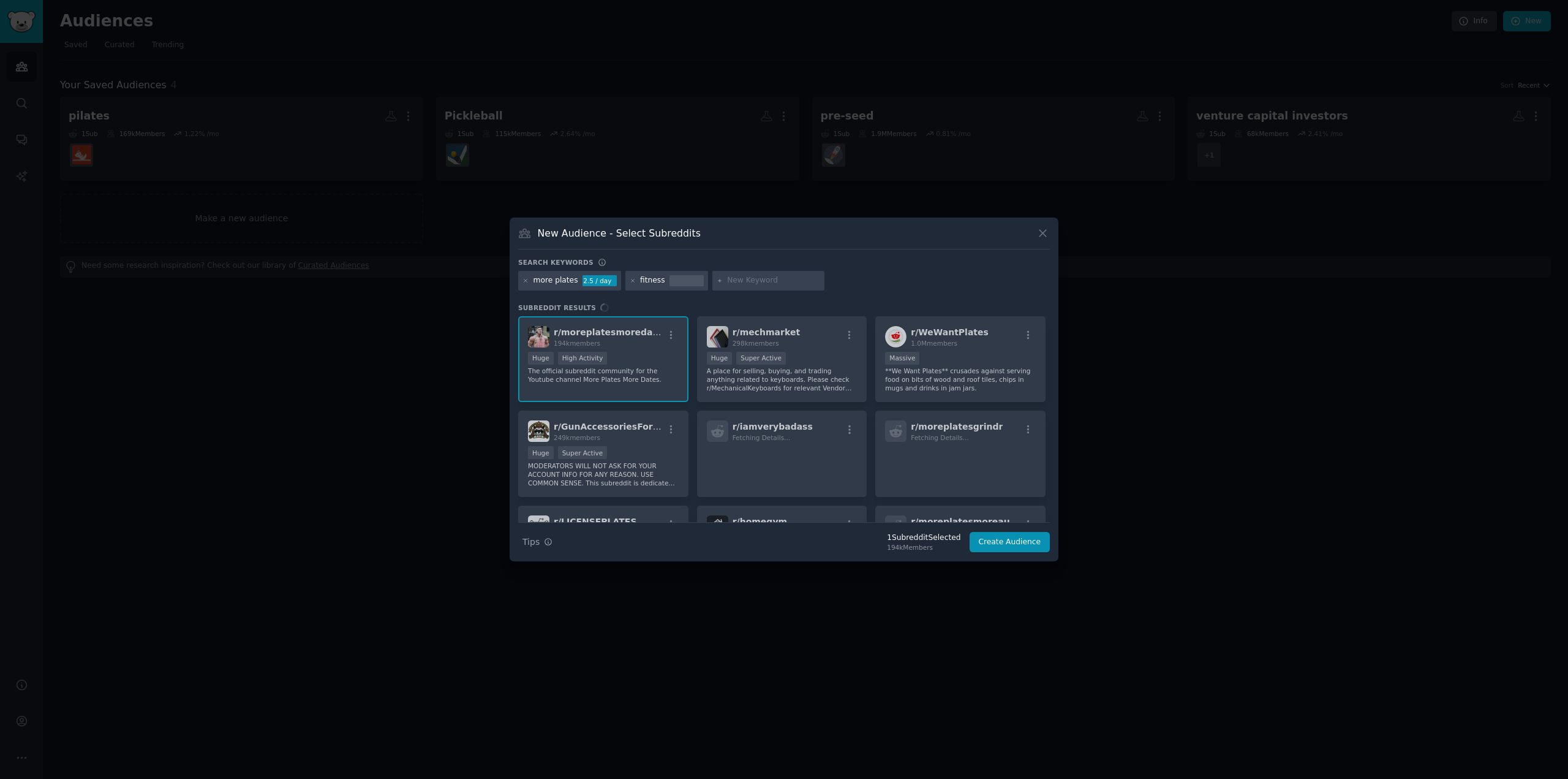
click at [644, 280] on div "more plates 2.5 / day fitness" at bounding box center [783, 282] width 532 height 24
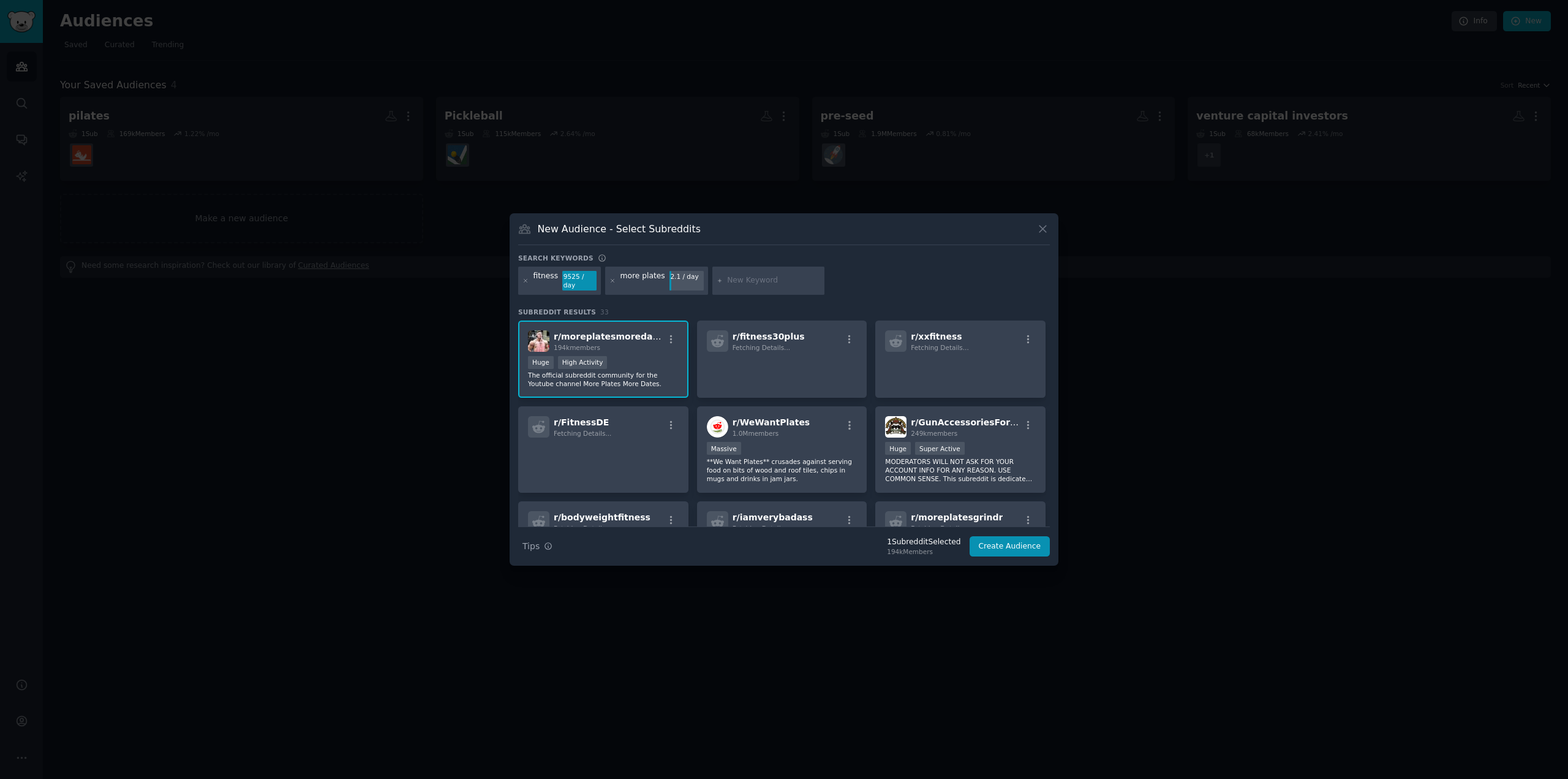
click at [562, 278] on div "9525 / day" at bounding box center [579, 281] width 34 height 20
click at [641, 280] on div "more plates" at bounding box center [642, 281] width 45 height 20
click at [846, 289] on div "fitness 9525 / day more plates 2.1 / day" at bounding box center [783, 282] width 532 height 33
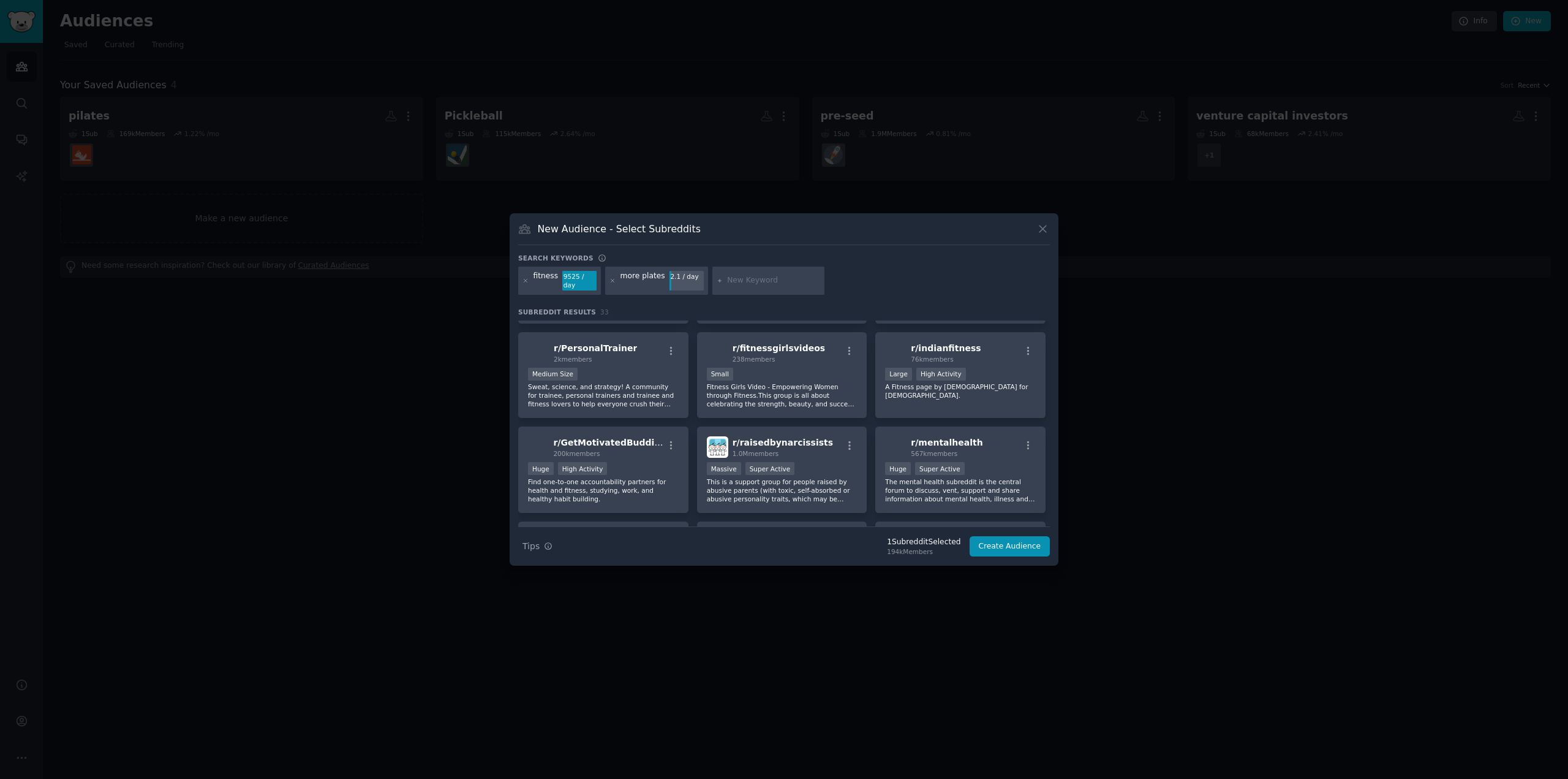
scroll to position [745, 0]
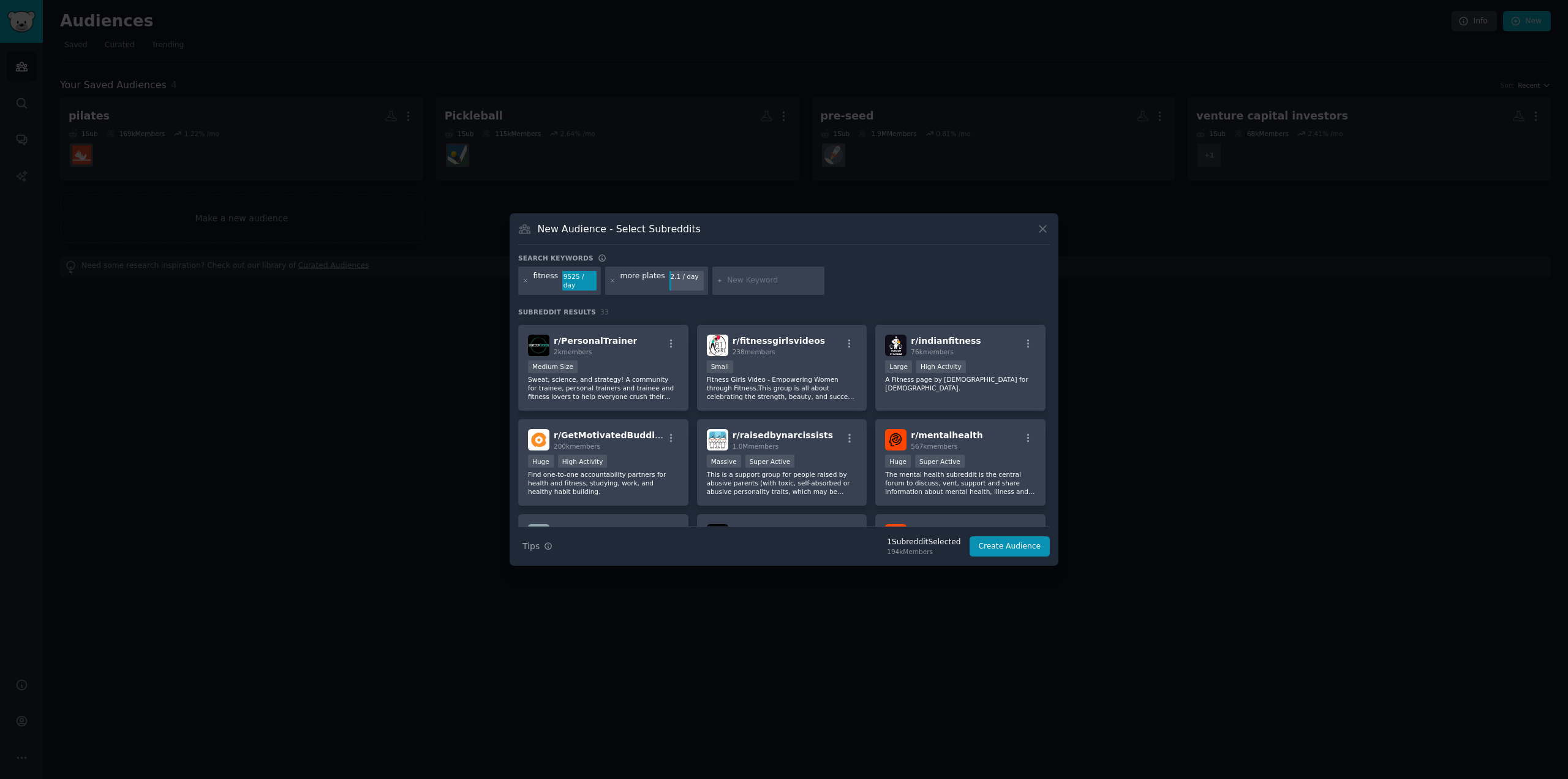
click at [531, 279] on div "fitness 9525 / day" at bounding box center [559, 280] width 82 height 28
click at [523, 282] on icon at bounding box center [525, 281] width 7 height 7
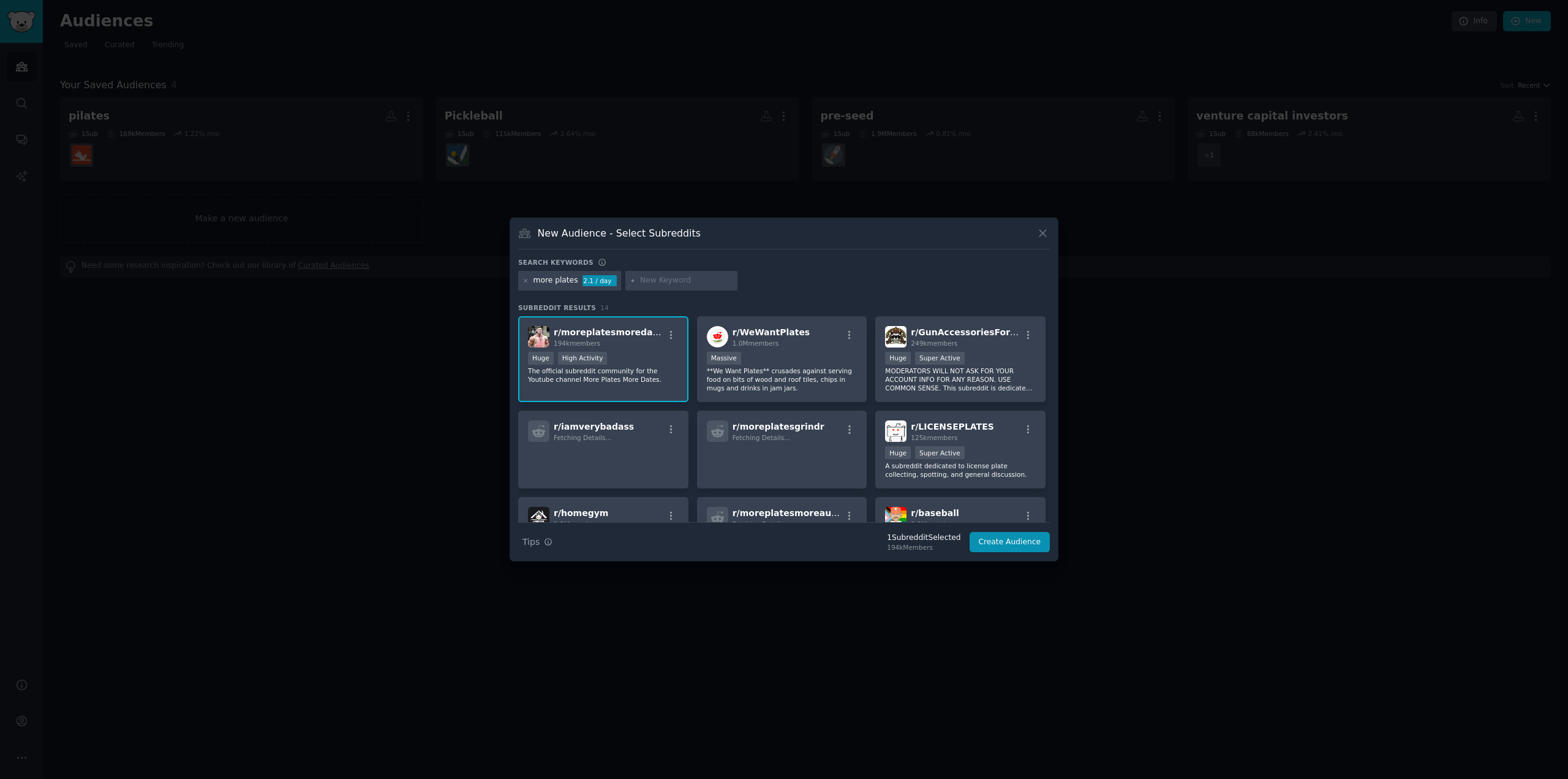
click at [654, 282] on input "text" at bounding box center [686, 281] width 93 height 11
type input "lifting"
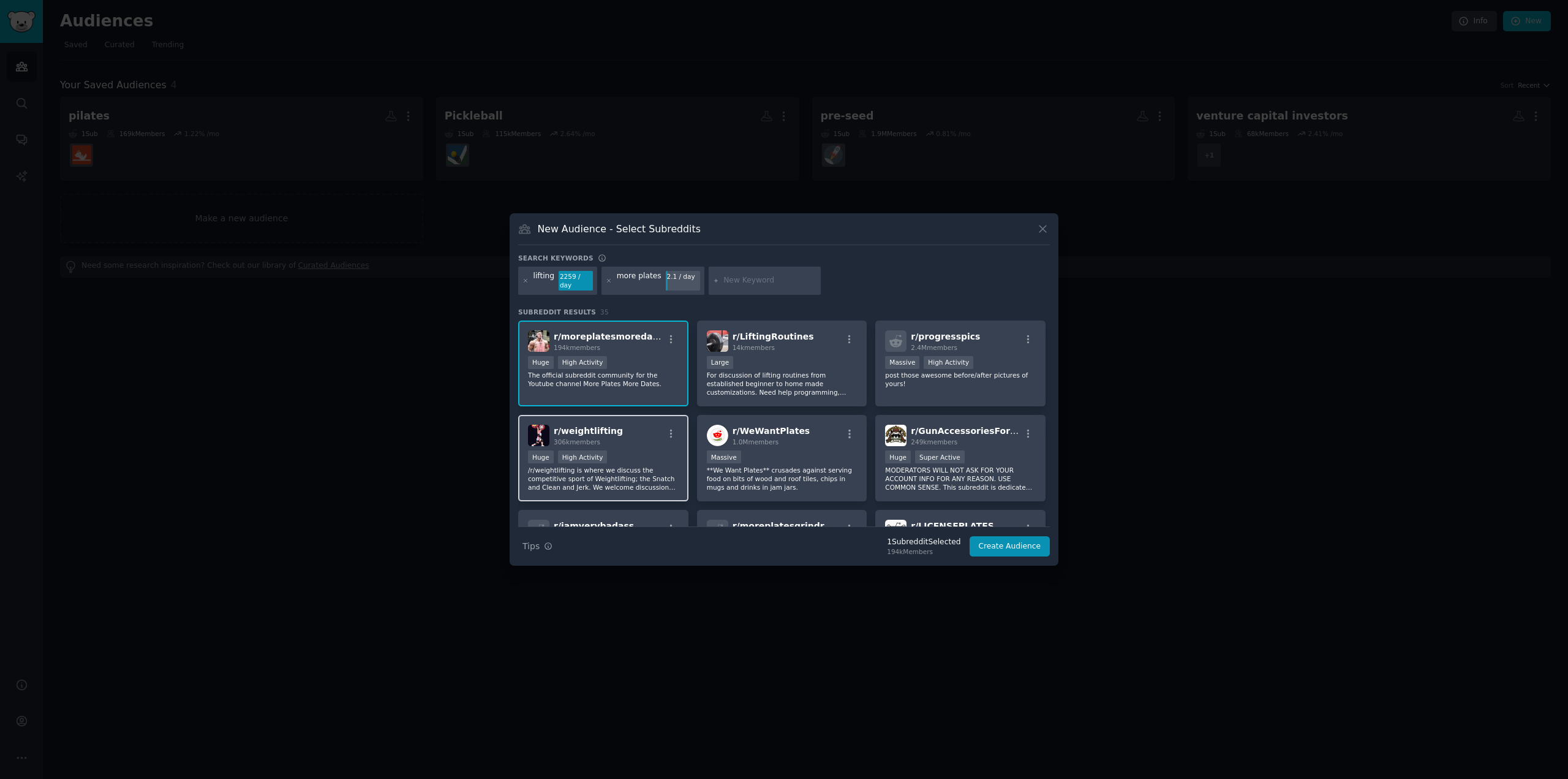
click at [644, 433] on div "r/ weightlifting 306k members" at bounding box center [603, 435] width 151 height 21
click at [821, 346] on div "r/ LiftingRoutines 14k members" at bounding box center [782, 341] width 151 height 21
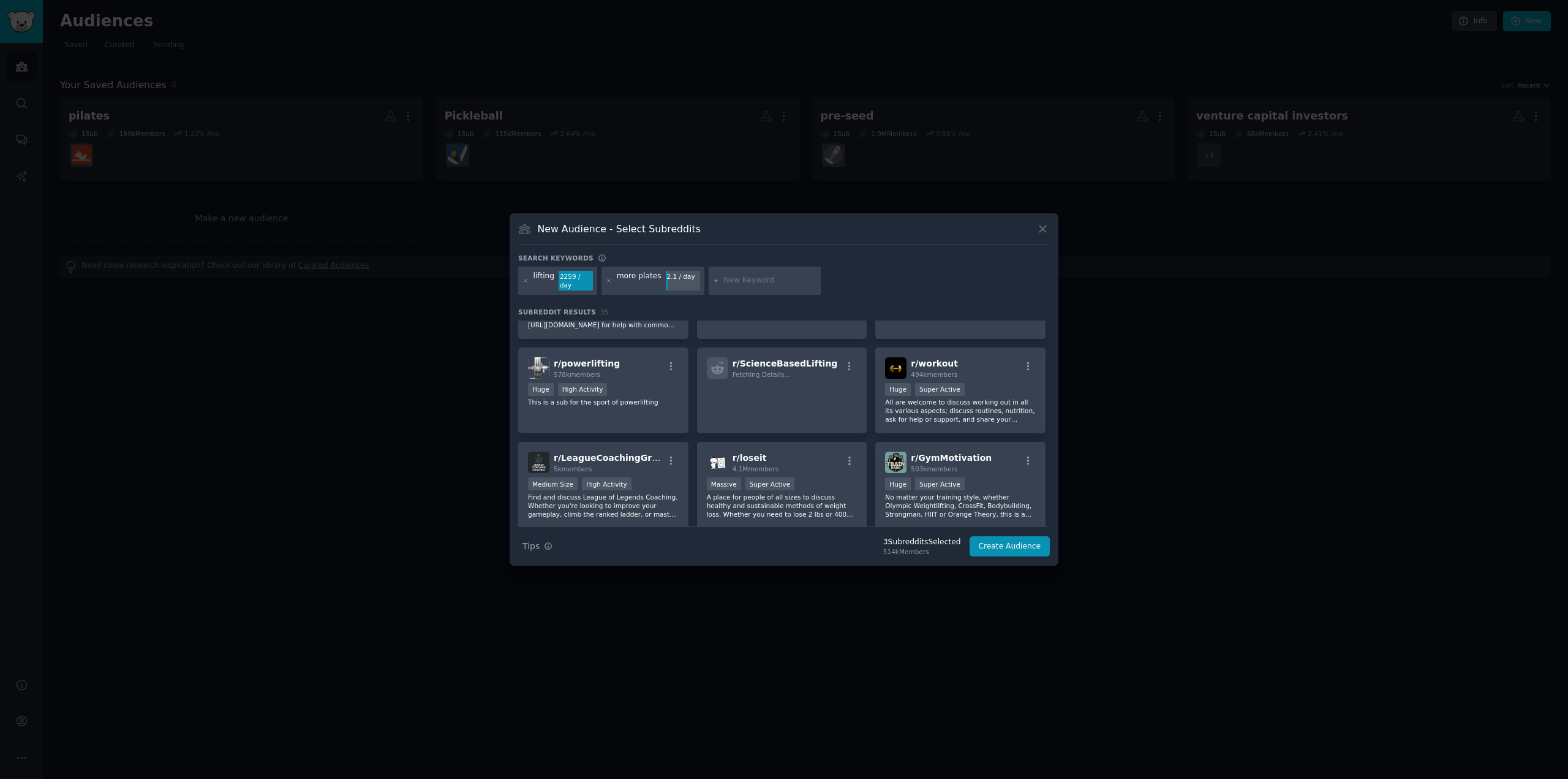
scroll to position [533, 0]
click at [987, 364] on div "r/ workout 494k members" at bounding box center [960, 367] width 151 height 21
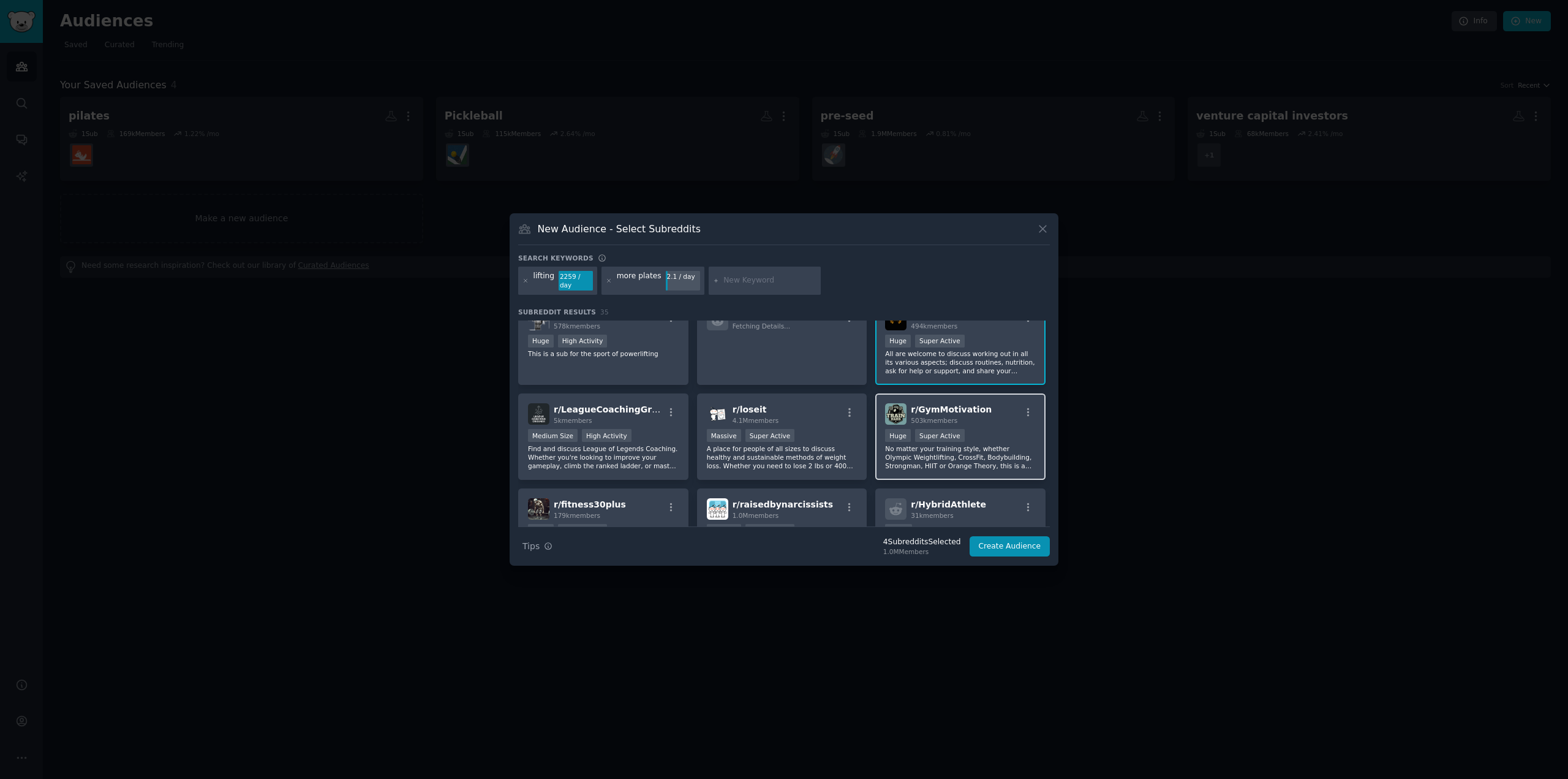
click at [981, 429] on div "Huge Super Active" at bounding box center [960, 436] width 151 height 15
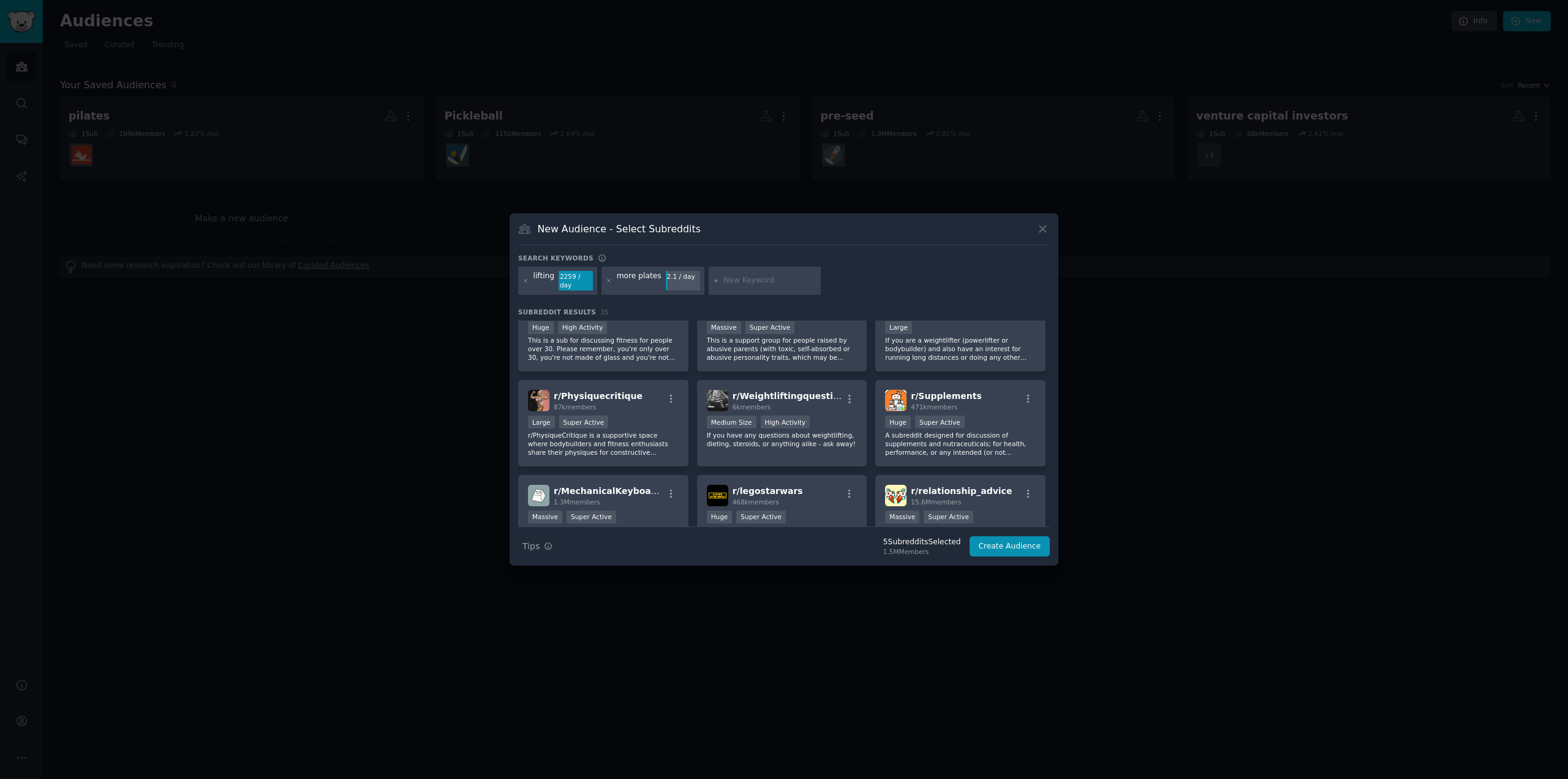
scroll to position [784, 0]
click at [1002, 409] on div "r/ Supplements 471k members Huge Super Active A subreddit designed for discussi…" at bounding box center [959, 422] width 170 height 86
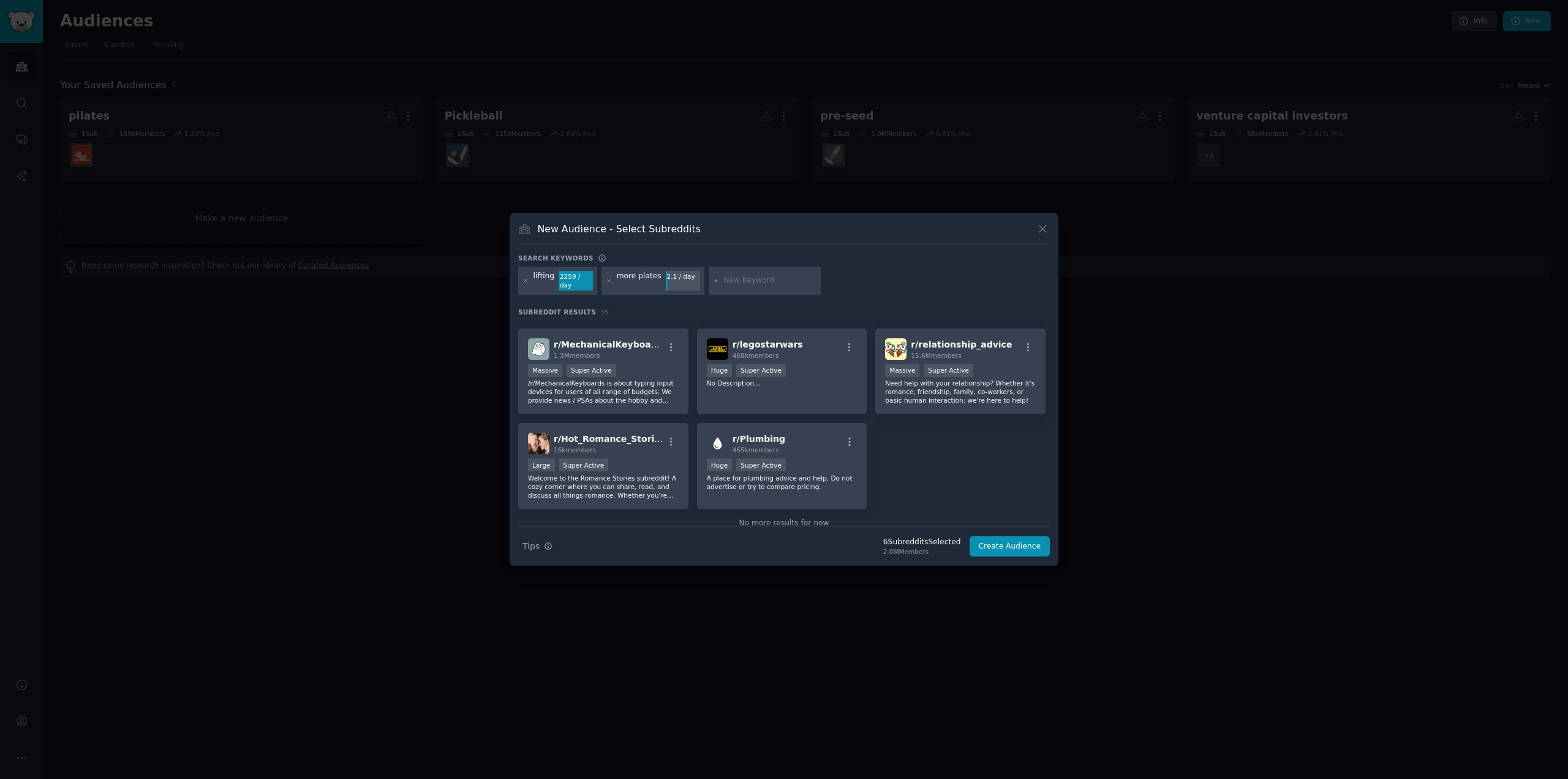
scroll to position [956, 0]
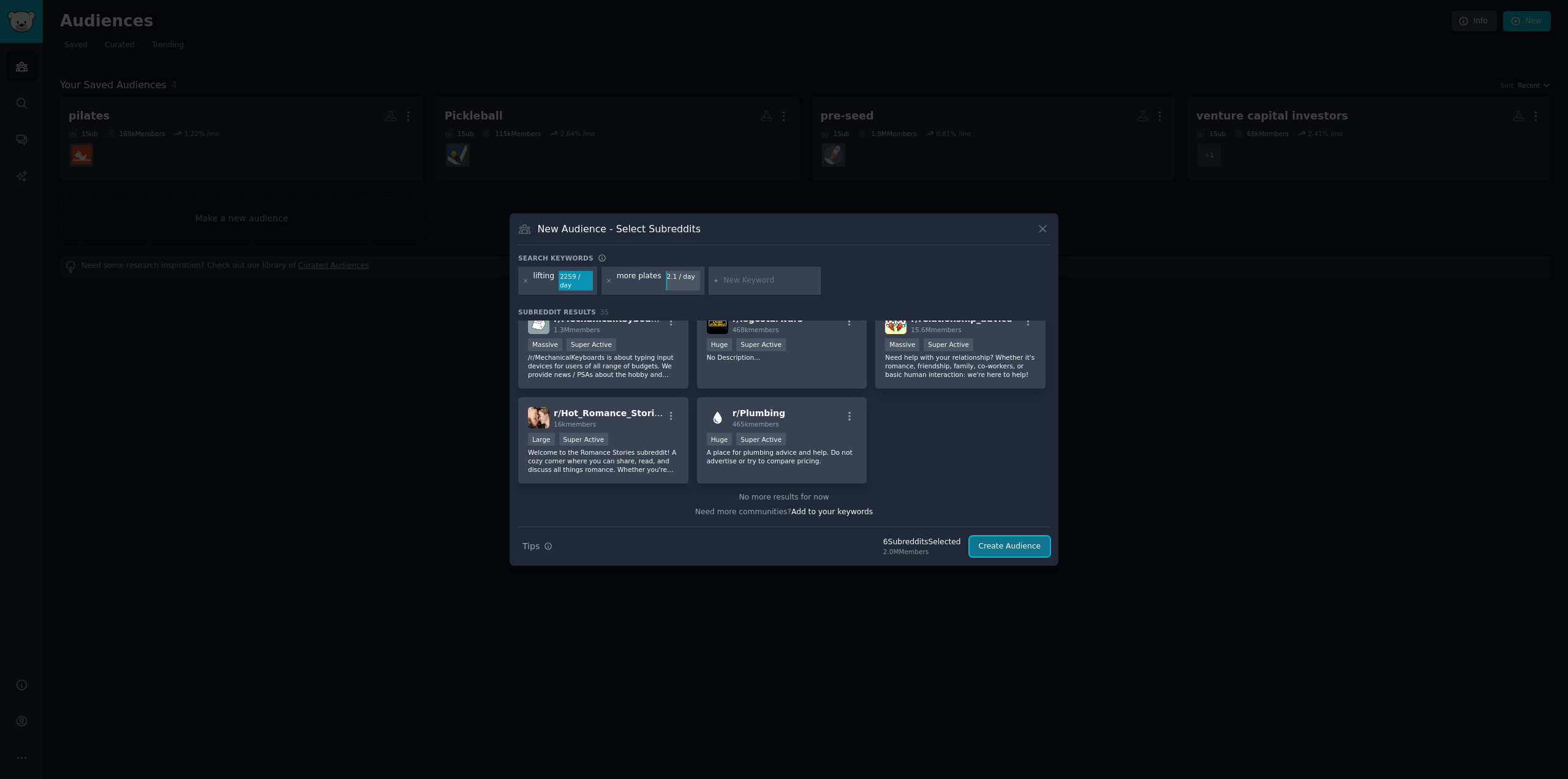
click at [1009, 546] on button "Create Audience" at bounding box center [1010, 546] width 81 height 21
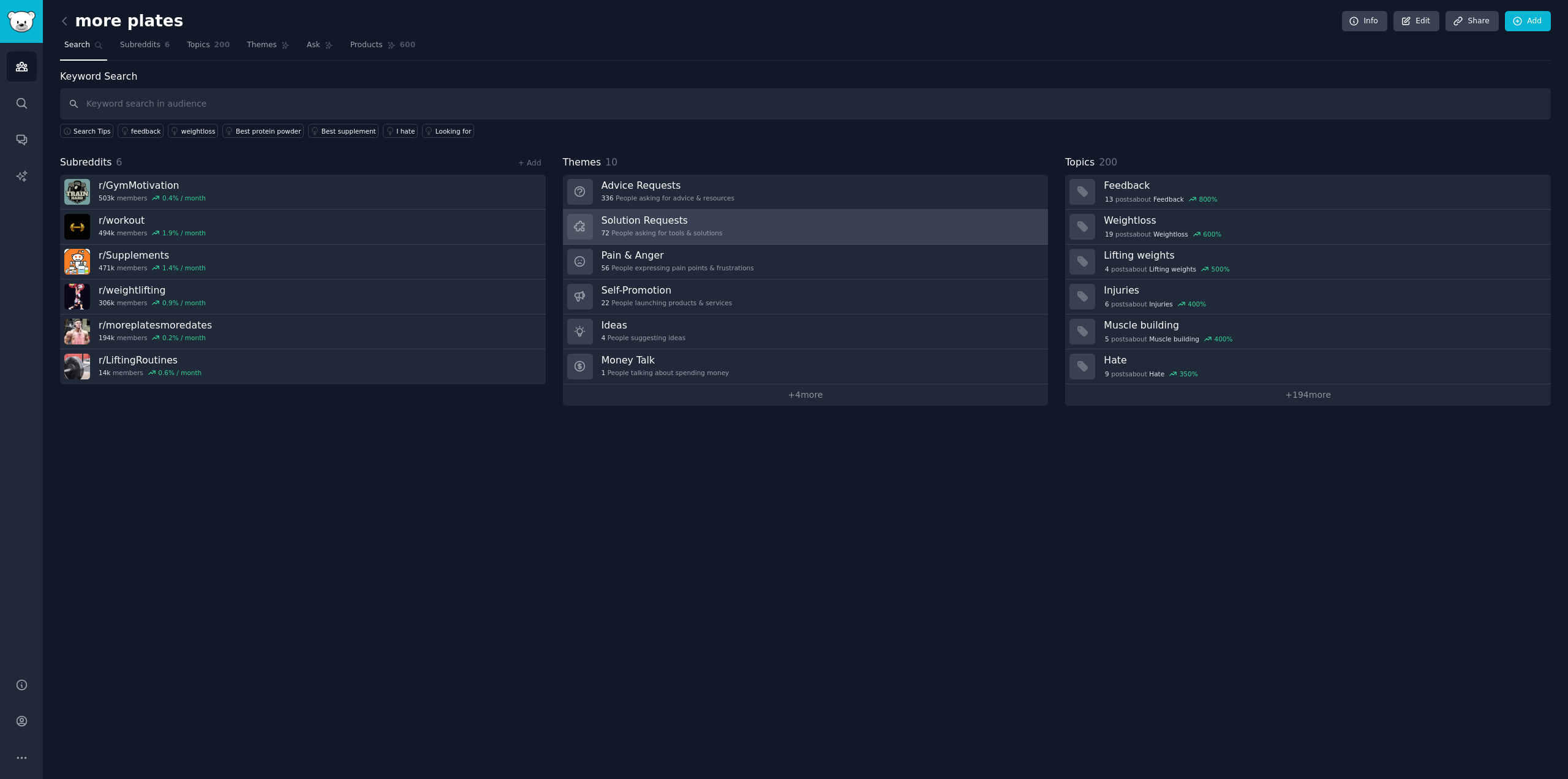
click at [724, 237] on link "Solution Requests 72 People asking for tools & solutions" at bounding box center [805, 227] width 486 height 35
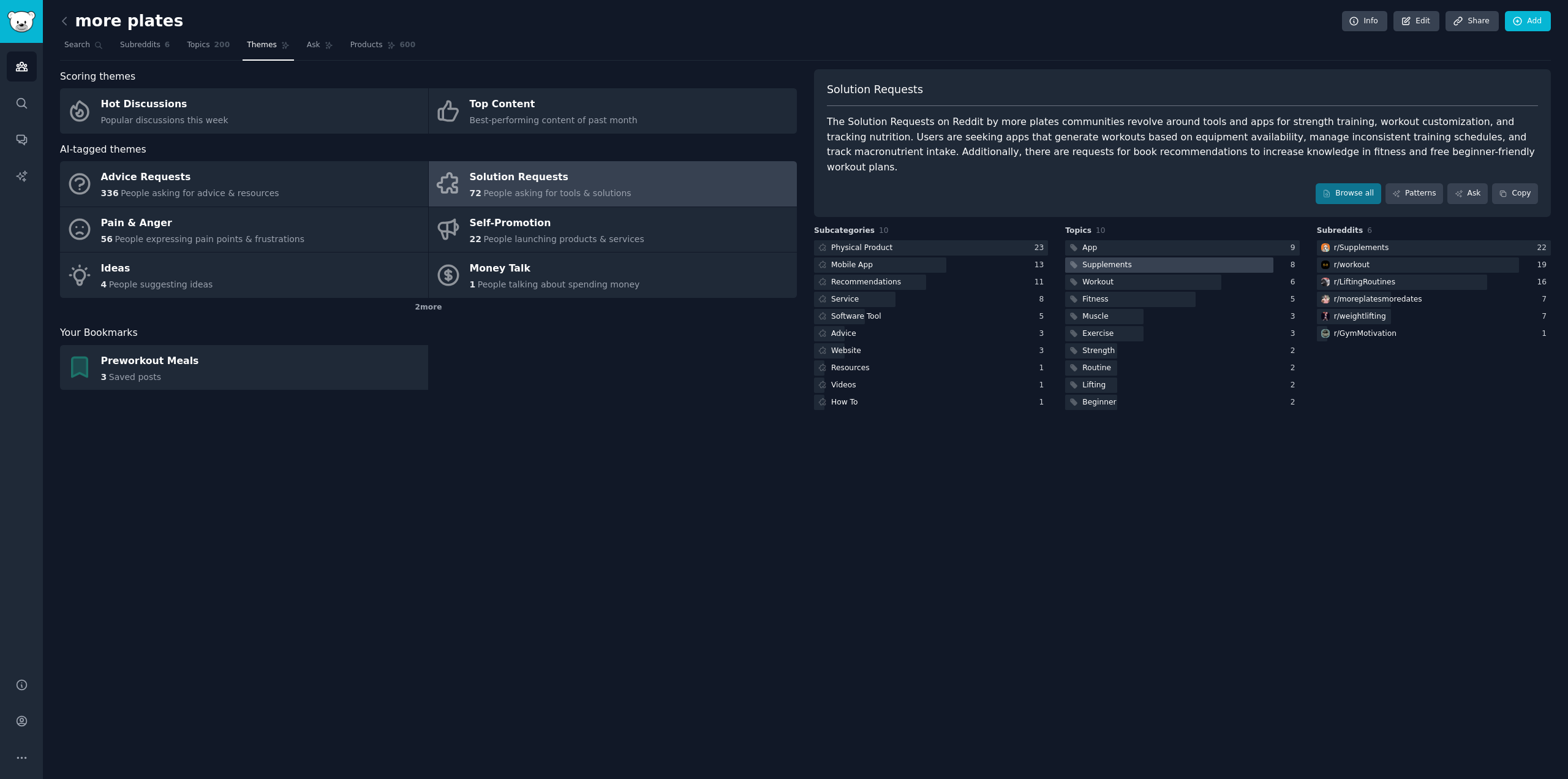
click at [1201, 257] on div at bounding box center [1168, 265] width 208 height 15
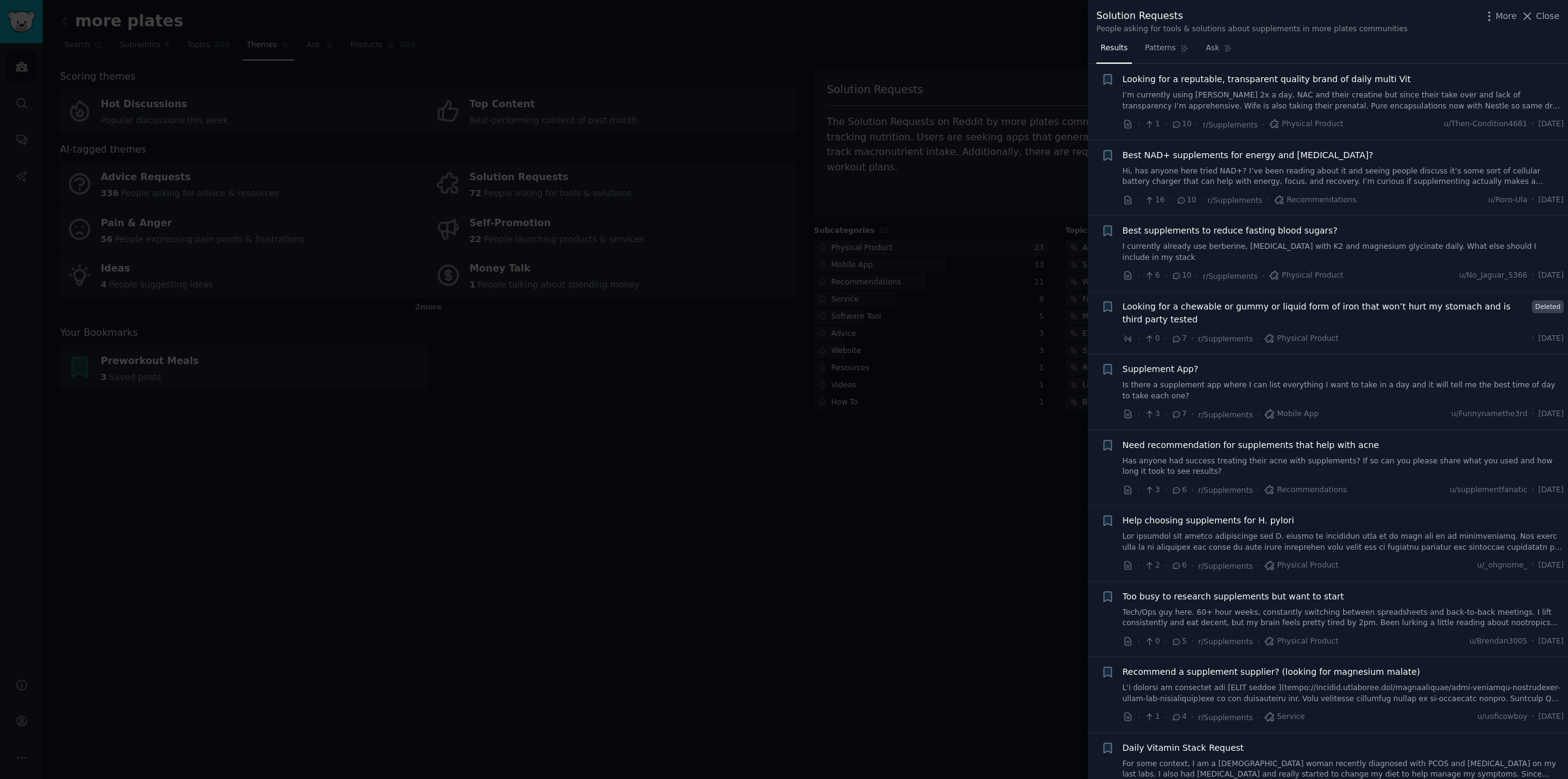
scroll to position [243, 0]
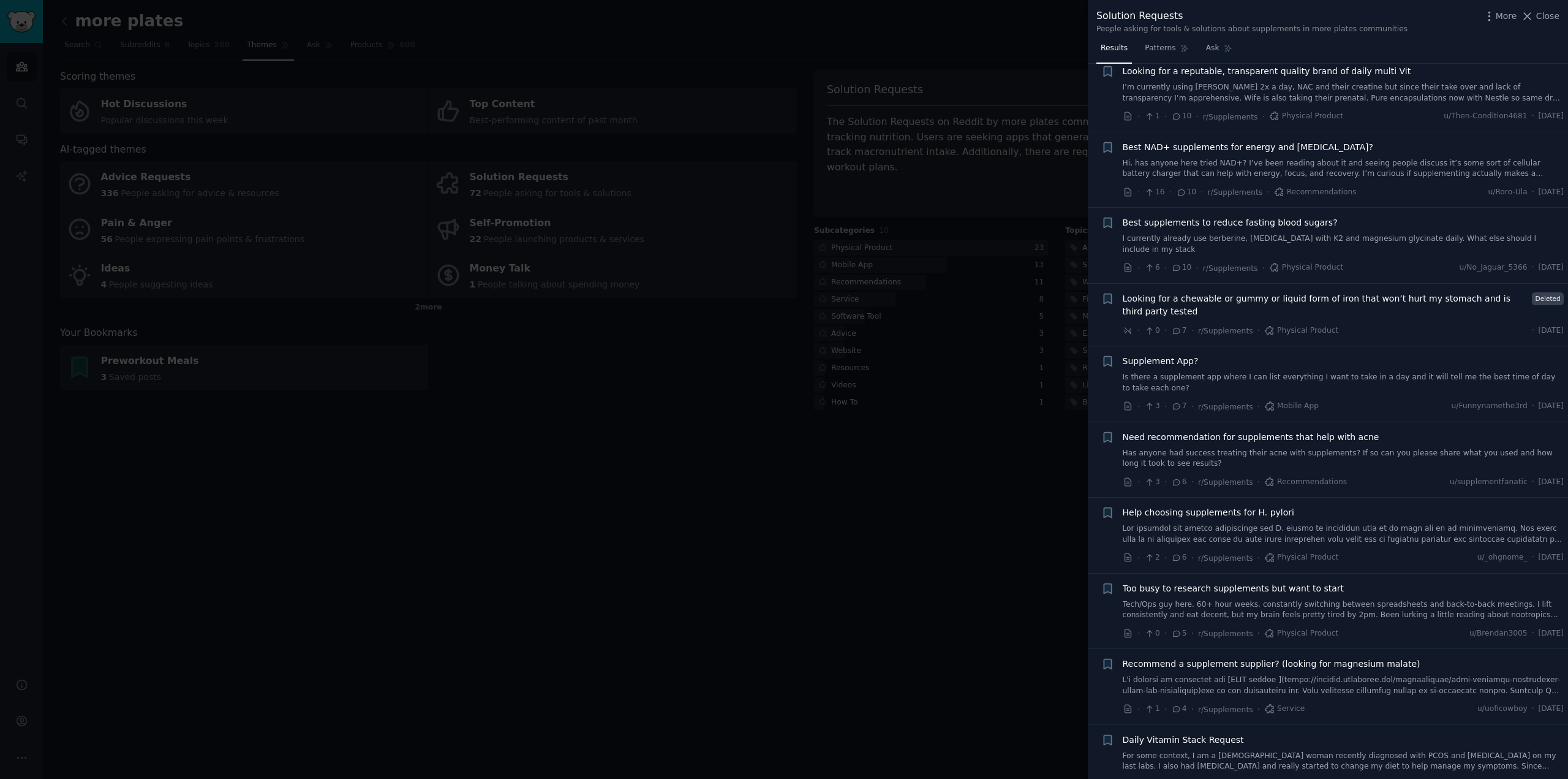
click at [813, 518] on div at bounding box center [784, 389] width 1568 height 779
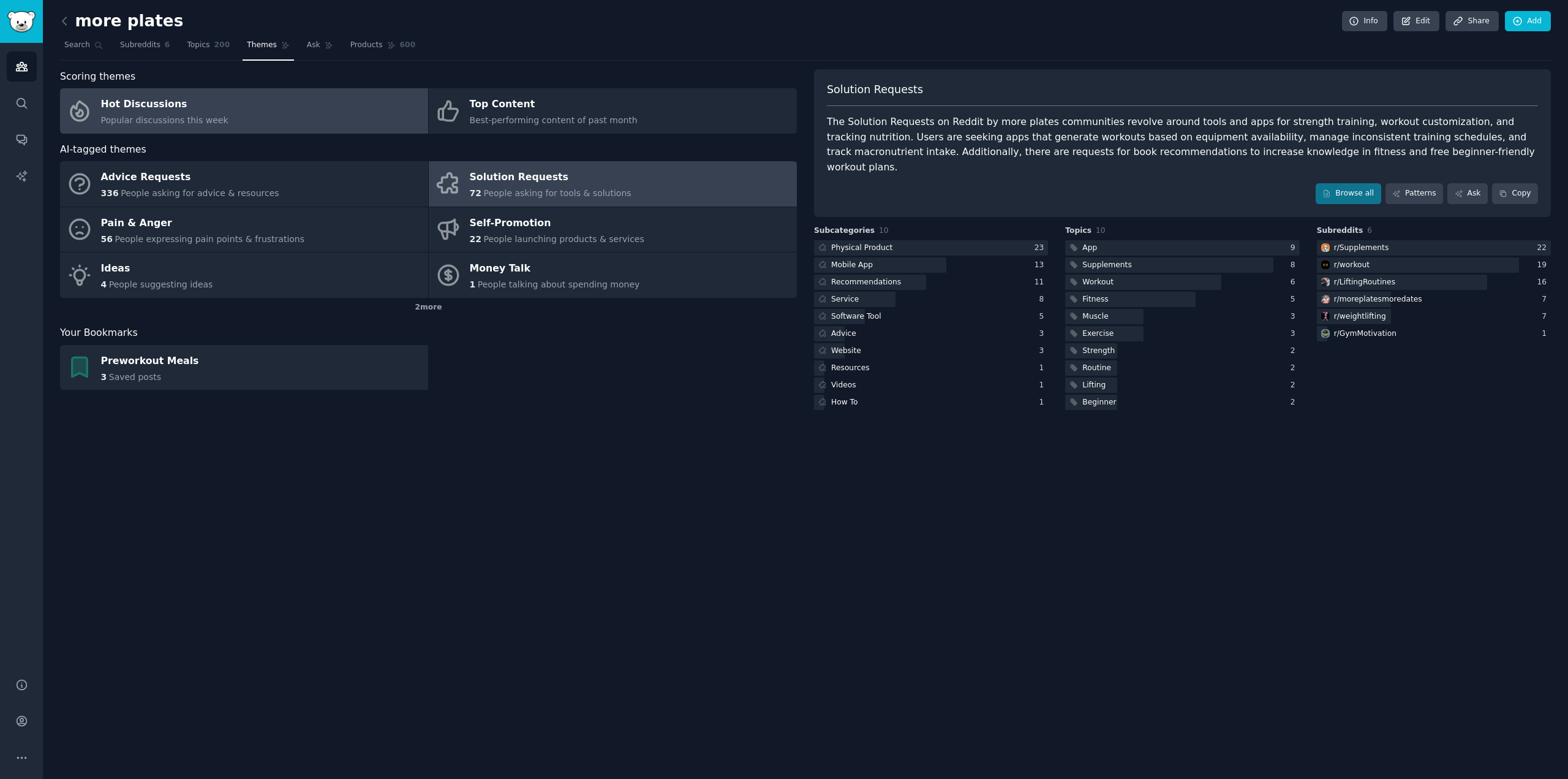
click at [293, 114] on link "Hot Discussions Popular discussions this week" at bounding box center [244, 111] width 368 height 45
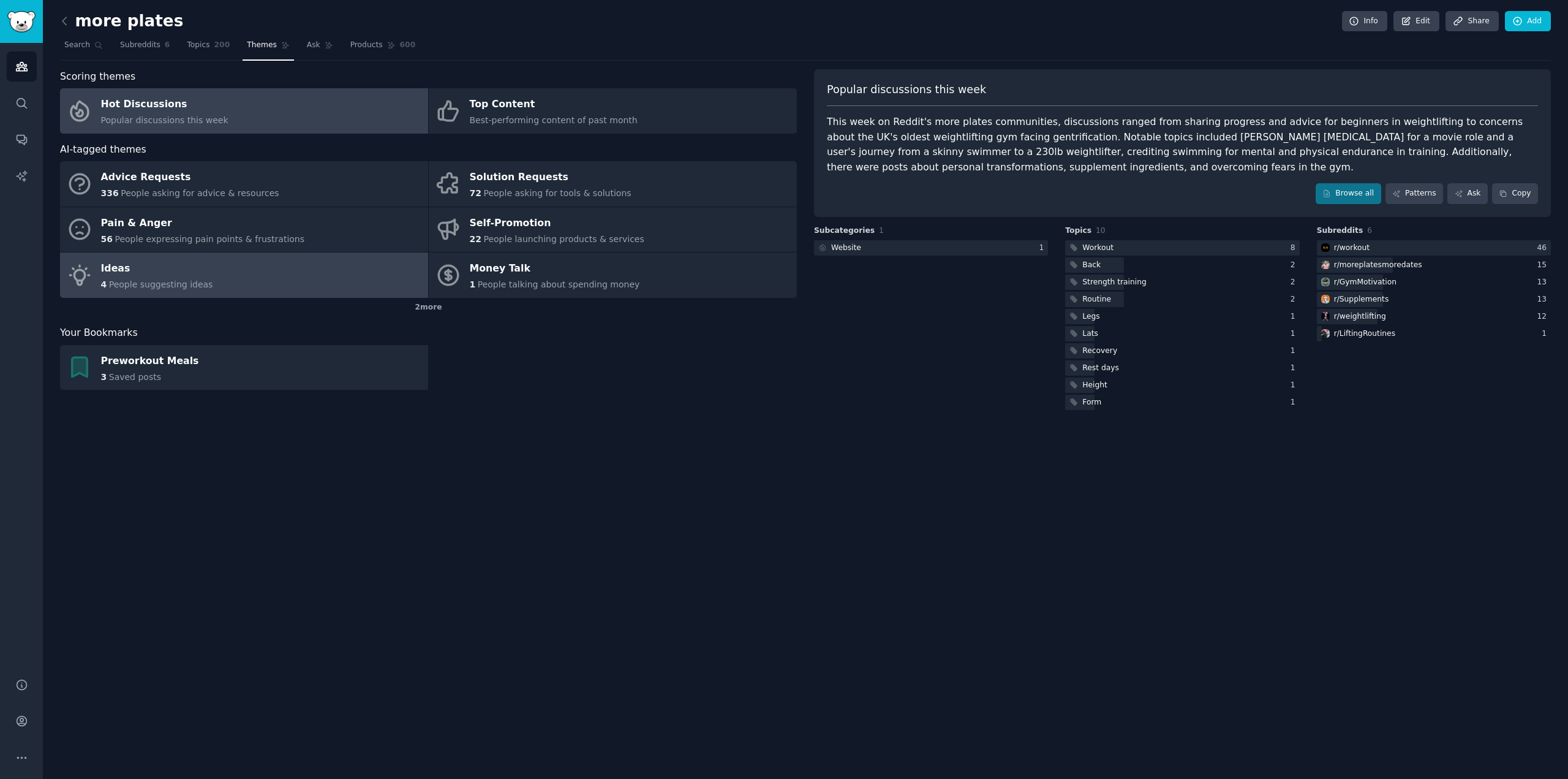
click at [233, 272] on link "Ideas 4 People suggesting ideas" at bounding box center [244, 275] width 368 height 45
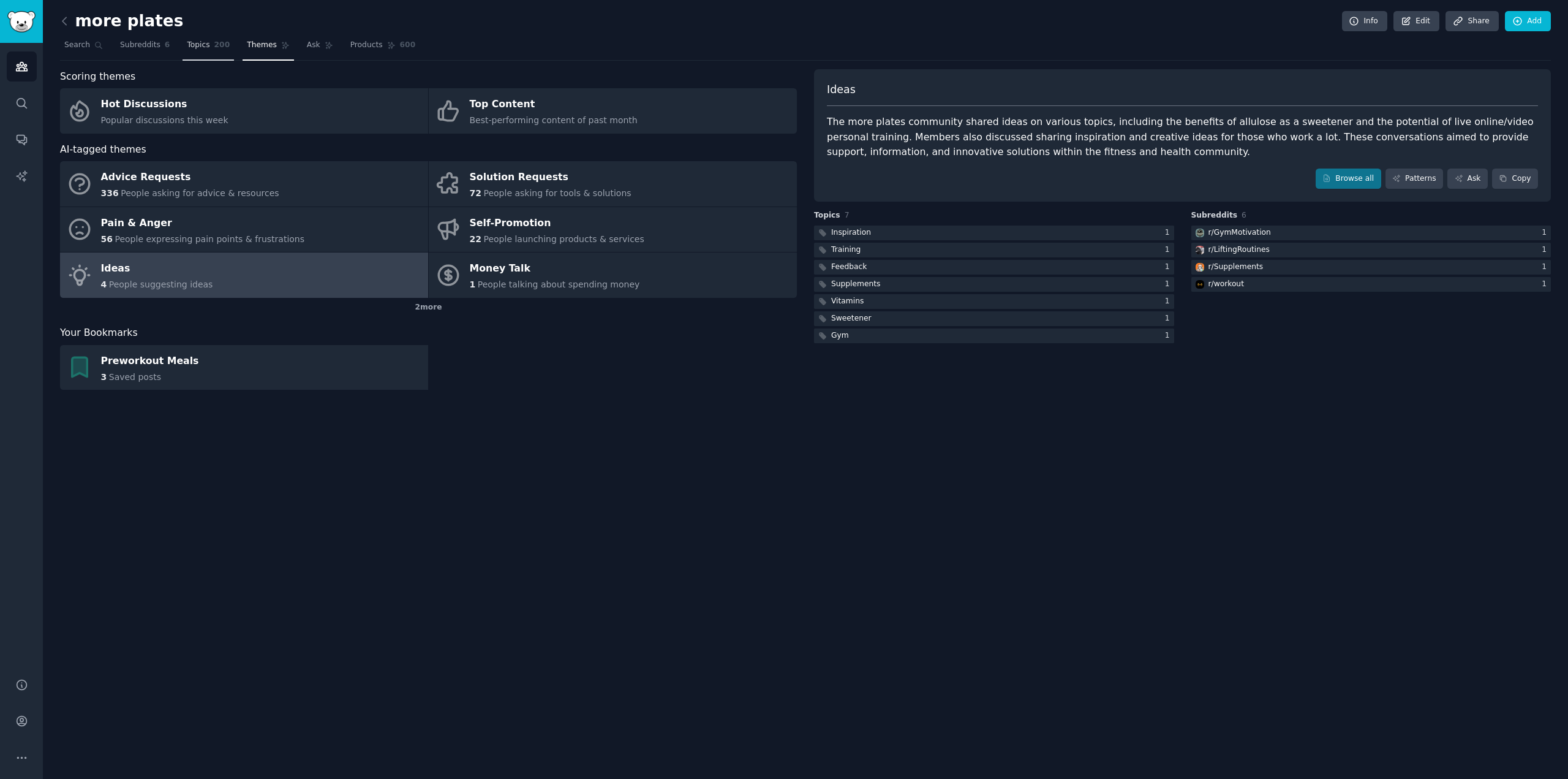
click at [196, 50] on span "Topics" at bounding box center [198, 45] width 23 height 11
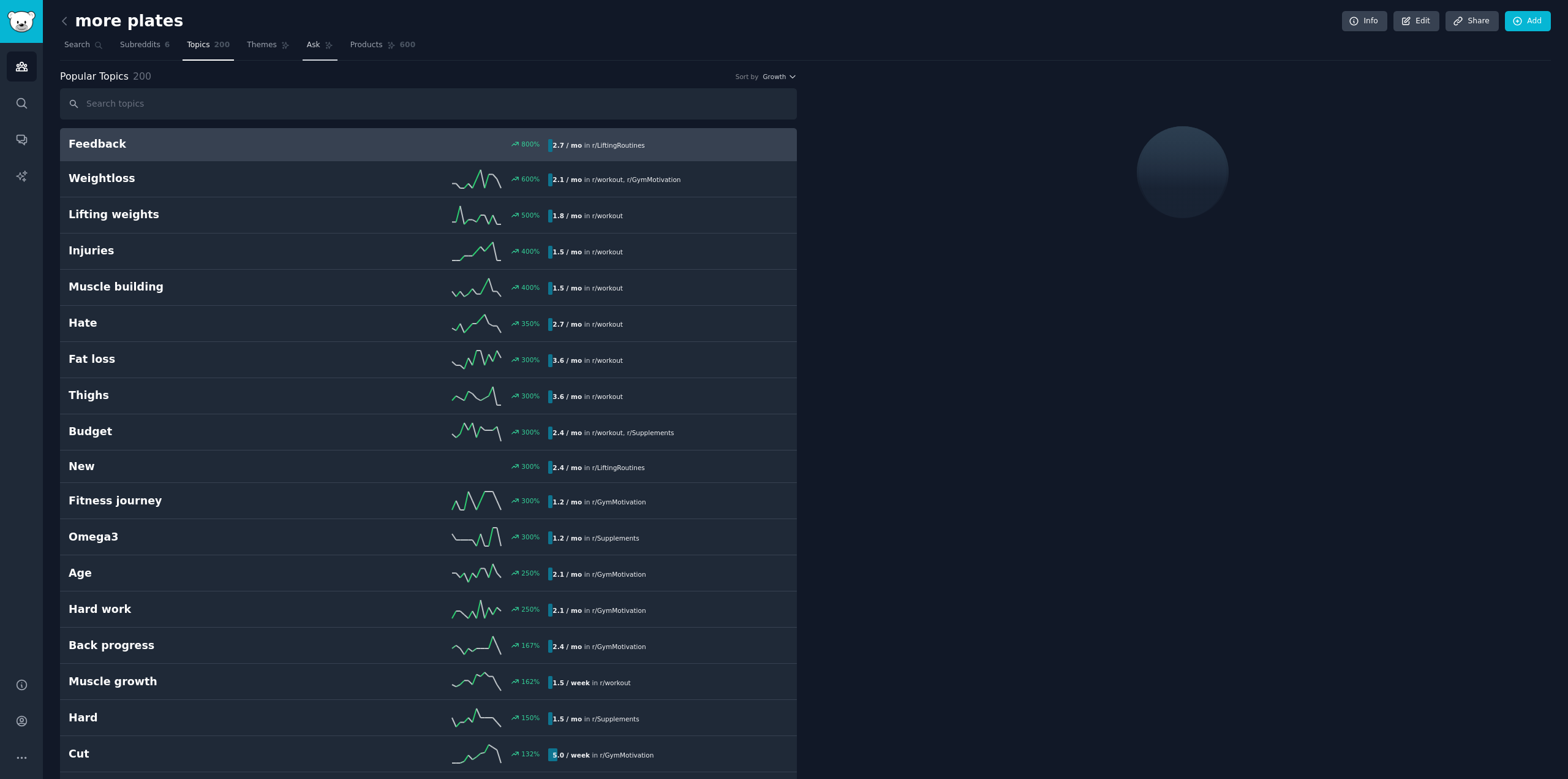
click at [305, 41] on link "Ask" at bounding box center [320, 48] width 35 height 25
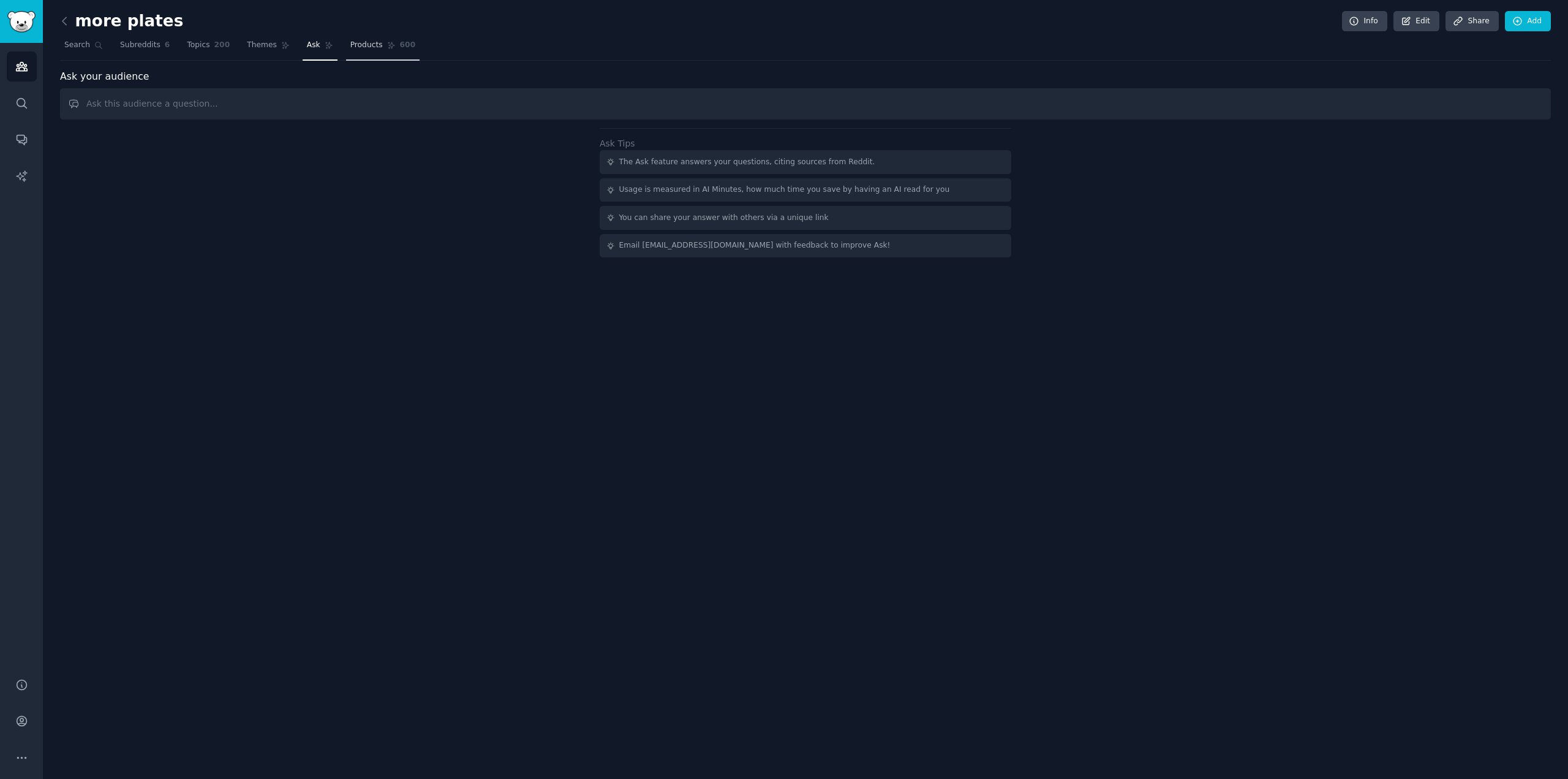
drag, startPoint x: 352, startPoint y: 47, endPoint x: 333, endPoint y: 48, distance: 19.0
click at [352, 47] on span "Products" at bounding box center [366, 45] width 33 height 11
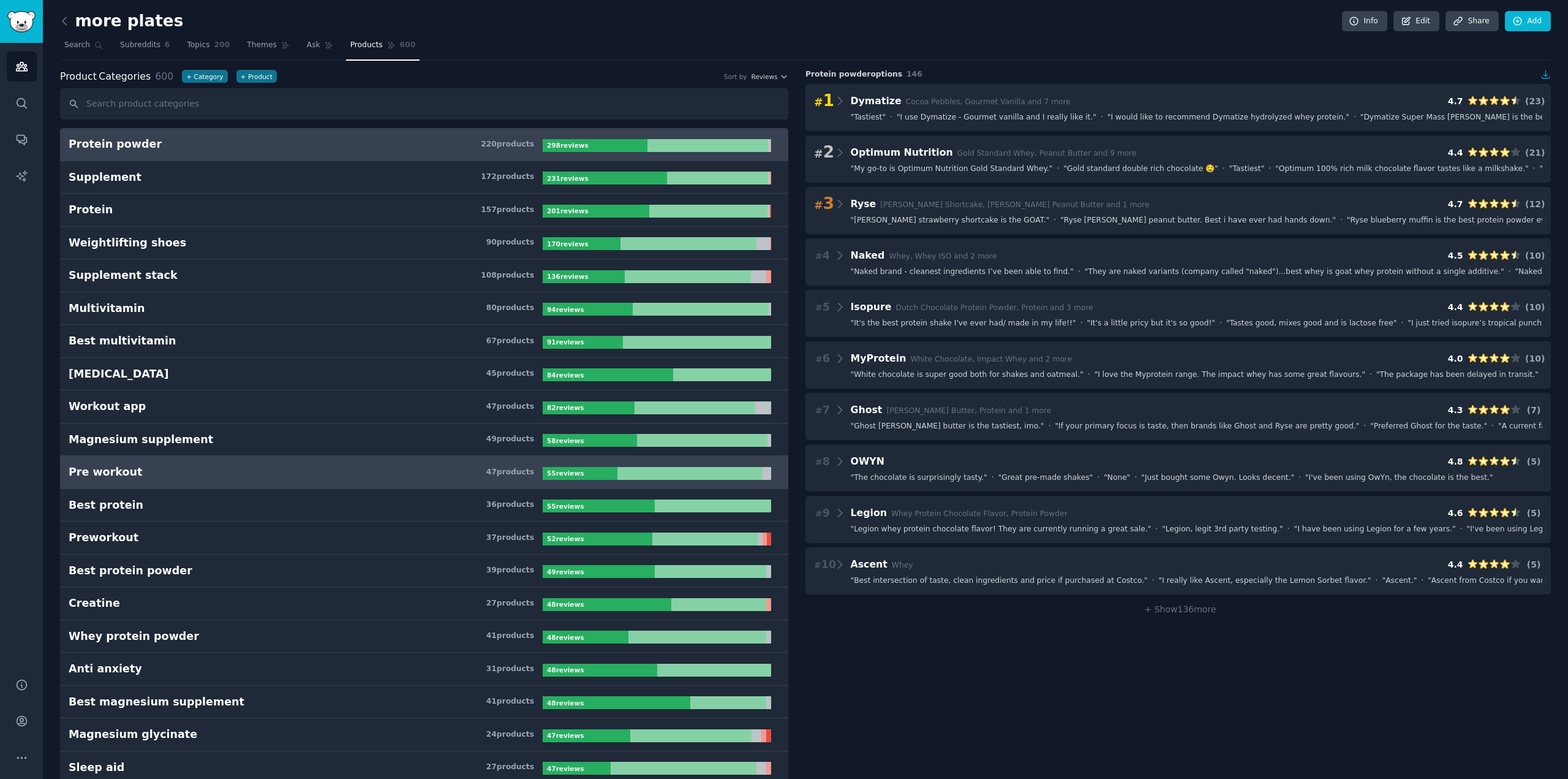
click at [228, 474] on h3 "Pre workout 47 product s" at bounding box center [305, 472] width 474 height 15
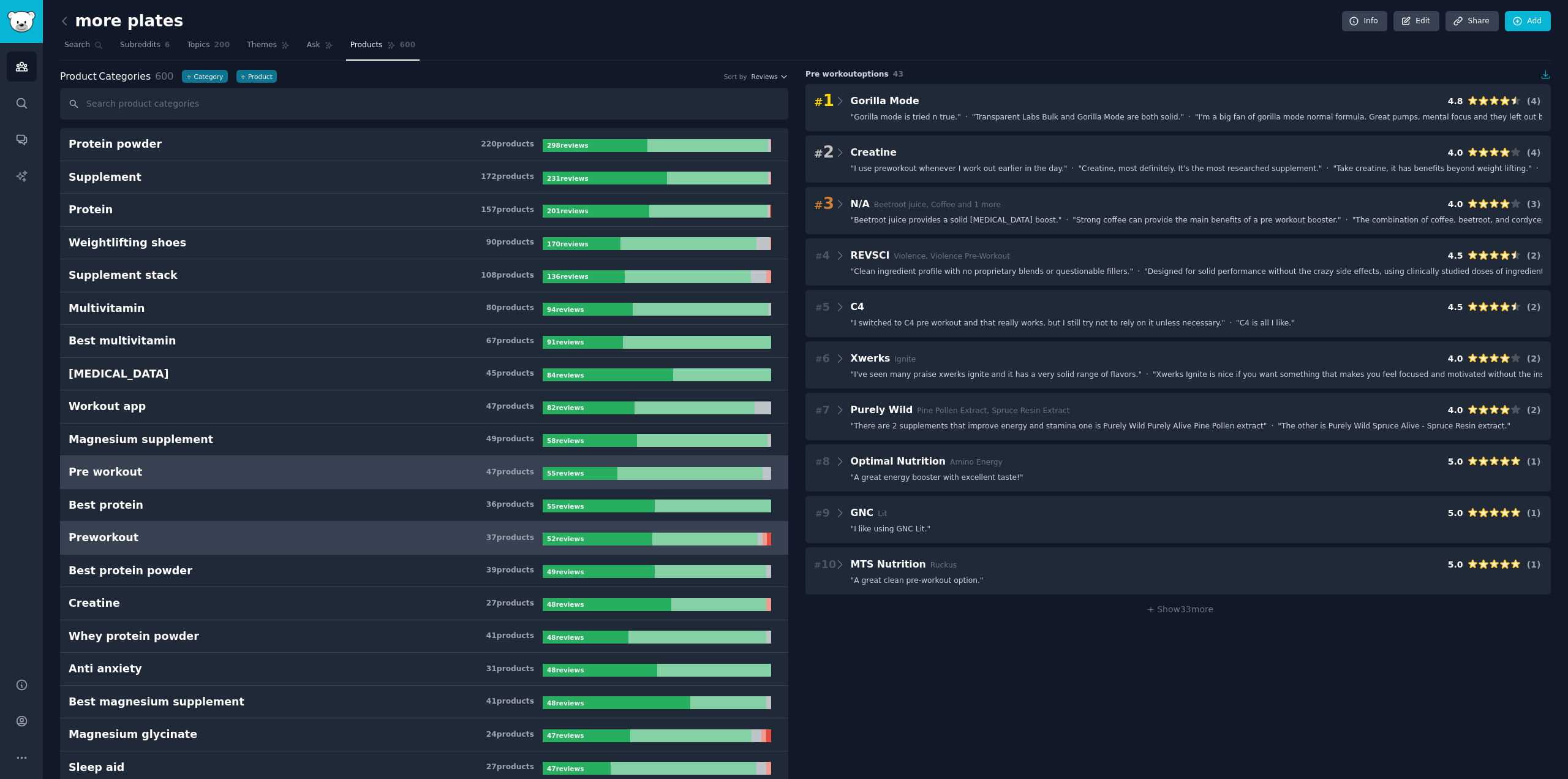
click at [265, 529] on link "Preworkout 37 product s 52 review s" at bounding box center [424, 537] width 728 height 33
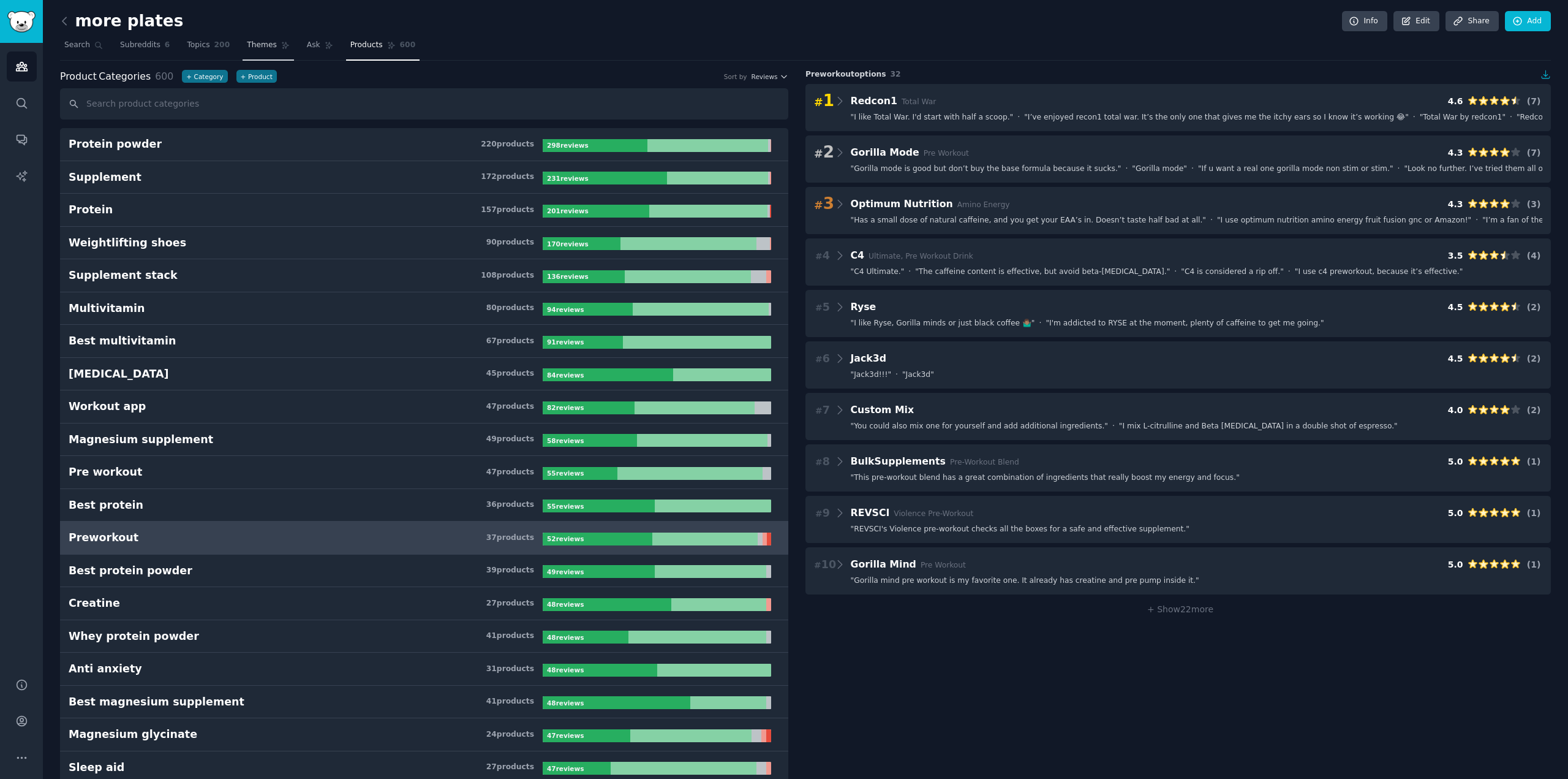
click at [253, 50] on span "Themes" at bounding box center [262, 45] width 30 height 11
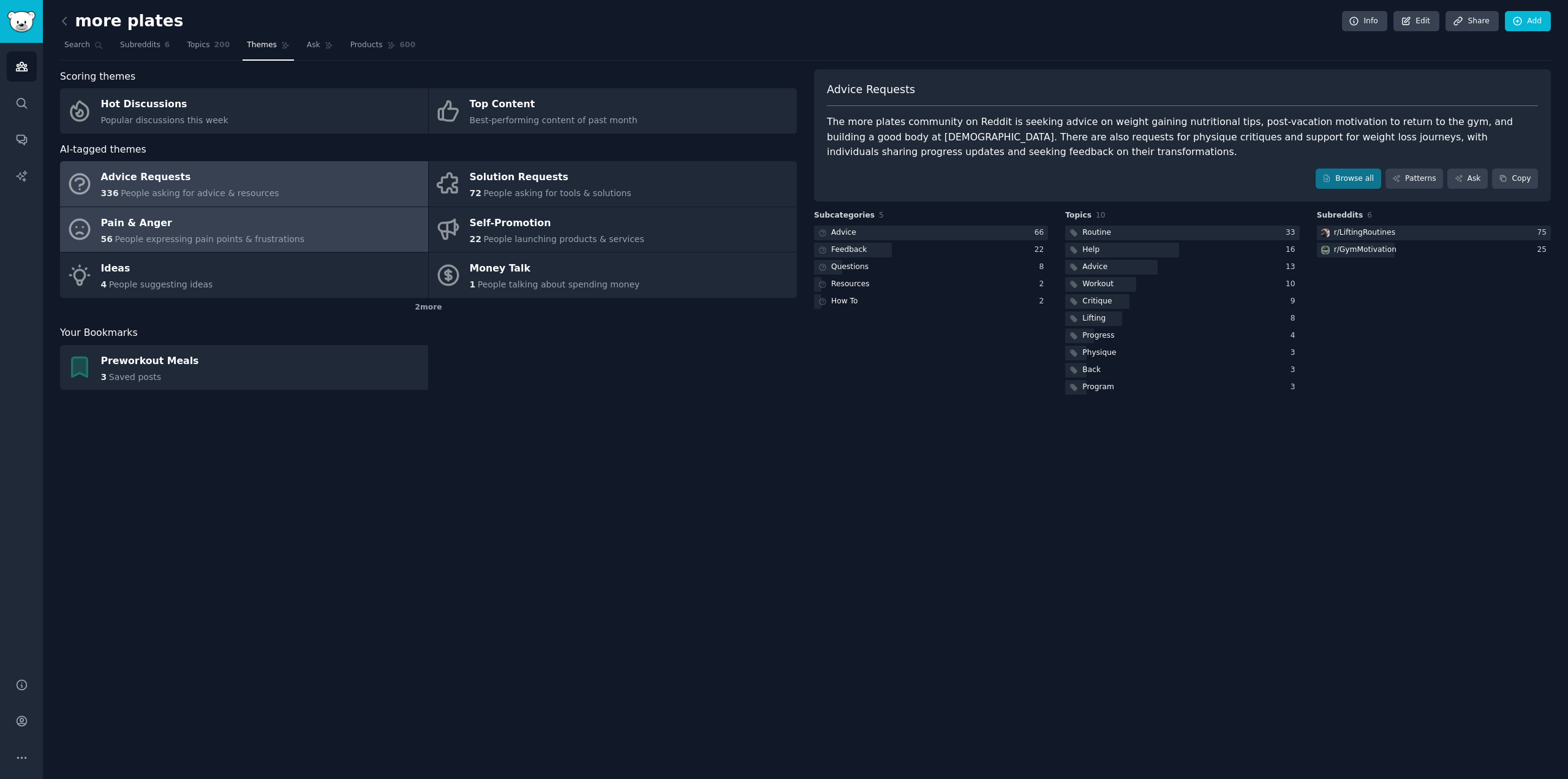
click at [298, 217] on link "Pain & Anger 56 People expressing pain points & frustrations" at bounding box center [244, 229] width 368 height 45
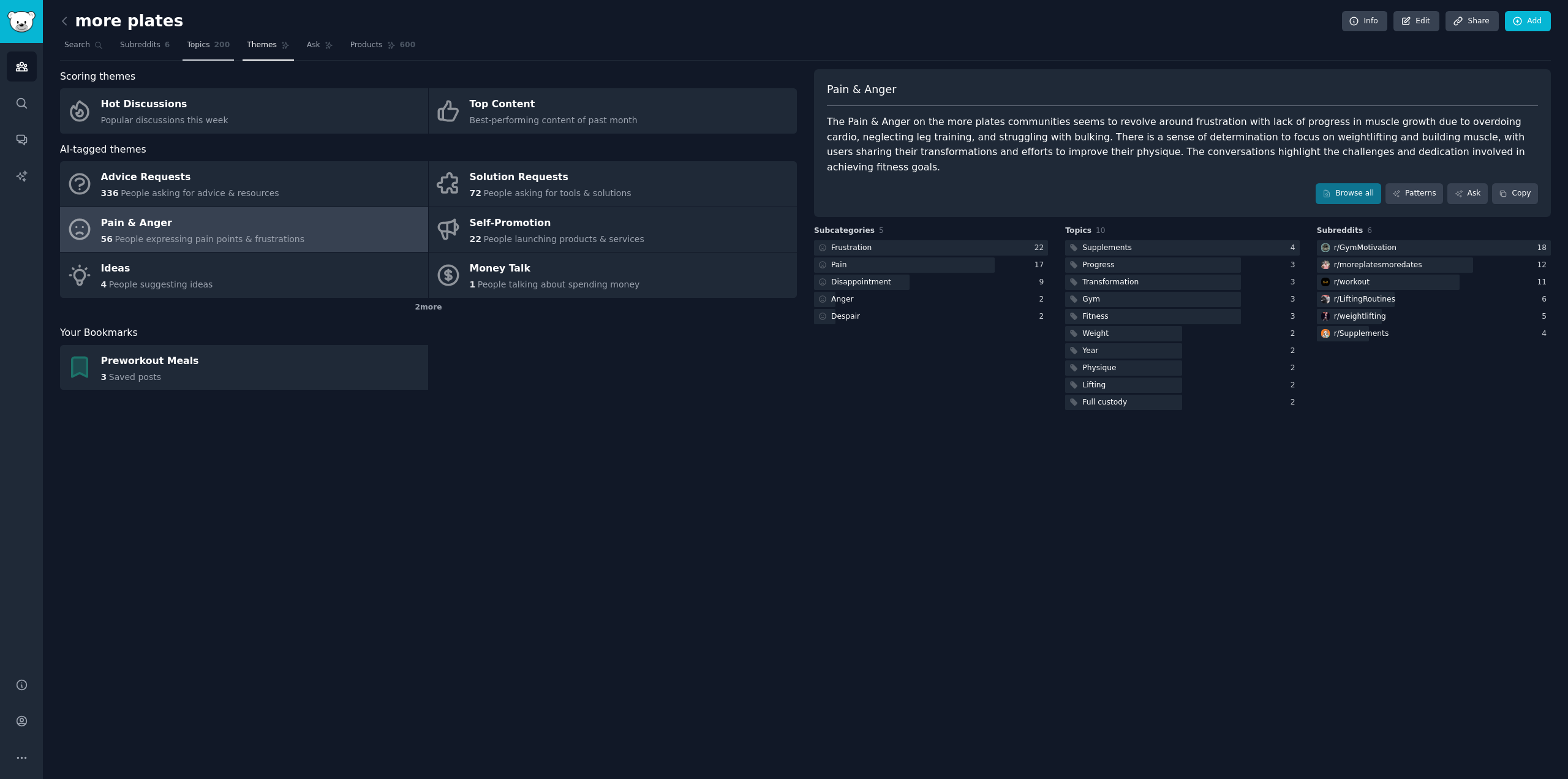
click at [193, 52] on link "Topics 200" at bounding box center [207, 48] width 51 height 25
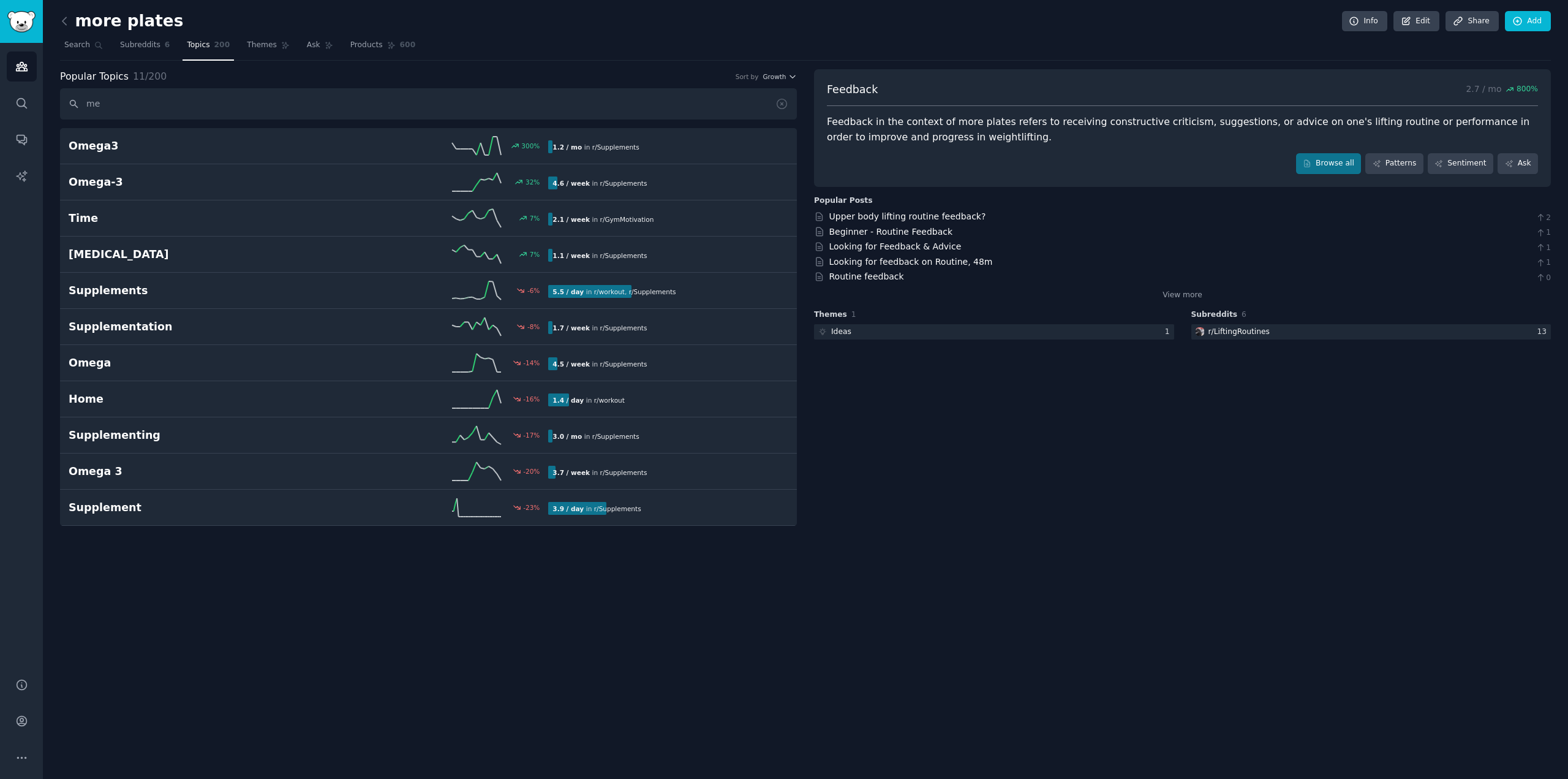
type input "m"
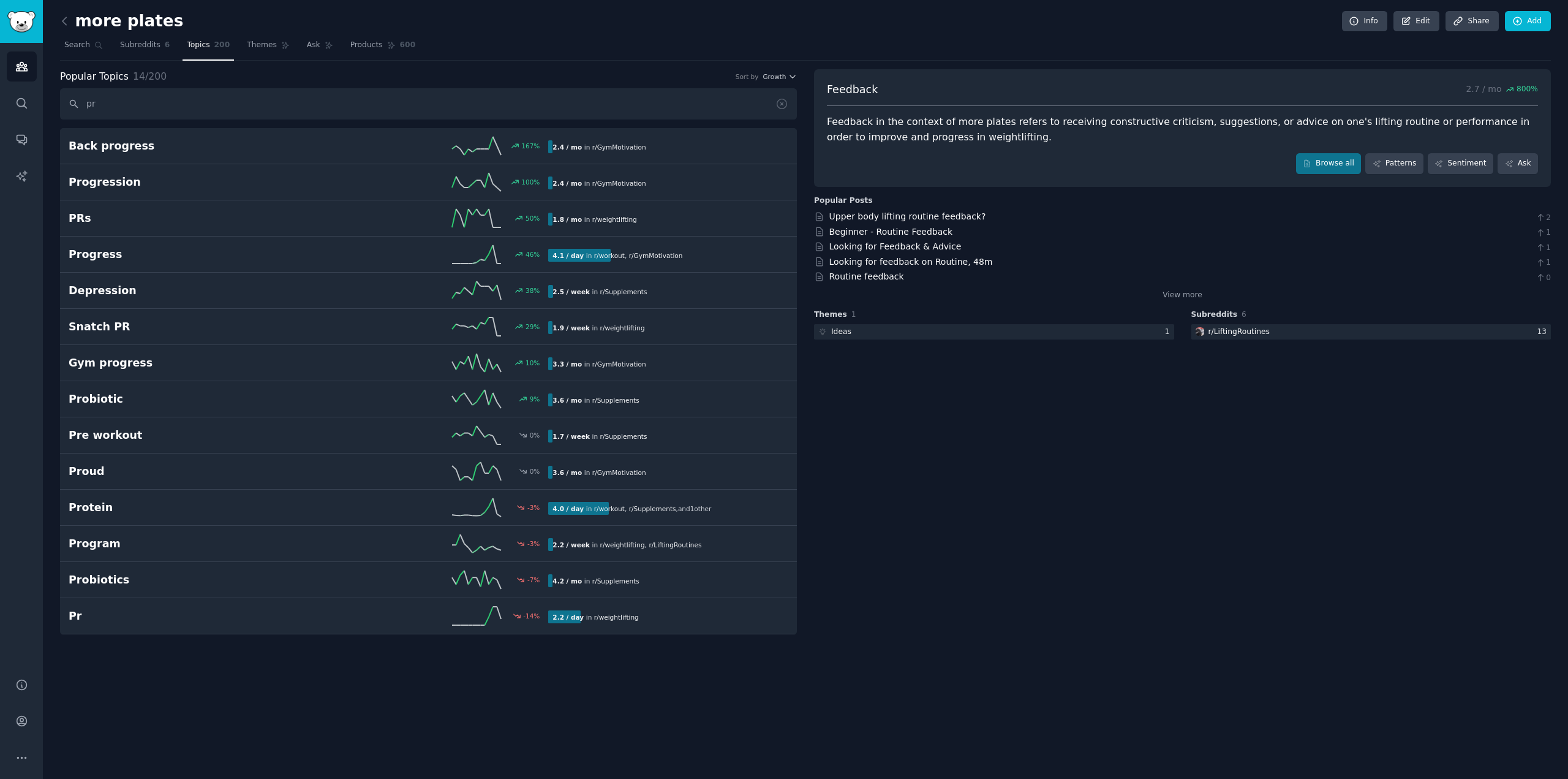
type input "p"
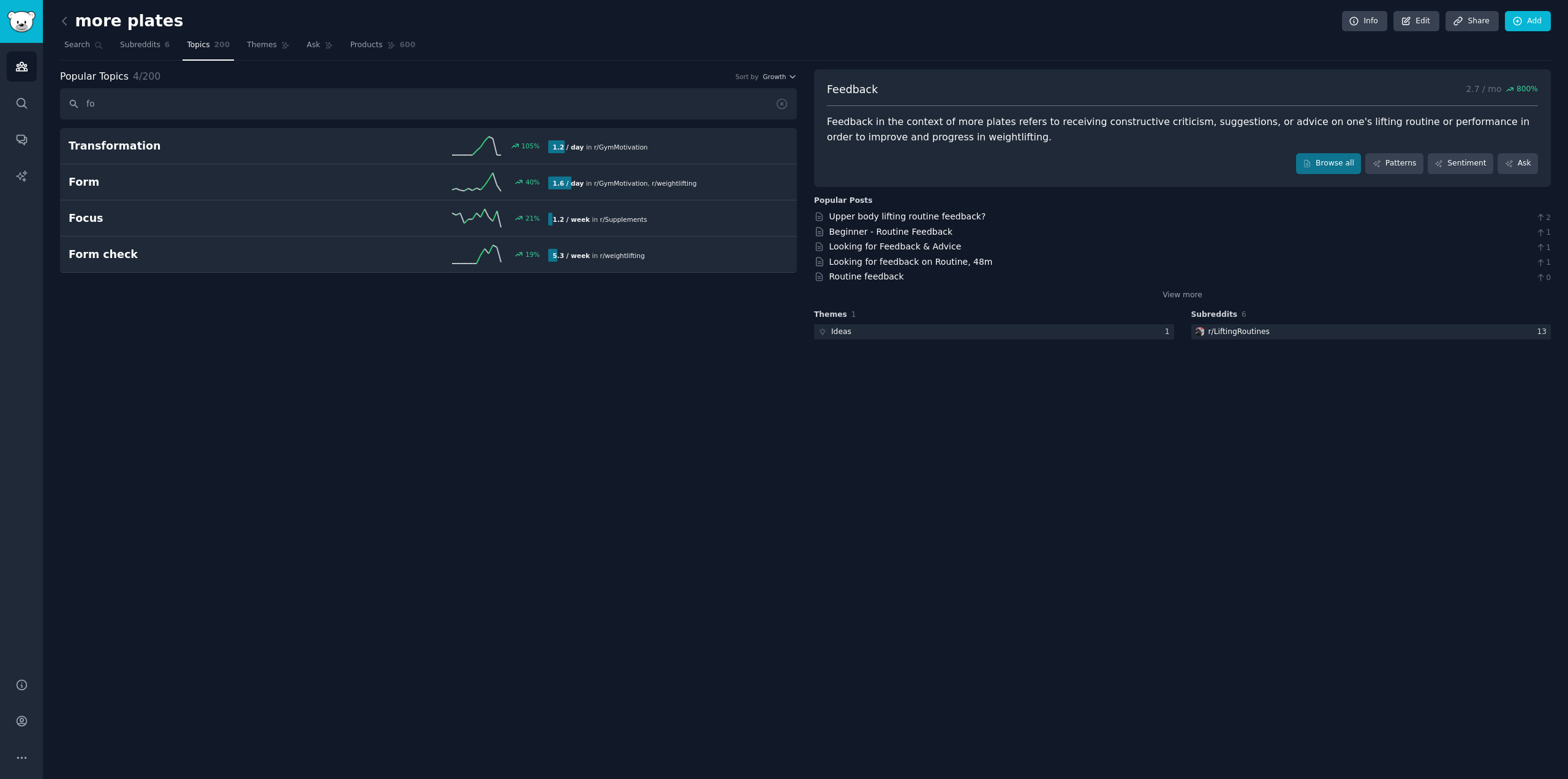
type input "f"
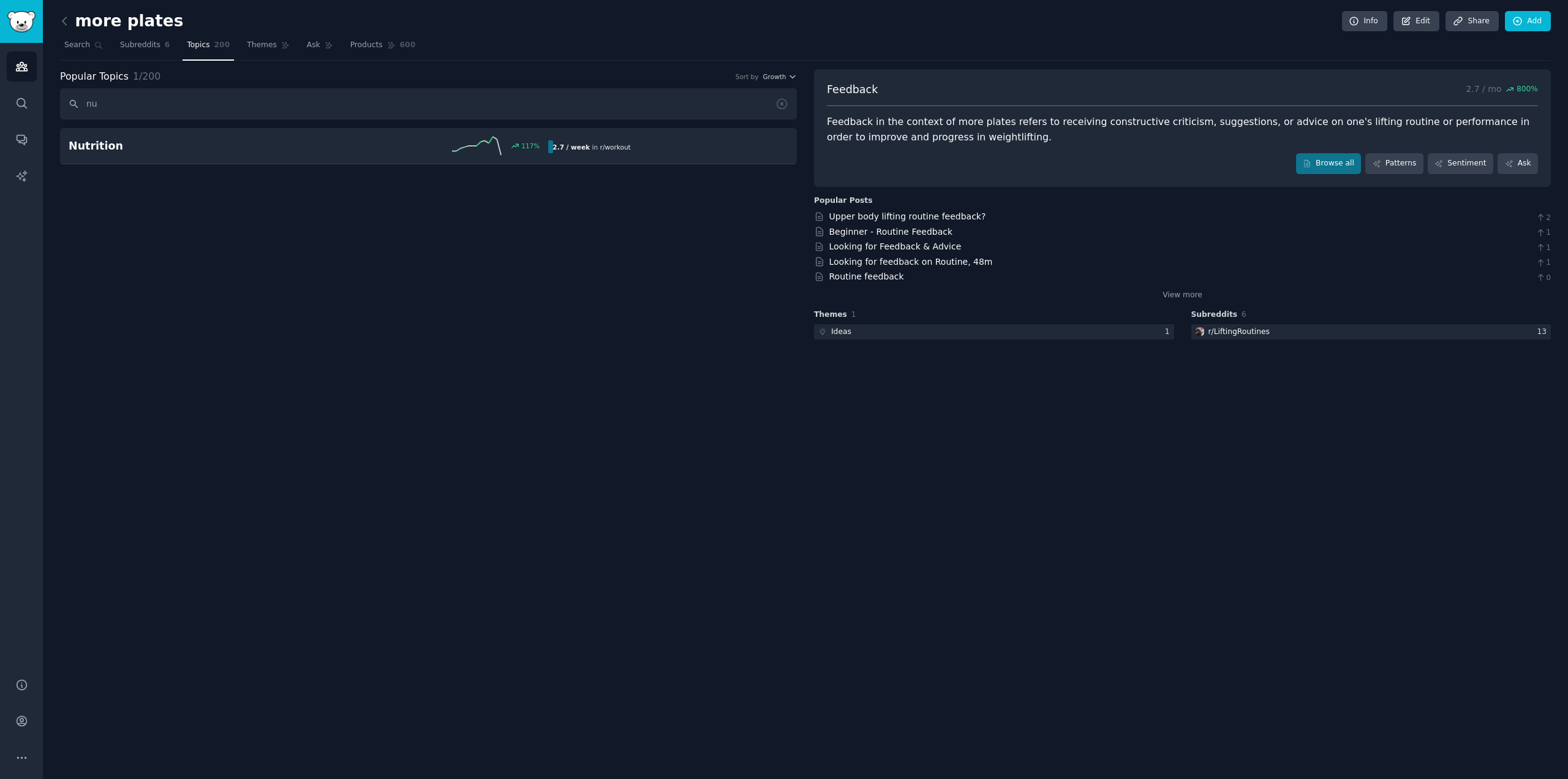
type input "n"
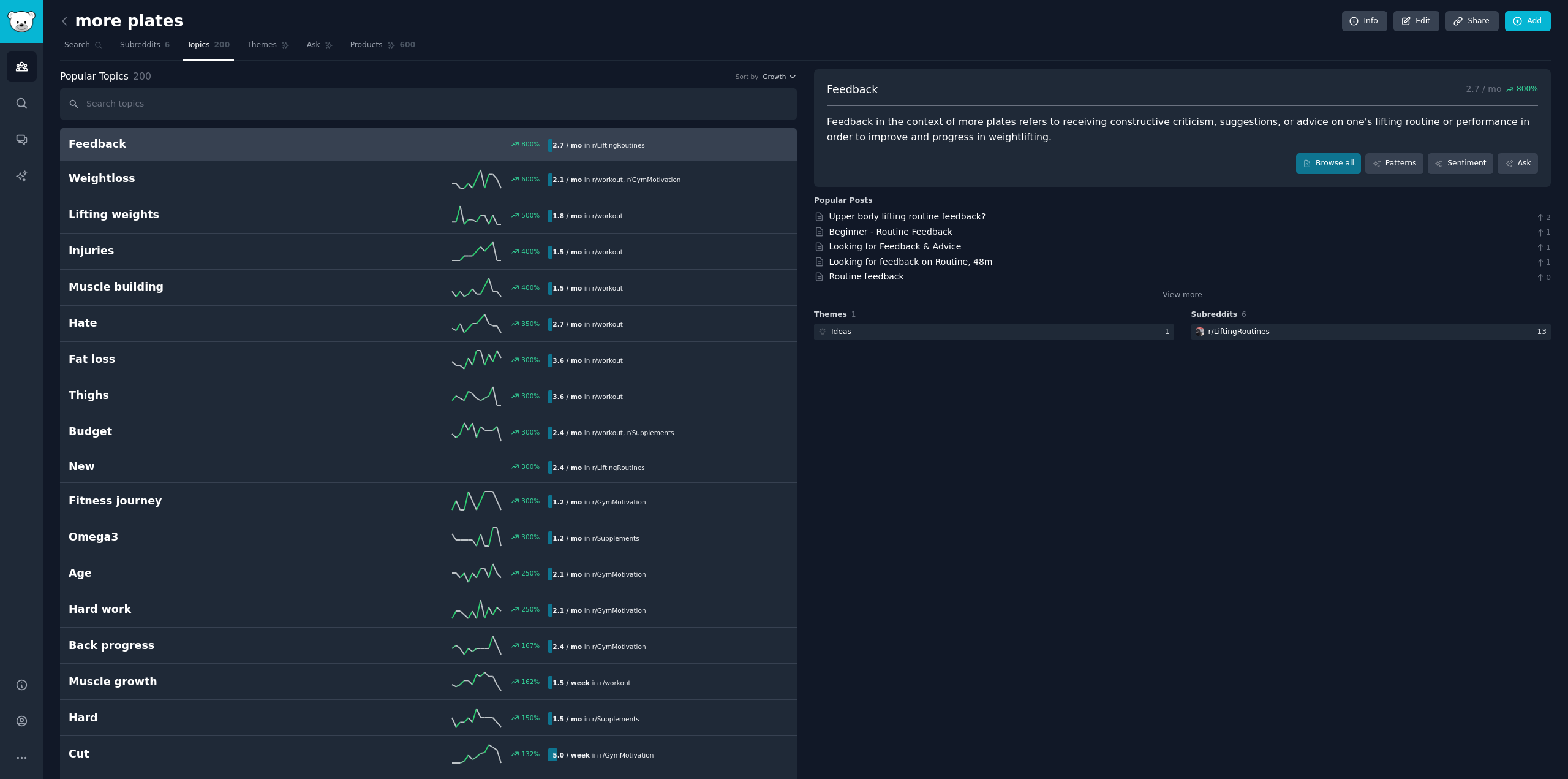
drag, startPoint x: 345, startPoint y: 48, endPoint x: 399, endPoint y: 38, distance: 54.9
click at [350, 48] on span "Products" at bounding box center [366, 45] width 33 height 11
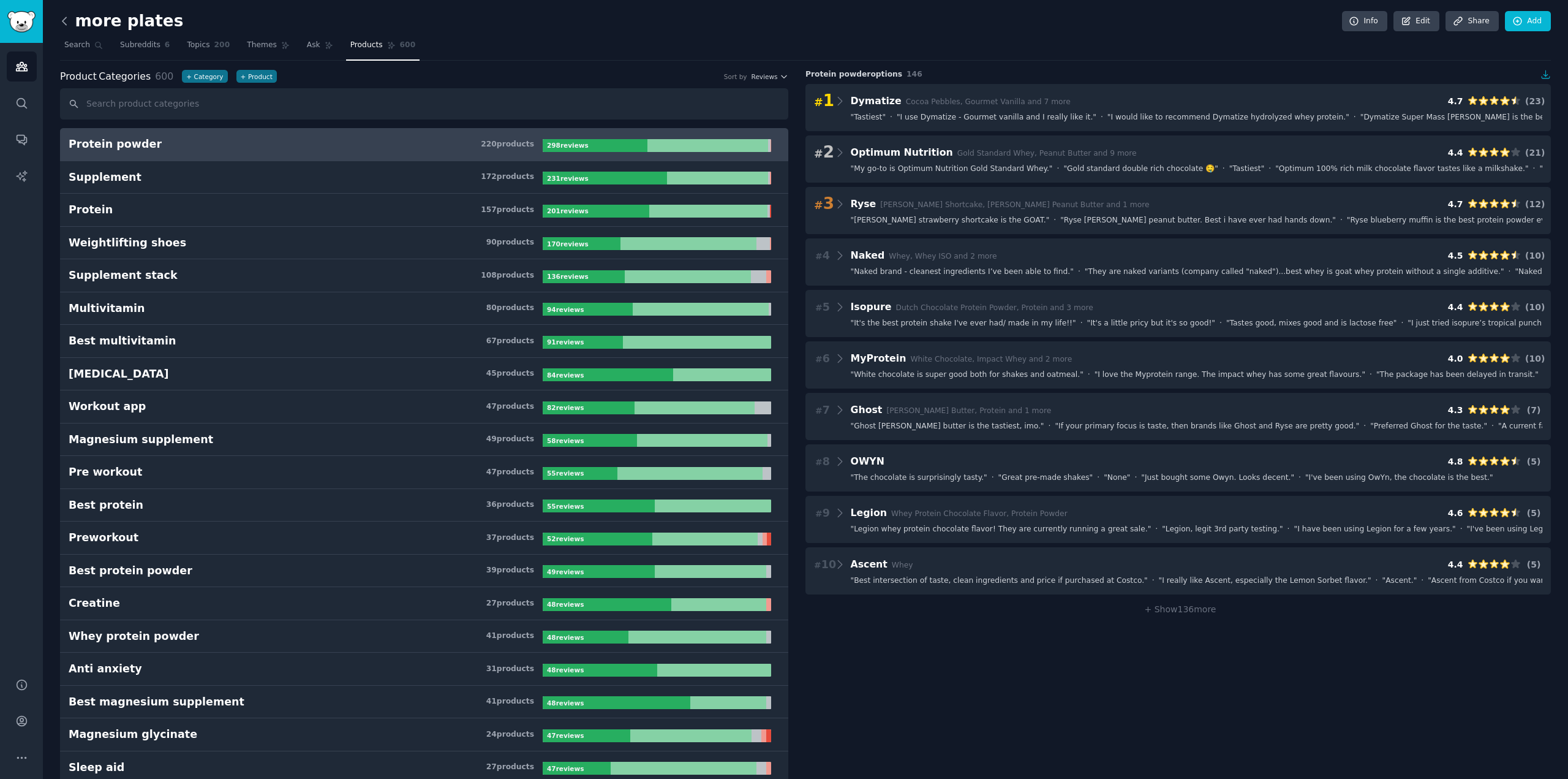
click at [66, 19] on icon at bounding box center [64, 21] width 13 height 13
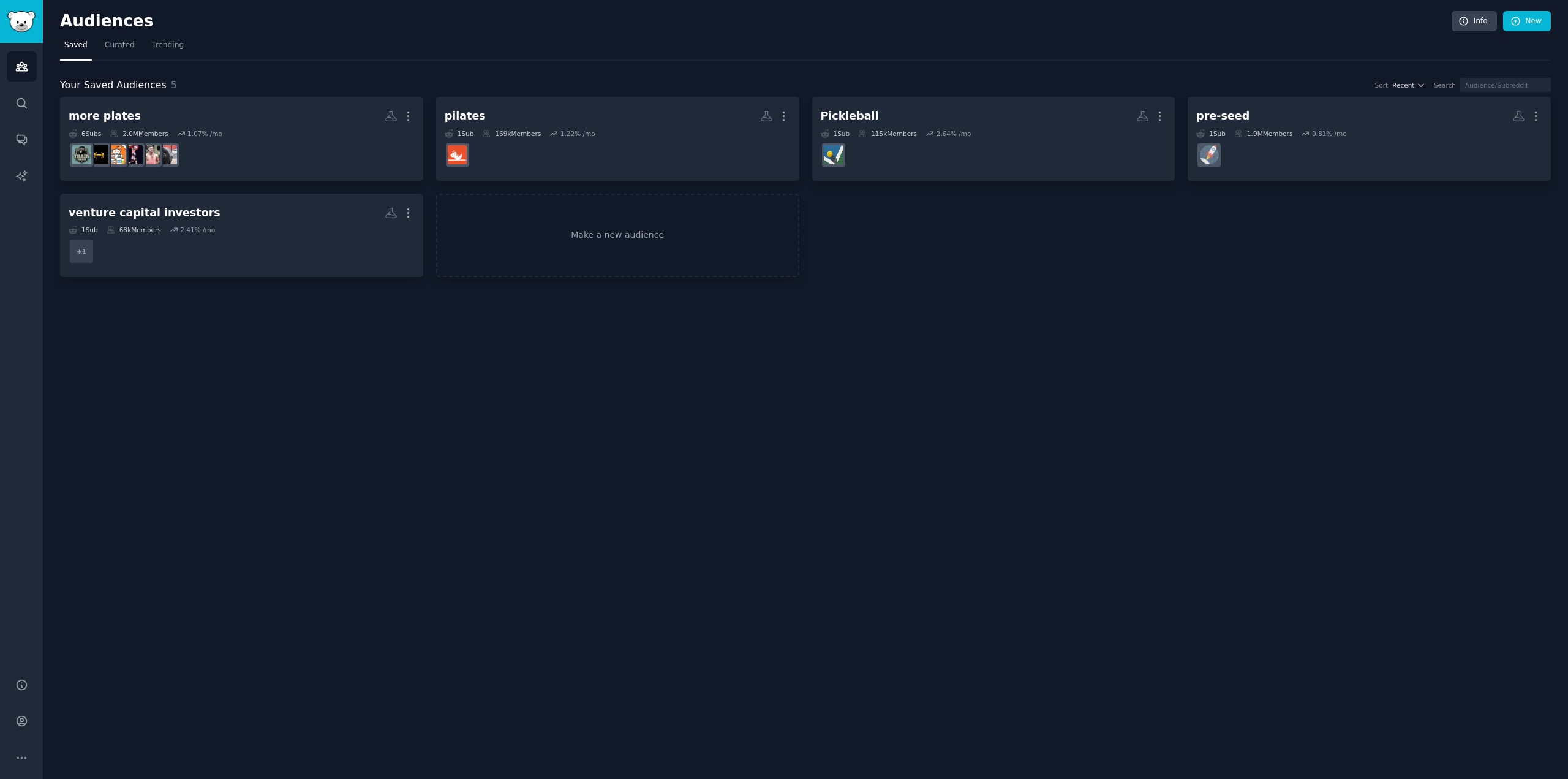
click at [308, 154] on dd at bounding box center [242, 155] width 346 height 34
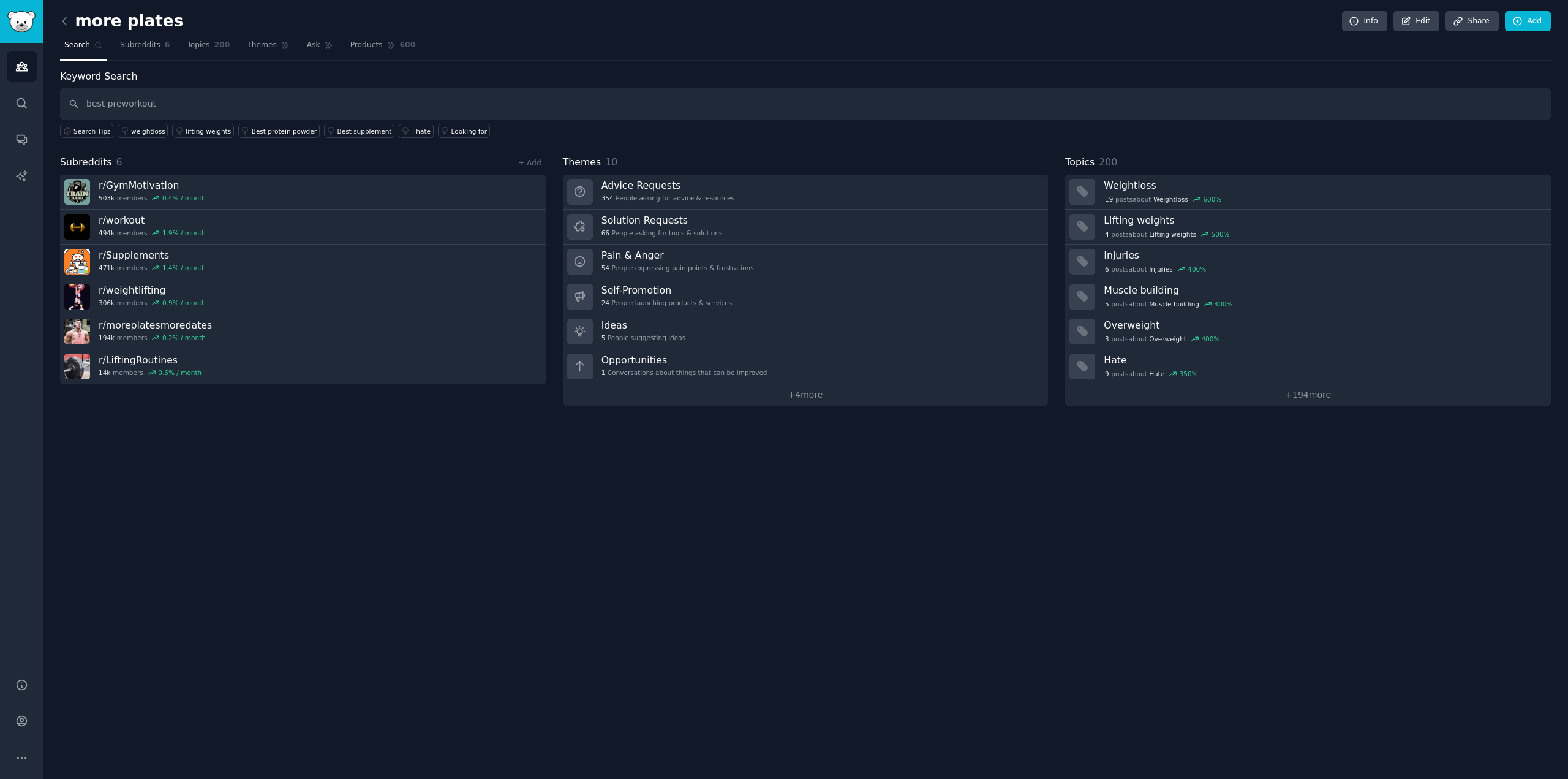
type input "best preworkout"
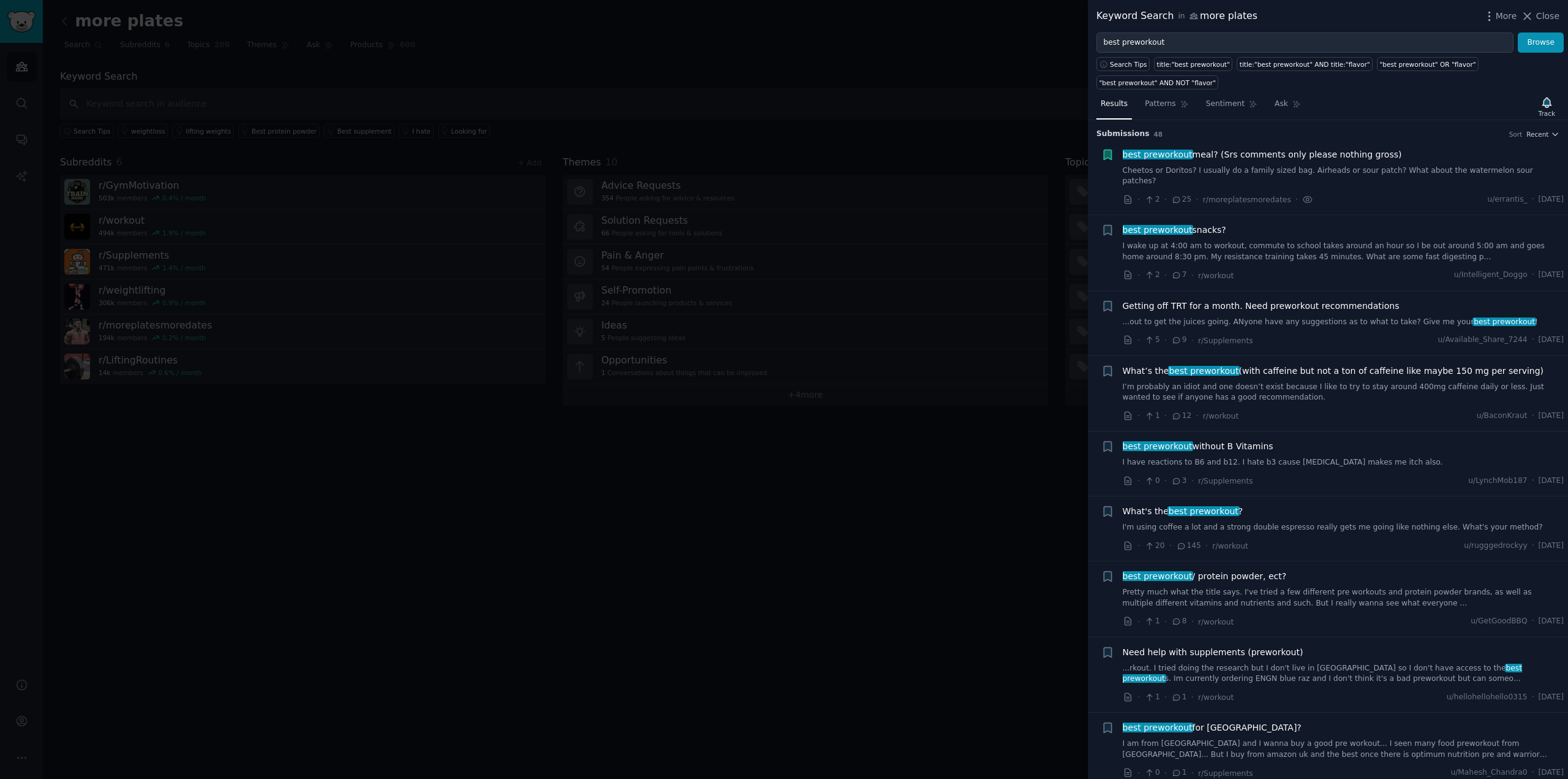
click at [1302, 522] on link "I'm using coffee a lot and a strong double espresso really gets me going like n…" at bounding box center [1343, 527] width 442 height 11
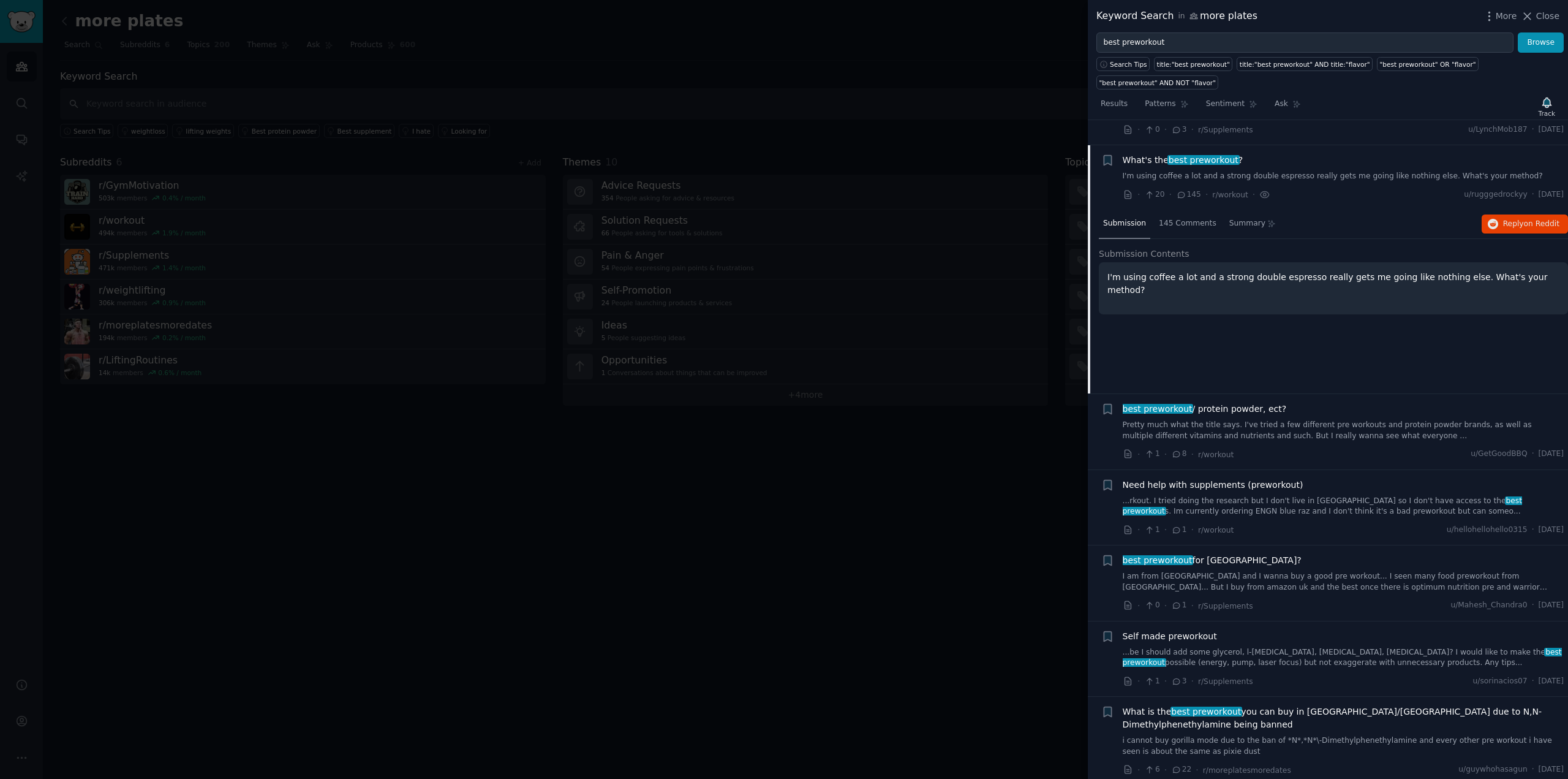
scroll to position [365, 0]
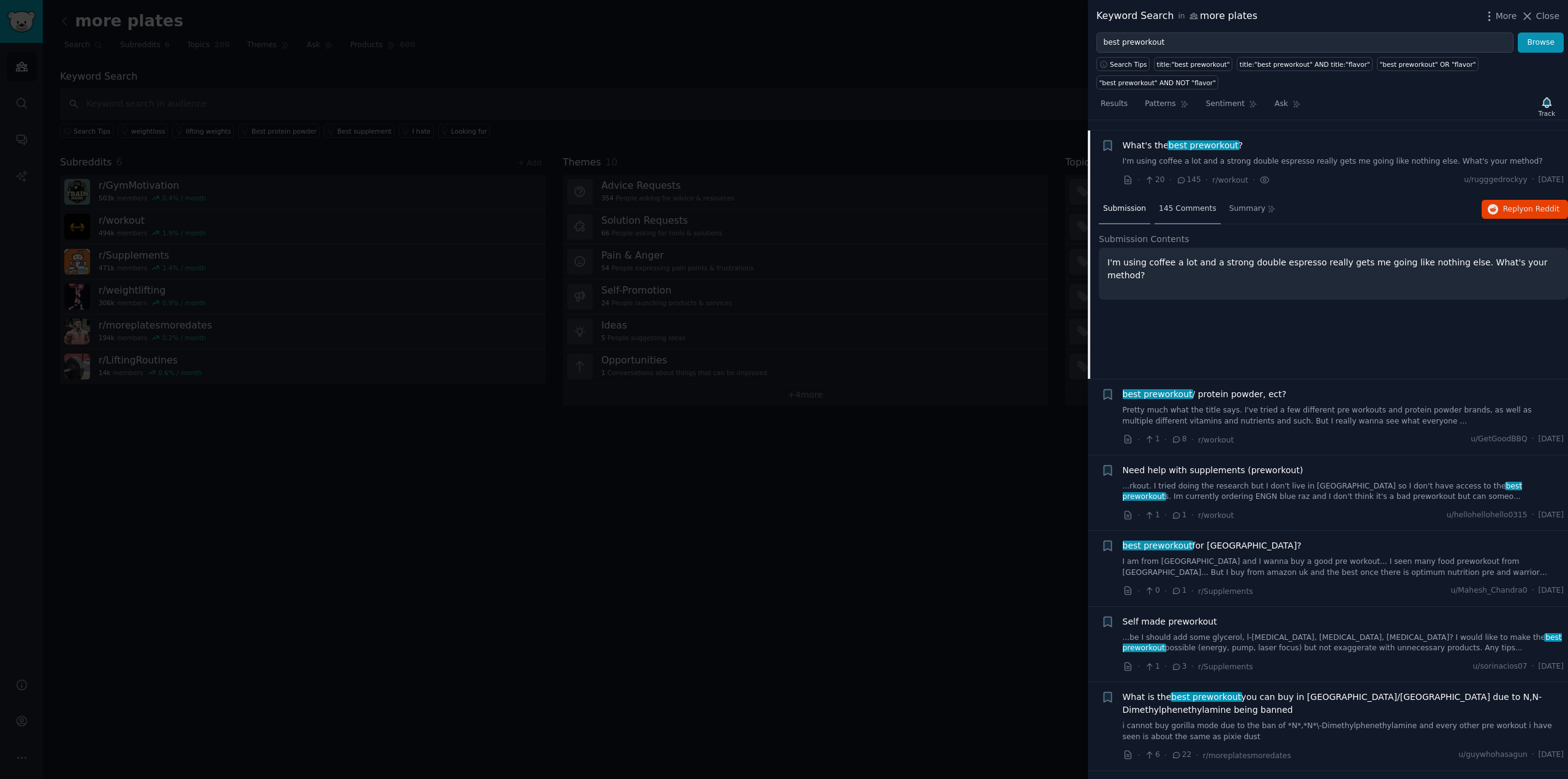
click at [1193, 204] on span "145 Comments" at bounding box center [1187, 209] width 57 height 11
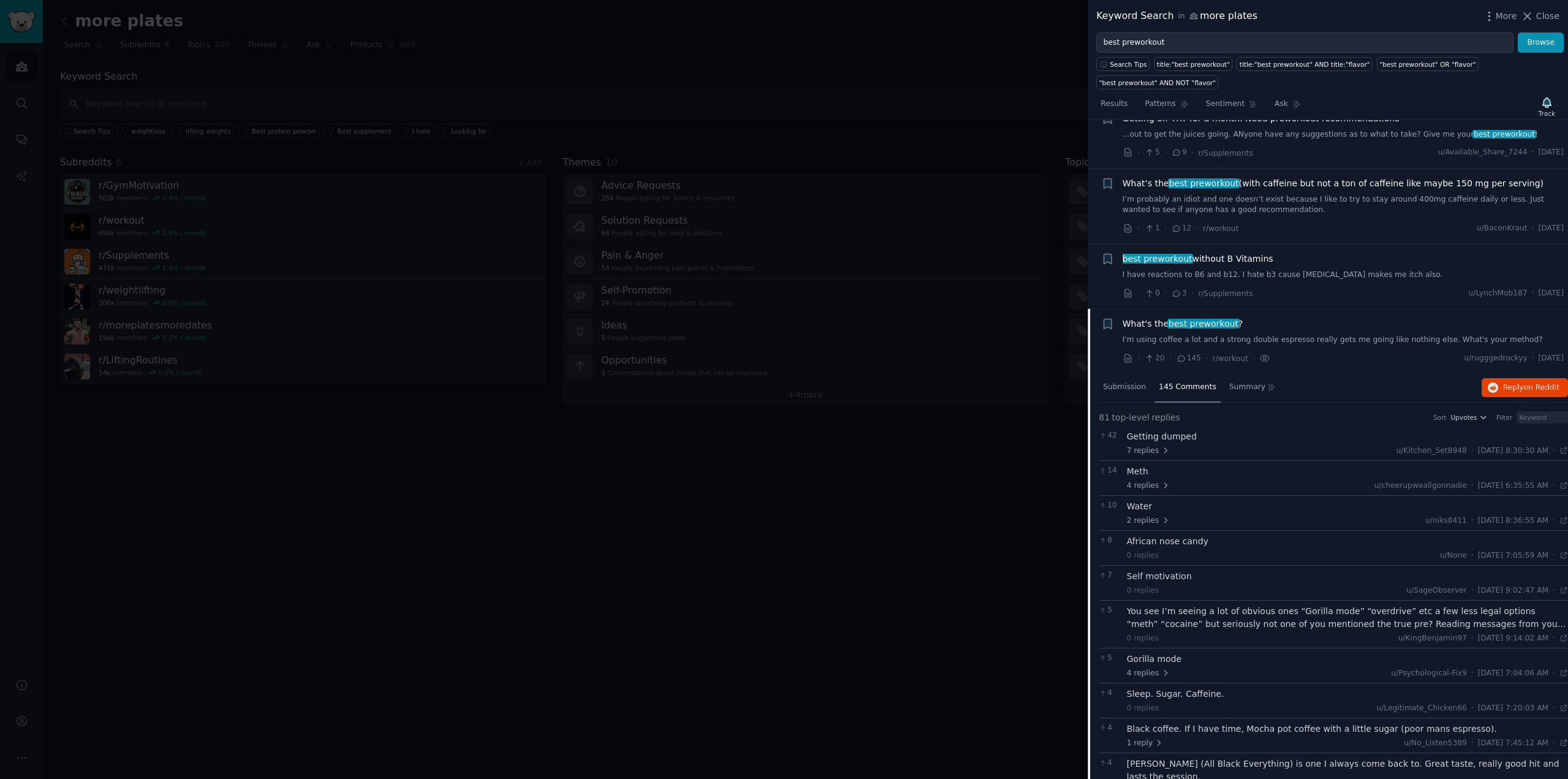
scroll to position [0, 0]
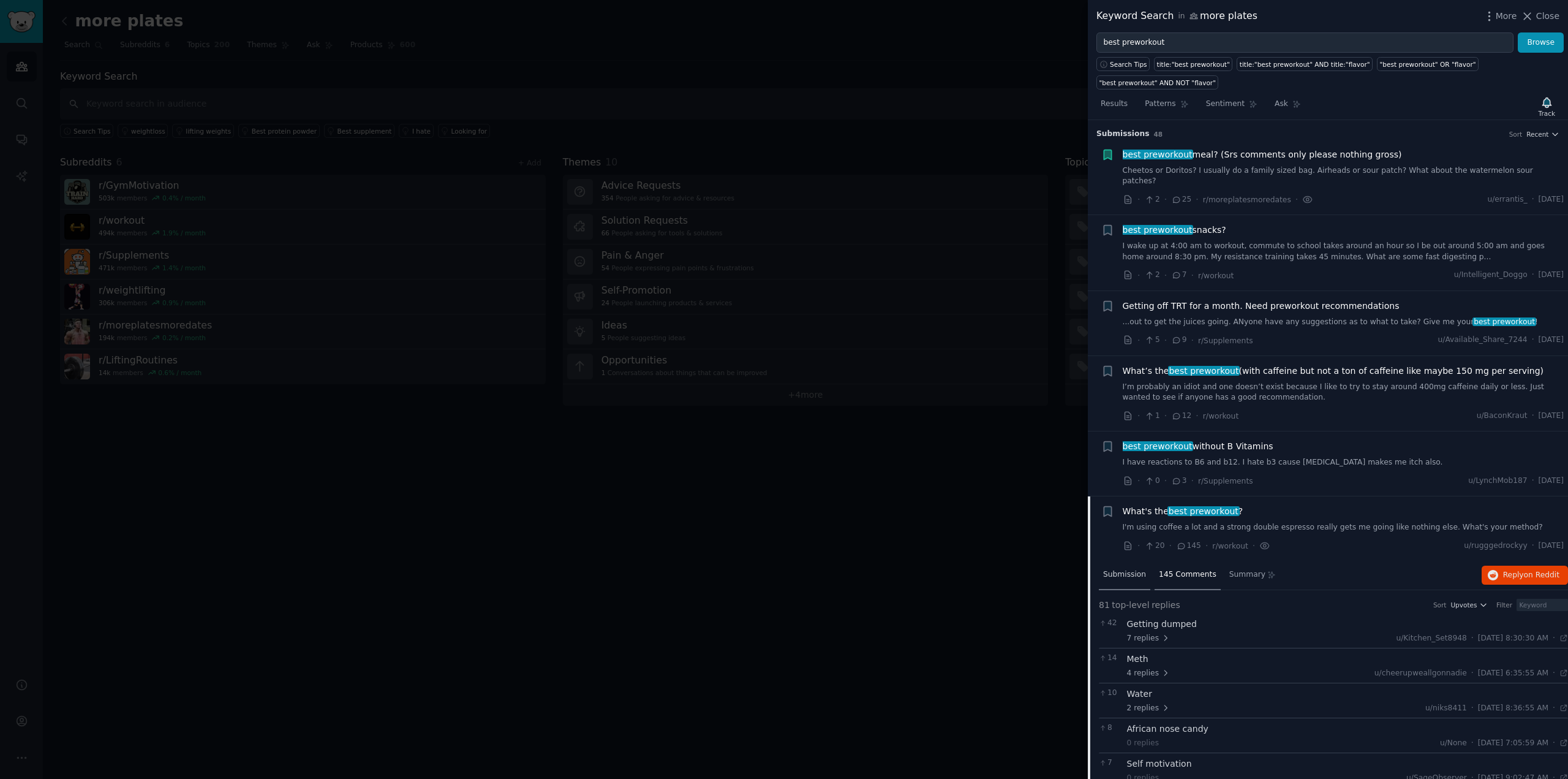
click at [1110, 569] on span "Submission" at bounding box center [1124, 575] width 43 height 11
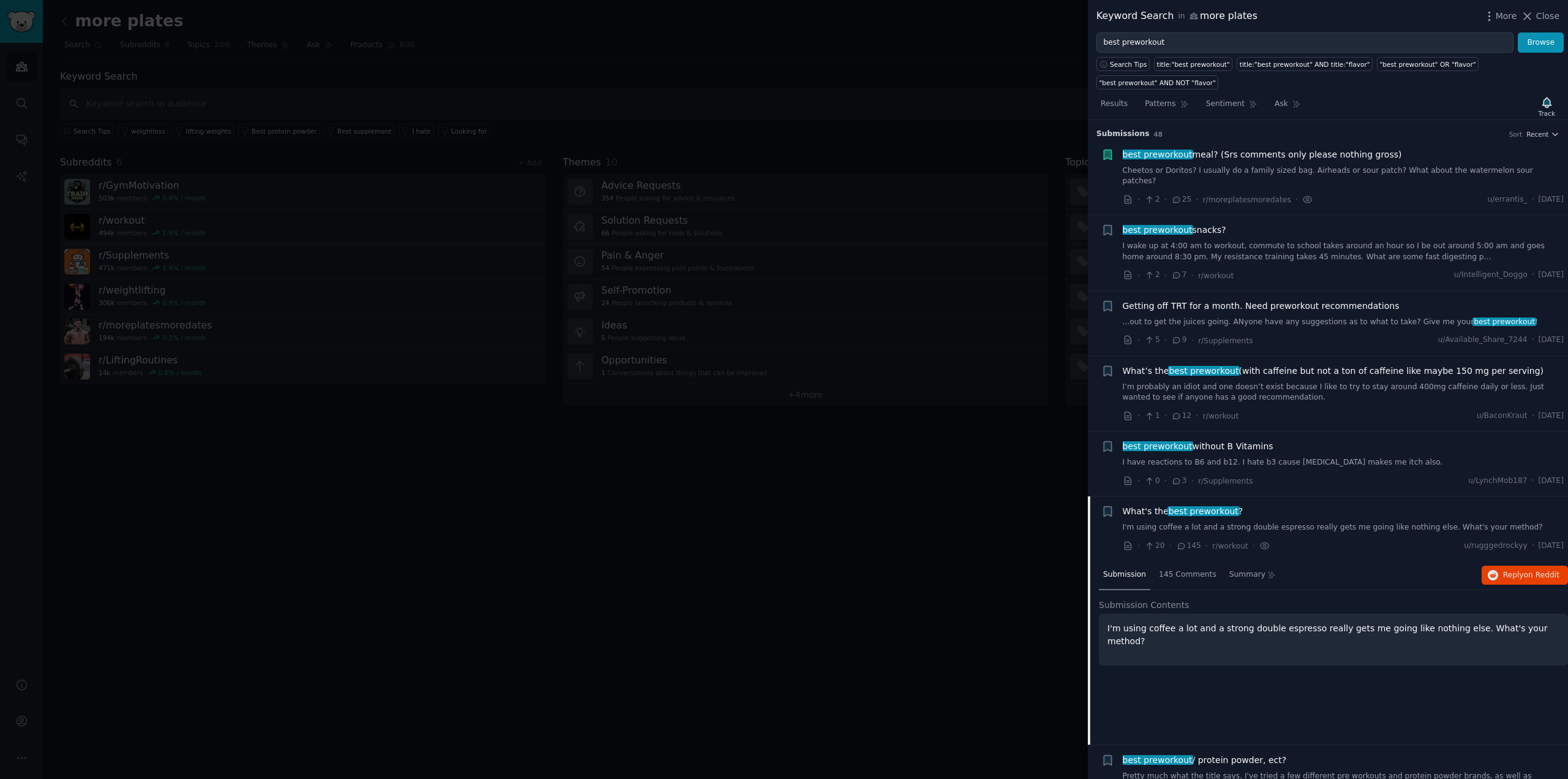
scroll to position [84, 0]
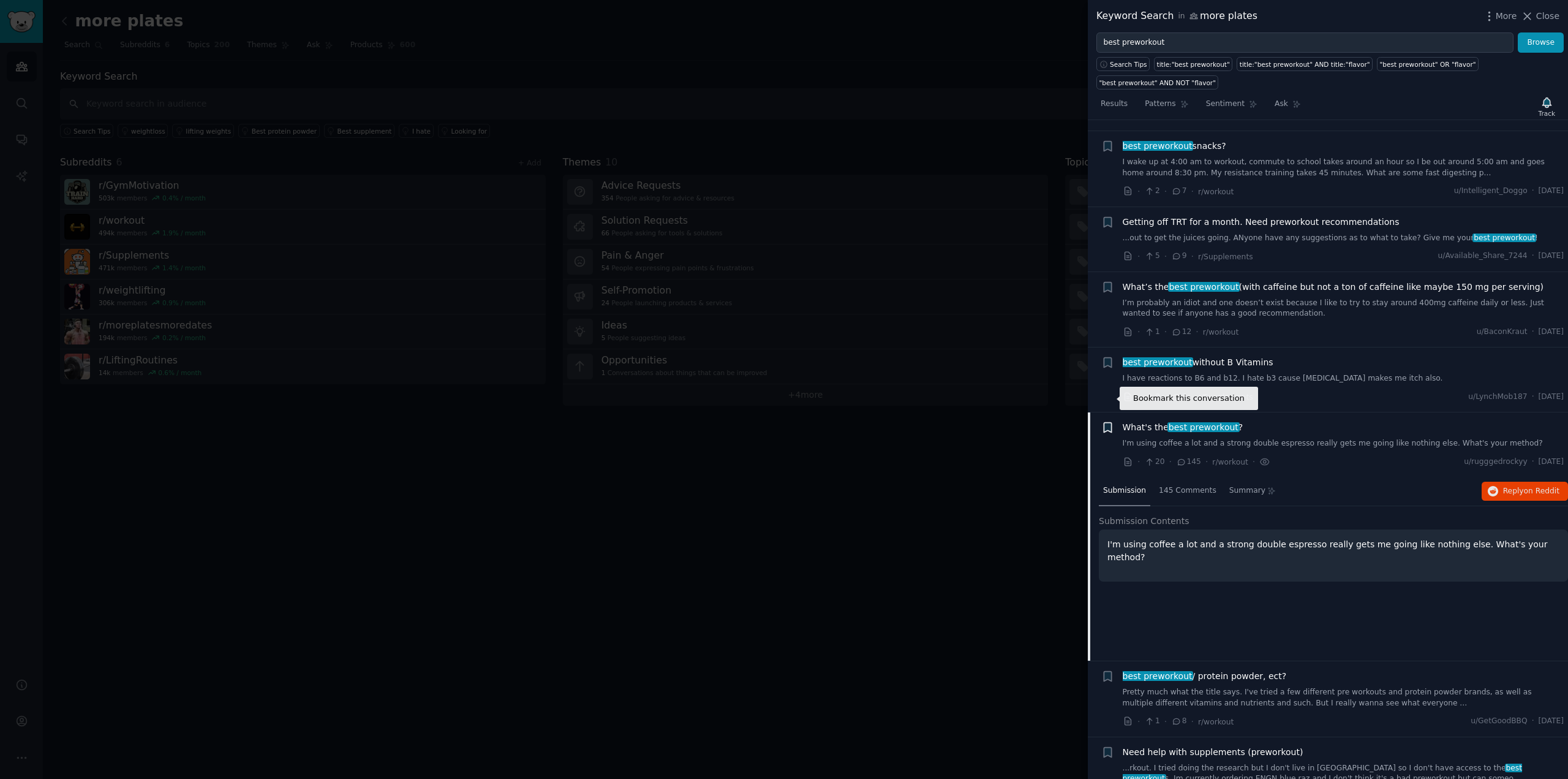
click at [1107, 423] on icon "button" at bounding box center [1107, 427] width 8 height 10
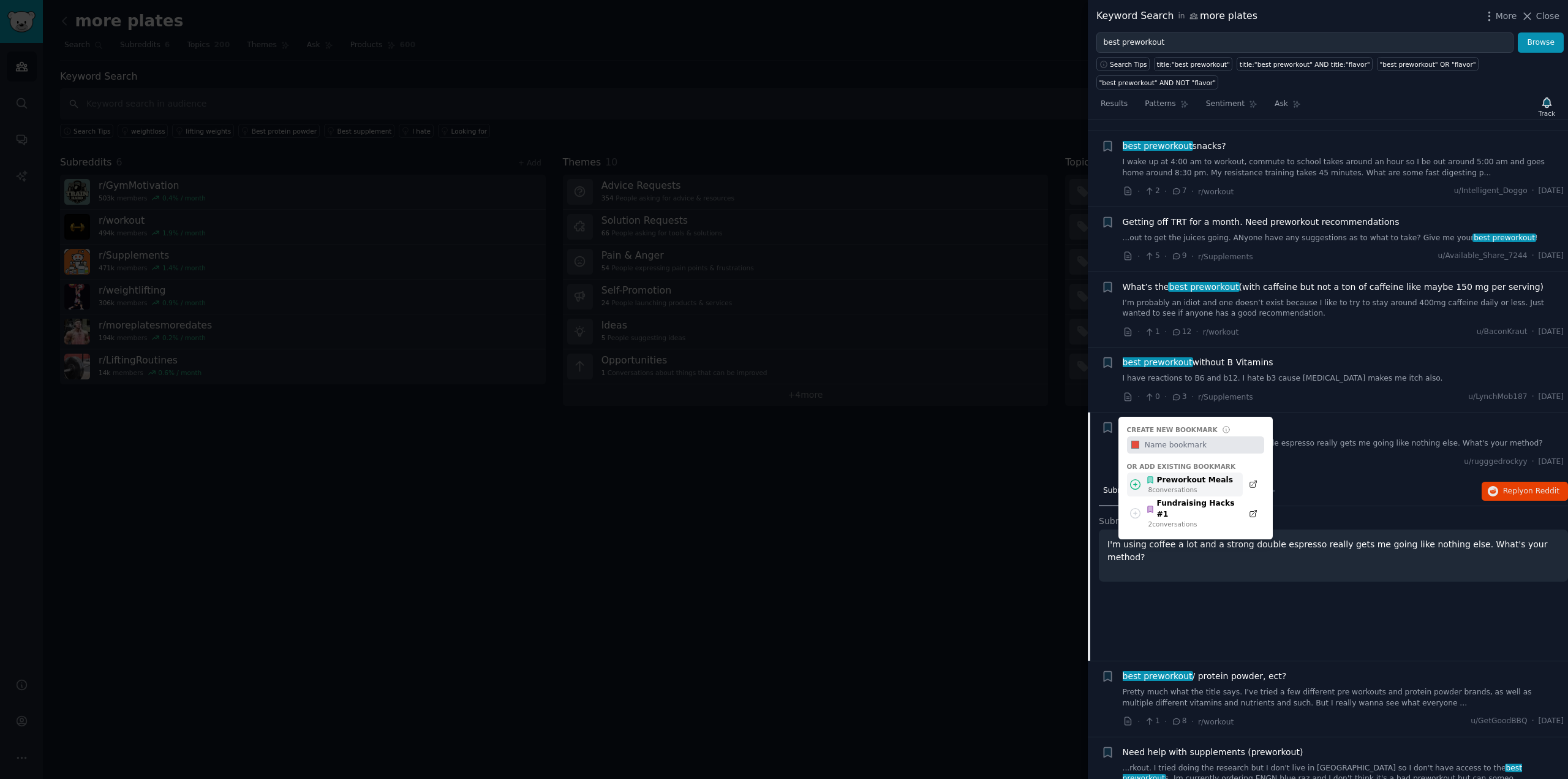
click at [1198, 475] on div "Preworkout Meals" at bounding box center [1189, 480] width 87 height 11
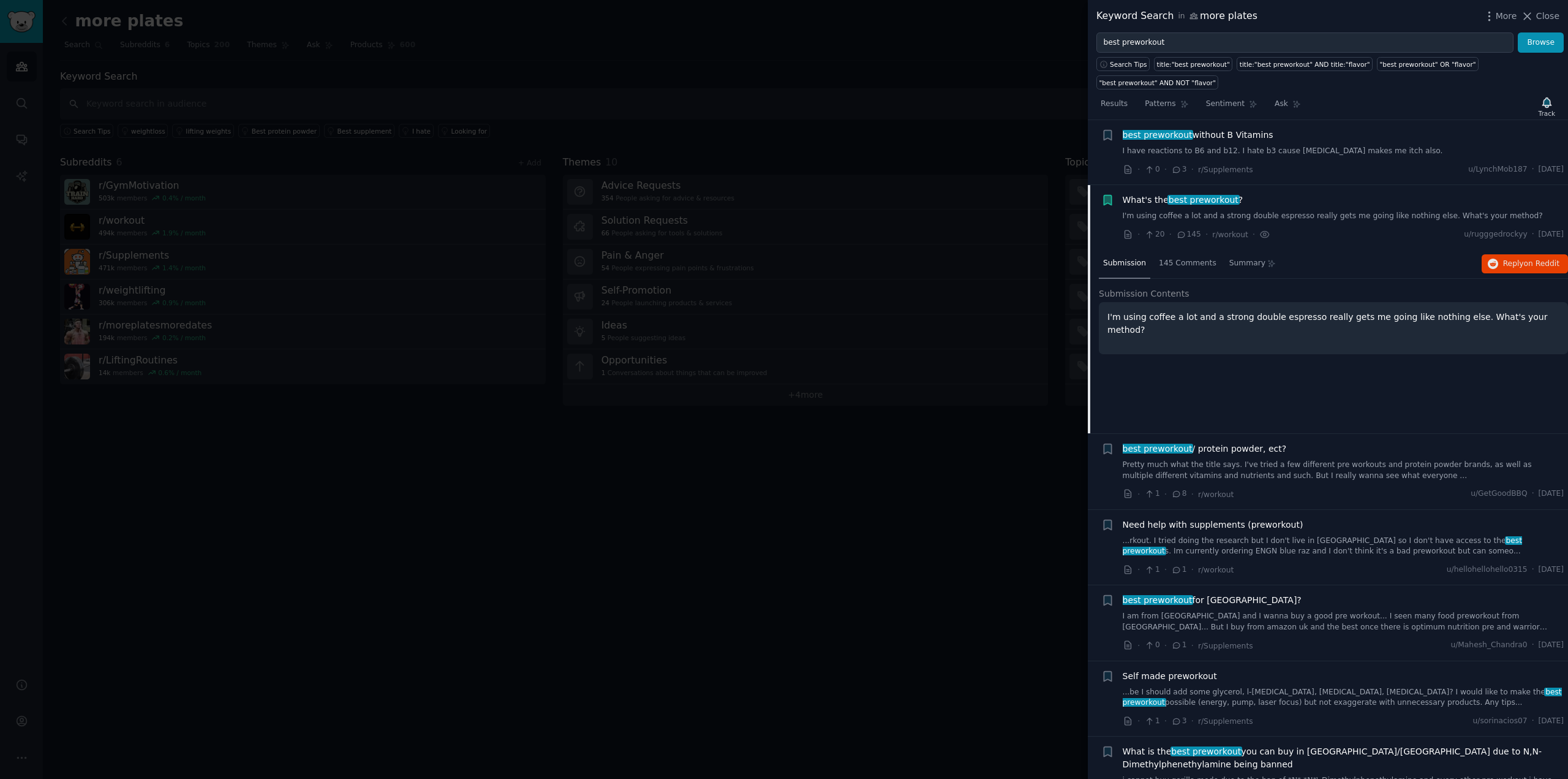
scroll to position [311, 0]
click at [1168, 250] on div "145 Comments" at bounding box center [1187, 265] width 66 height 30
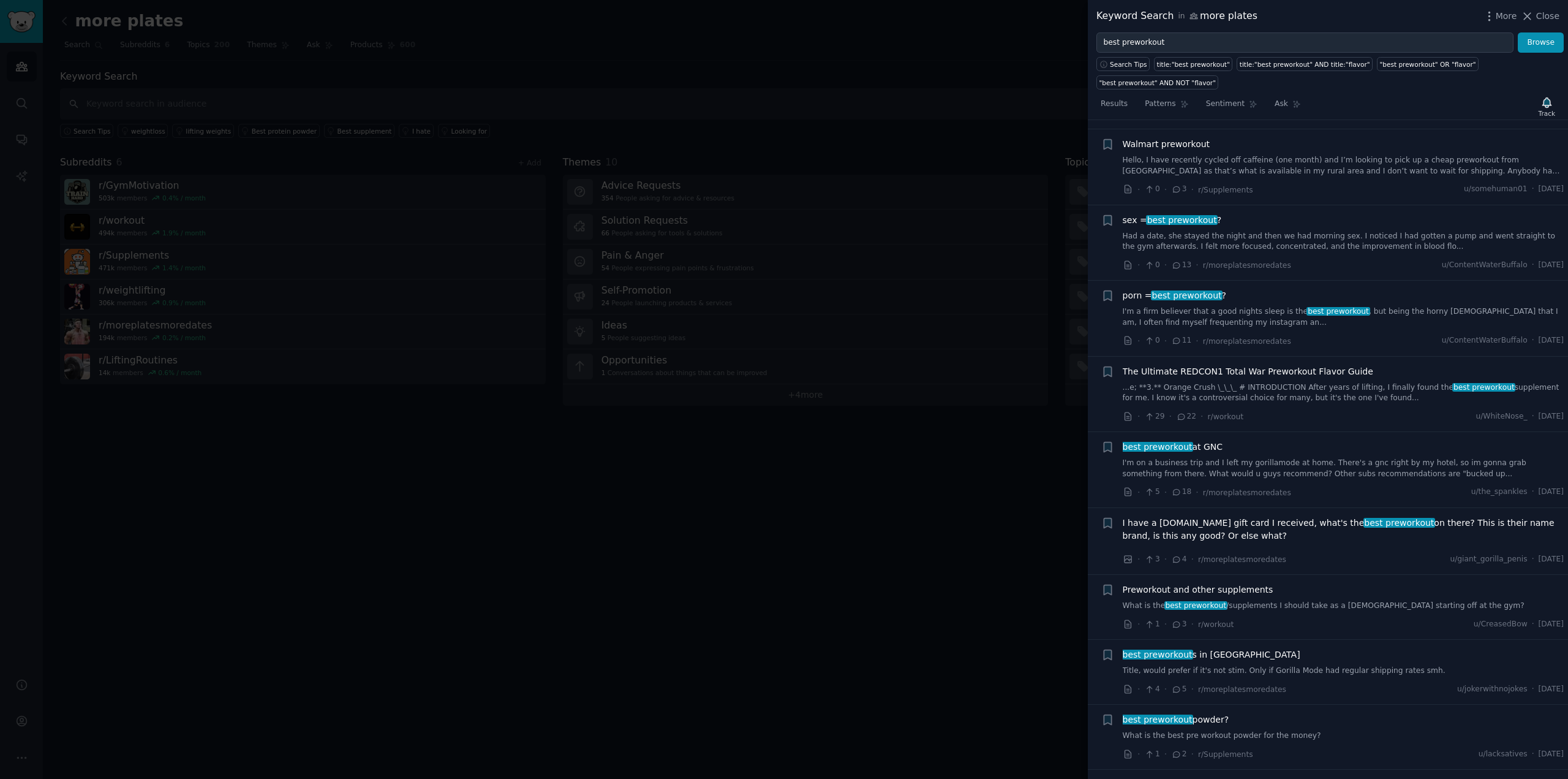
scroll to position [4331, 0]
click at [1226, 440] on div "best preworkout at GNC I'm on a business trip and I left my gorillamode at home…" at bounding box center [1343, 459] width 442 height 39
click at [1178, 441] on span "best preworkout" at bounding box center [1157, 446] width 72 height 10
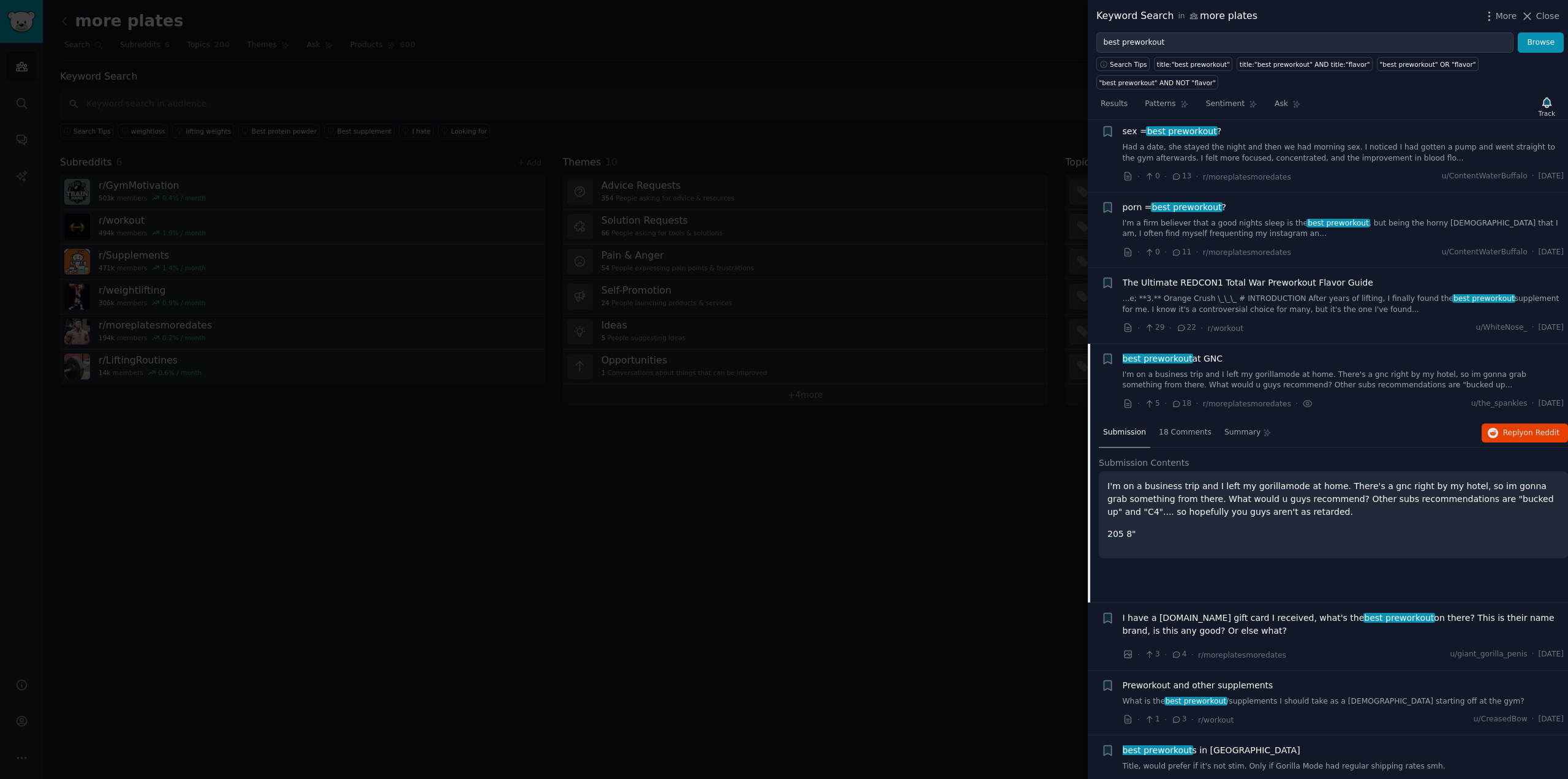
scroll to position [1470, 0]
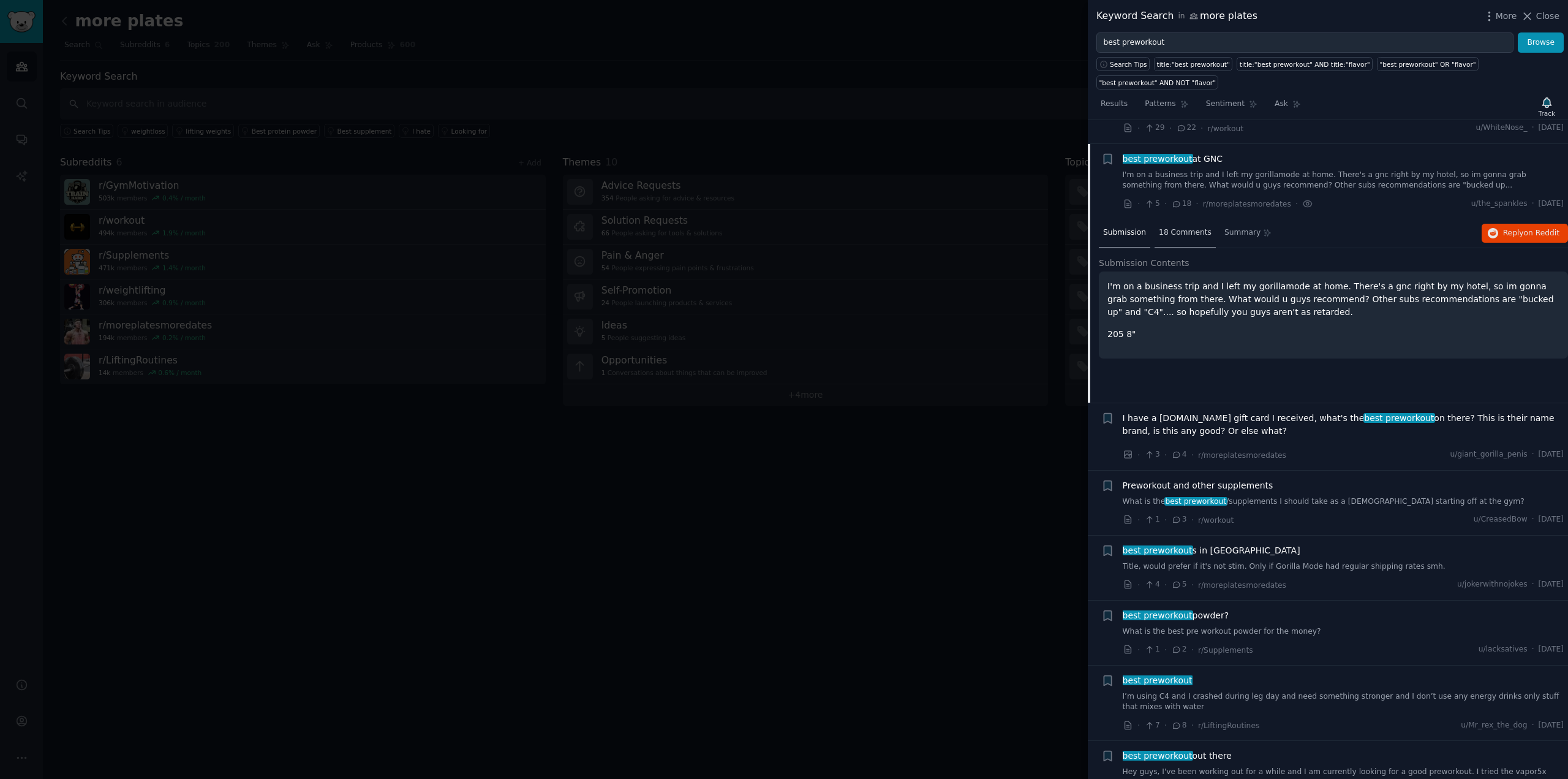
click at [1196, 227] on span "18 Comments" at bounding box center [1184, 233] width 53 height 11
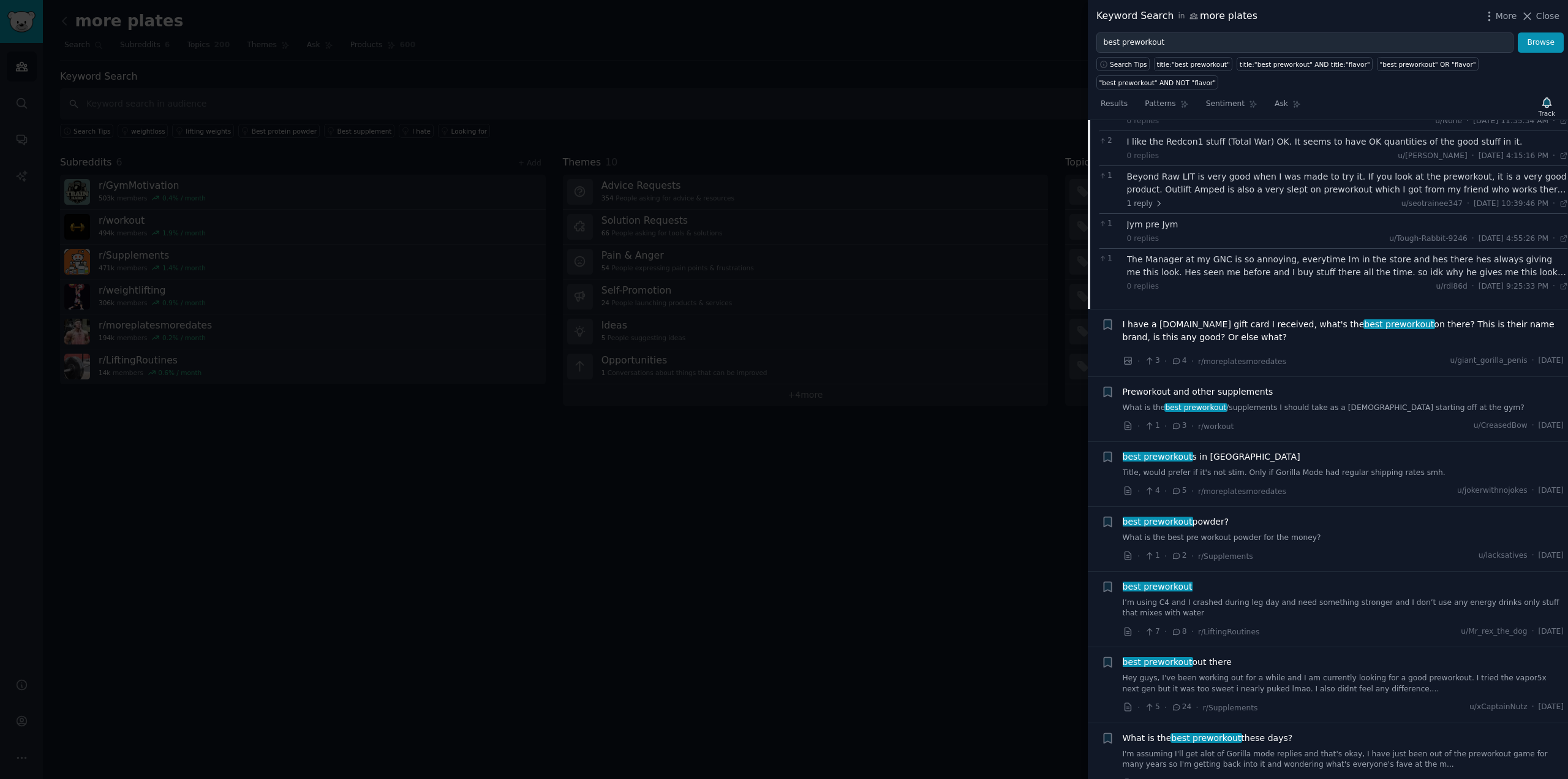
scroll to position [1764, 0]
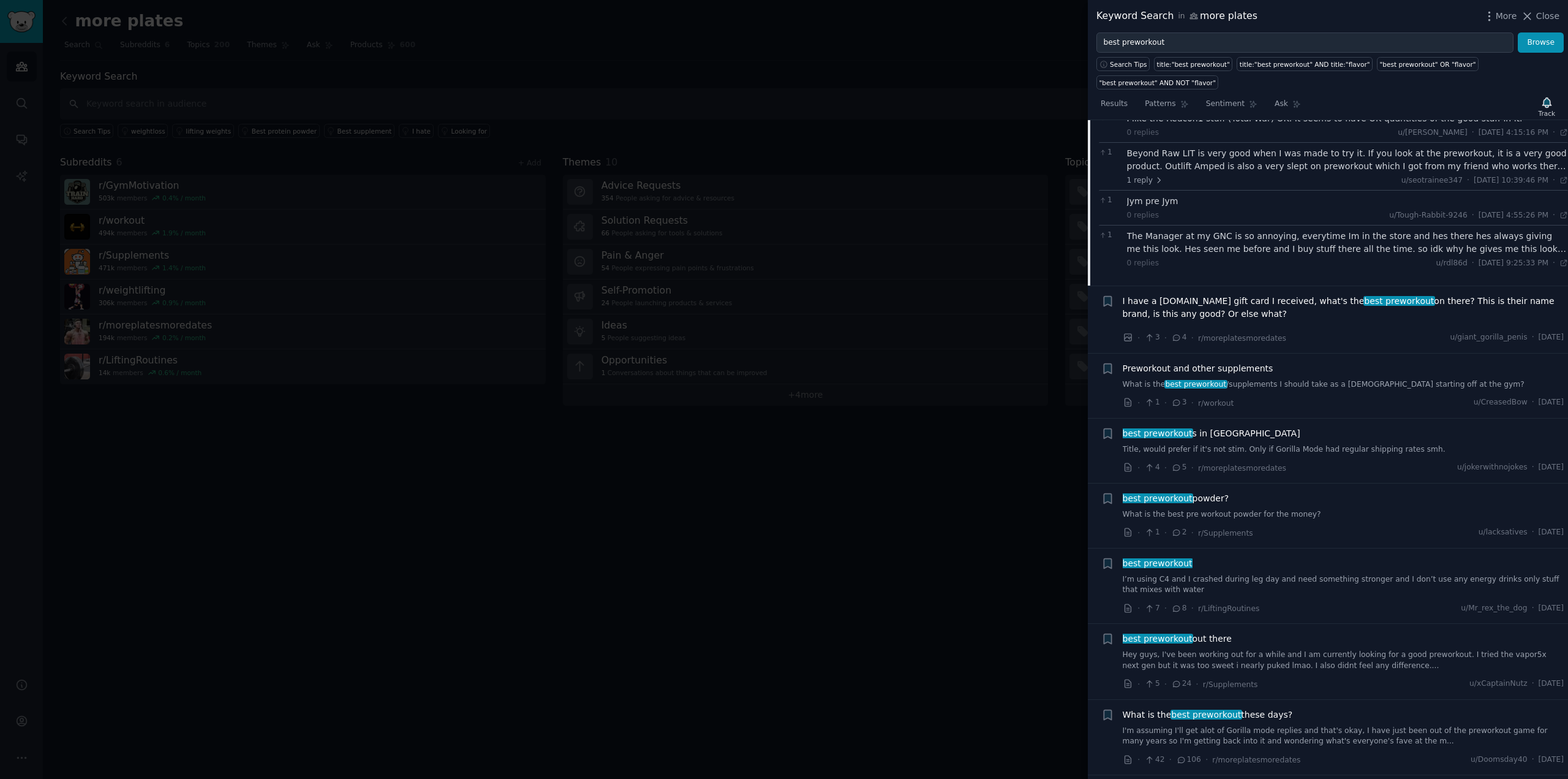
click at [1215, 710] on span "best preworkout" at bounding box center [1206, 714] width 72 height 10
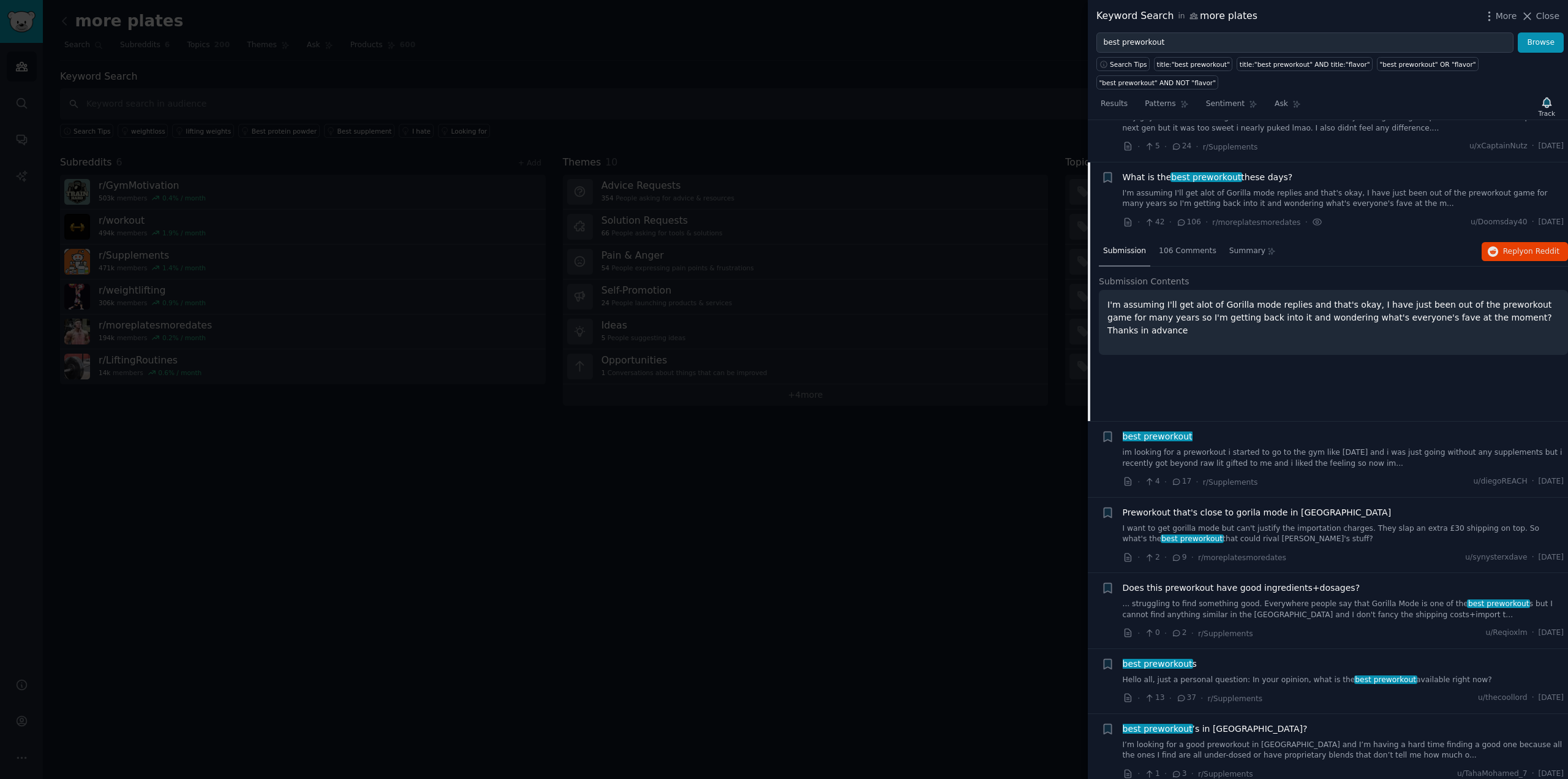
scroll to position [1959, 0]
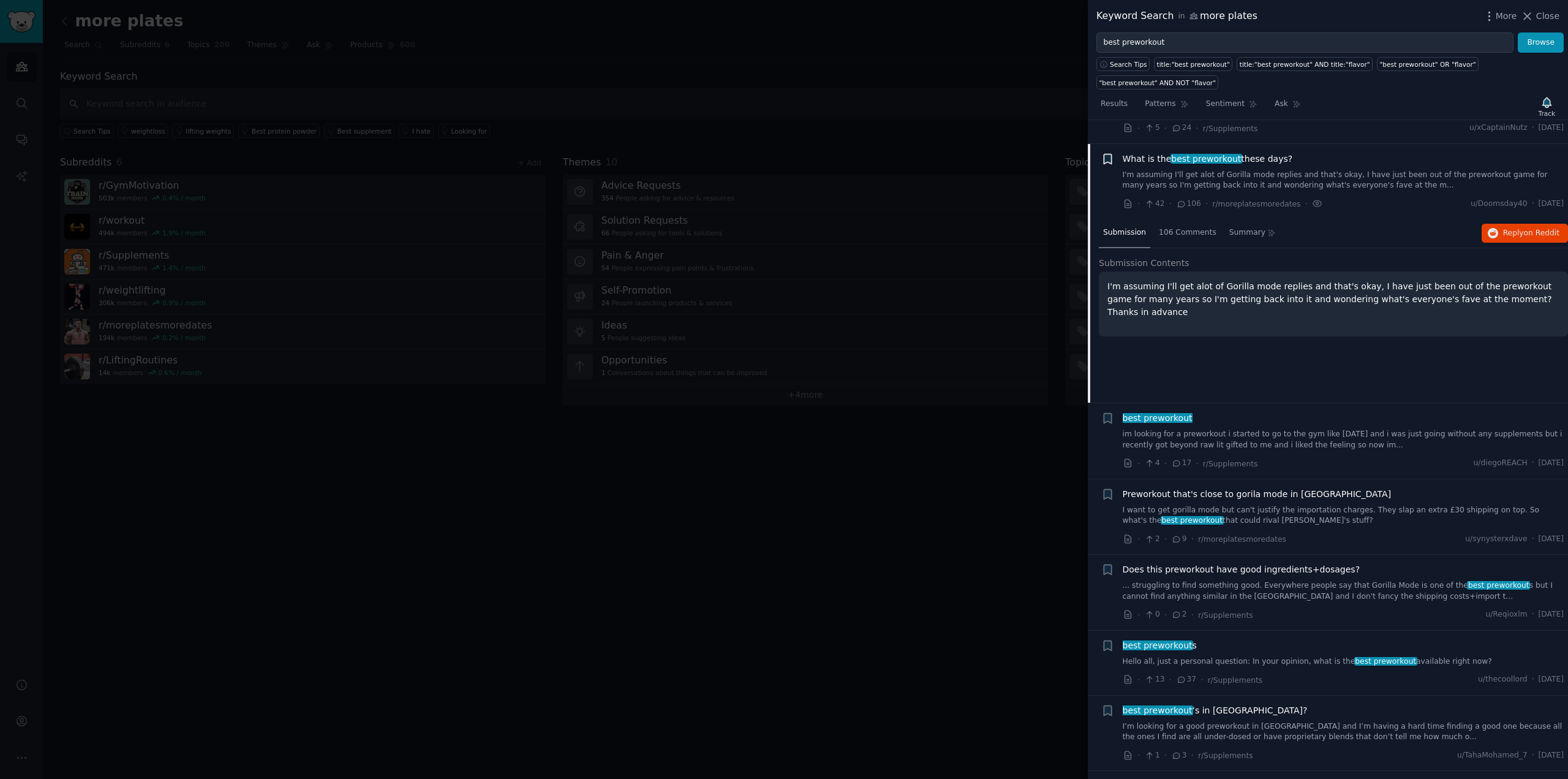
click at [1111, 154] on icon "button" at bounding box center [1107, 159] width 8 height 10
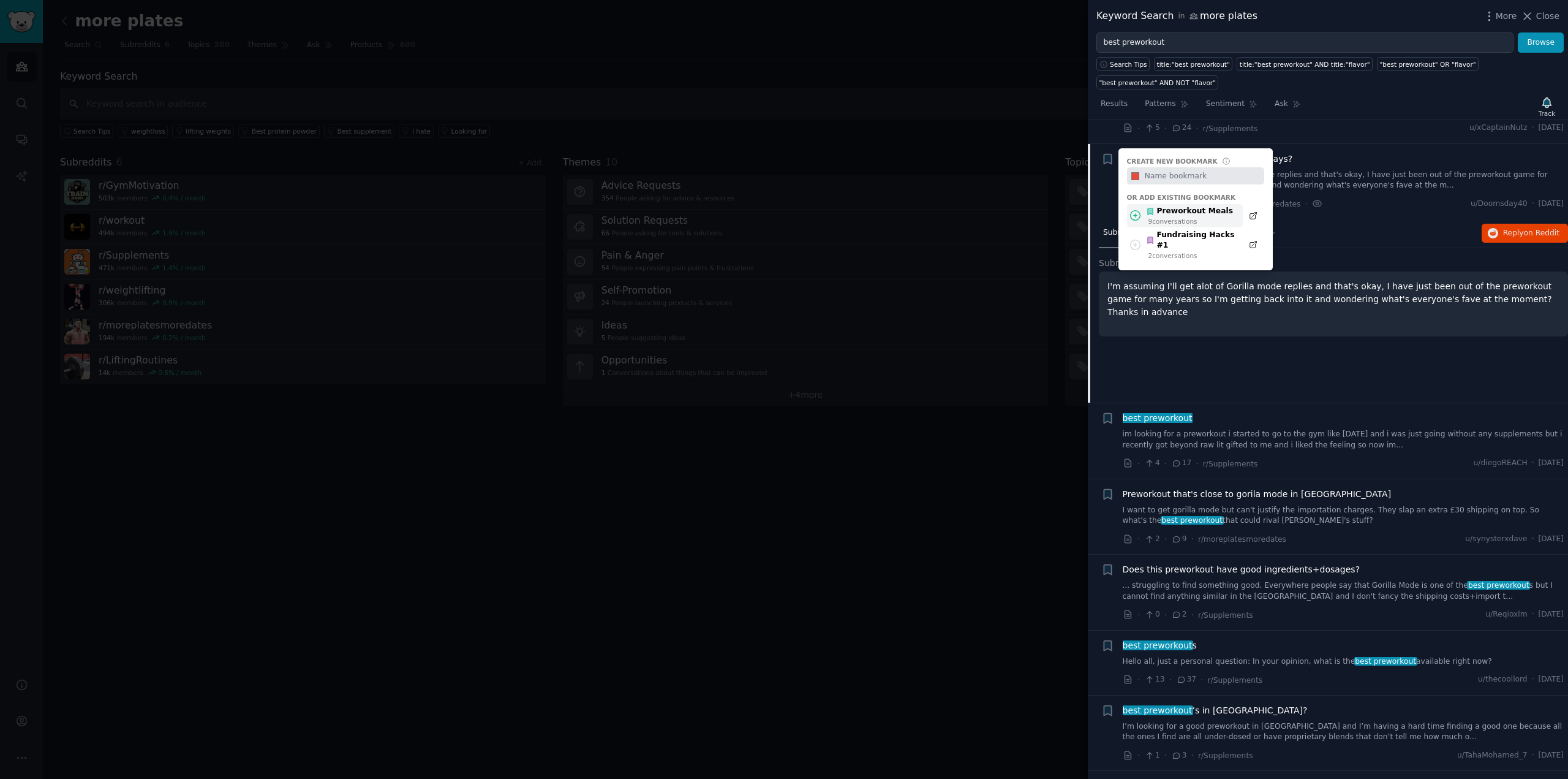
click at [1204, 206] on div "Preworkout Meals" at bounding box center [1189, 211] width 87 height 11
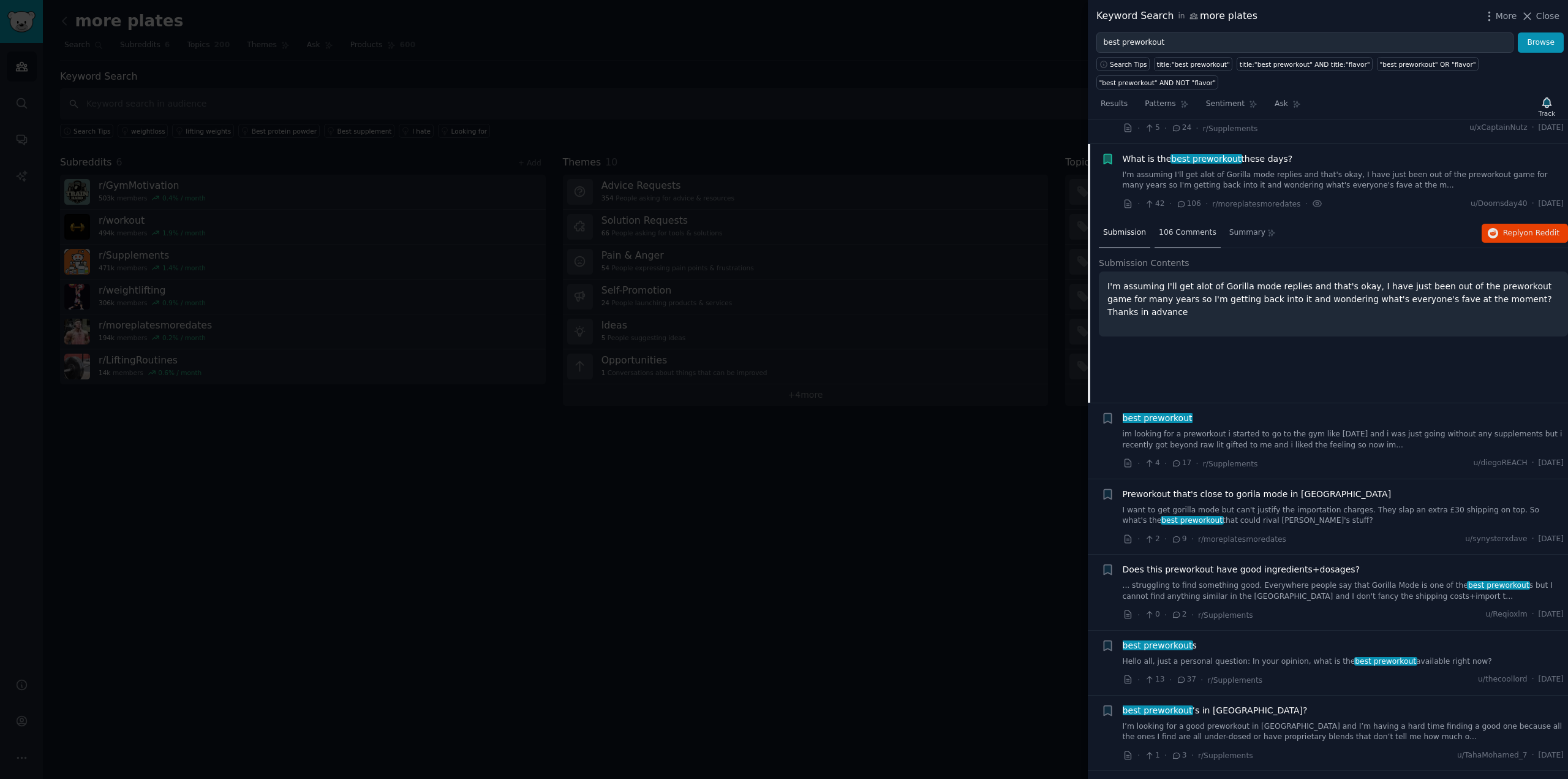
click at [1193, 227] on span "106 Comments" at bounding box center [1187, 233] width 57 height 11
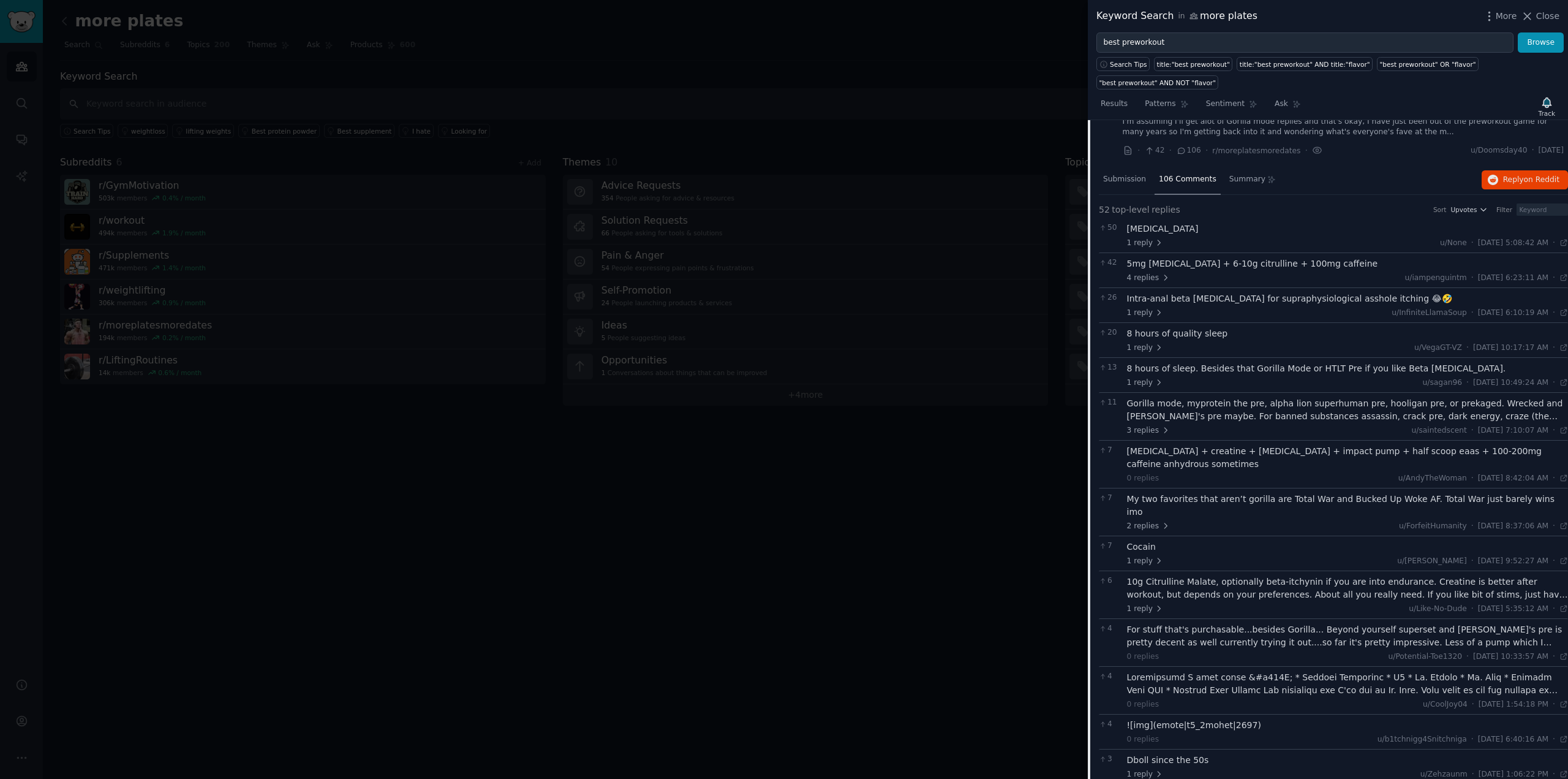
scroll to position [2081, 0]
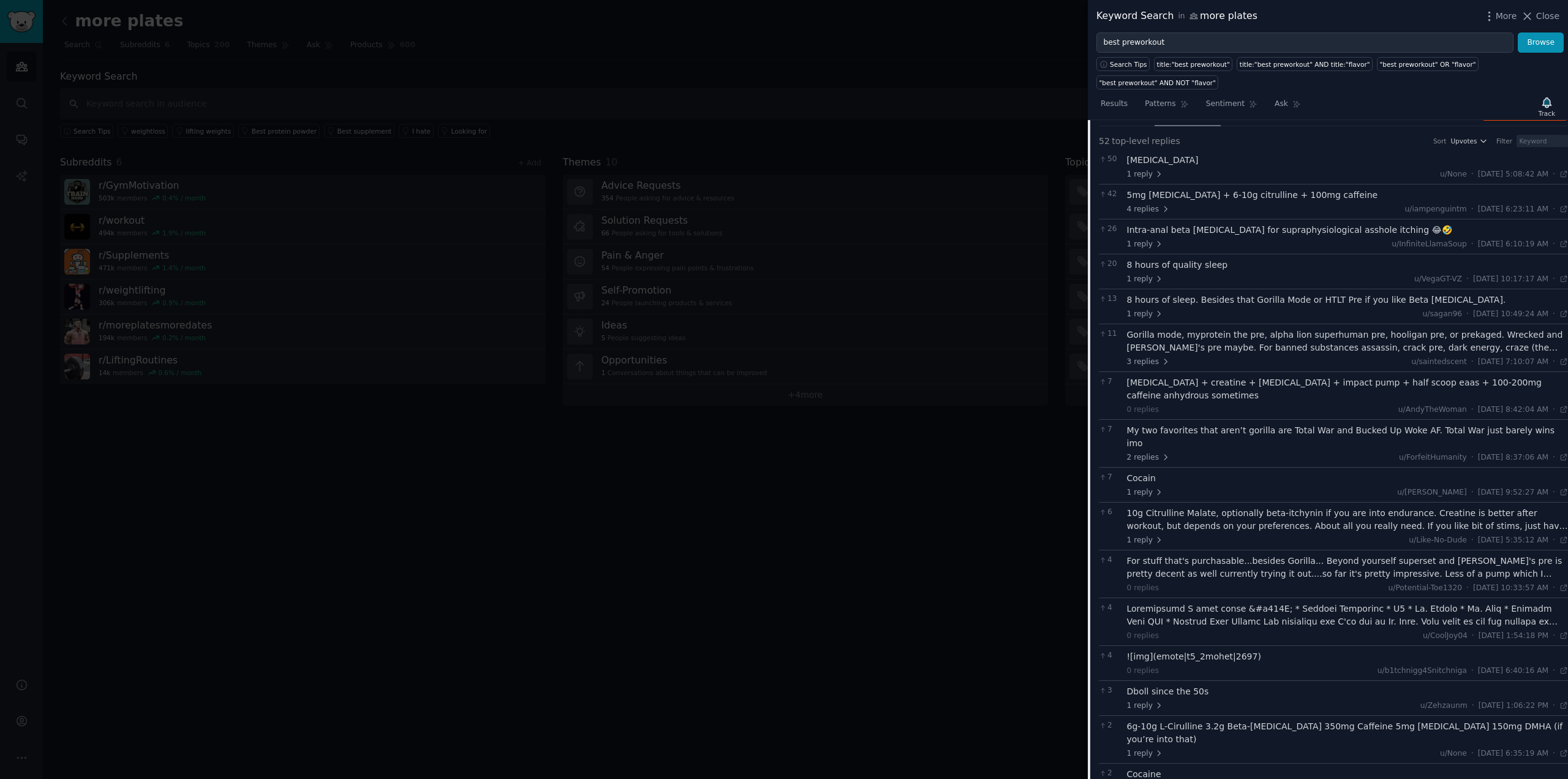
click at [872, 501] on div at bounding box center [784, 389] width 1568 height 779
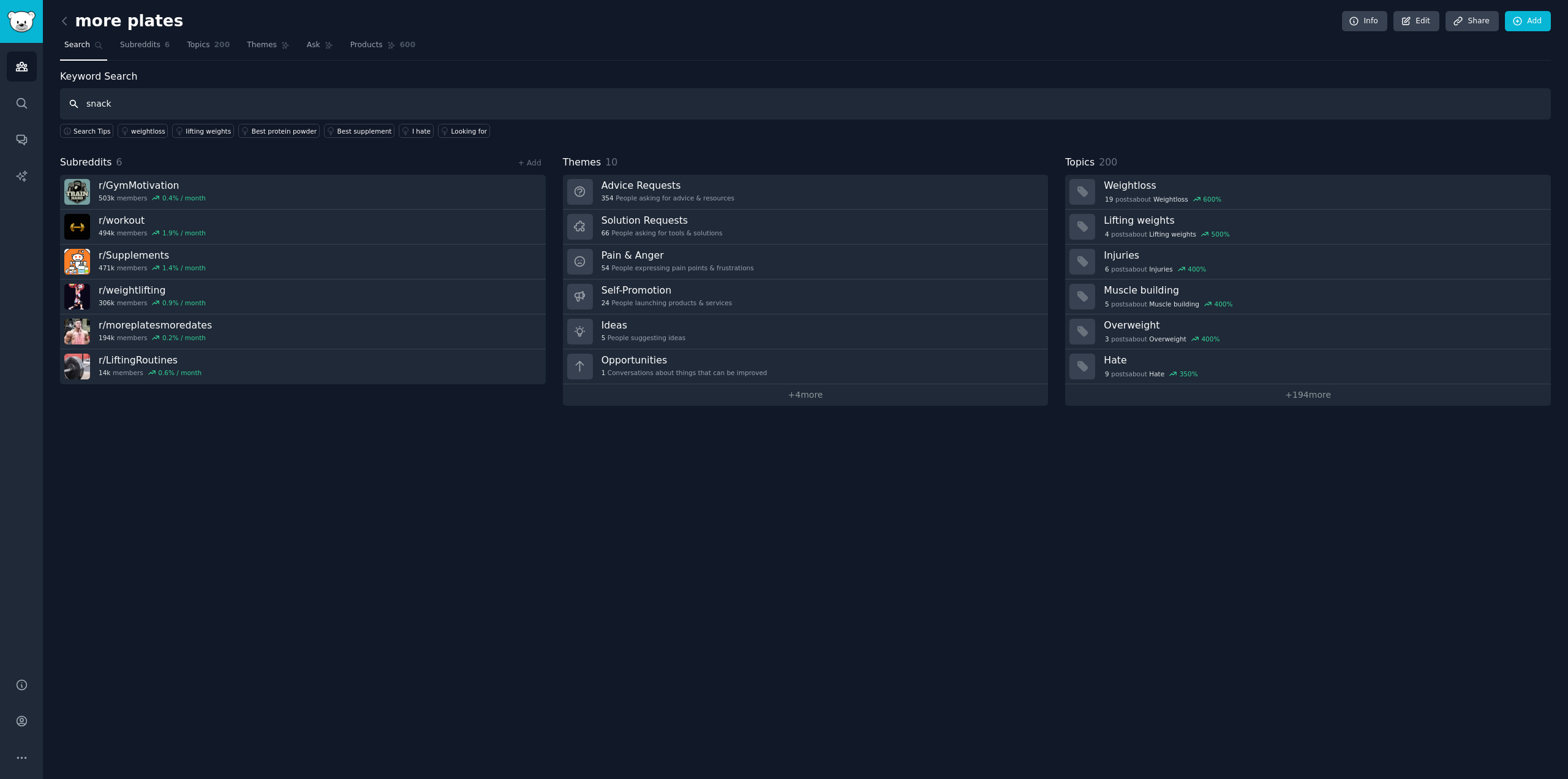
type input "snack"
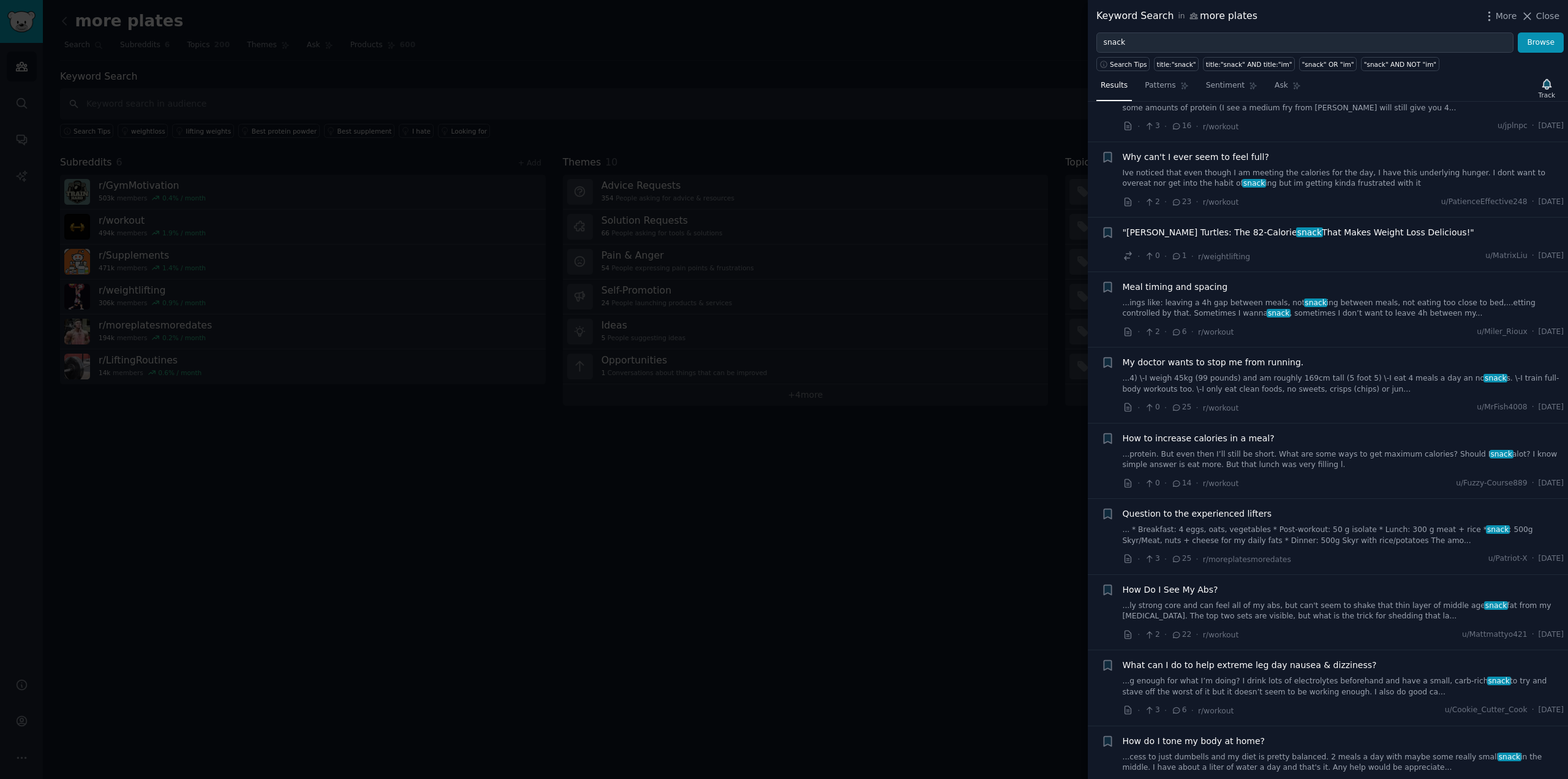
scroll to position [1117, 0]
click at [1123, 38] on input "snack" at bounding box center [1304, 43] width 417 height 21
type input "energy"
click at [1518, 33] on button "Browse" at bounding box center [1541, 43] width 46 height 21
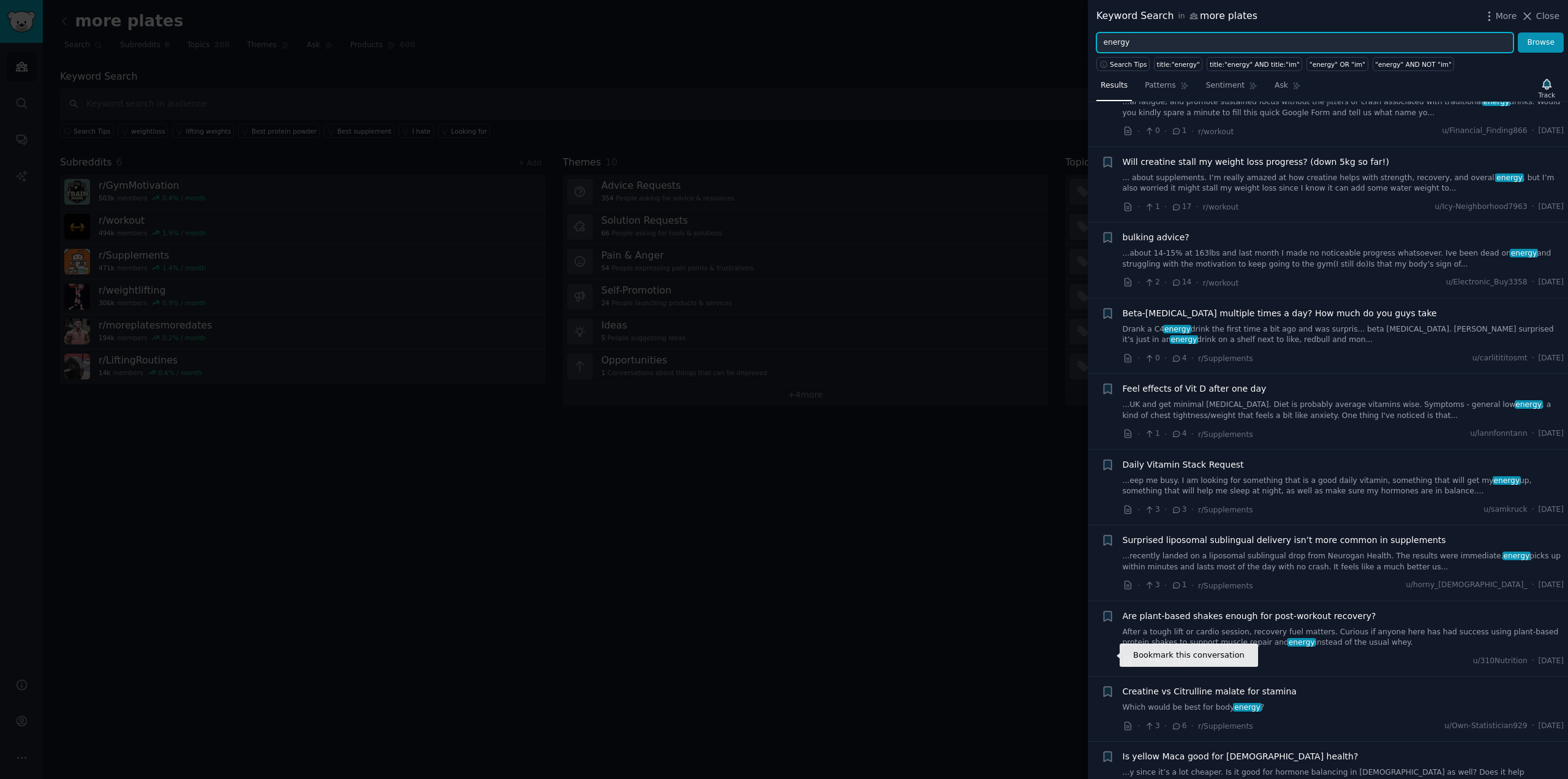
scroll to position [909, 0]
click at [827, 547] on div at bounding box center [784, 389] width 1568 height 779
